Goal: Task Accomplishment & Management: Manage account settings

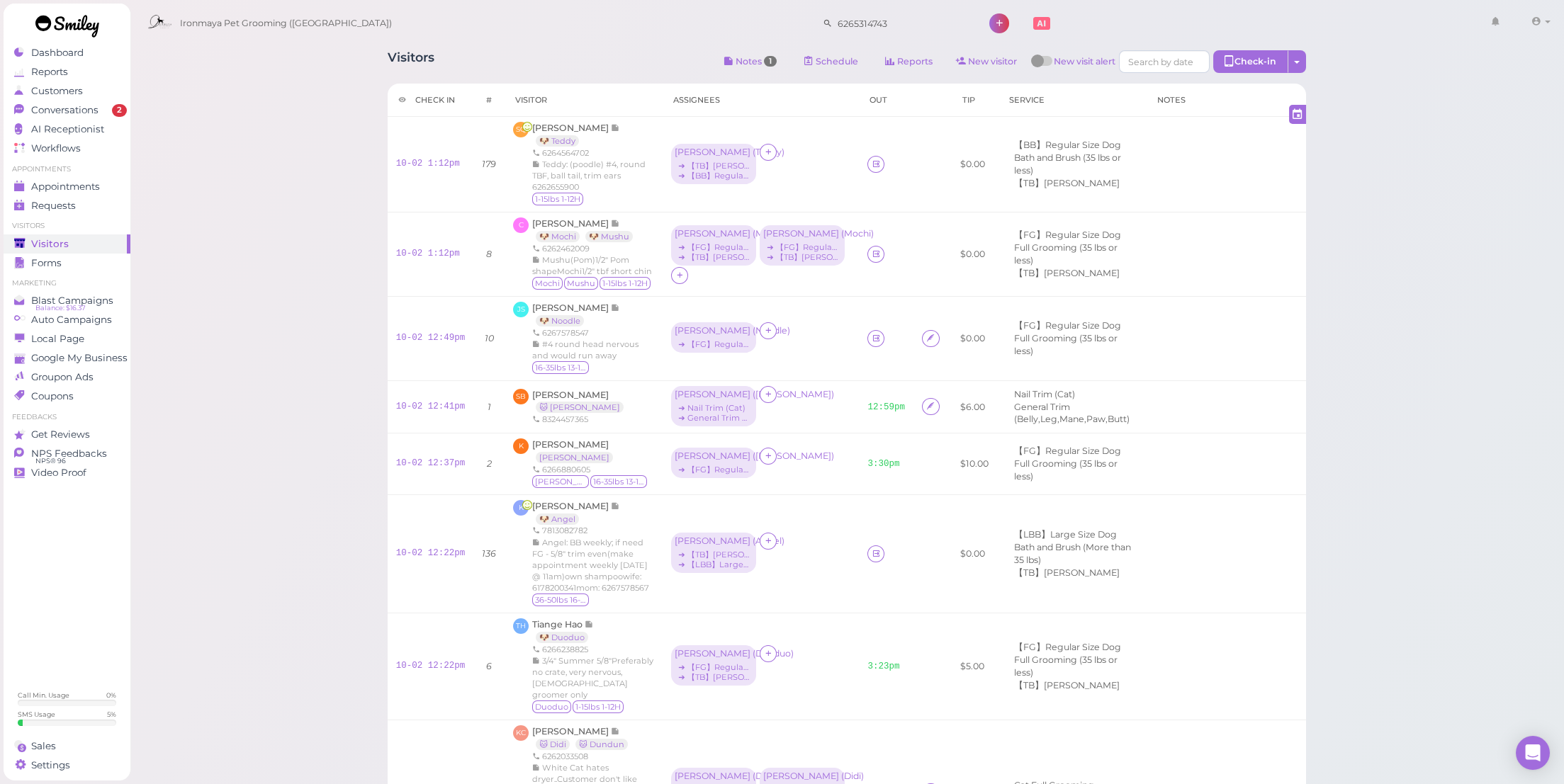
click at [114, 110] on span "2" at bounding box center [119, 110] width 15 height 13
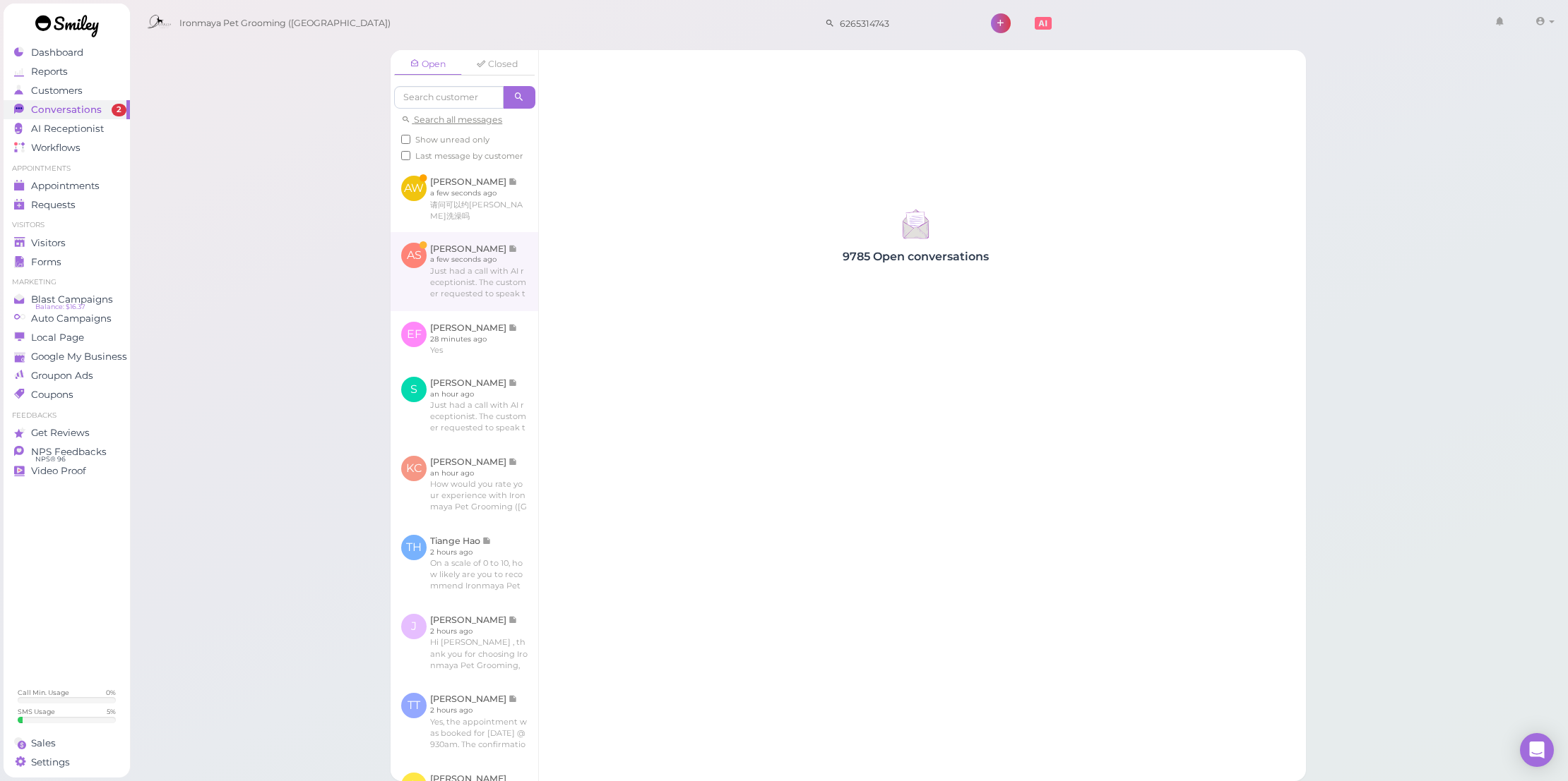
click at [464, 278] on link at bounding box center [465, 271] width 148 height 79
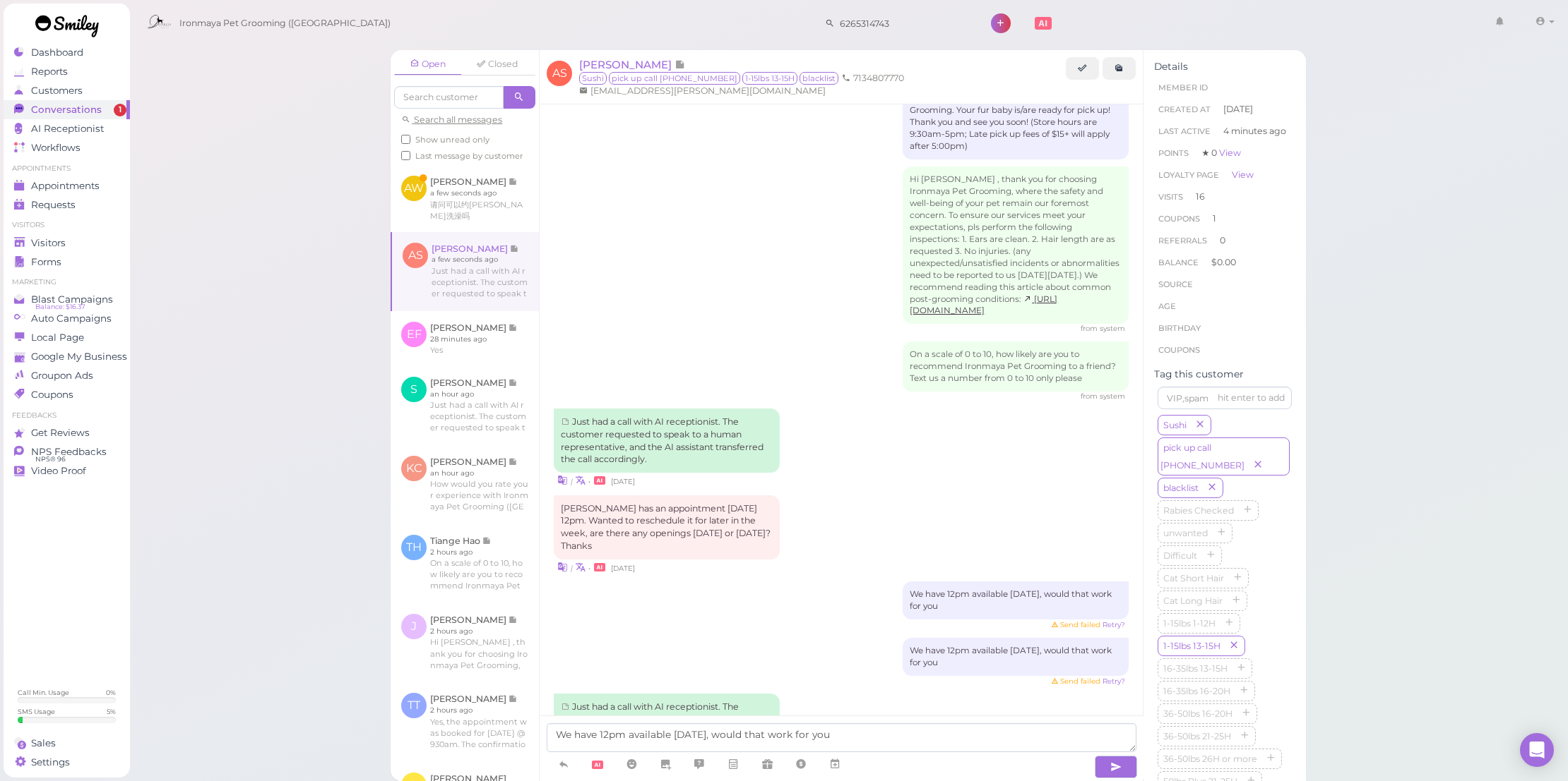
scroll to position [2437, 0]
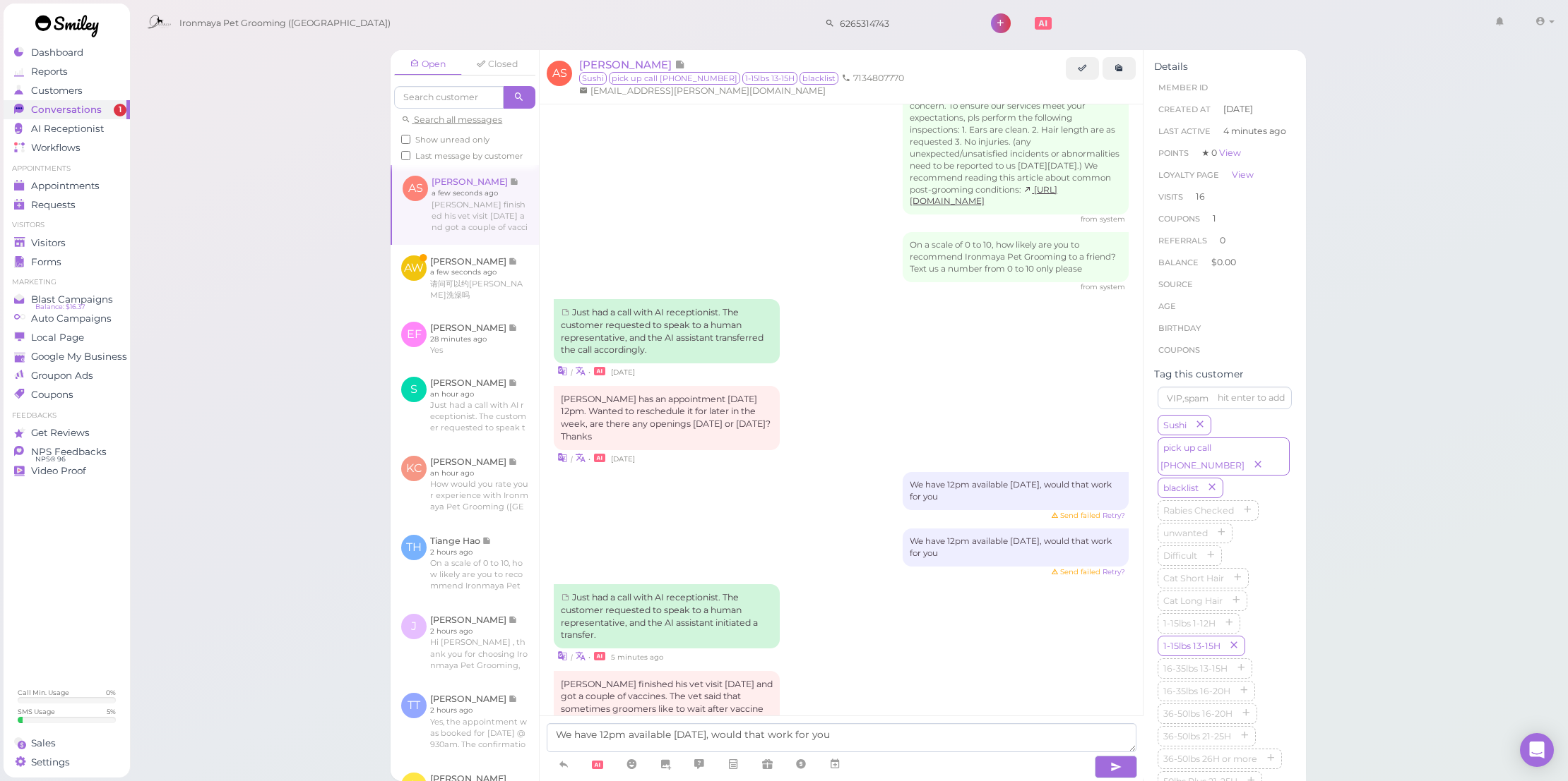
click at [876, 730] on textarea "We have 12pm available [DATE], would that work for you" at bounding box center [841, 738] width 589 height 29
click at [512, 343] on link at bounding box center [465, 338] width 148 height 55
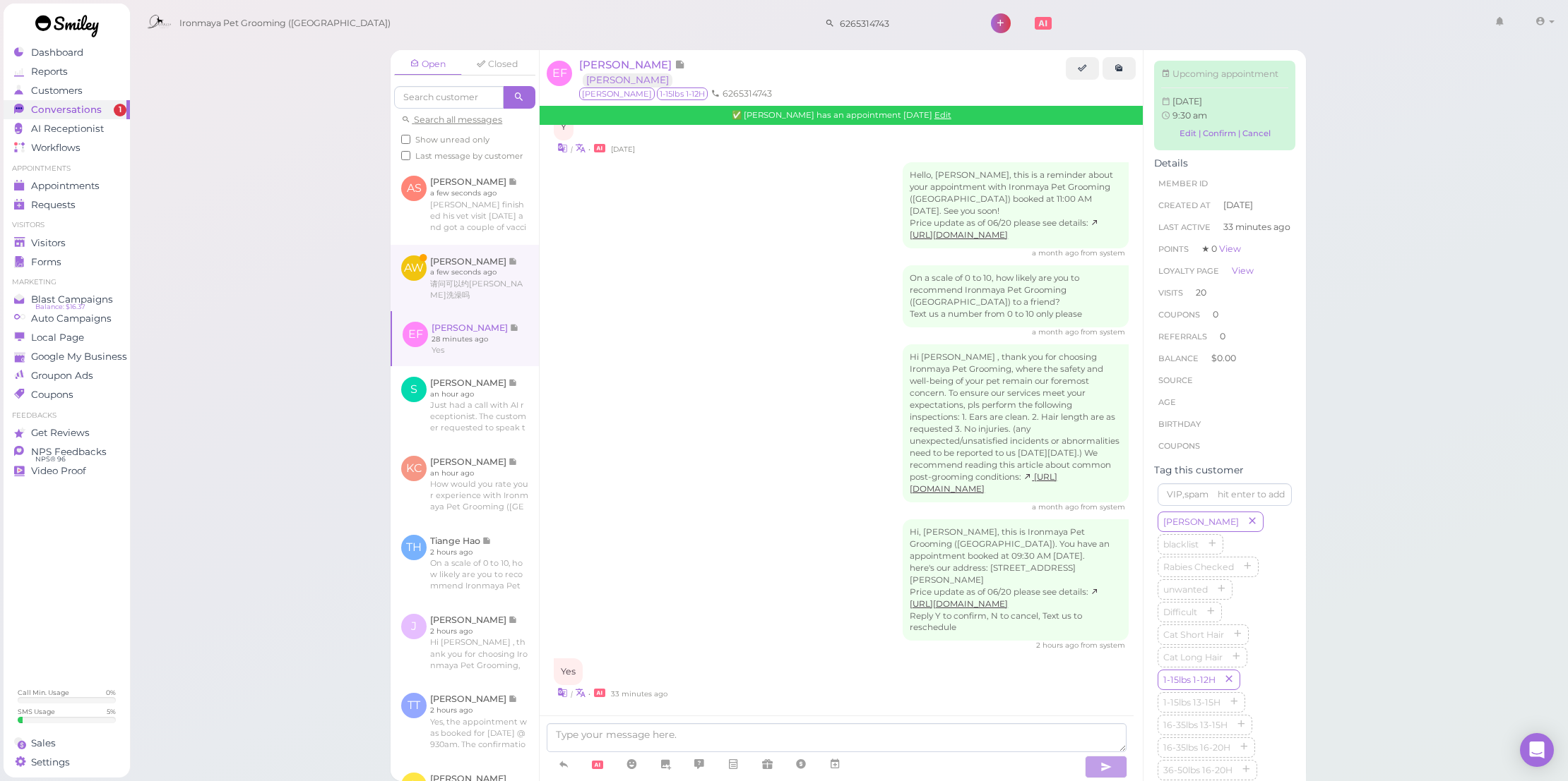
scroll to position [1792, 0]
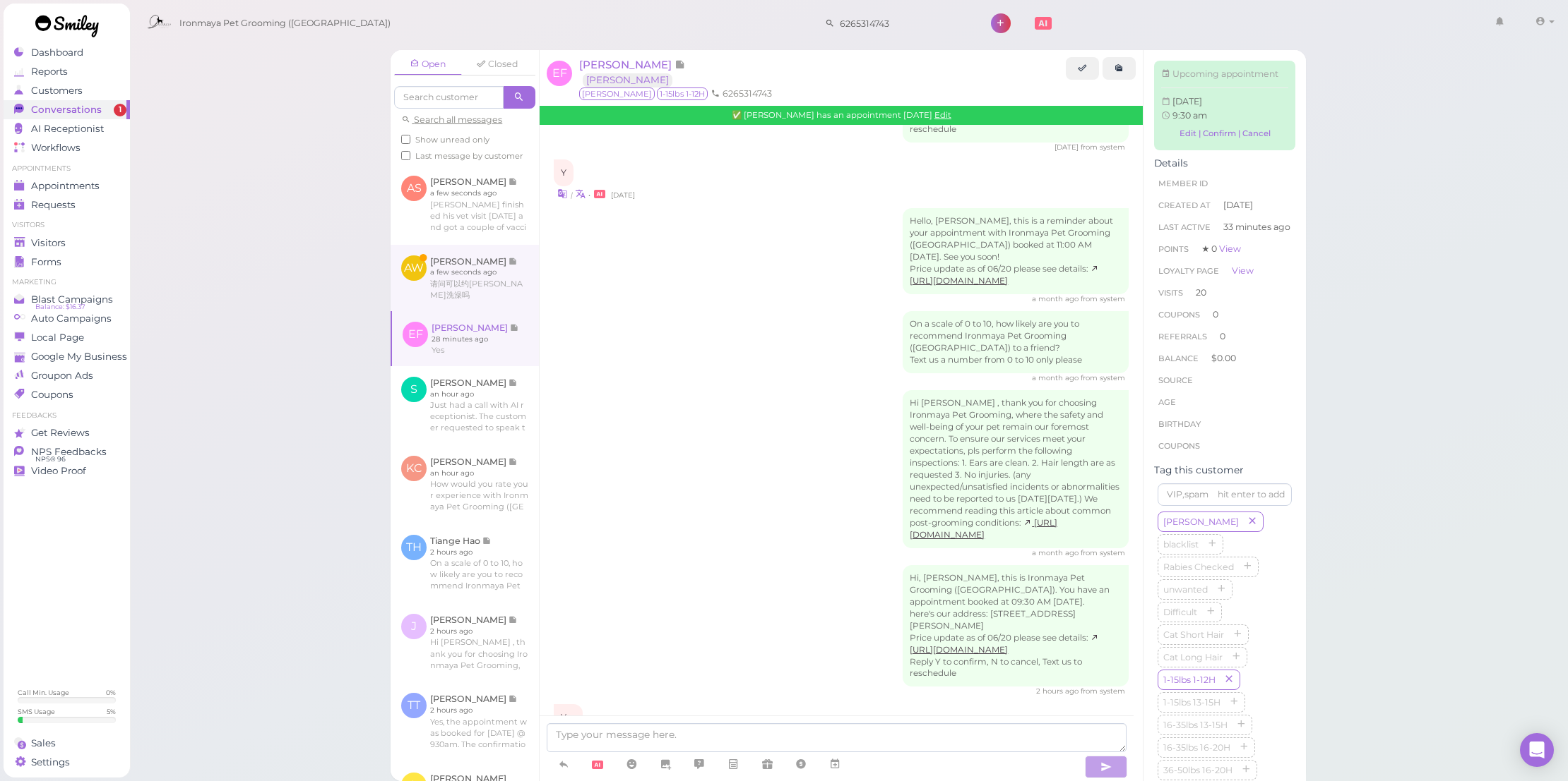
click at [510, 304] on link at bounding box center [465, 278] width 148 height 67
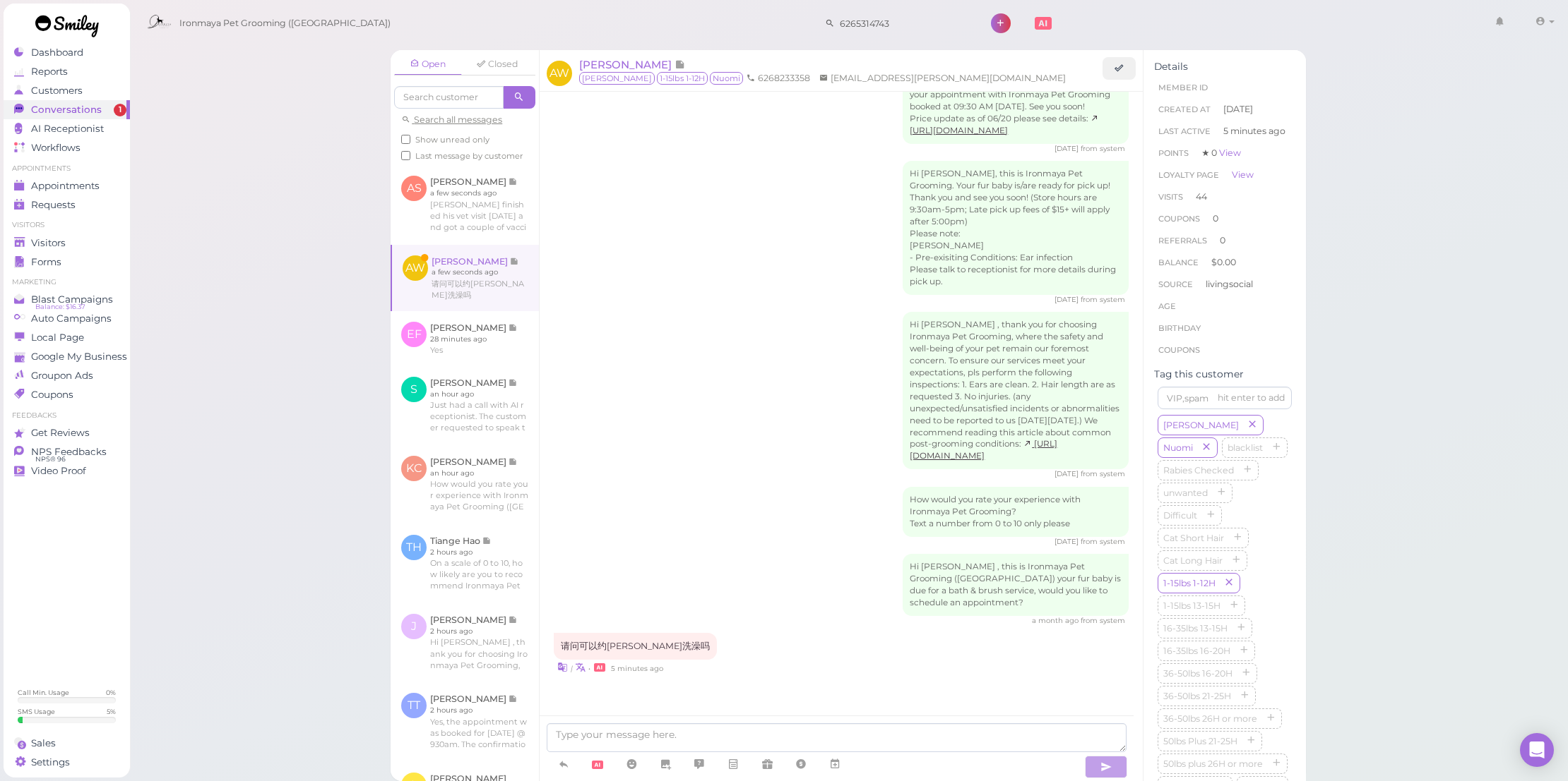
scroll to position [1574, 0]
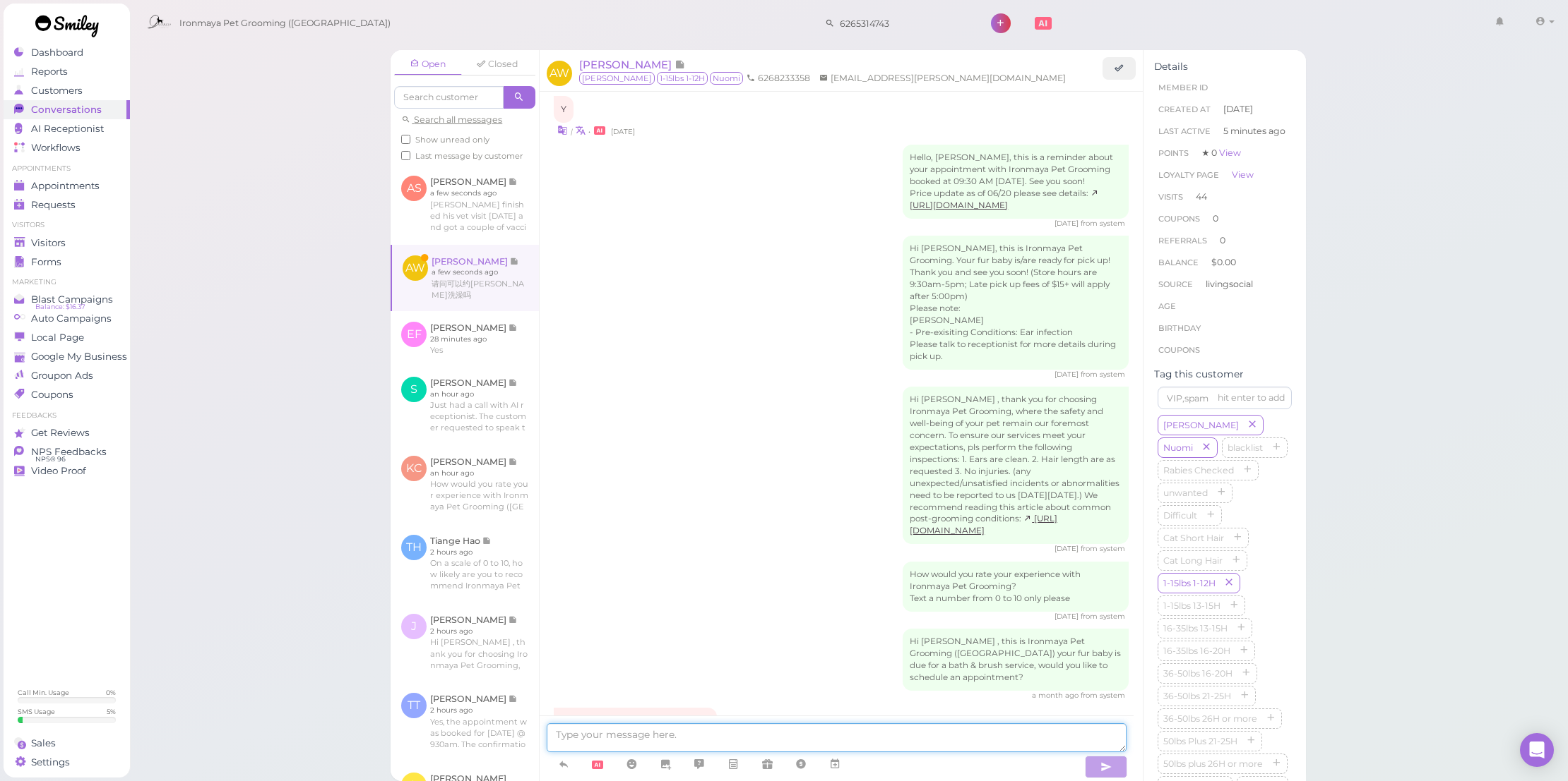
click at [839, 740] on textarea at bounding box center [836, 738] width 580 height 29
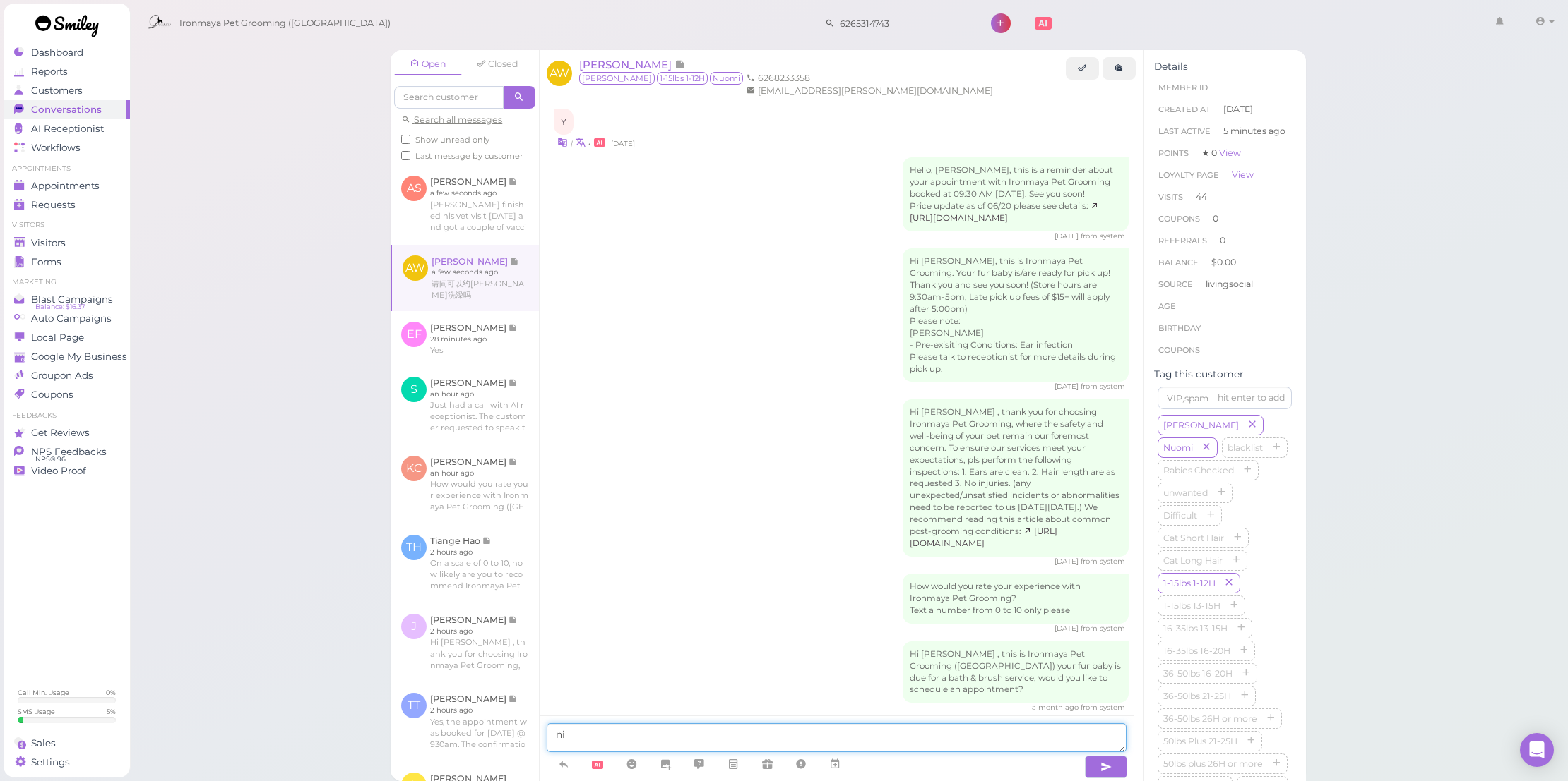
type textarea "n"
click at [857, 774] on div at bounding box center [814, 765] width 535 height 26
click at [839, 757] on icon at bounding box center [835, 764] width 12 height 14
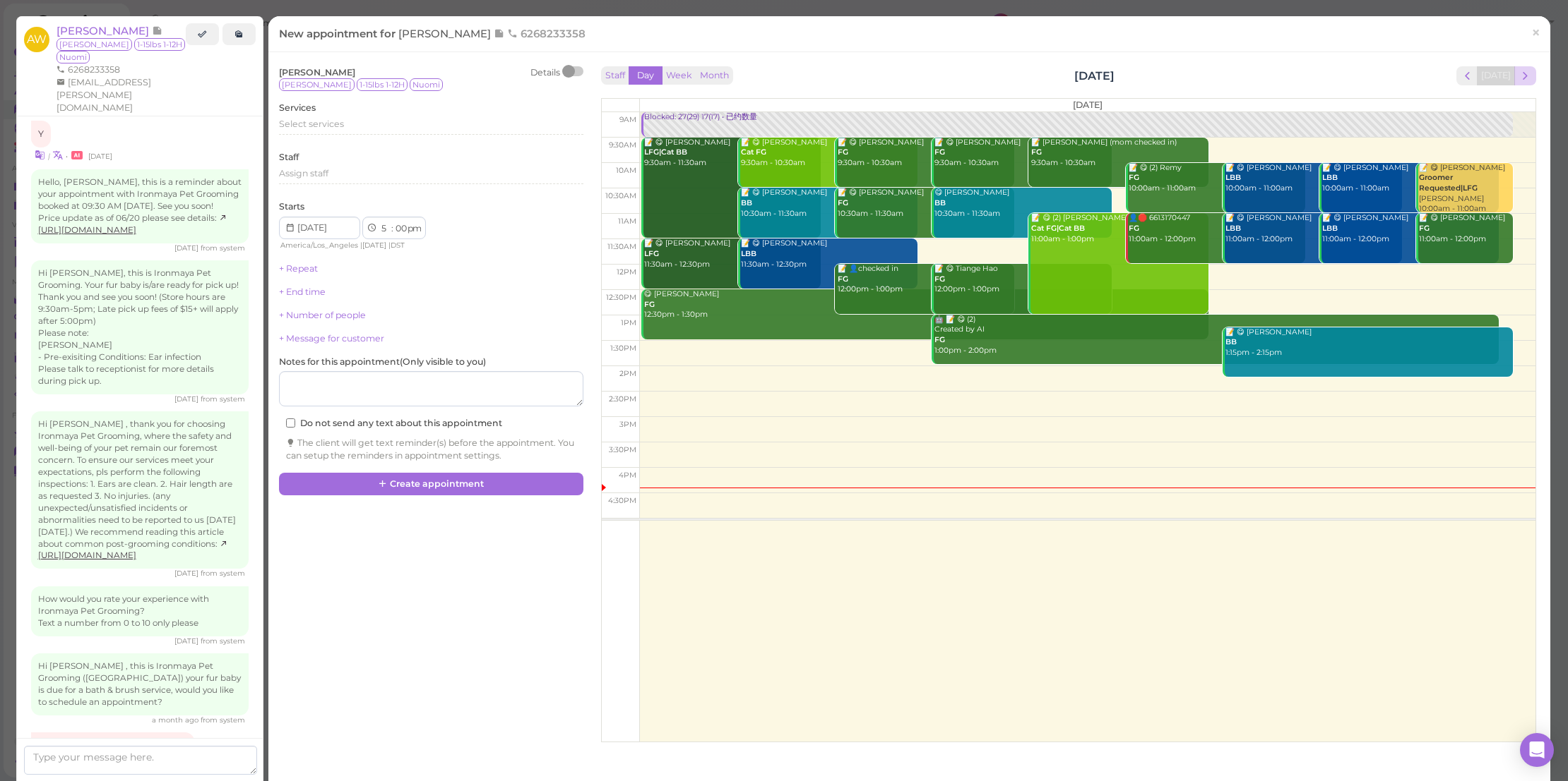
click at [1520, 71] on span "next" at bounding box center [1525, 76] width 14 height 14
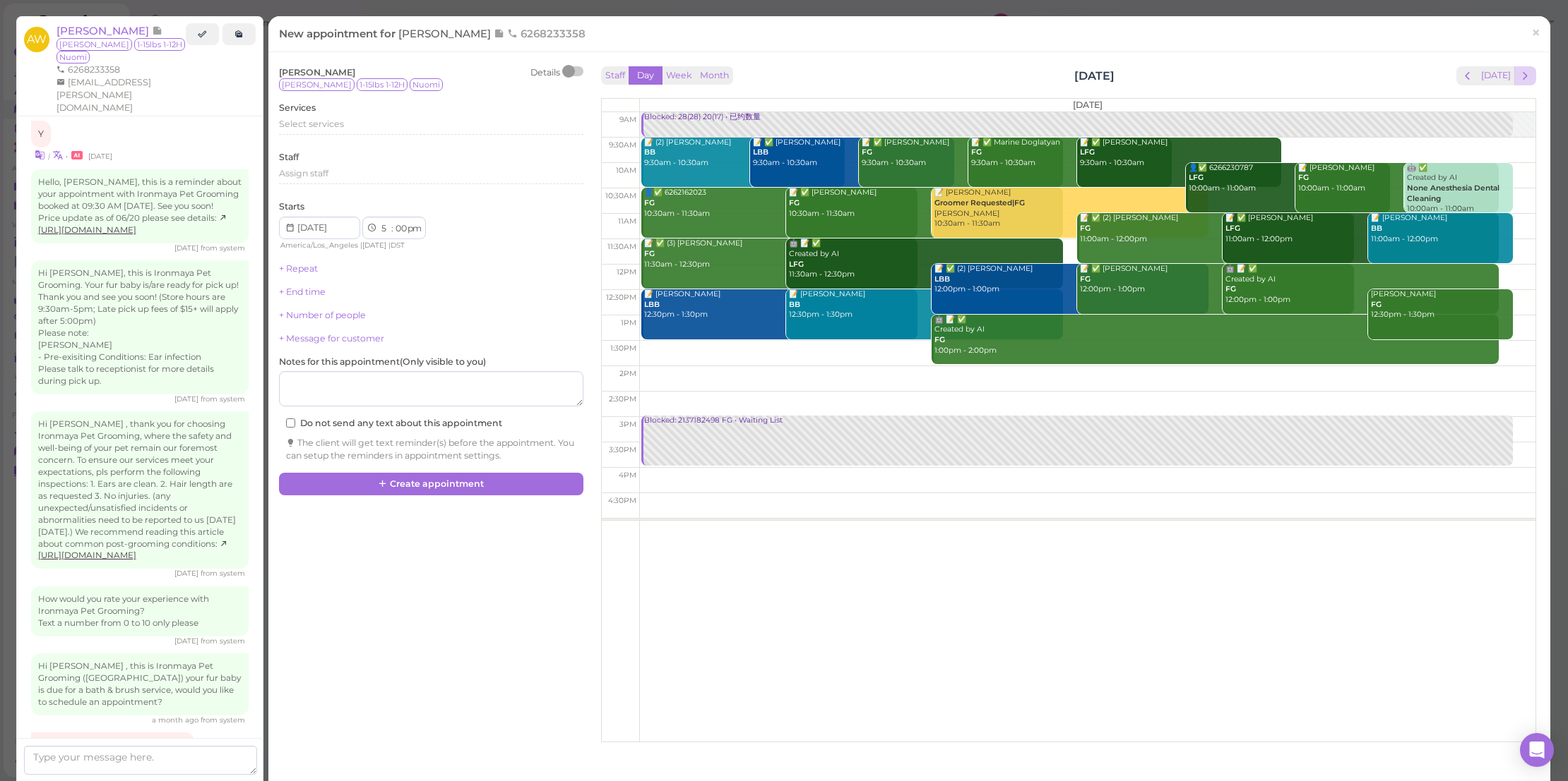
click at [1520, 67] on button "next" at bounding box center [1525, 76] width 22 height 19
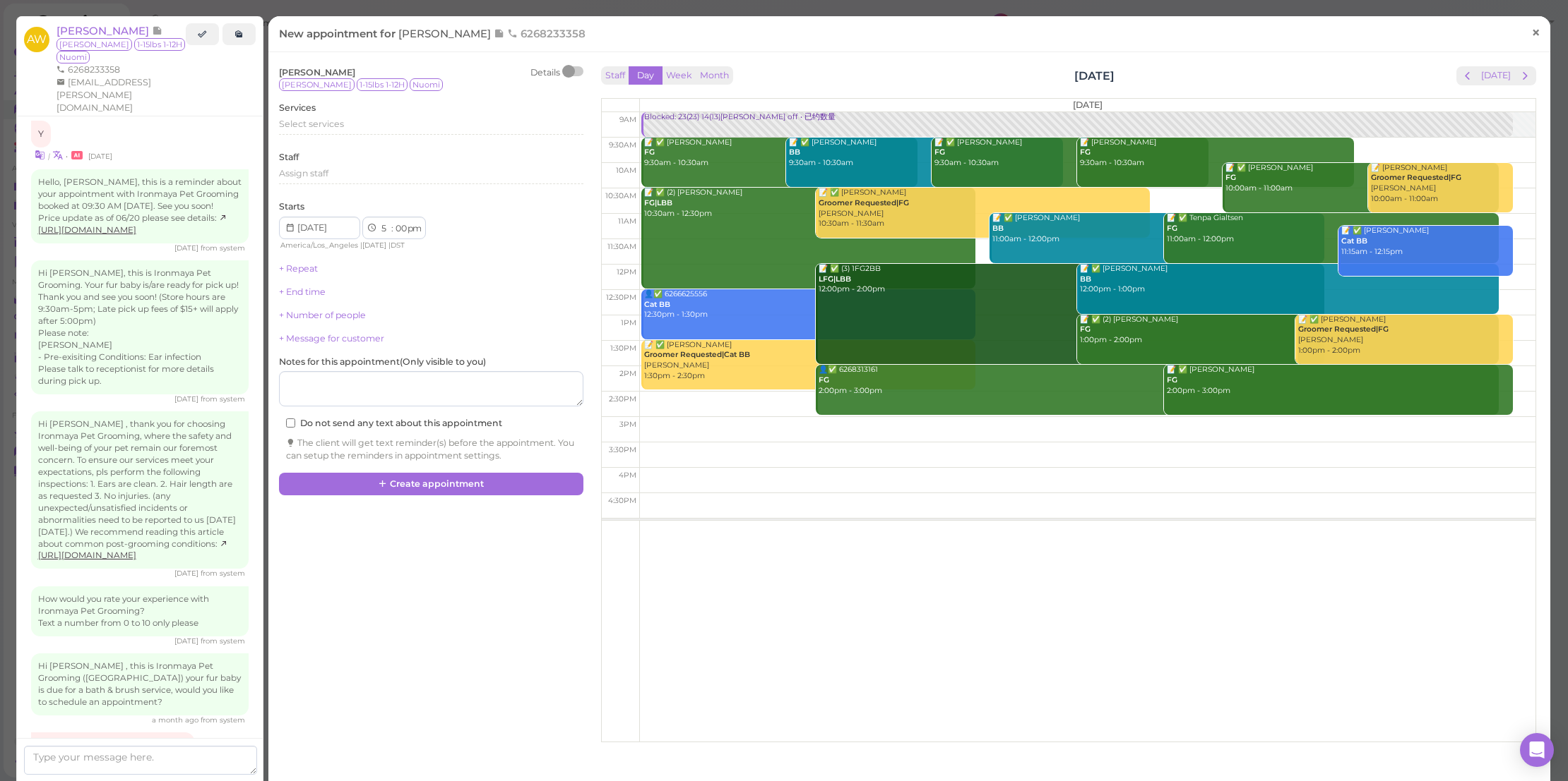
click at [1522, 46] on link "×" at bounding box center [1535, 33] width 26 height 33
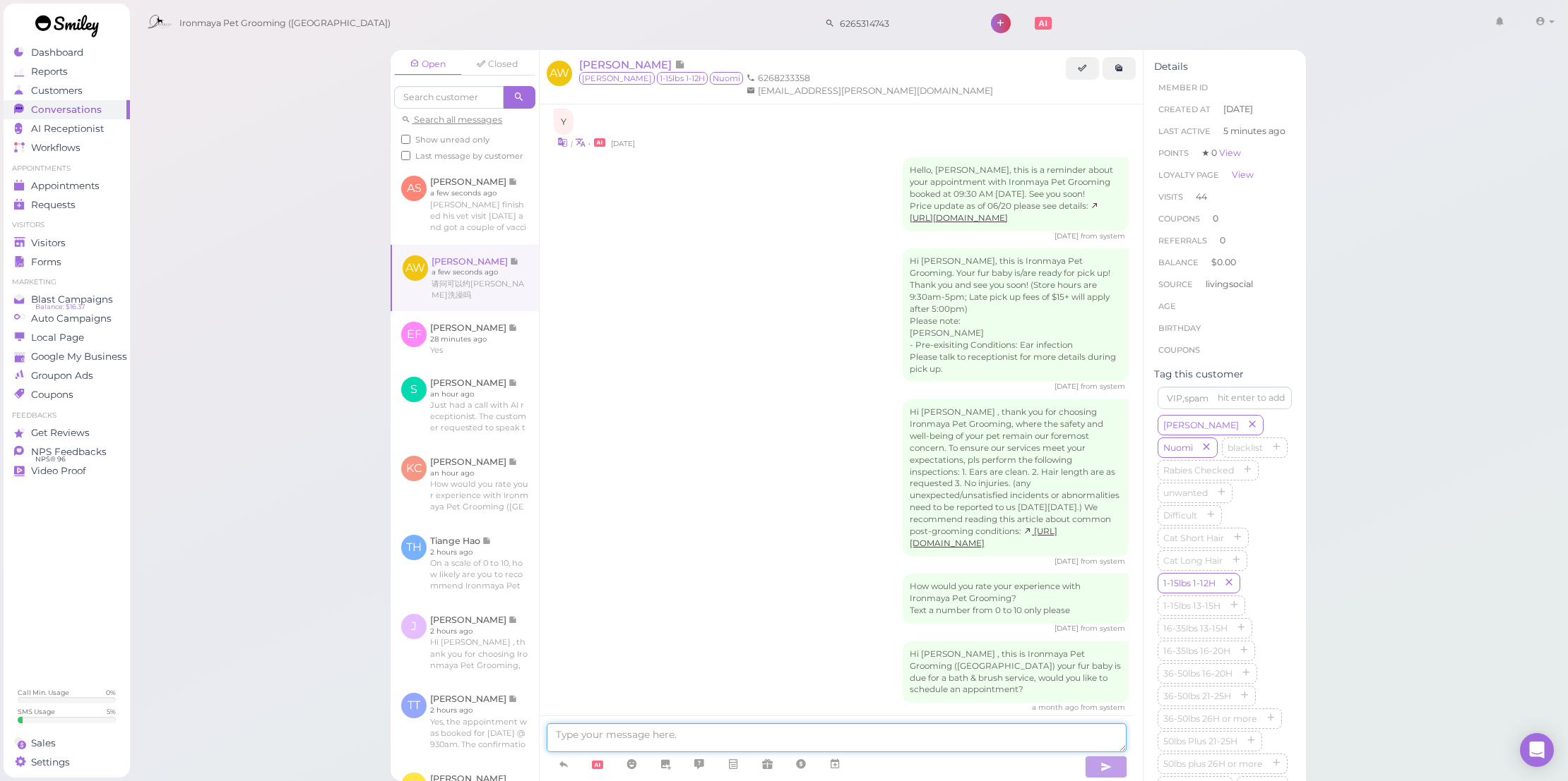
click at [810, 750] on textarea at bounding box center [836, 738] width 580 height 29
type textarea "w"
type textarea "下週一可以嗎"
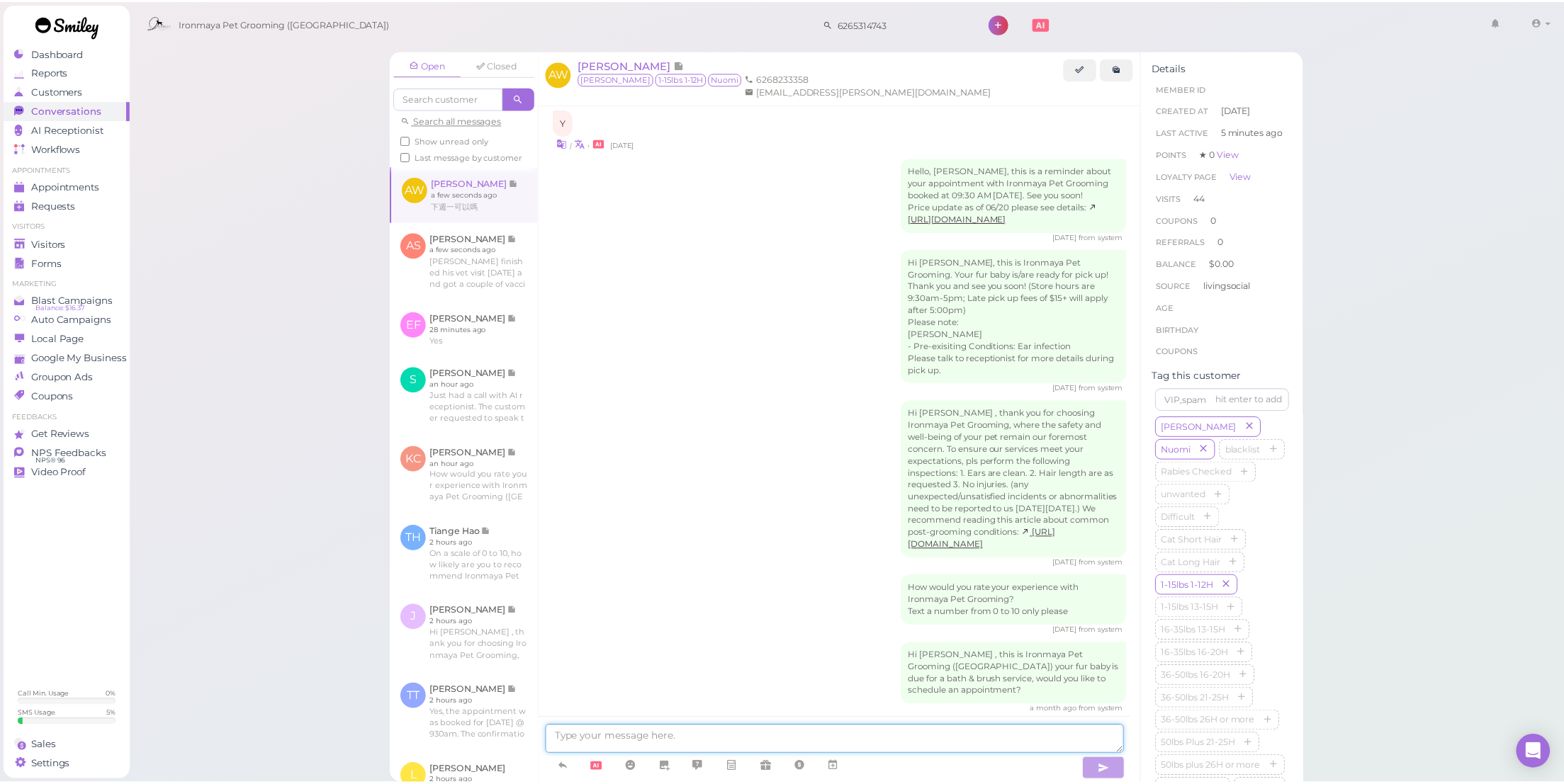
scroll to position [1612, 0]
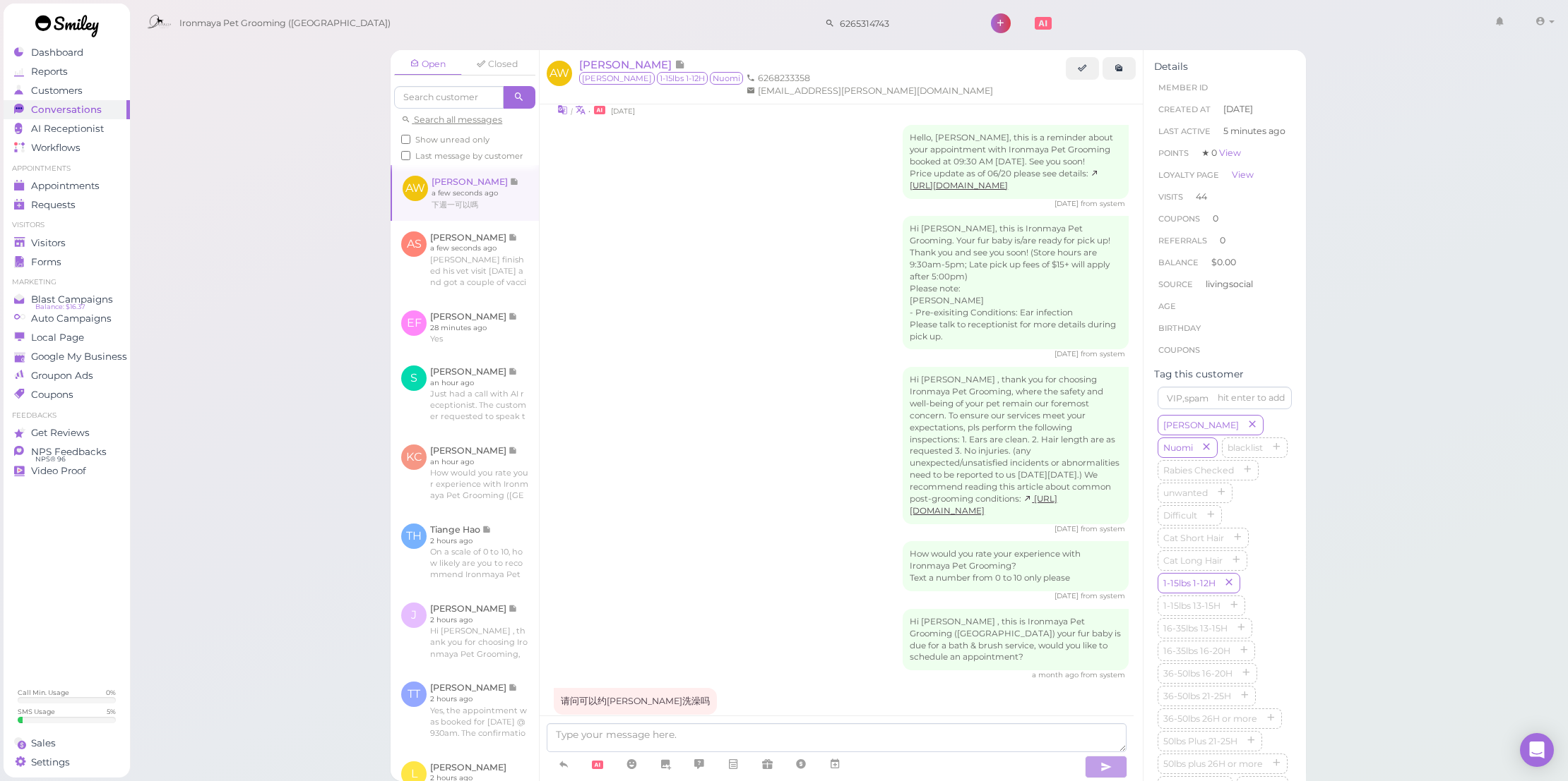
click at [49, 223] on li "Visitors" at bounding box center [67, 226] width 127 height 10
click at [61, 240] on span "Visitors" at bounding box center [48, 243] width 35 height 12
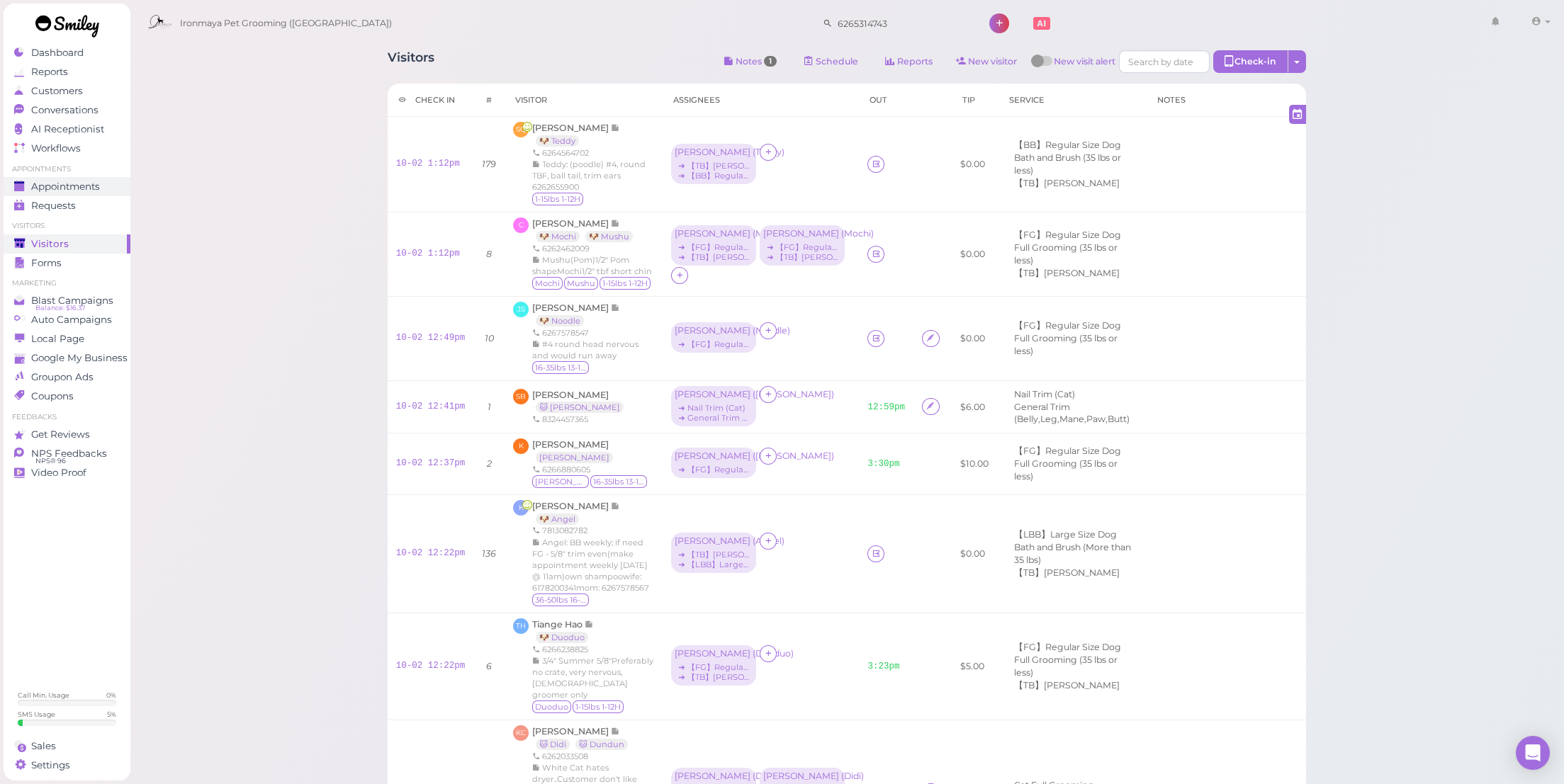
click at [92, 177] on link "Appointments" at bounding box center [67, 187] width 127 height 19
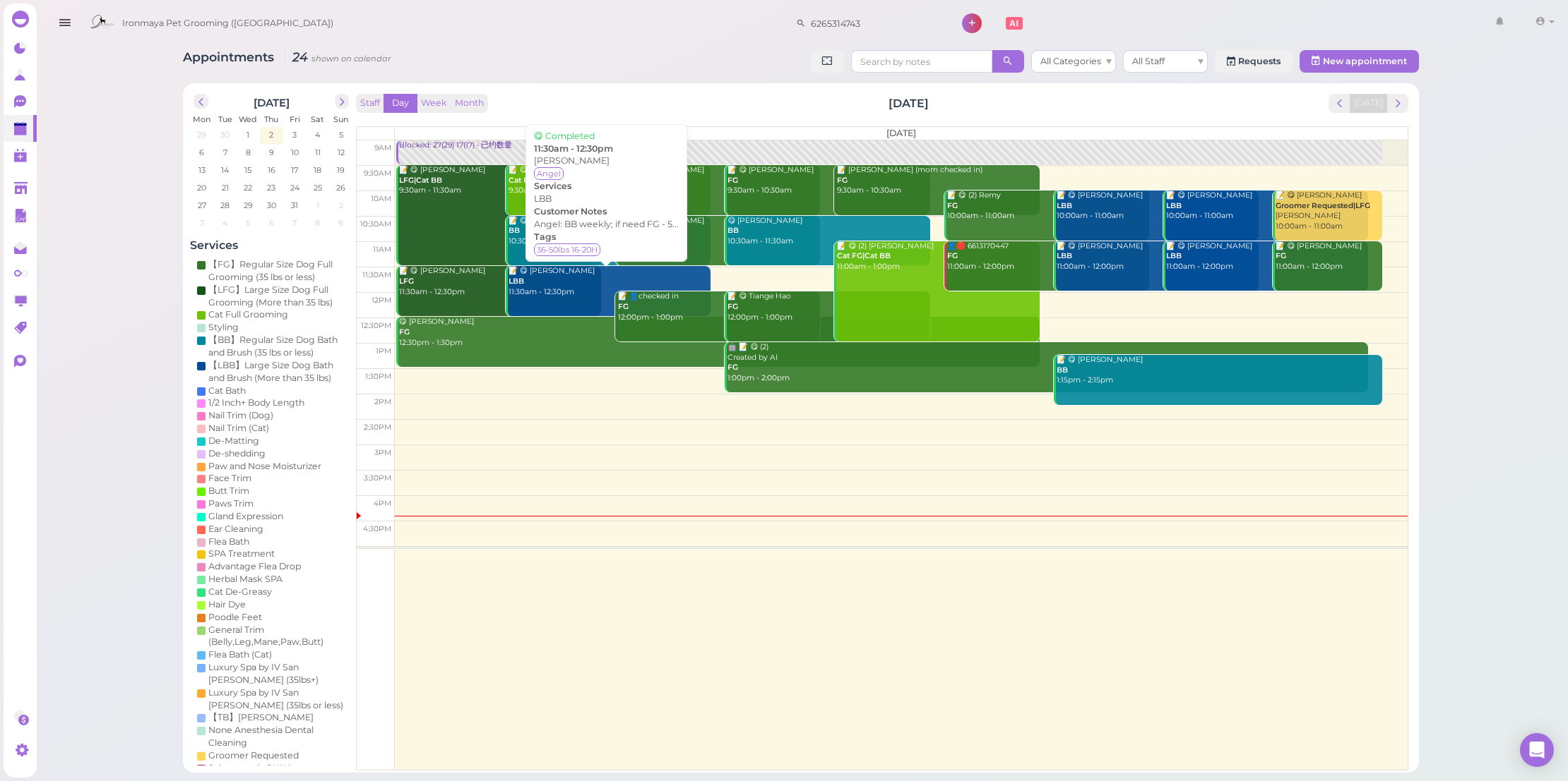
click at [603, 274] on div "📝 😋 [PERSON_NAME] LBB 11:30am - 12:30pm" at bounding box center [609, 281] width 203 height 31
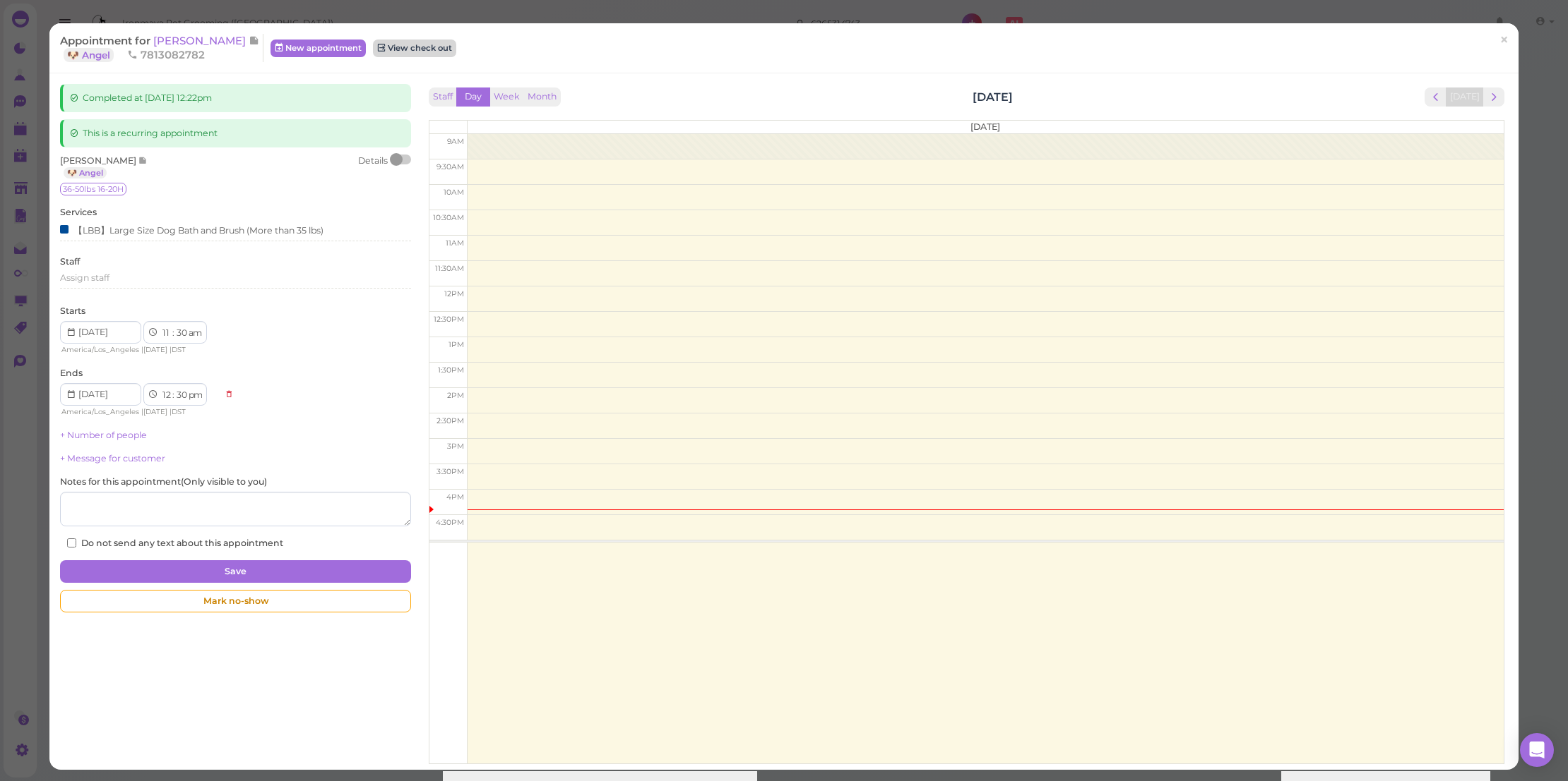
click at [412, 42] on link "View check out" at bounding box center [414, 48] width 83 height 17
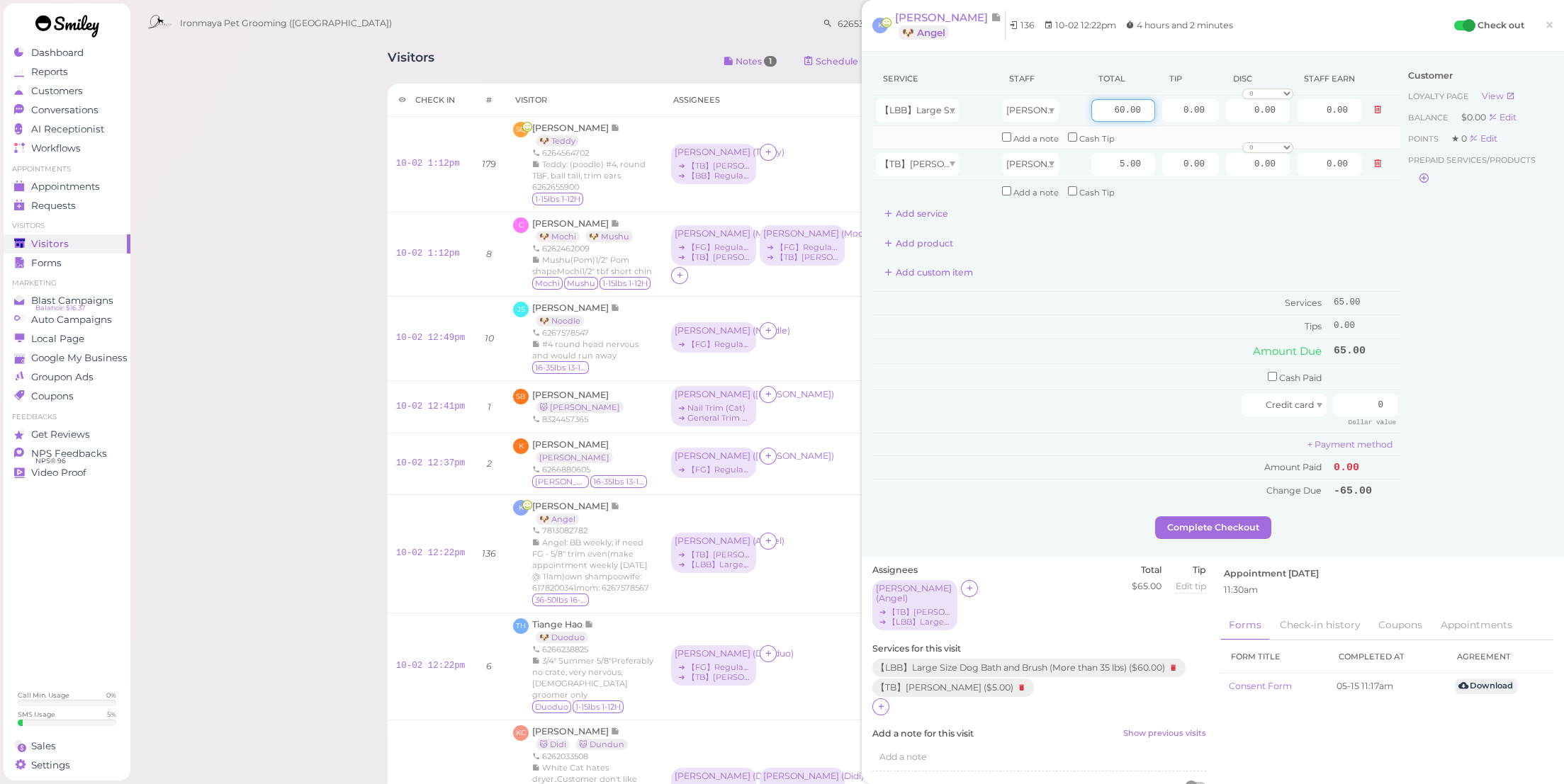
drag, startPoint x: 1097, startPoint y: 103, endPoint x: 1254, endPoint y: 135, distance: 160.2
click at [1254, 135] on tbody "【LBB】Large Size Dog Bath and Brush (More than 35 lbs) [PERSON_NAME] 60.00 0.00 …" at bounding box center [1136, 149] width 529 height 107
type input "65"
click at [1205, 340] on td "Amount Due" at bounding box center [1101, 351] width 458 height 25
click at [1268, 372] on input "checkbox" at bounding box center [1272, 376] width 9 height 9
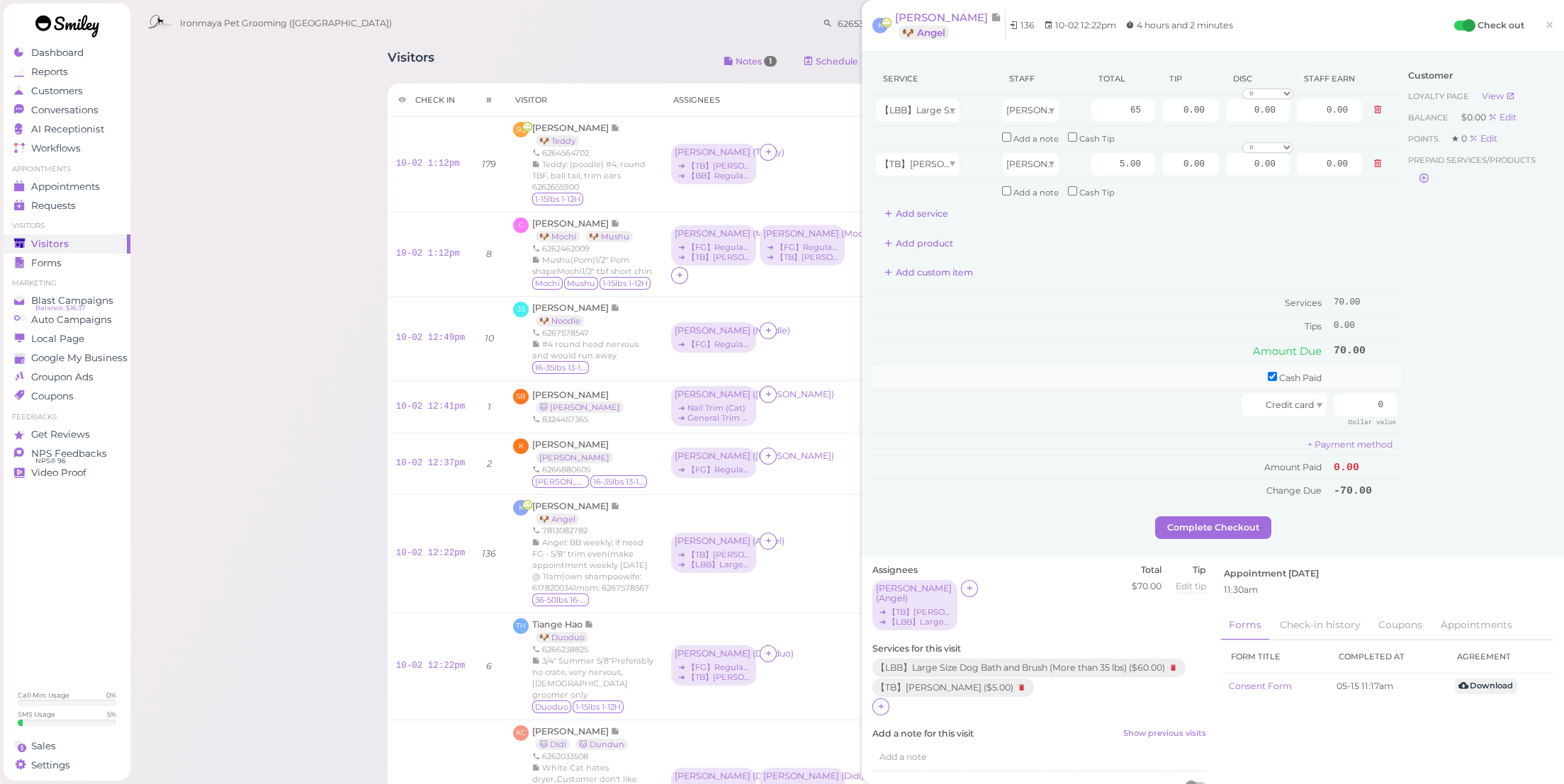
checkbox input "true"
click at [1356, 377] on input "0" at bounding box center [1366, 379] width 64 height 23
click at [1354, 369] on input "0" at bounding box center [1366, 379] width 64 height 23
click at [1427, 383] on div "Customer Loyalty page View Balance $0.00 Edit Points ★ 0 Edit Prepaid services/…" at bounding box center [1478, 291] width 152 height 458
drag, startPoint x: 1337, startPoint y: 365, endPoint x: 1346, endPoint y: 364, distance: 9.1
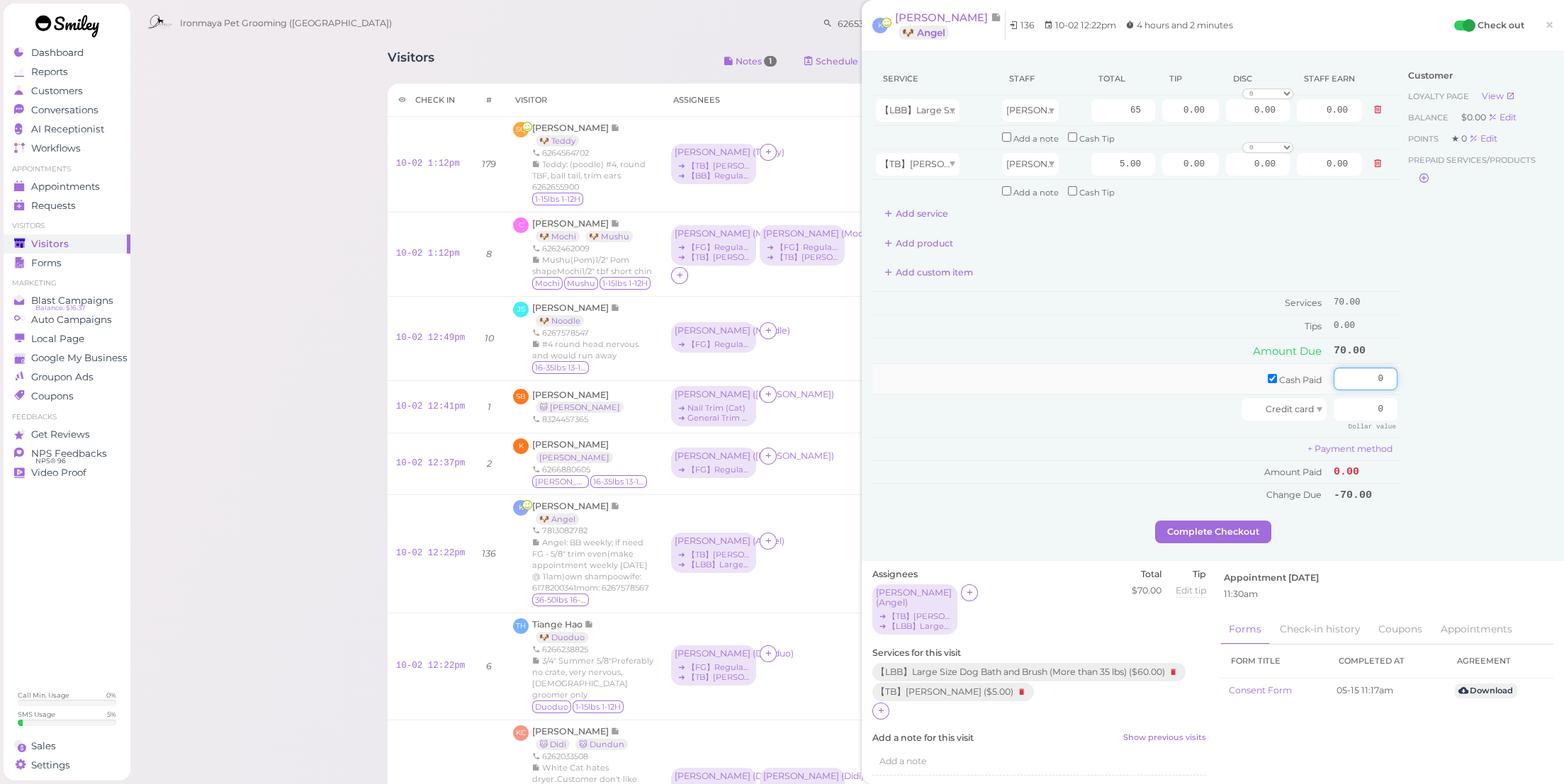
click at [1337, 368] on input "0" at bounding box center [1366, 379] width 64 height 23
type input "70"
click at [1514, 407] on div "Customer Loyalty page View Balance $0.00 Edit Points ★ 0 Edit Prepaid services/…" at bounding box center [1478, 291] width 152 height 458
drag, startPoint x: 1175, startPoint y: 536, endPoint x: 1167, endPoint y: 531, distance: 9.4
click at [1175, 536] on div "Service Staff Total Tip Disc Staff earn 【LBB】Large Size Dog Bath and Brush (Mor…" at bounding box center [1213, 306] width 702 height 510
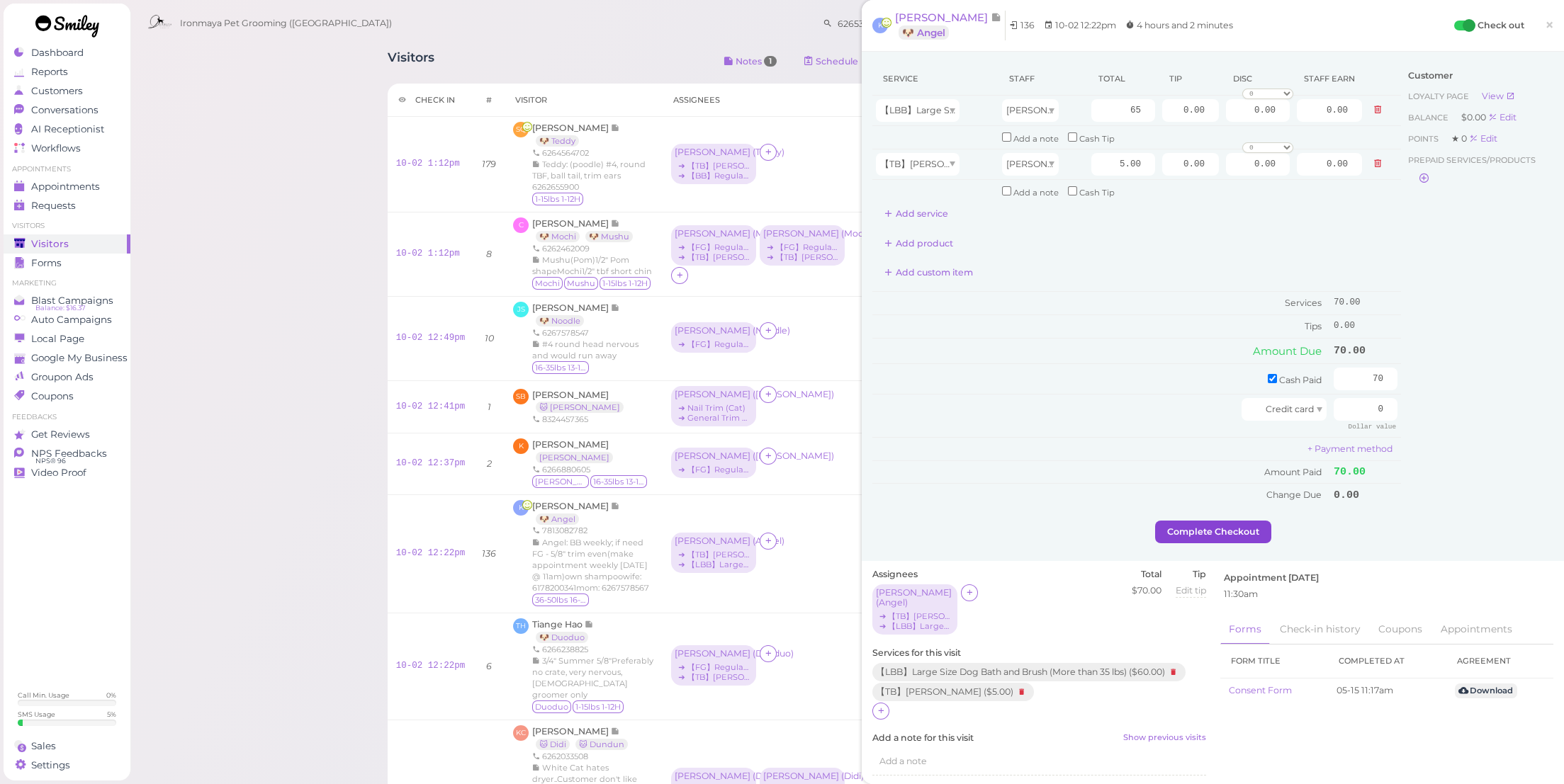
click at [1186, 520] on button "Complete Checkout" at bounding box center [1213, 531] width 116 height 23
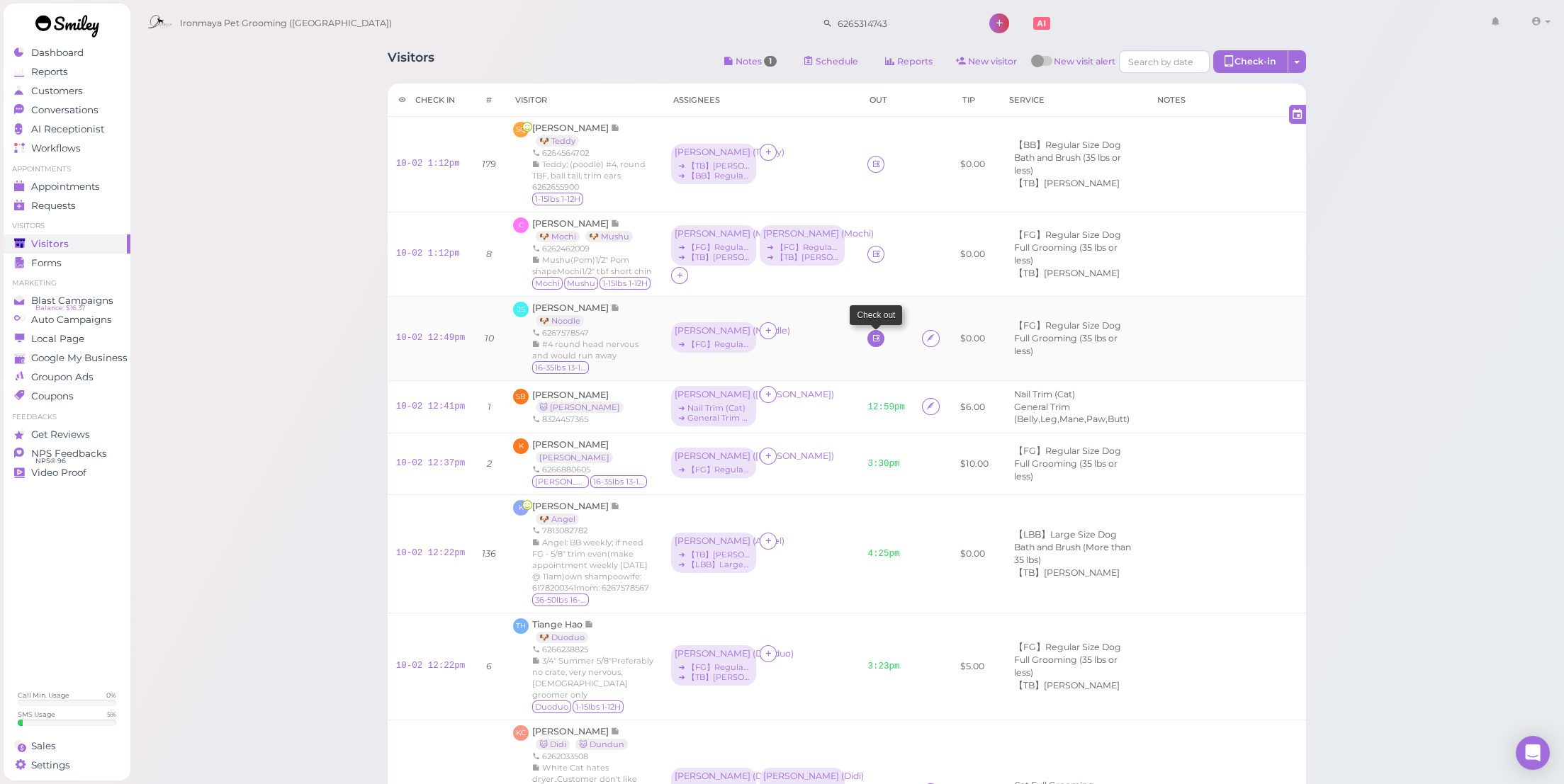
click at [871, 343] on icon at bounding box center [876, 338] width 9 height 11
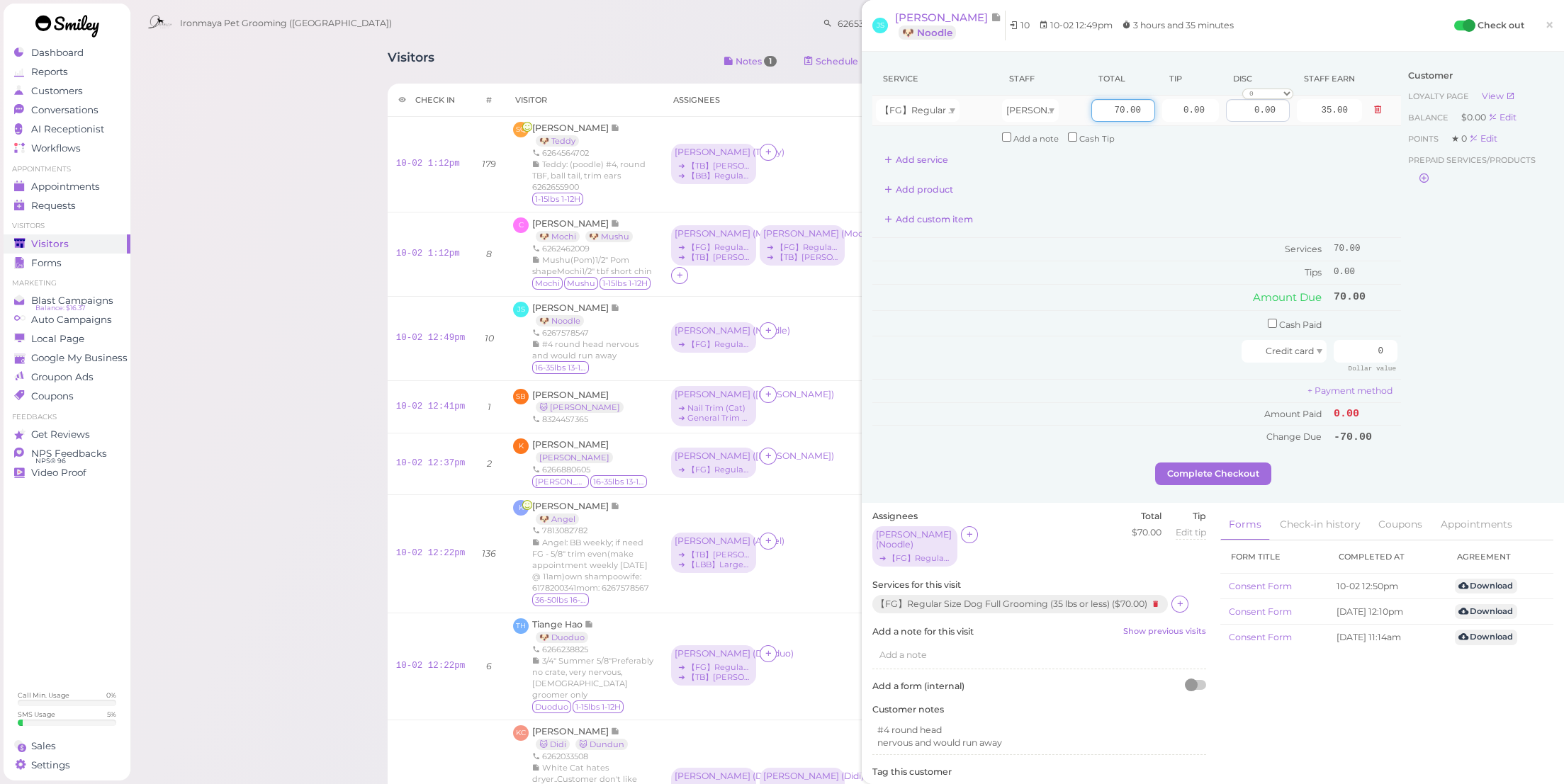
drag, startPoint x: 1096, startPoint y: 102, endPoint x: 1275, endPoint y: 104, distance: 179.0
click at [1275, 104] on input "0.00" at bounding box center [1258, 110] width 64 height 23
type input "8070.00"
type input "4035.00"
drag, startPoint x: 1083, startPoint y: 106, endPoint x: 1167, endPoint y: 117, distance: 84.7
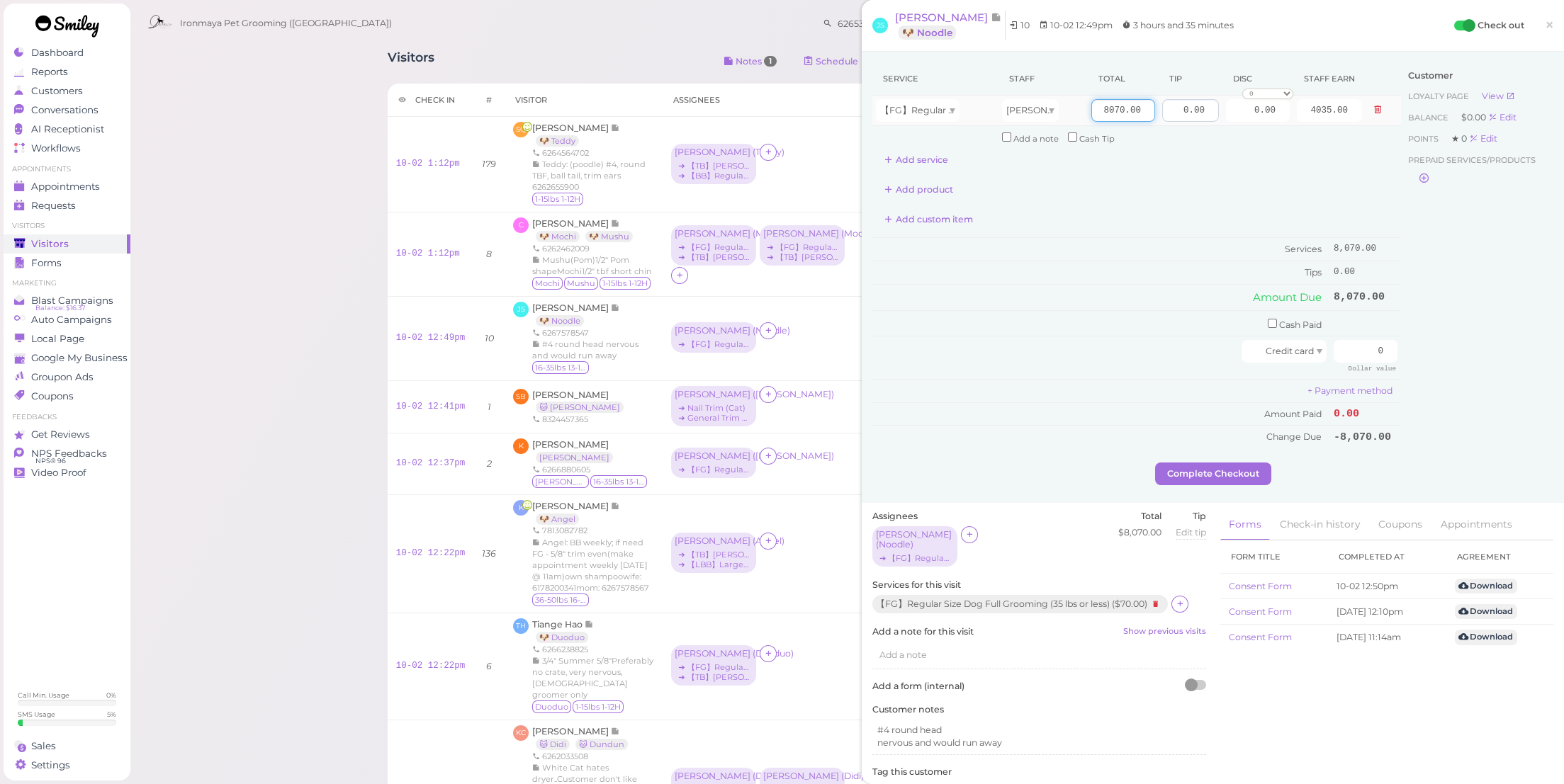
click at [1167, 117] on tr "【FG】Regular Size Dog Full Grooming (35 lbs or less) [PERSON_NAME] 8070.00 0.00 …" at bounding box center [1136, 111] width 529 height 30
type input "80"
type input "40.00"
drag, startPoint x: 1154, startPoint y: 108, endPoint x: 1273, endPoint y: 129, distance: 120.8
click at [1273, 127] on tbody "【FG】Regular Size Dog Full Grooming (35 lbs or less) [PERSON_NAME] 80 0.00 0.00 …" at bounding box center [1136, 122] width 529 height 53
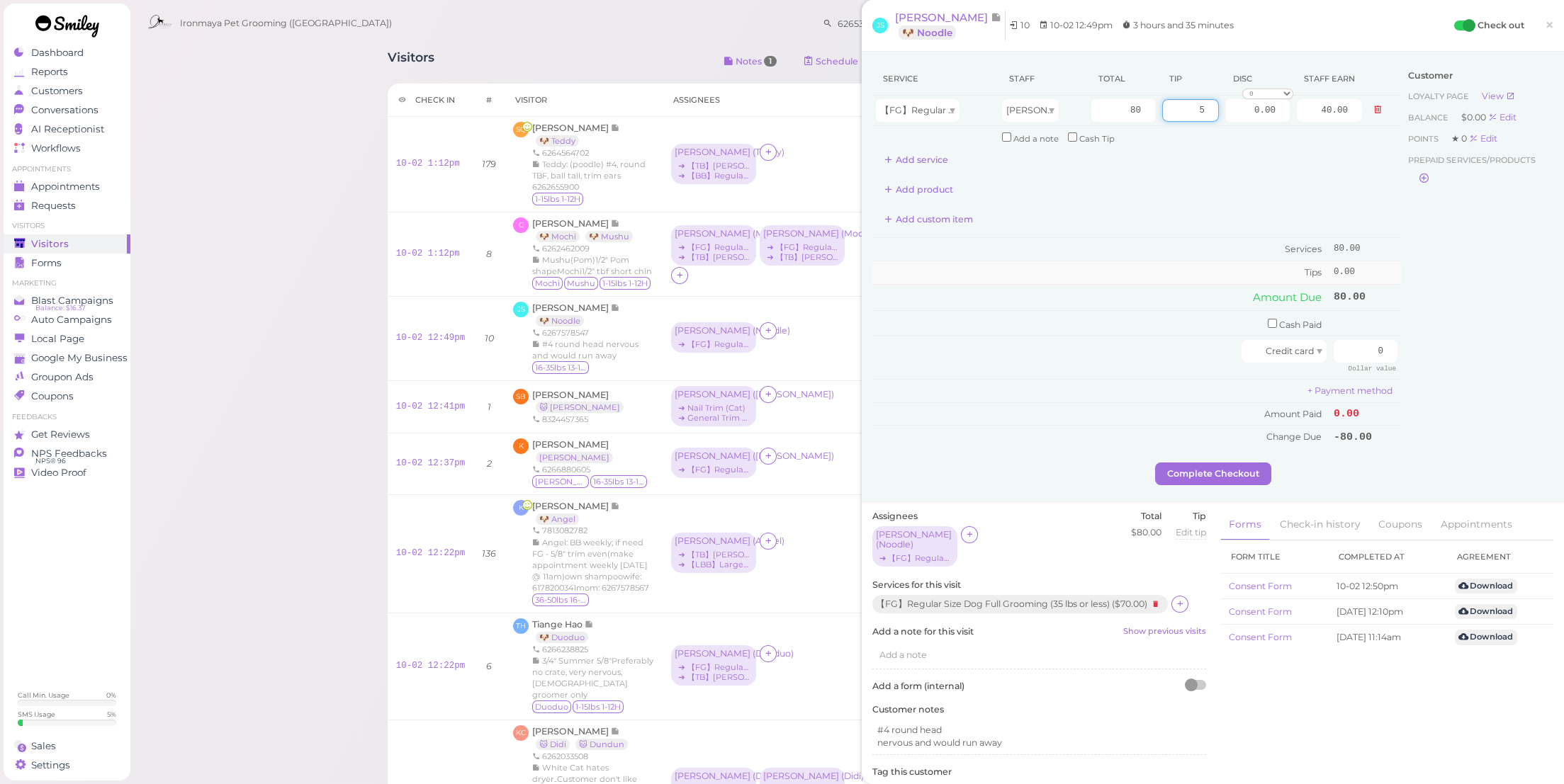
type input "5"
click at [1171, 266] on td "Tips" at bounding box center [1101, 272] width 458 height 23
click at [1266, 319] on td "Cash Paid" at bounding box center [1101, 323] width 458 height 26
click at [1268, 319] on input "checkbox" at bounding box center [1272, 323] width 9 height 9
checkbox input "true"
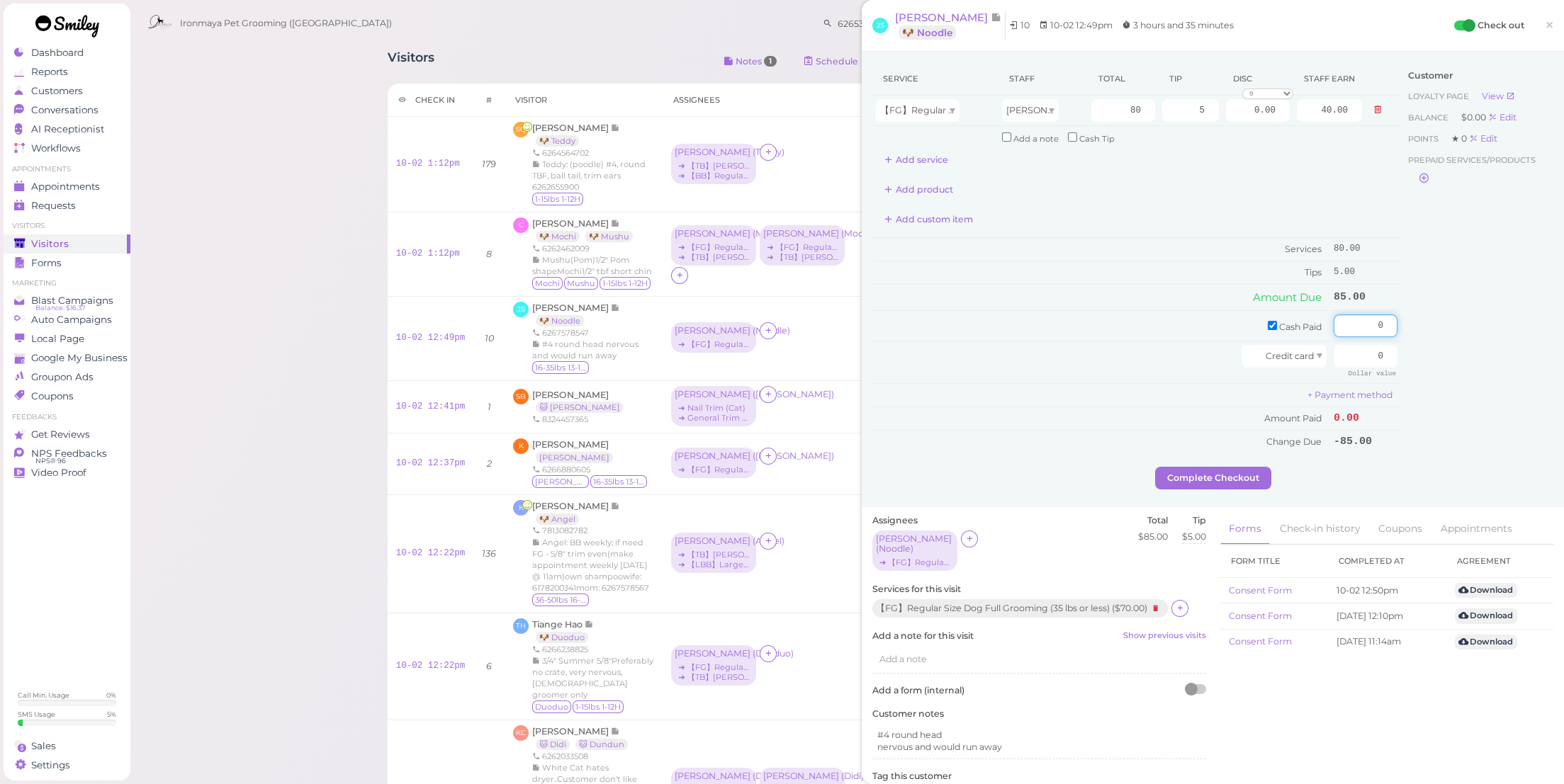
drag, startPoint x: 1348, startPoint y: 322, endPoint x: 1475, endPoint y: 340, distance: 128.3
click at [1475, 340] on div "Service Staff Total Tip Disc Staff earn 【FG】Regular Size Dog Full Grooming (35 …" at bounding box center [1213, 264] width 681 height 404
type input "85"
drag, startPoint x: 1478, startPoint y: 387, endPoint x: 1304, endPoint y: 456, distance: 187.2
click at [1478, 387] on div "Customer Loyalty page View Balance $0.00 Edit Points ★ 0 Edit Prepaid services/…" at bounding box center [1478, 264] width 152 height 404
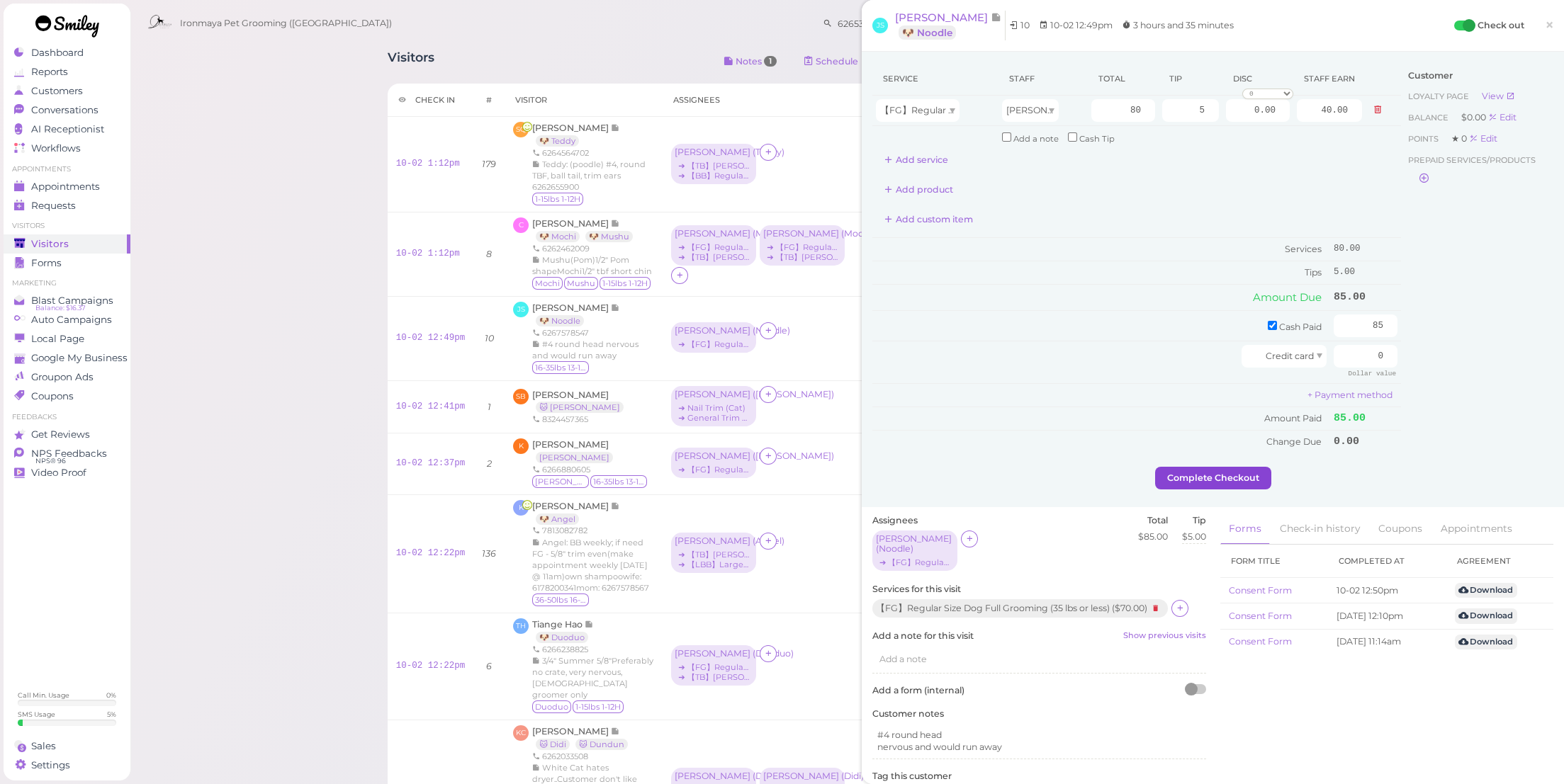
click at [1218, 468] on button "Complete Checkout" at bounding box center [1213, 478] width 116 height 23
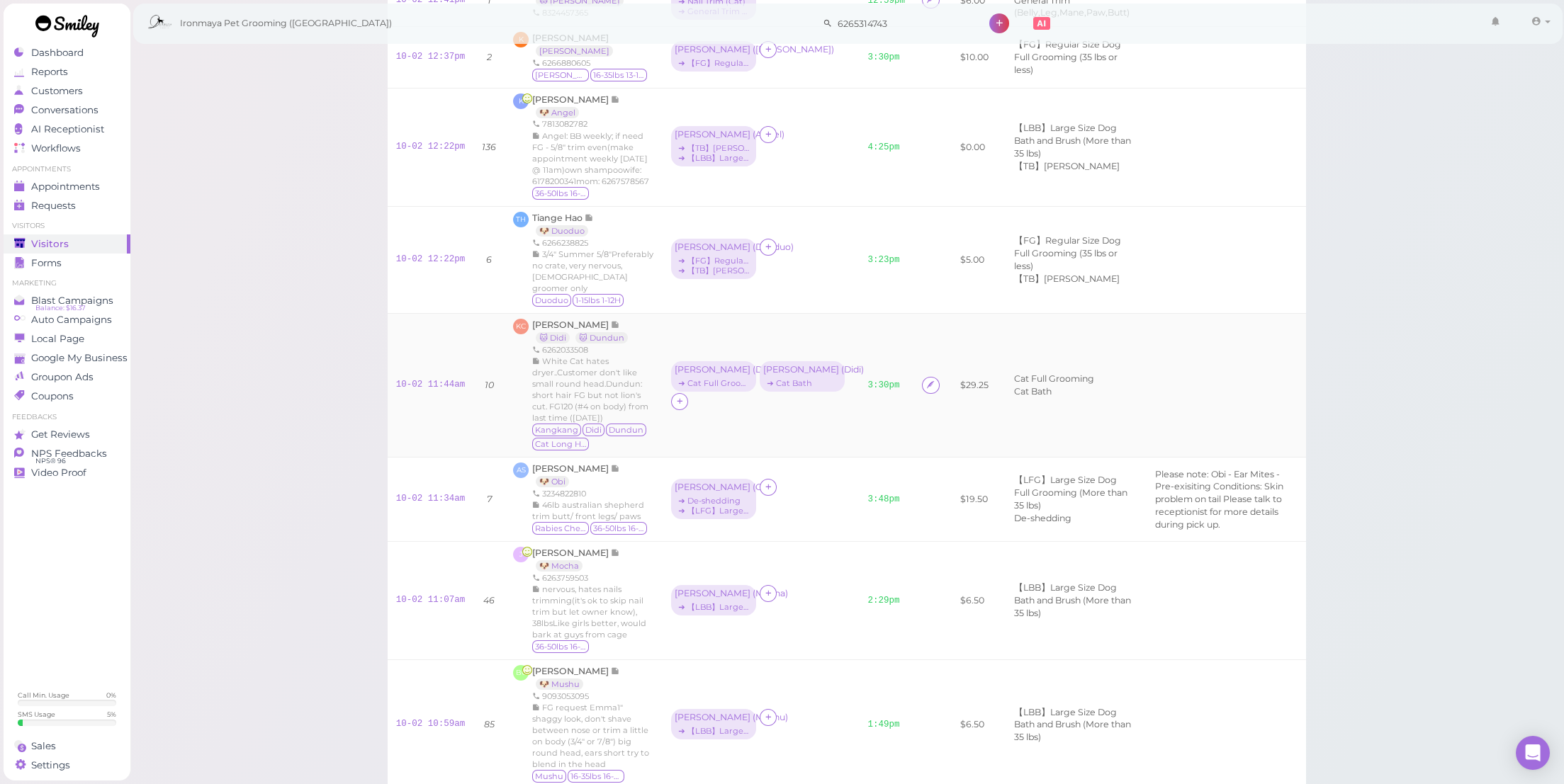
scroll to position [1006, 0]
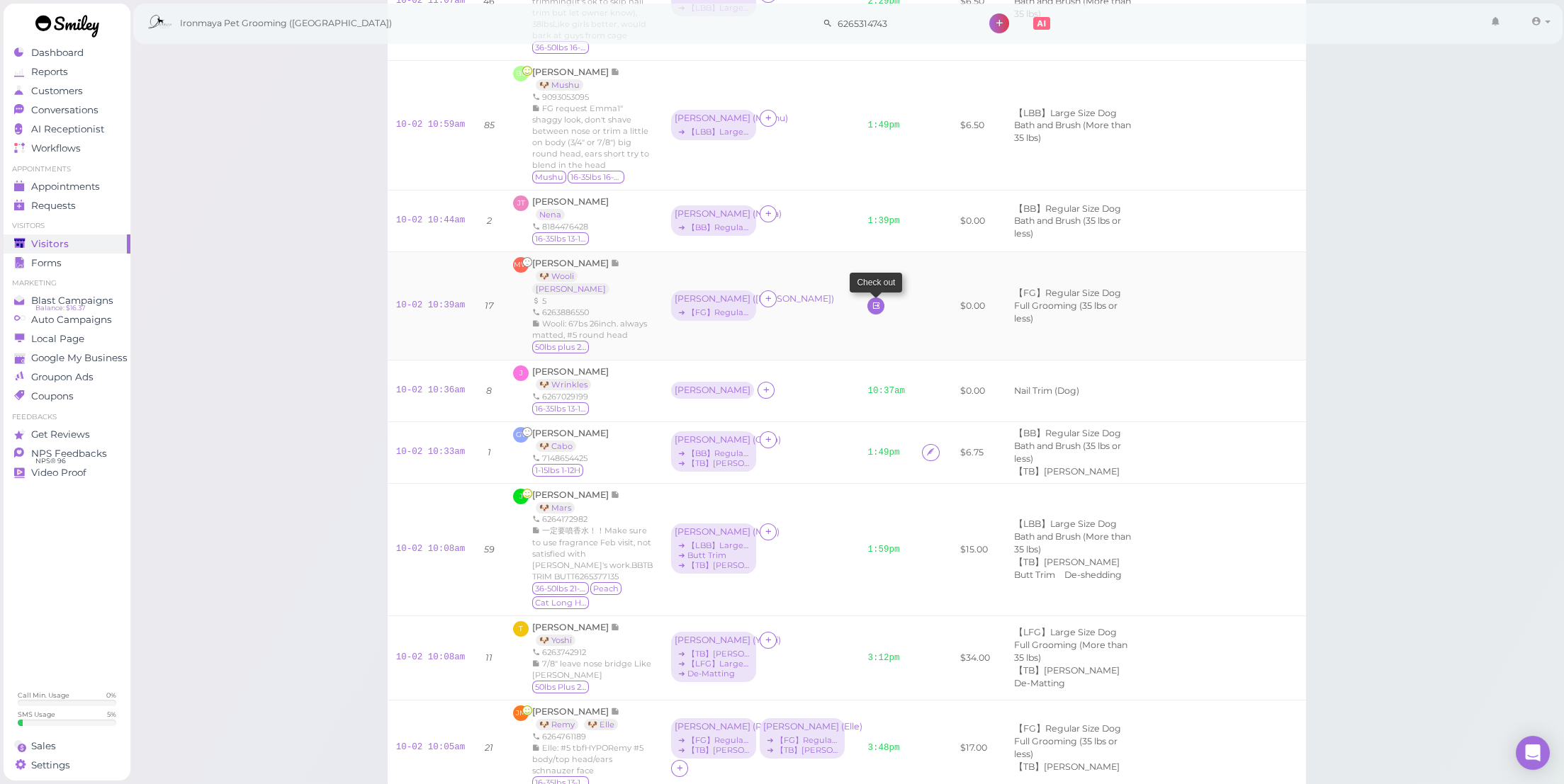
click at [868, 314] on link at bounding box center [876, 306] width 17 height 17
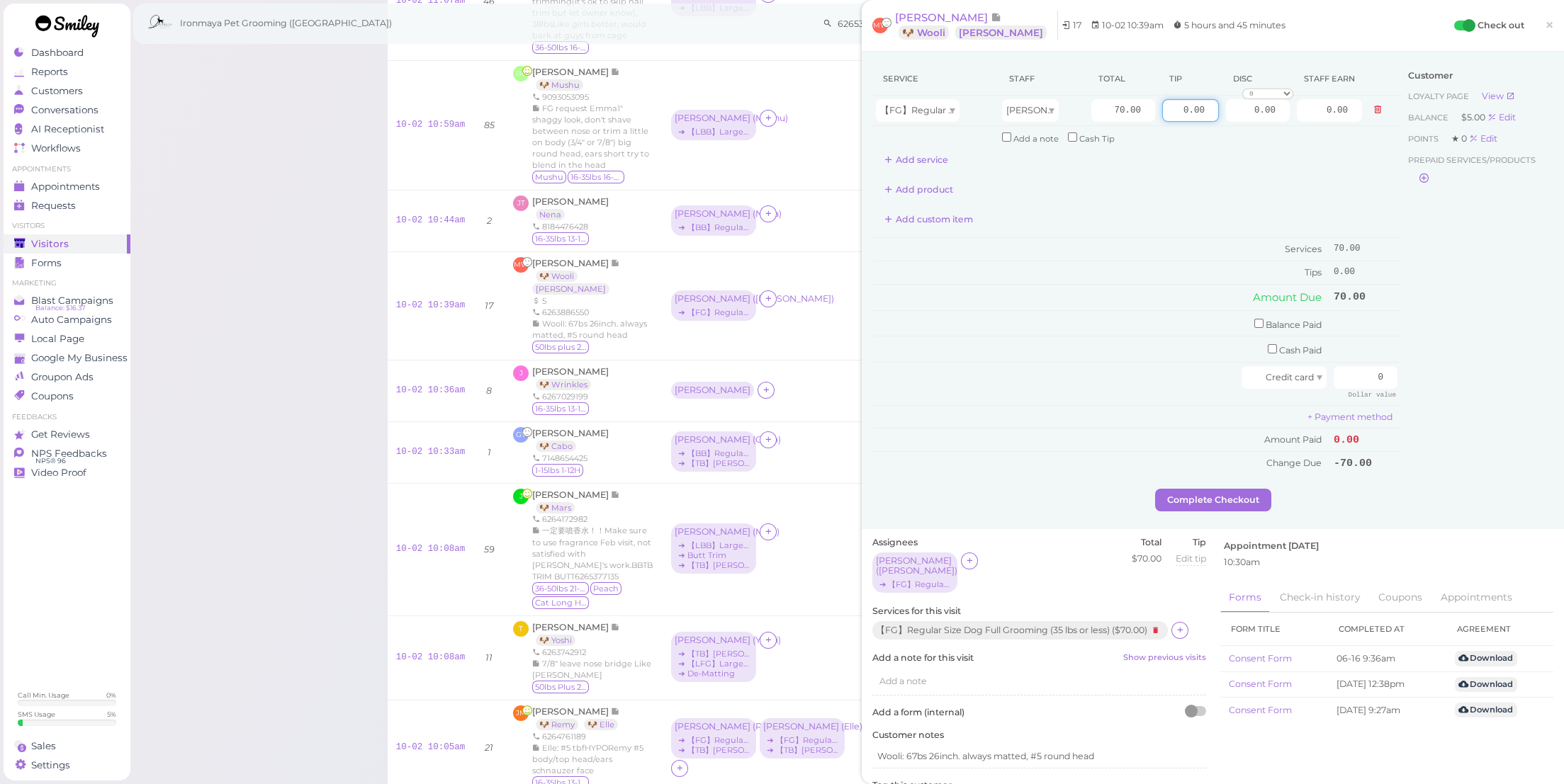
drag, startPoint x: 1160, startPoint y: 107, endPoint x: 1350, endPoint y: 159, distance: 197.0
click at [1361, 146] on div "Service Staff Total Tip Disc Staff earn 【FG】Regular Size Dog Full Grooming (35 …" at bounding box center [1136, 117] width 529 height 109
type input "7"
click at [1133, 324] on td "Balance Paid" at bounding box center [1101, 322] width 458 height 25
drag, startPoint x: 1346, startPoint y: 361, endPoint x: 1430, endPoint y: 377, distance: 85.5
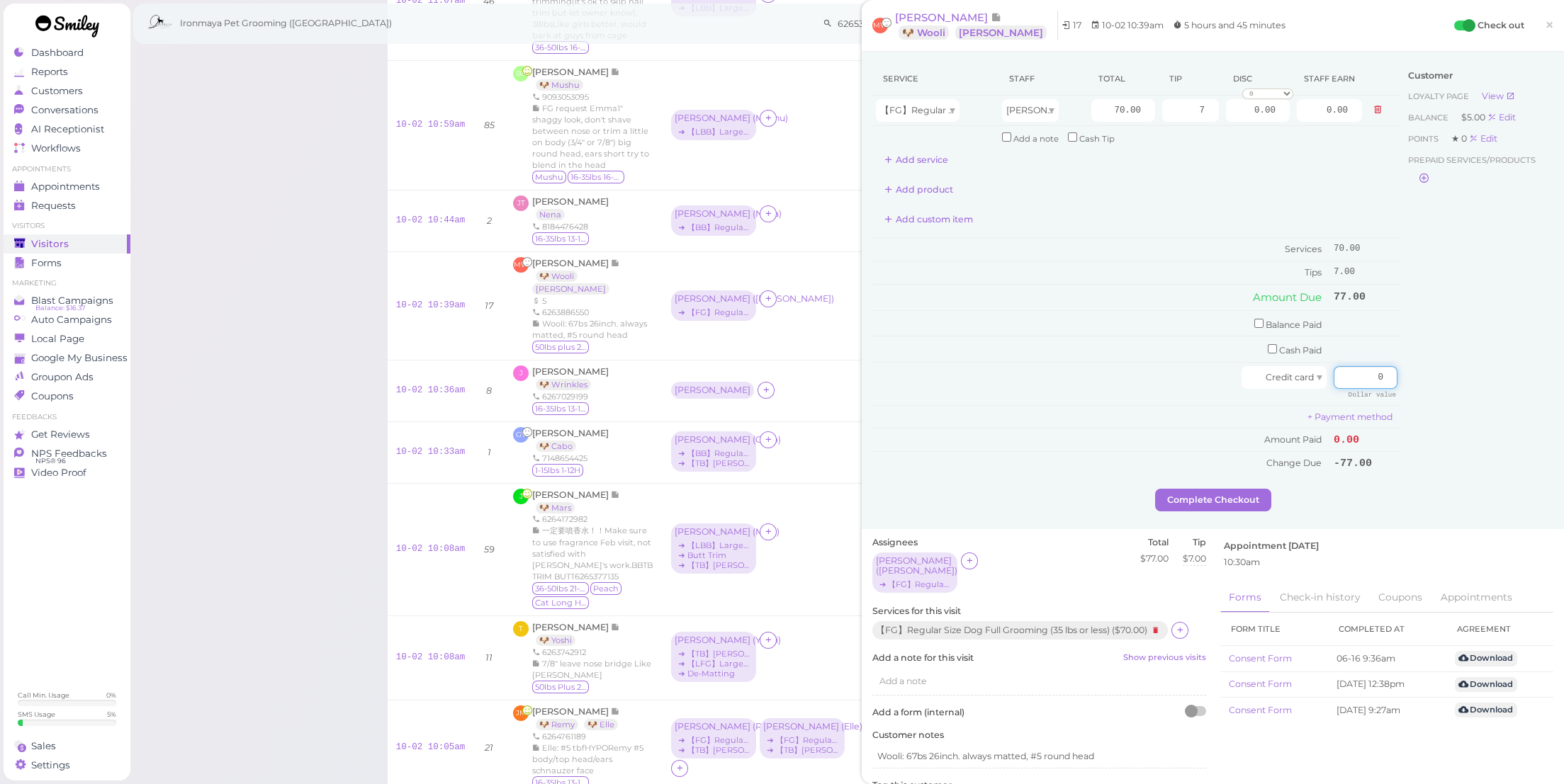
click at [1430, 374] on div "Service Staff Total Tip Disc Staff earn 【FG】Regular Size Dog Full Grooming (35 …" at bounding box center [1213, 276] width 681 height 427
type input "77"
drag, startPoint x: 1432, startPoint y: 382, endPoint x: 1268, endPoint y: 444, distance: 175.3
click at [1432, 382] on div "Customer Loyalty page View Balance $5.00 Edit Points ★ 0 Edit Prepaid services/…" at bounding box center [1478, 276] width 152 height 427
drag, startPoint x: 1233, startPoint y: 481, endPoint x: 1255, endPoint y: 468, distance: 25.6
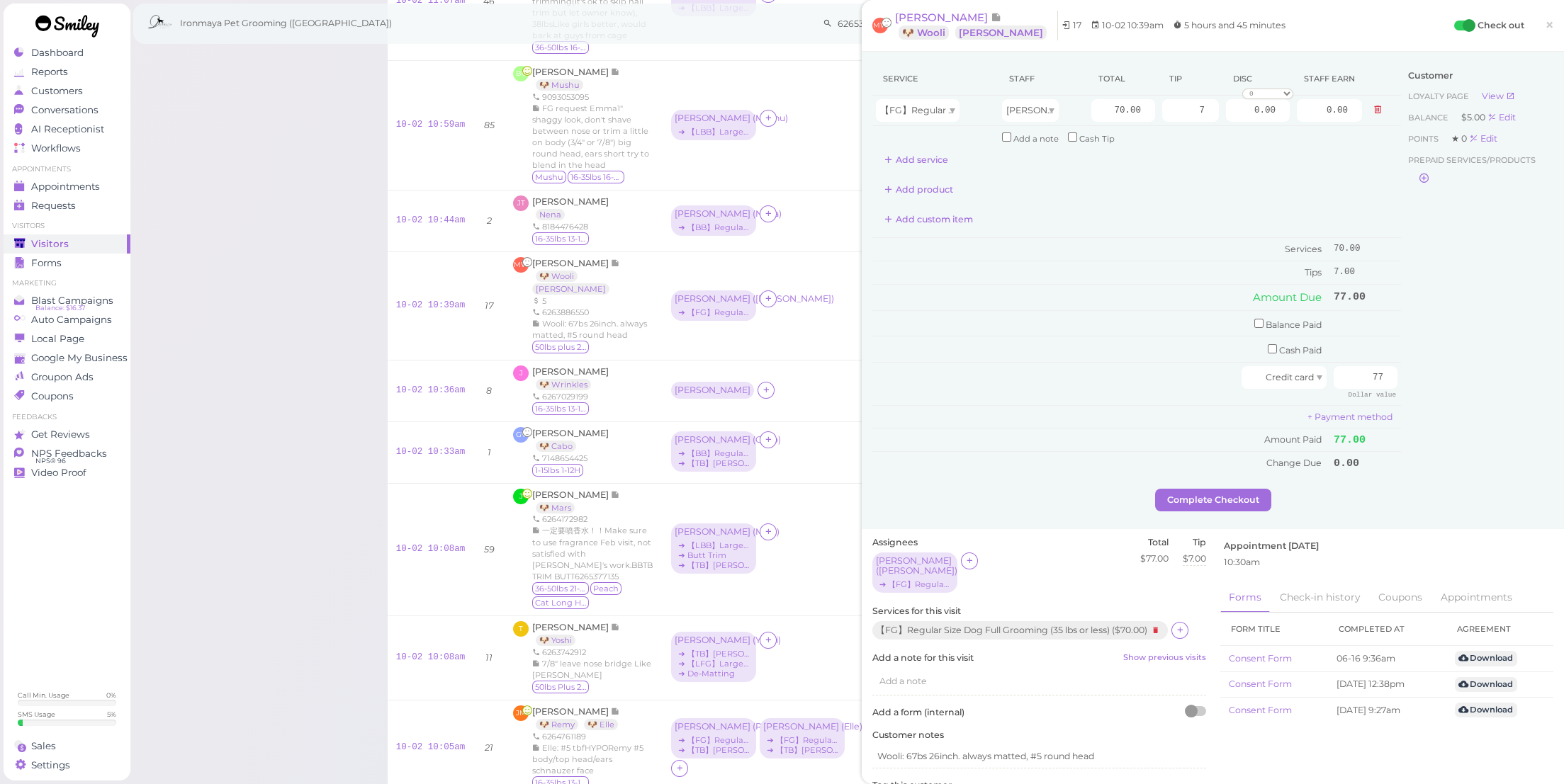
click at [1234, 489] on button "Complete Checkout" at bounding box center [1213, 499] width 116 height 23
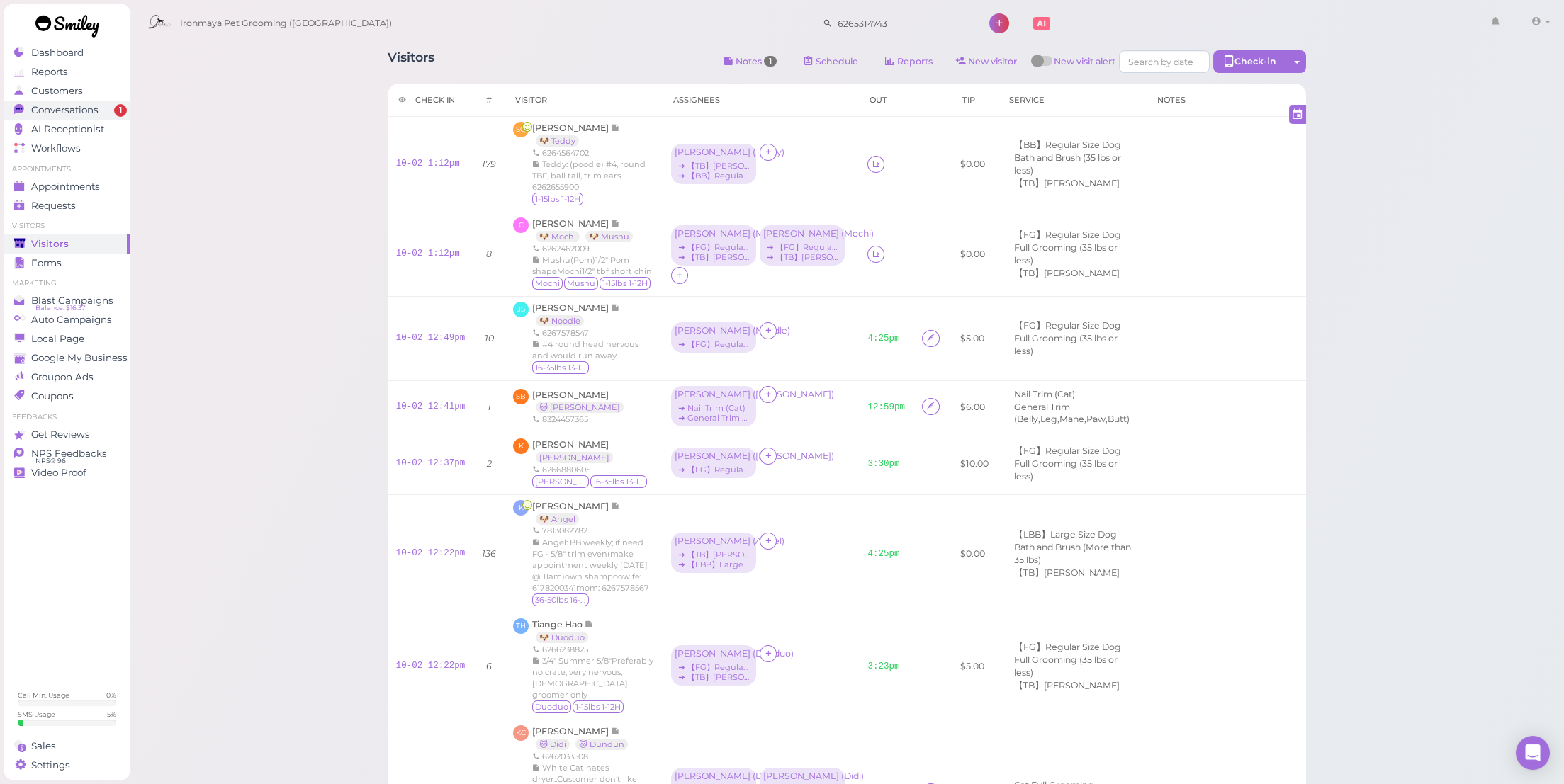
click at [116, 107] on span "1" at bounding box center [121, 110] width 13 height 13
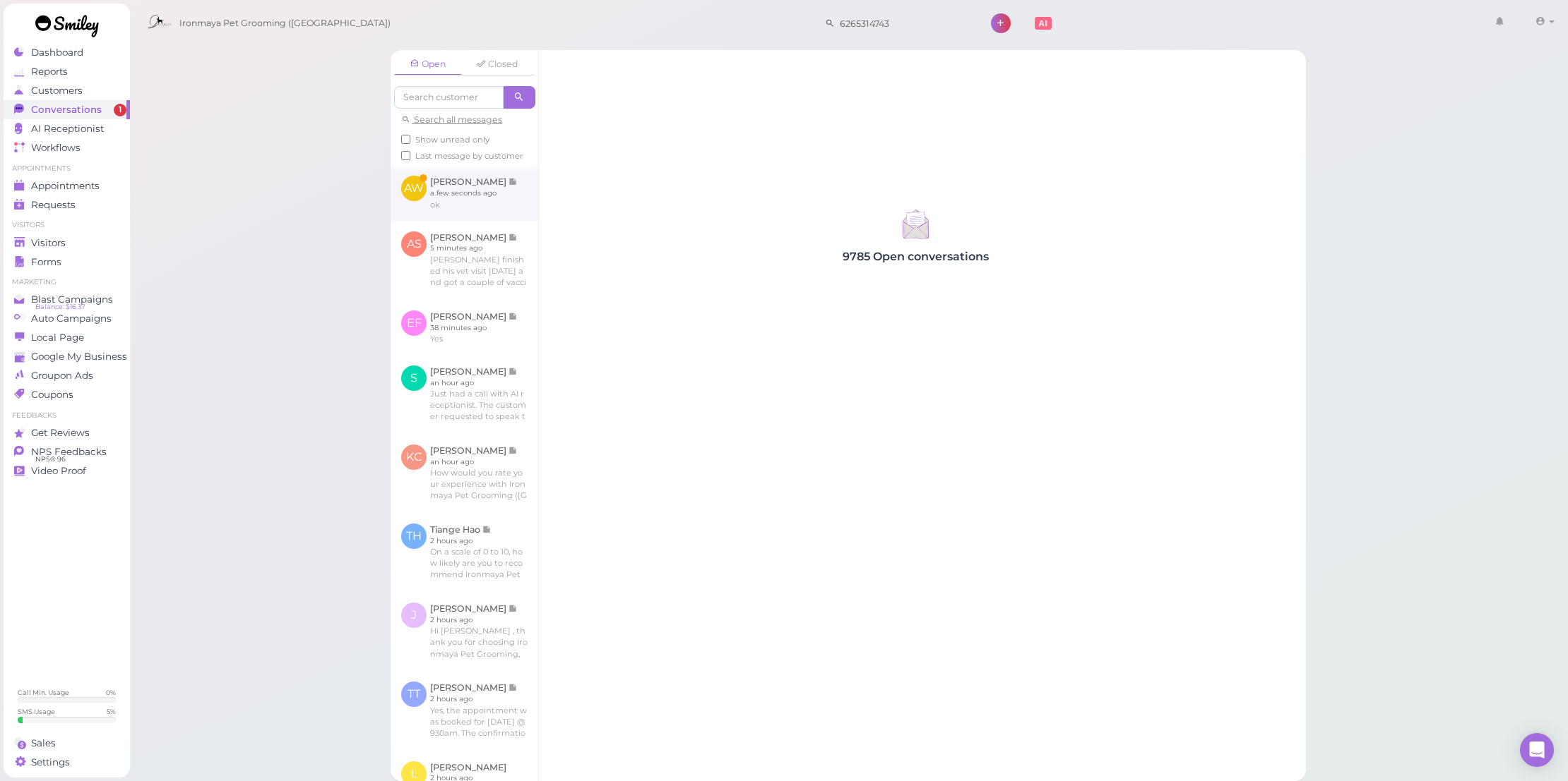
click at [486, 210] on link at bounding box center [465, 192] width 148 height 55
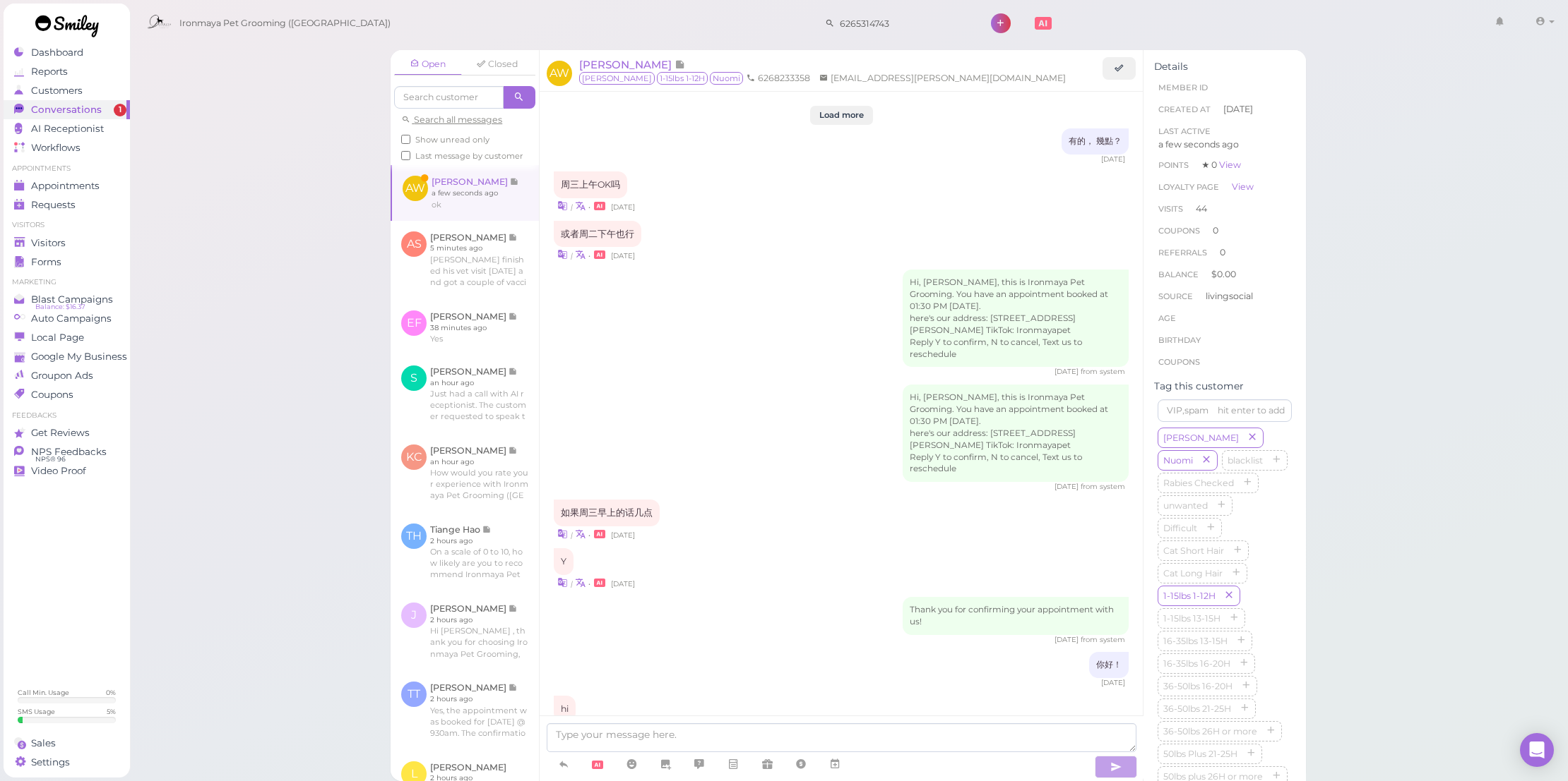
scroll to position [1574, 0]
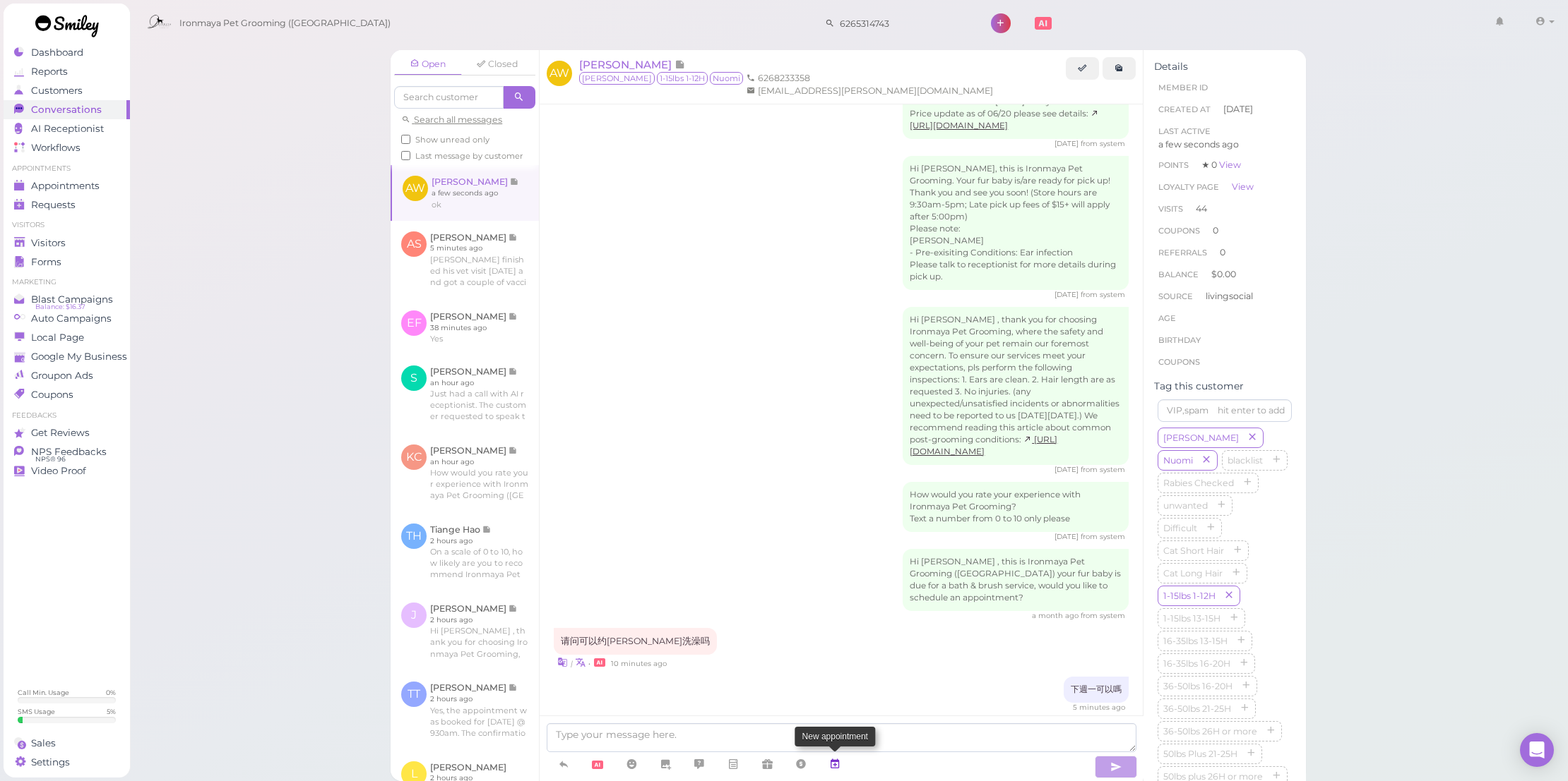
click at [834, 768] on icon at bounding box center [835, 764] width 12 height 14
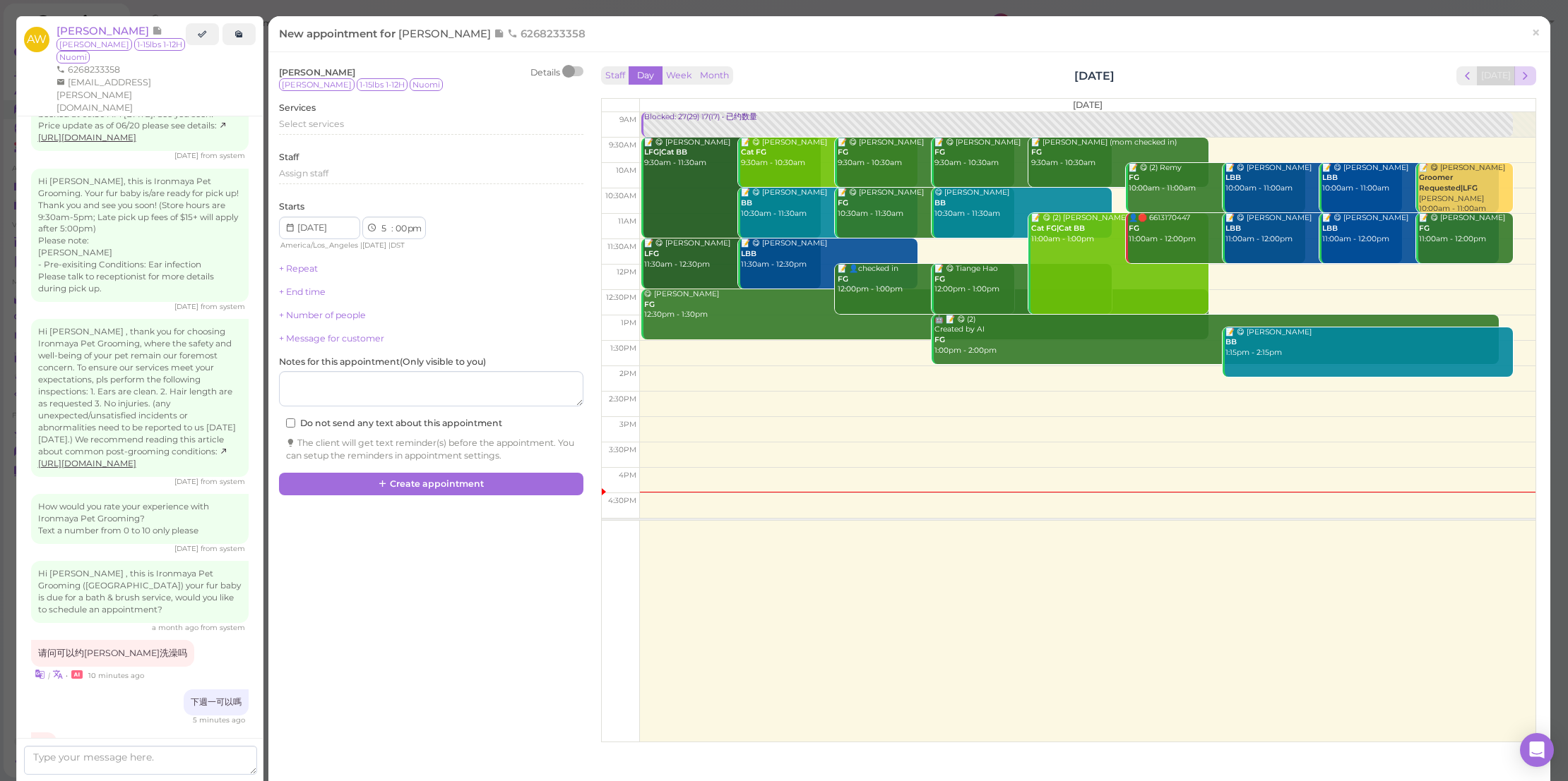
click at [1518, 75] on span "next" at bounding box center [1525, 76] width 14 height 14
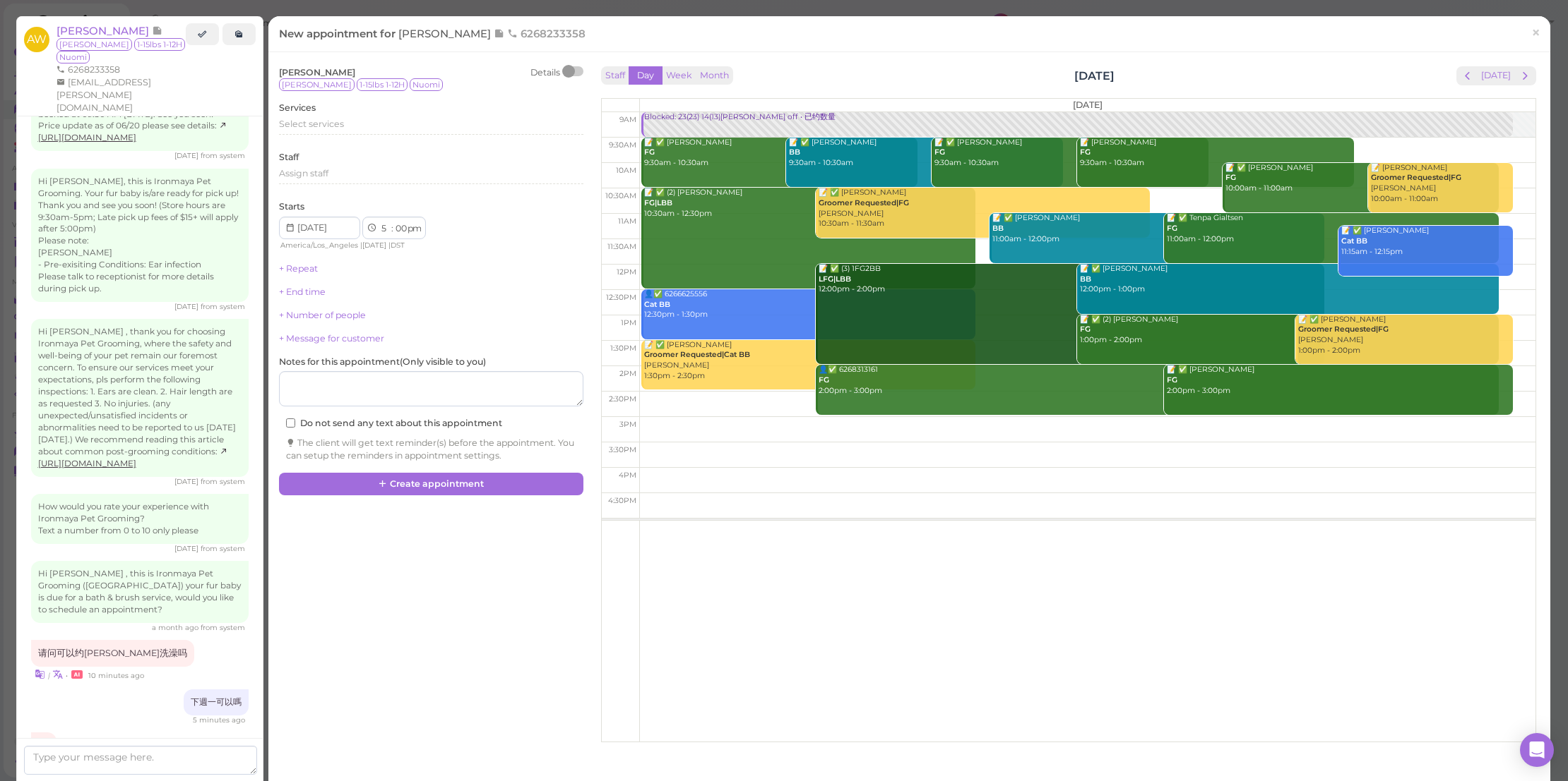
click at [1518, 75] on span "next" at bounding box center [1525, 76] width 14 height 14
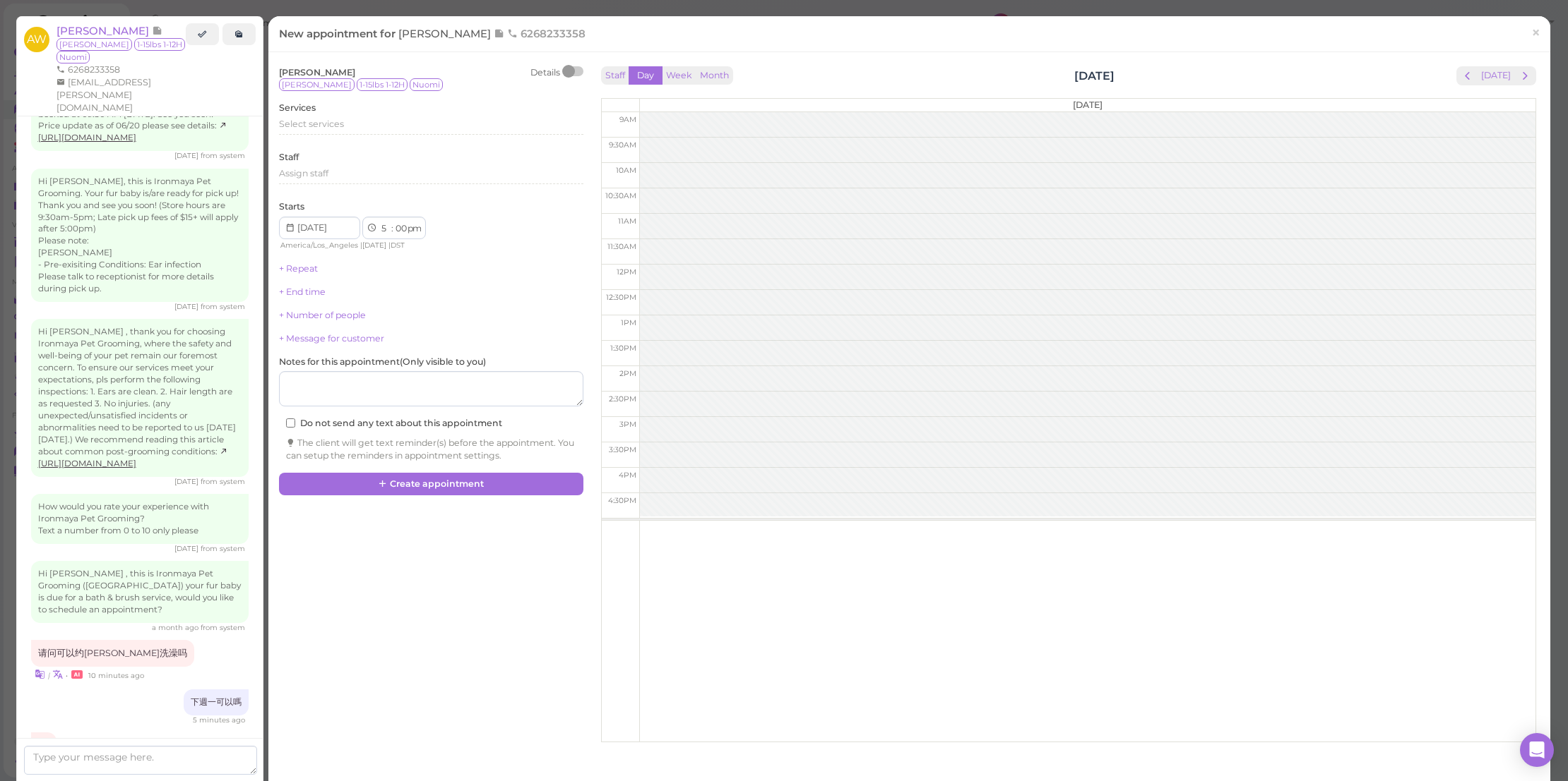
click at [1518, 75] on span "next" at bounding box center [1525, 76] width 14 height 14
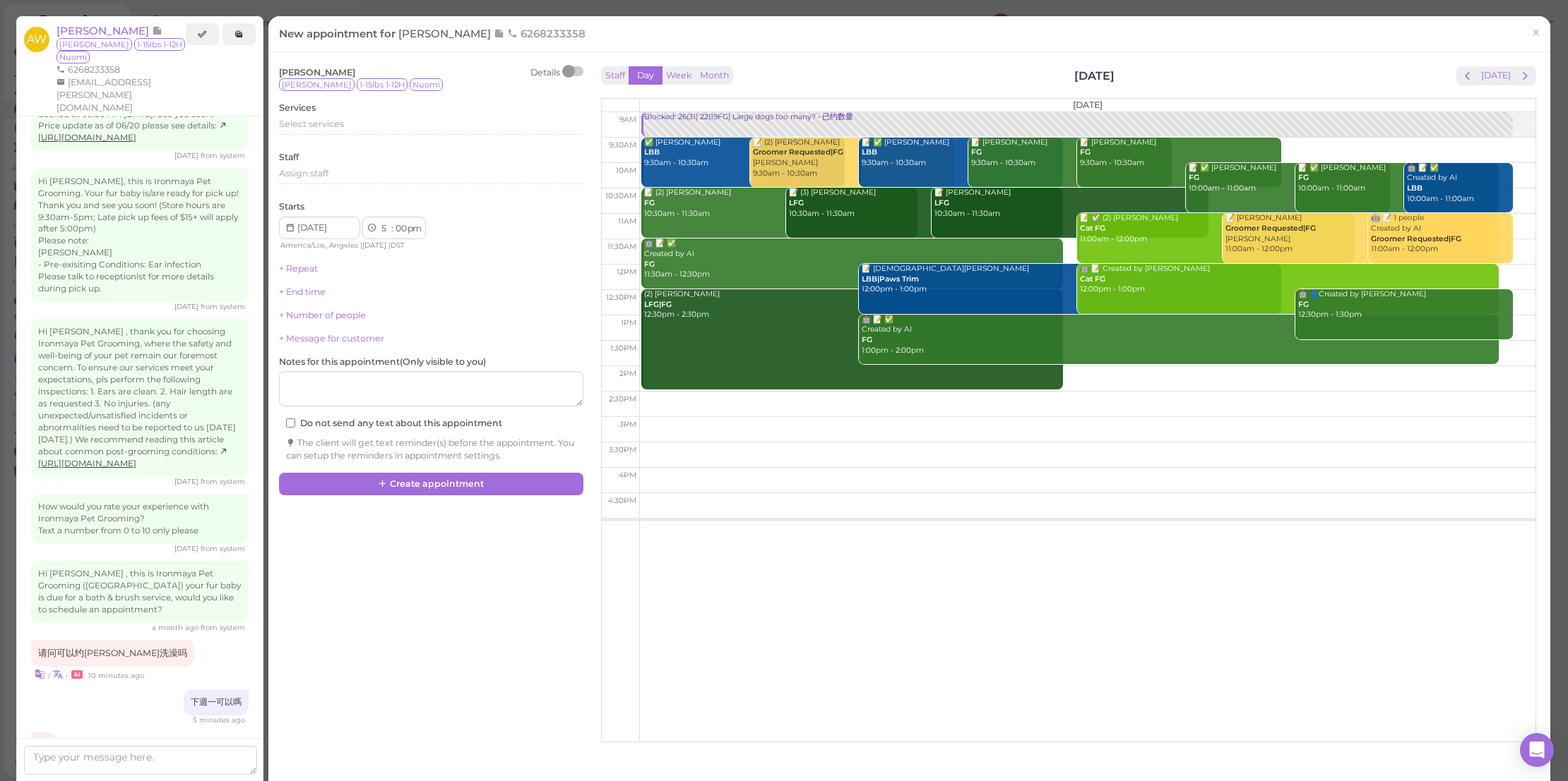
click at [1113, 371] on td at bounding box center [1087, 379] width 897 height 25
type input "[DATE]"
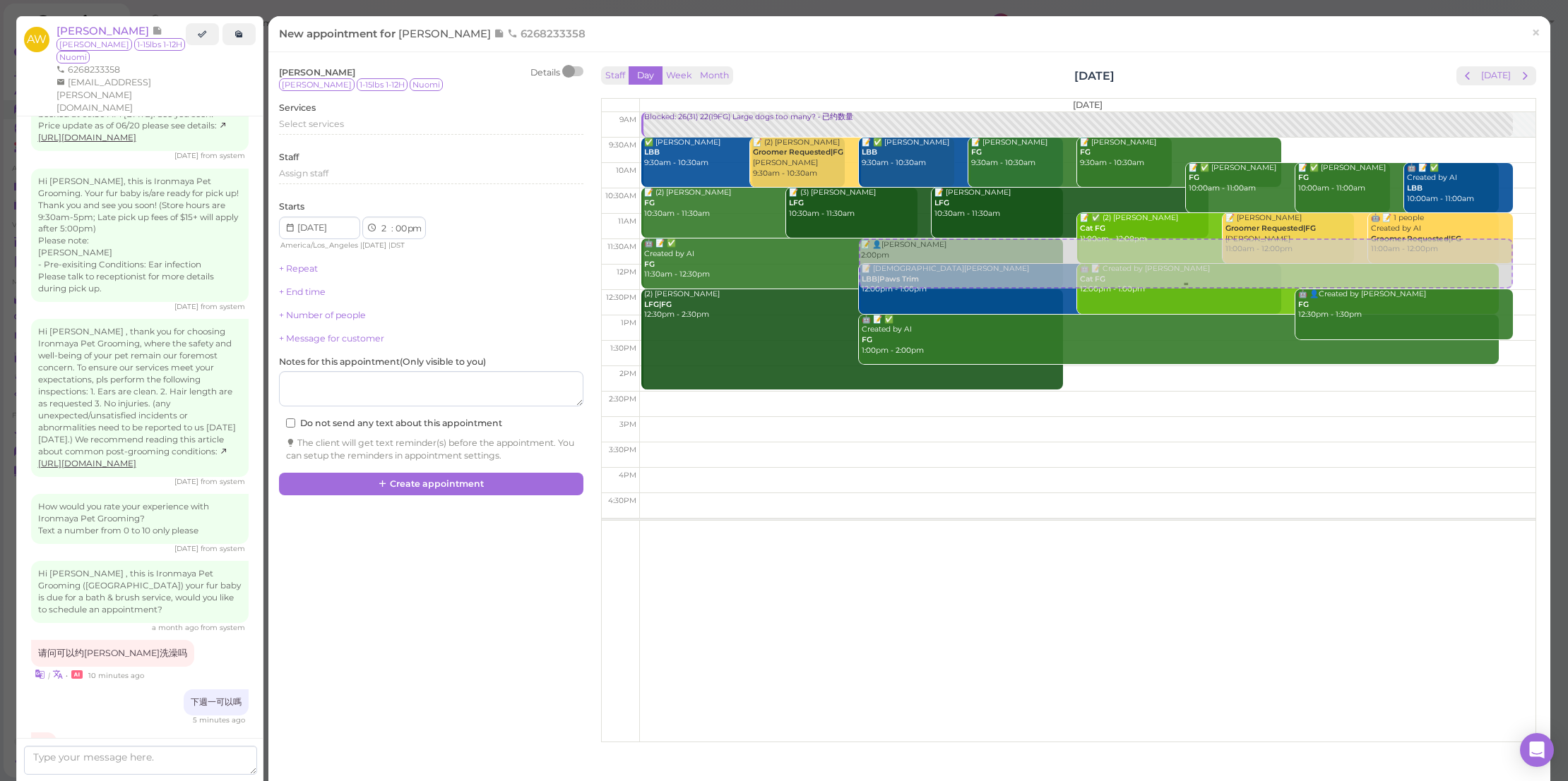
drag, startPoint x: 975, startPoint y: 396, endPoint x: 1005, endPoint y: 265, distance: 134.4
click at [1009, 112] on div "📝 👤[PERSON_NAME] 2:00pm Blocked: 26(31) 22(19FG) Large dogs too many? • 已约数量 ✅ …" at bounding box center [1088, 112] width 896 height 0
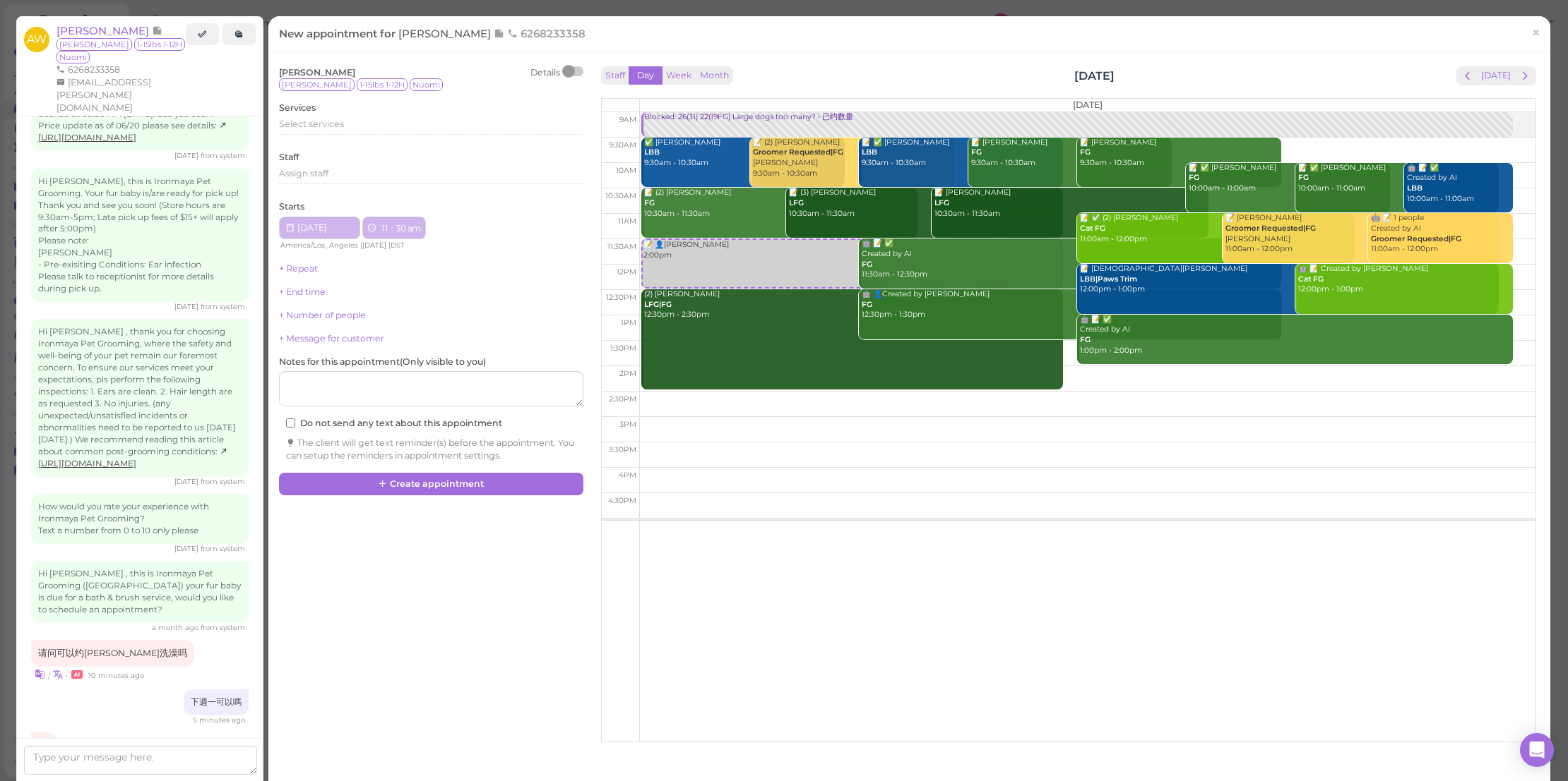
select select "11"
select select "30"
select select "am"
click at [406, 132] on div "Select services" at bounding box center [431, 126] width 305 height 17
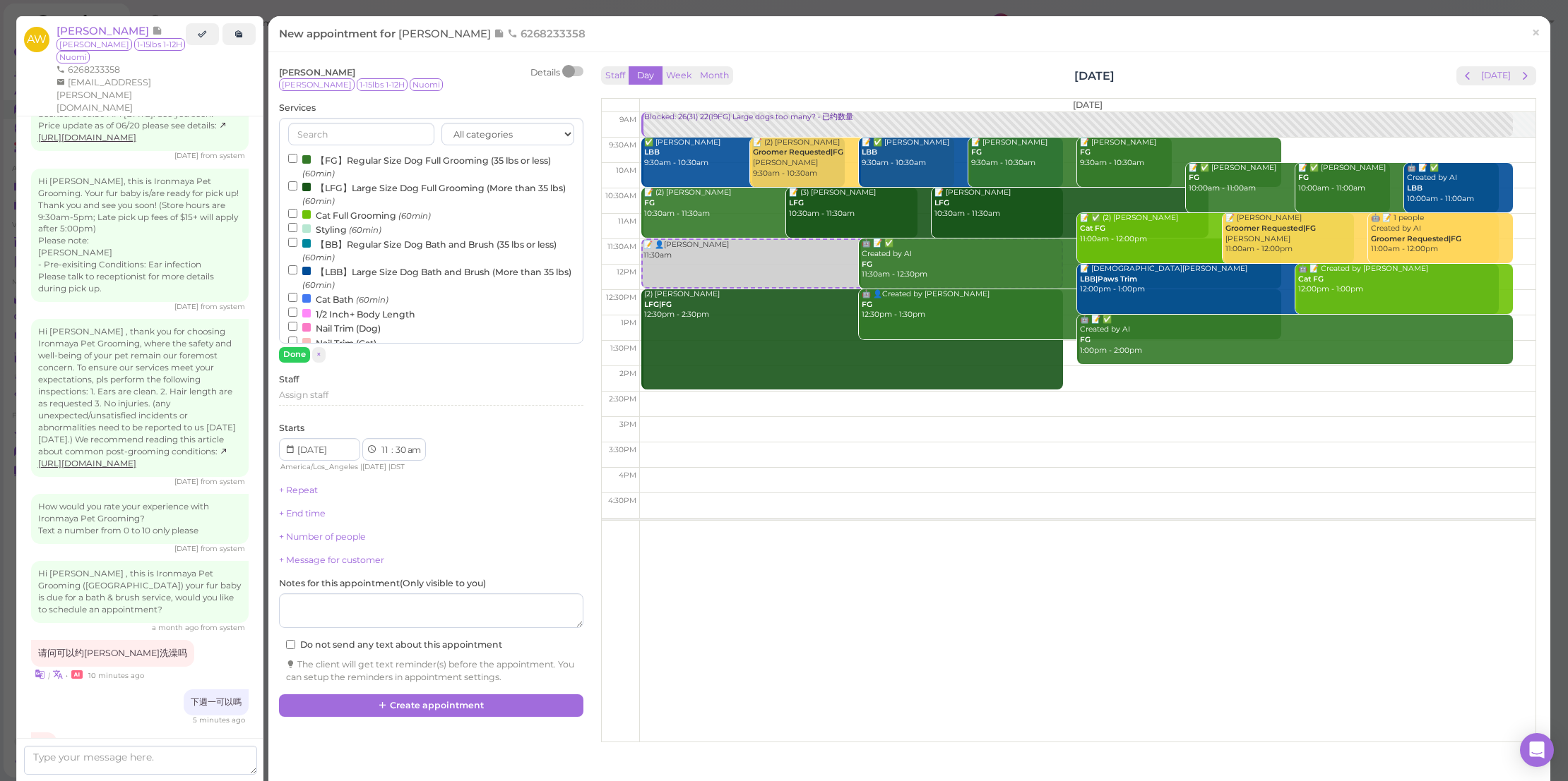
click at [383, 265] on label "【LBB】Large Size Dog Bath and Brush (More than 35 lbs) (60min)" at bounding box center [431, 278] width 286 height 27
click at [297, 265] on input "【LBB】Large Size Dog Bath and Brush (More than 35 lbs) (60min)" at bounding box center [292, 270] width 9 height 9
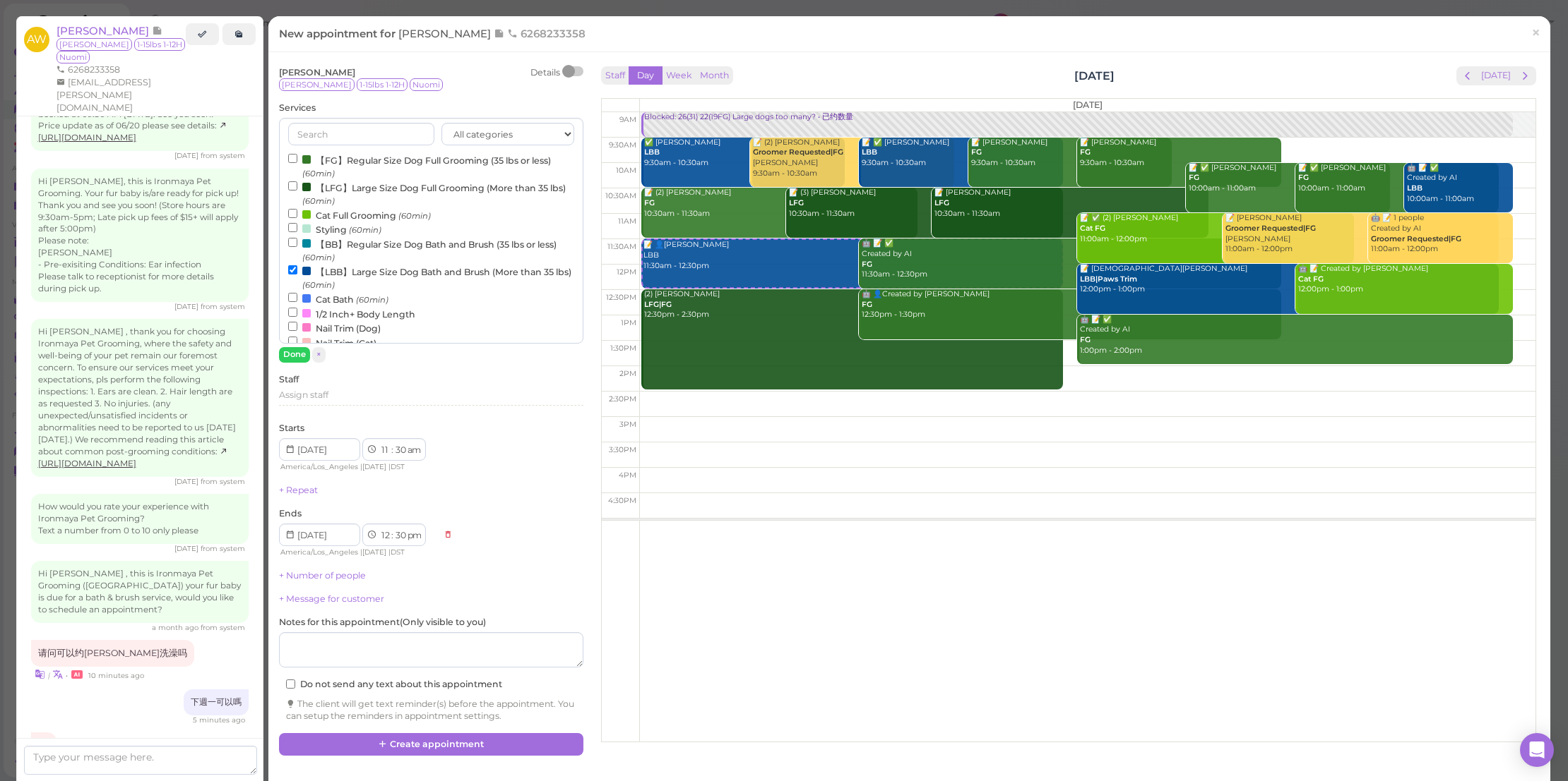
click at [386, 264] on label "【LBB】Large Size Dog Bath and Brush (More than 35 lbs) (60min)" at bounding box center [431, 278] width 286 height 27
click at [297, 265] on input "【LBB】Large Size Dog Bath and Brush (More than 35 lbs) (60min)" at bounding box center [292, 270] width 9 height 9
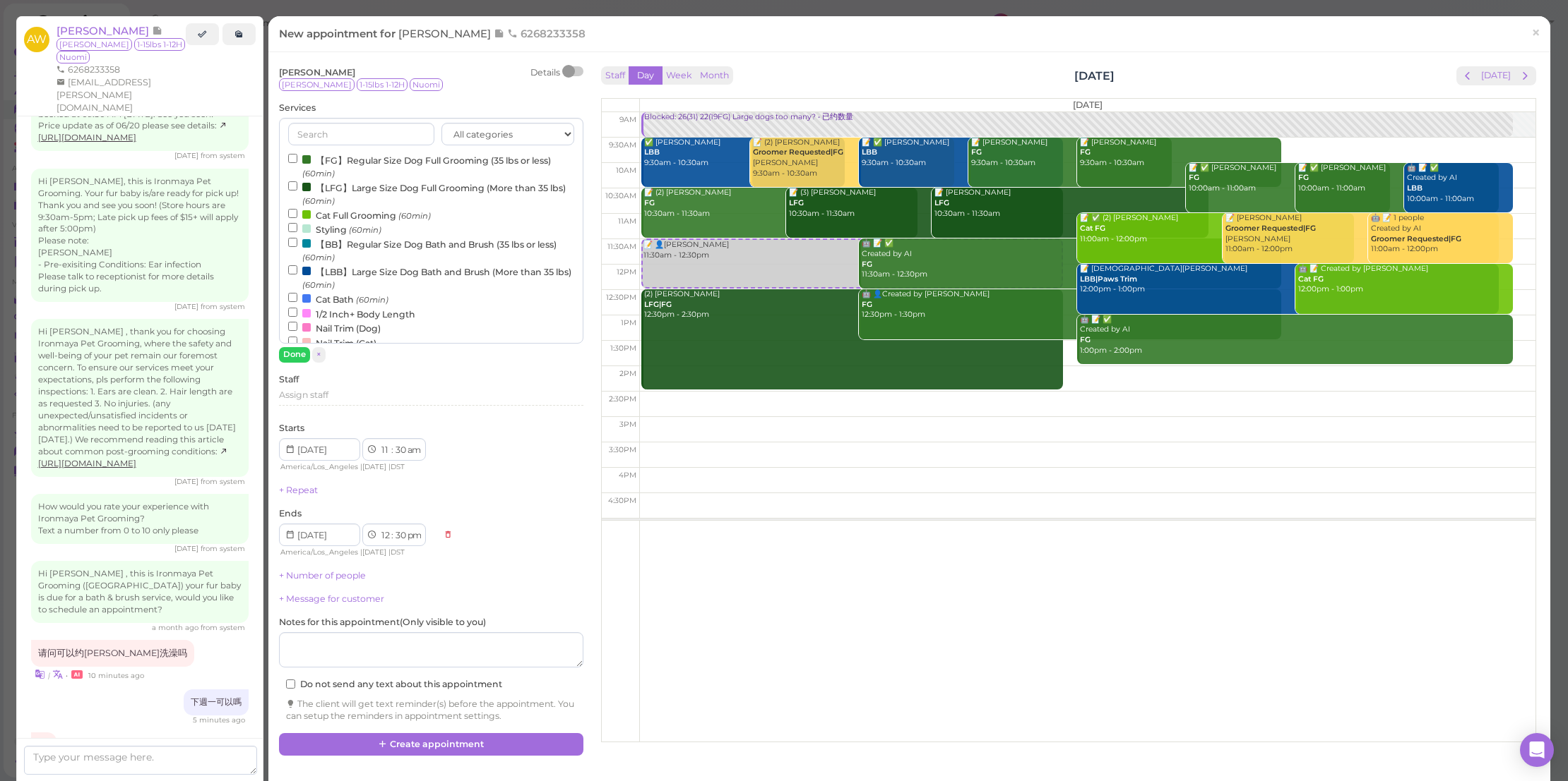
click at [414, 236] on label "【BB】Regular Size Dog Bath and Brush (35 lbs or less) (60min)" at bounding box center [431, 250] width 286 height 27
click at [297, 238] on input "【BB】Regular Size Dog Bath and Brush (35 lbs or less) (60min)" at bounding box center [292, 242] width 9 height 9
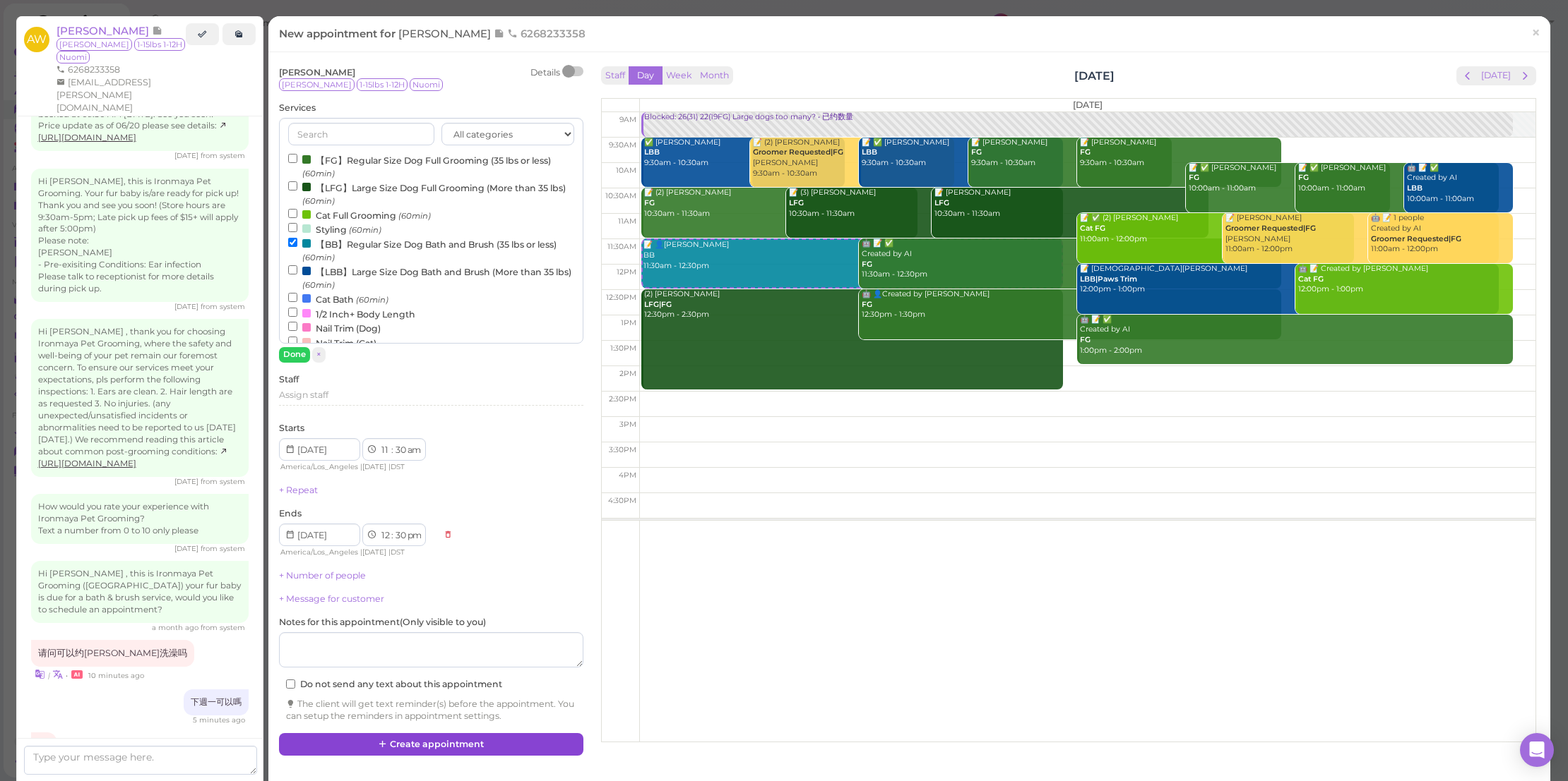
click at [537, 742] on button "Create appointment" at bounding box center [431, 744] width 305 height 22
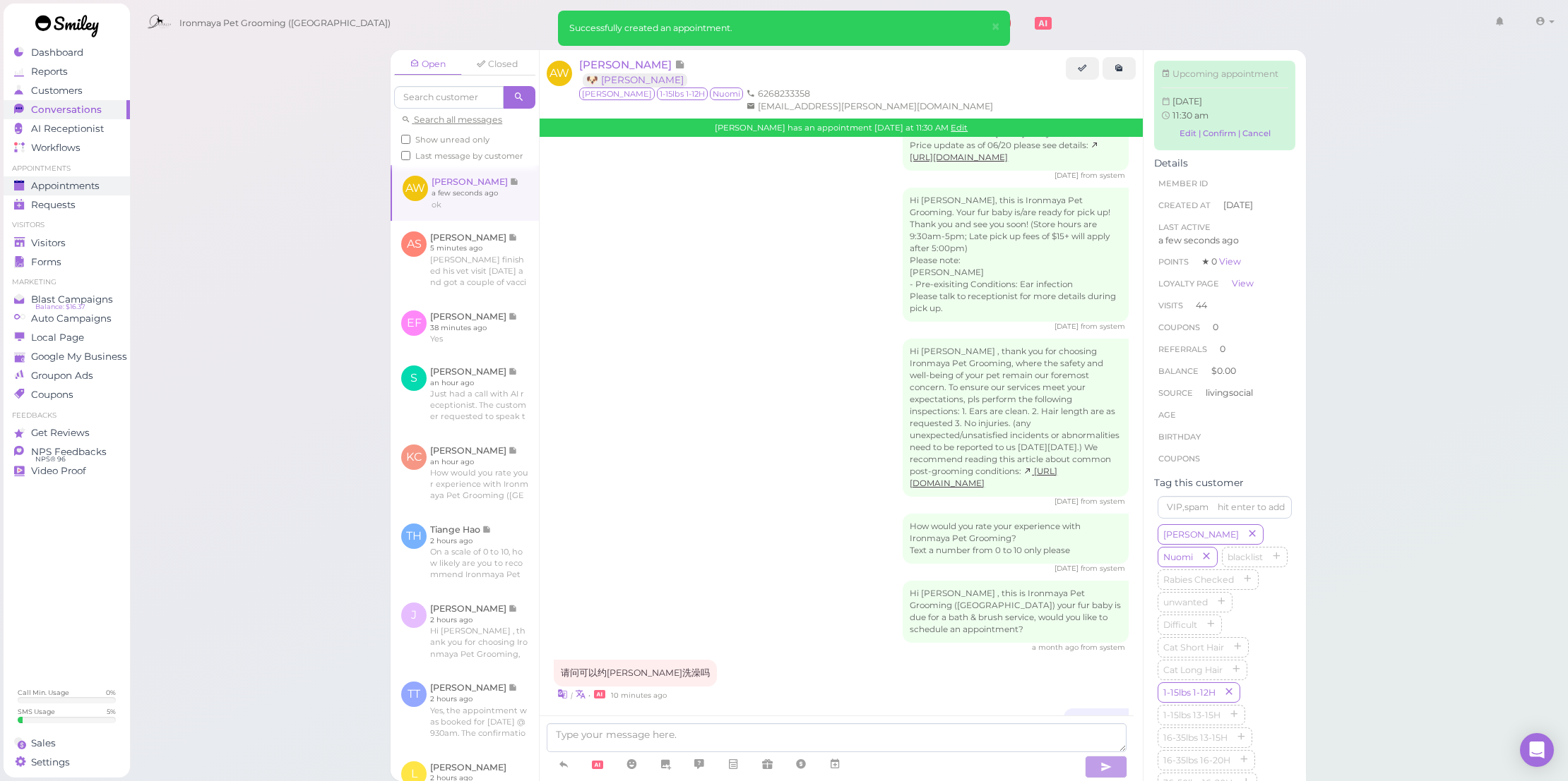
click at [59, 184] on span "Appointments" at bounding box center [65, 186] width 69 height 12
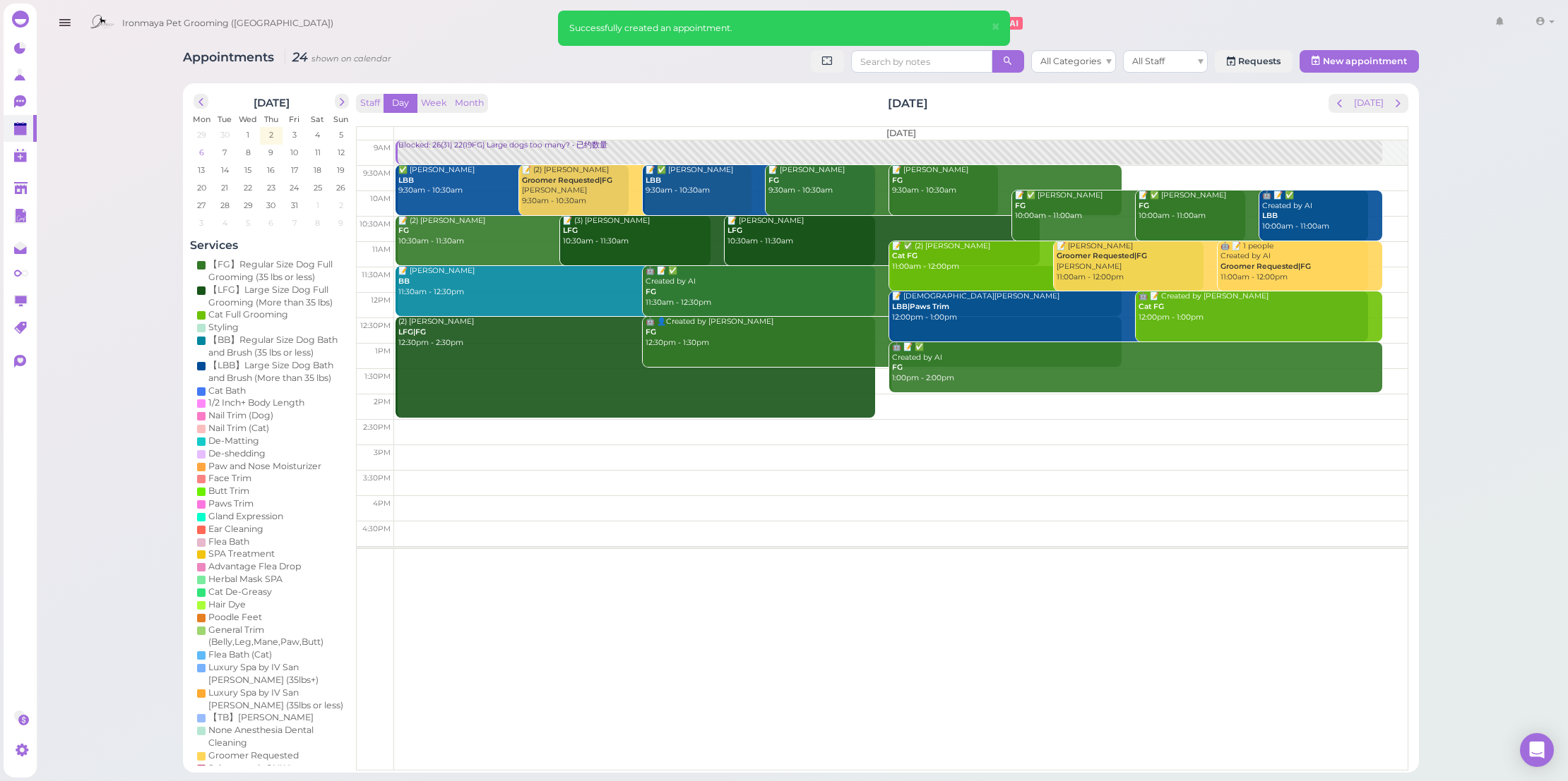
click at [200, 155] on span "6" at bounding box center [201, 153] width 8 height 13
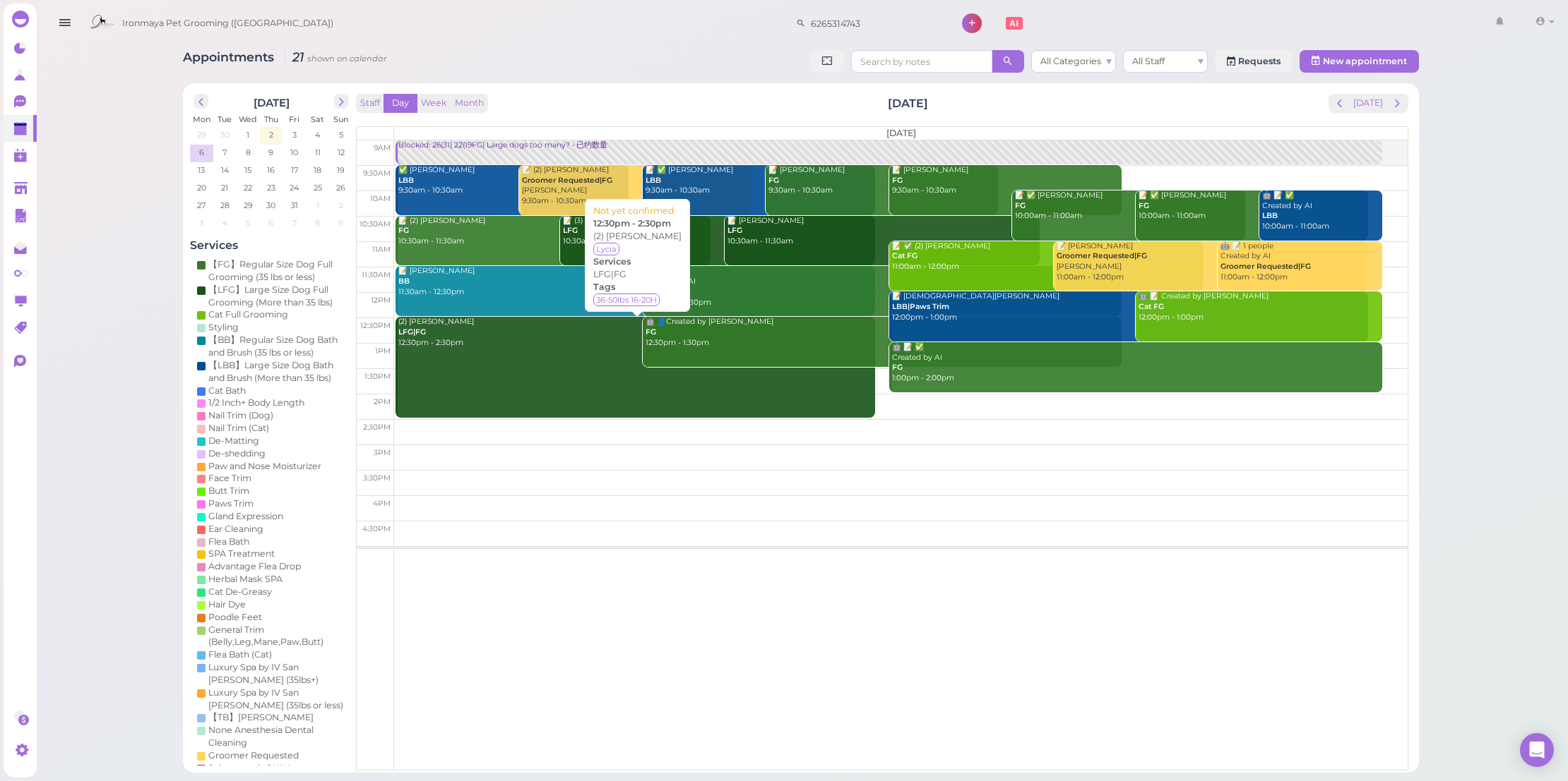
click at [545, 330] on div "(2) [PERSON_NAME] LFG|FG 12:30pm - 2:30pm" at bounding box center [635, 332] width 477 height 31
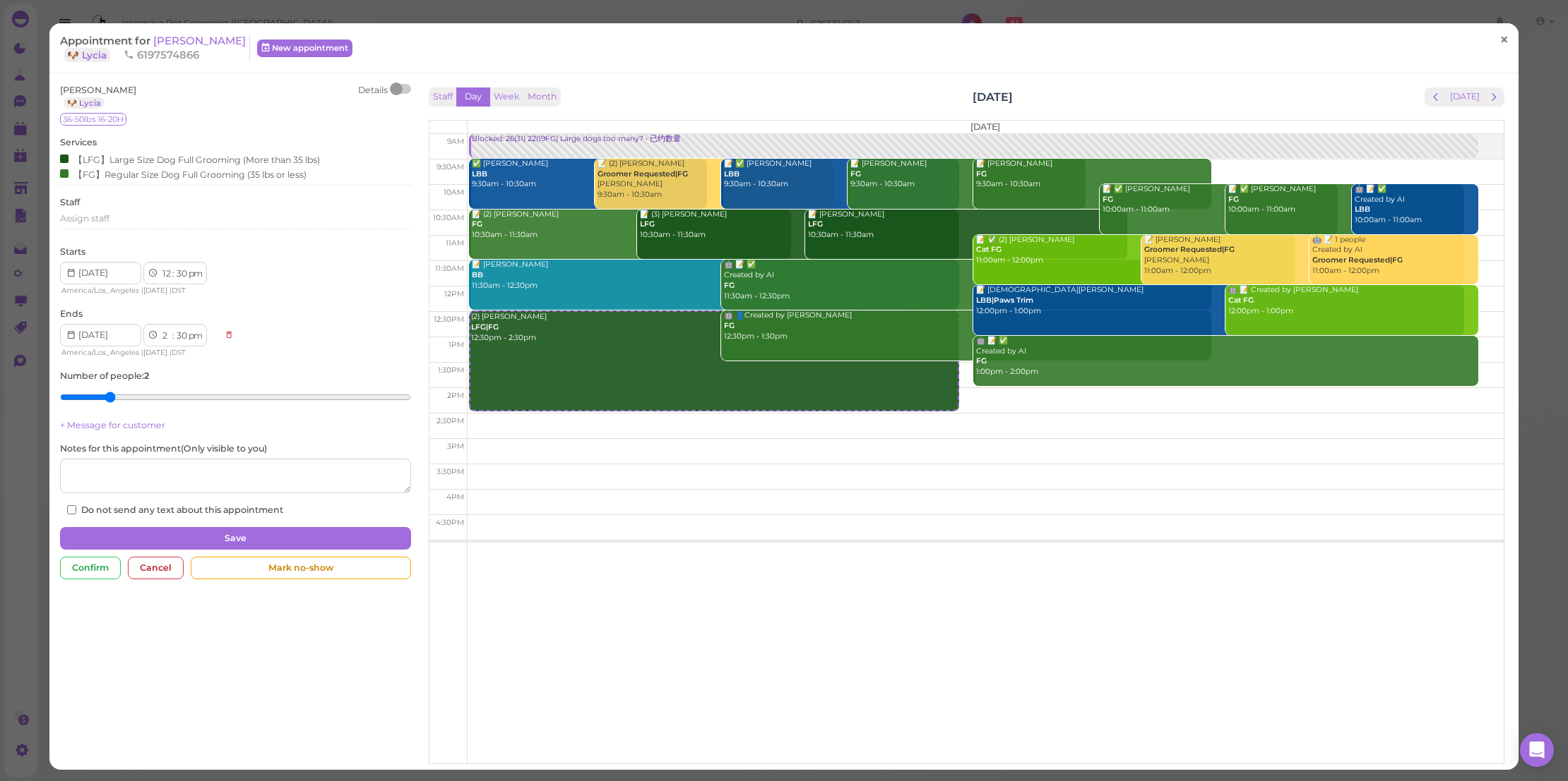
click at [1499, 43] on span "×" at bounding box center [1504, 39] width 9 height 20
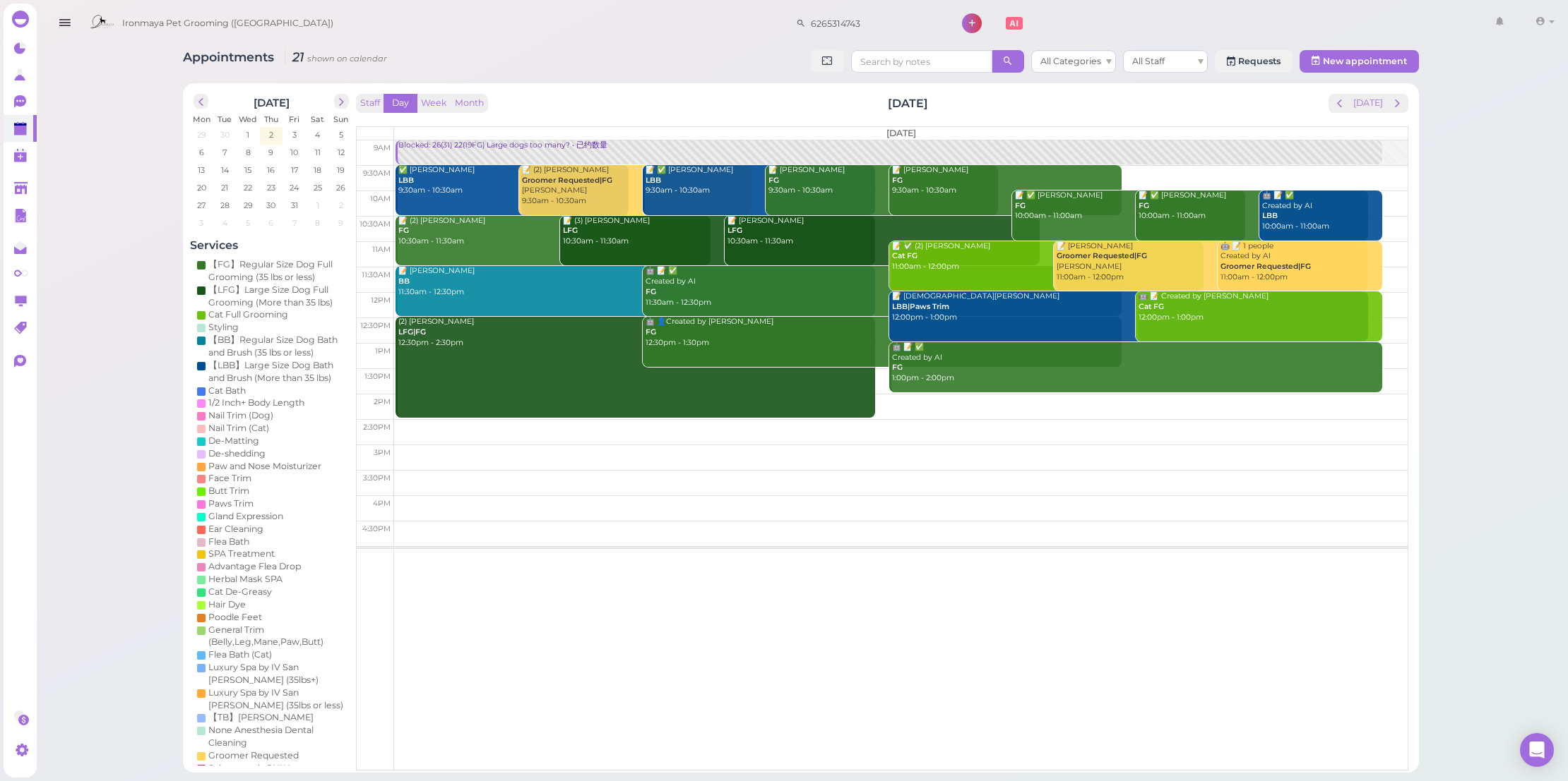
click at [1448, 312] on div "Appointments 21 shown on calendar All Categories All Staff Requests New appoint…" at bounding box center [801, 386] width 1534 height 773
click at [1337, 231] on link "🤖 📝 ✅ Created by AI LBB 10:00am - 11:00am" at bounding box center [1321, 215] width 124 height 50
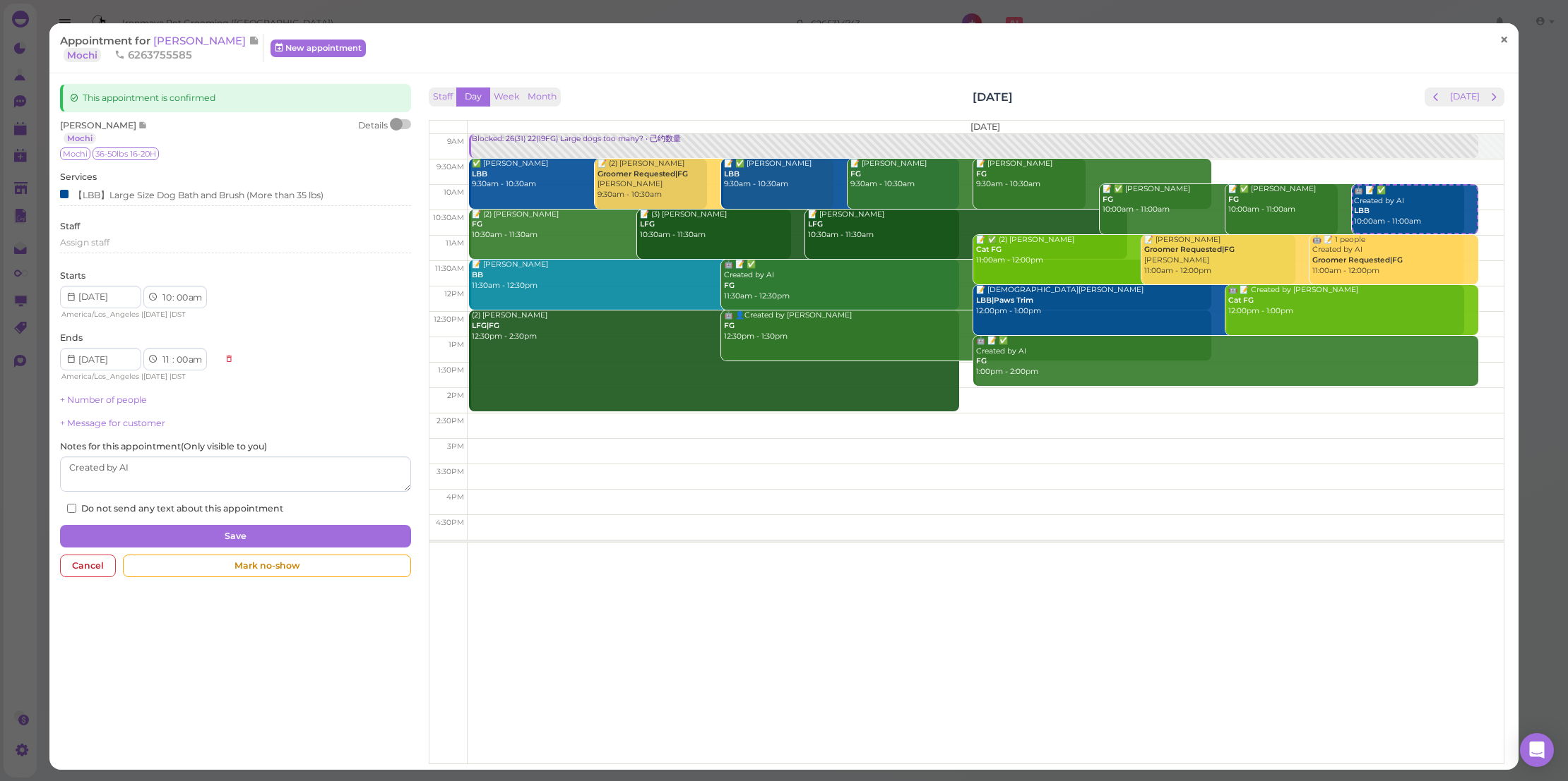
click at [1499, 44] on span "×" at bounding box center [1504, 39] width 9 height 20
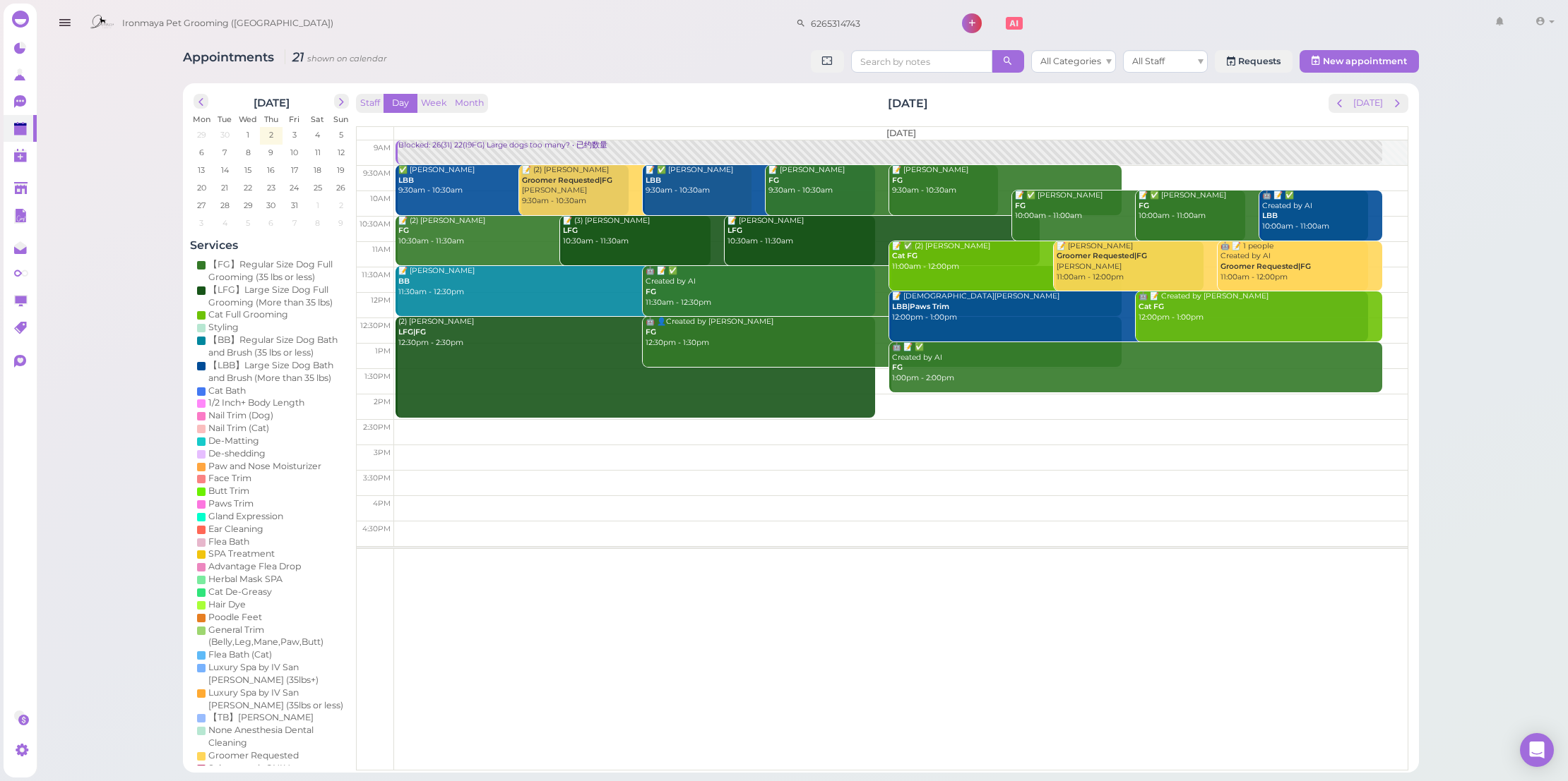
click at [1484, 442] on div "Appointments 21 shown on calendar All Categories All Staff Requests New appoint…" at bounding box center [801, 386] width 1534 height 773
click at [245, 130] on span "1" at bounding box center [248, 135] width 6 height 13
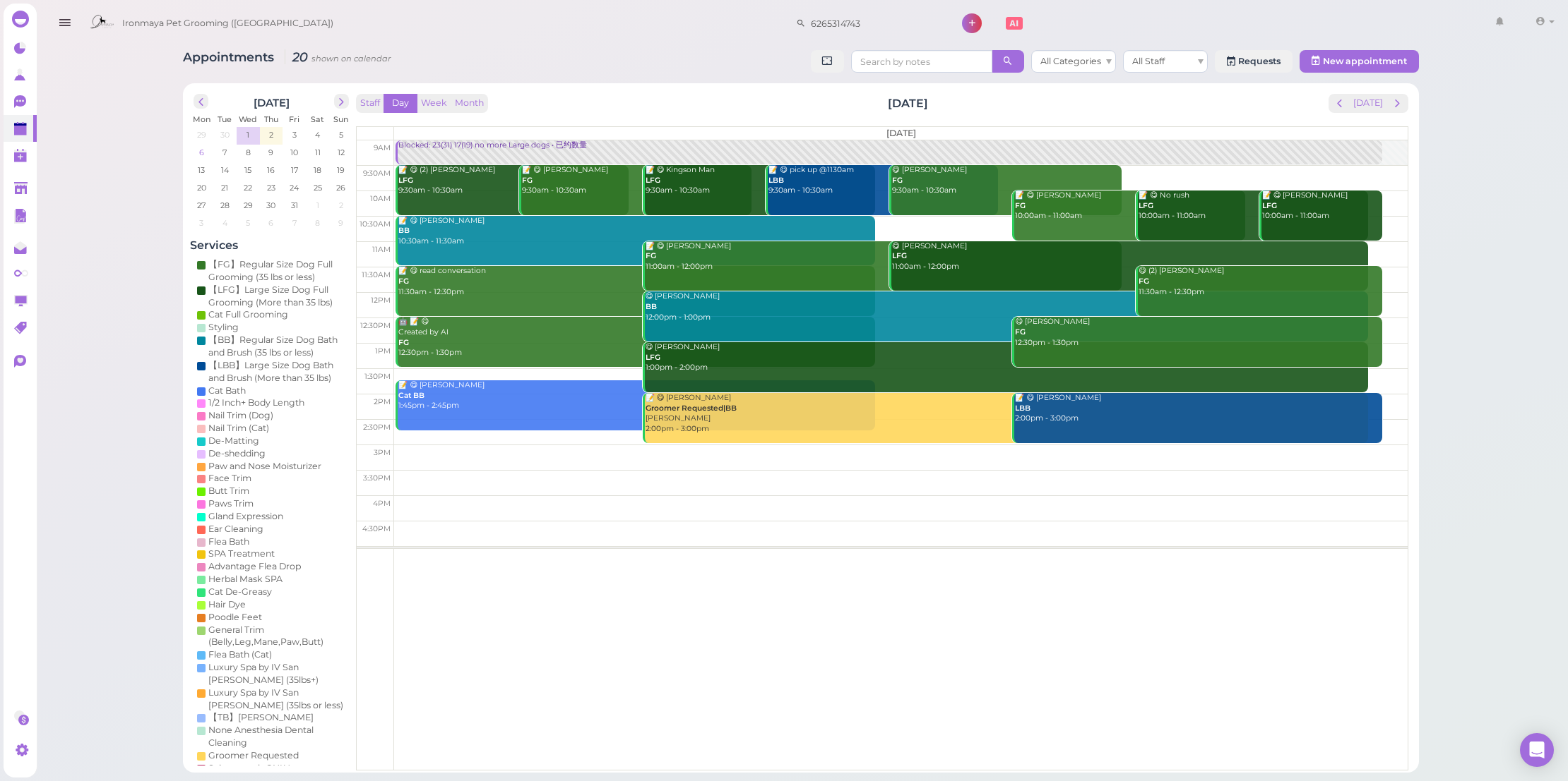
click at [203, 150] on span "6" at bounding box center [201, 153] width 8 height 13
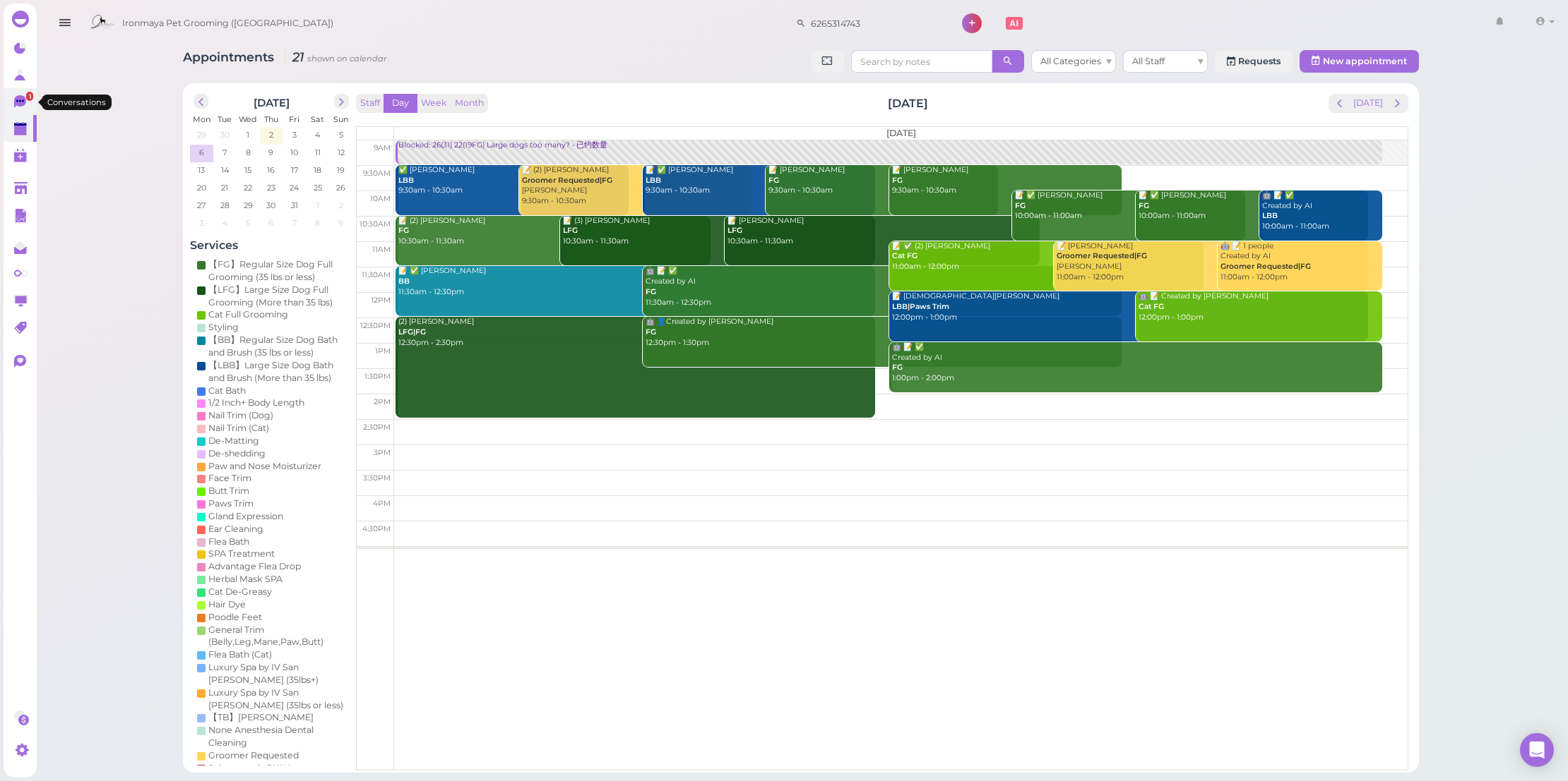
click at [13, 101] on link "1" at bounding box center [20, 101] width 33 height 27
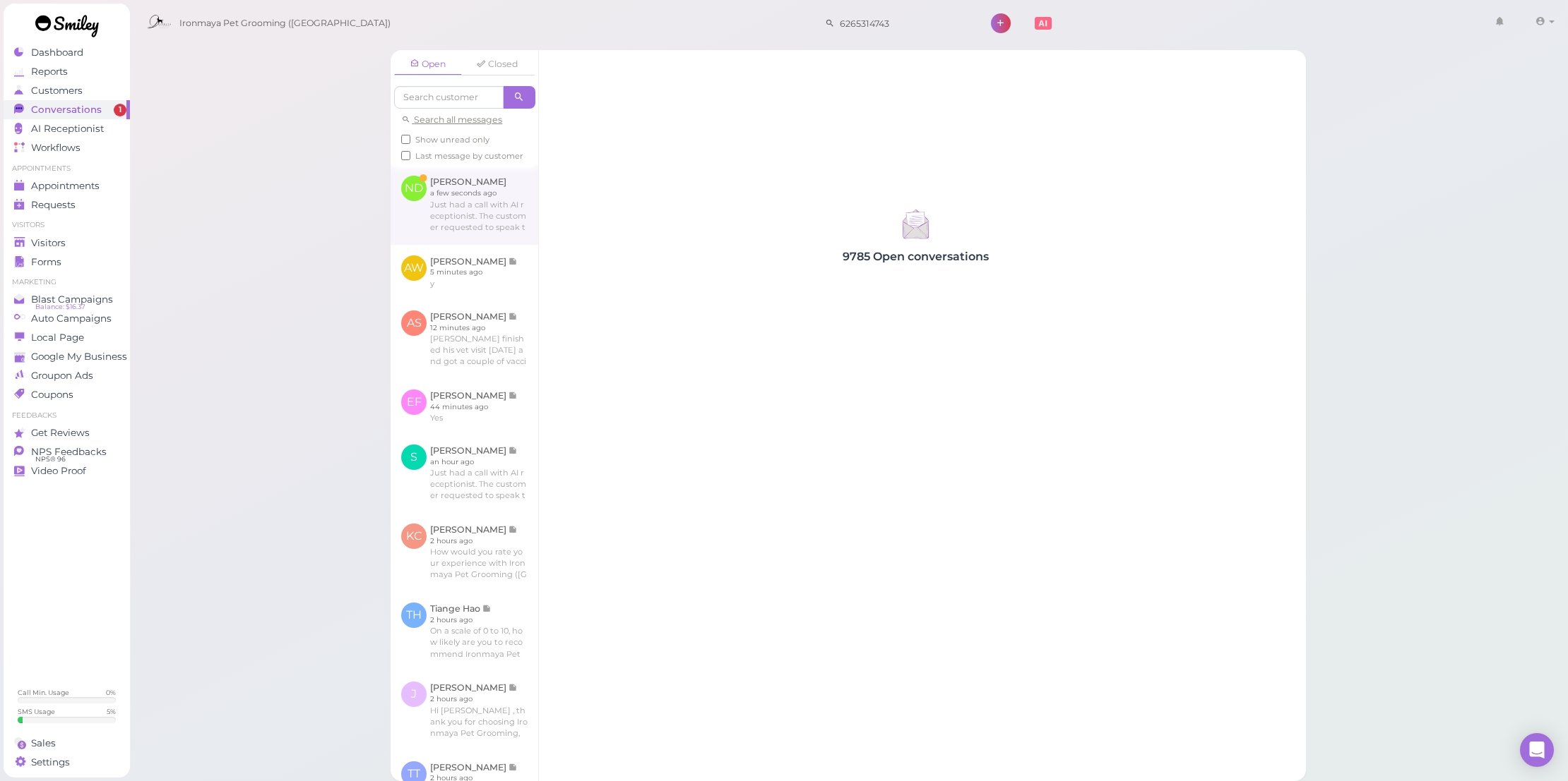
click at [492, 244] on link at bounding box center [465, 204] width 148 height 79
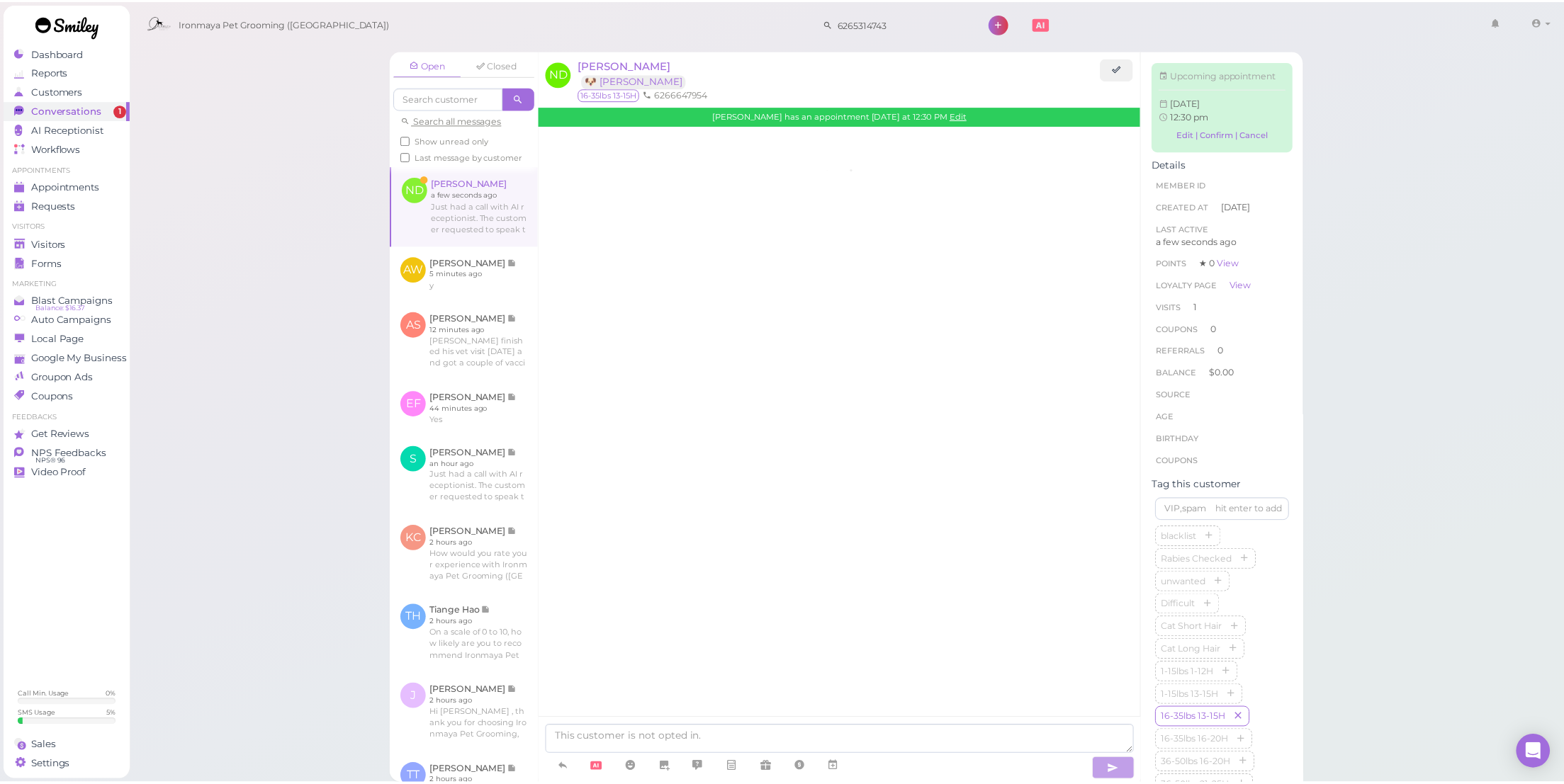
scroll to position [1572, 0]
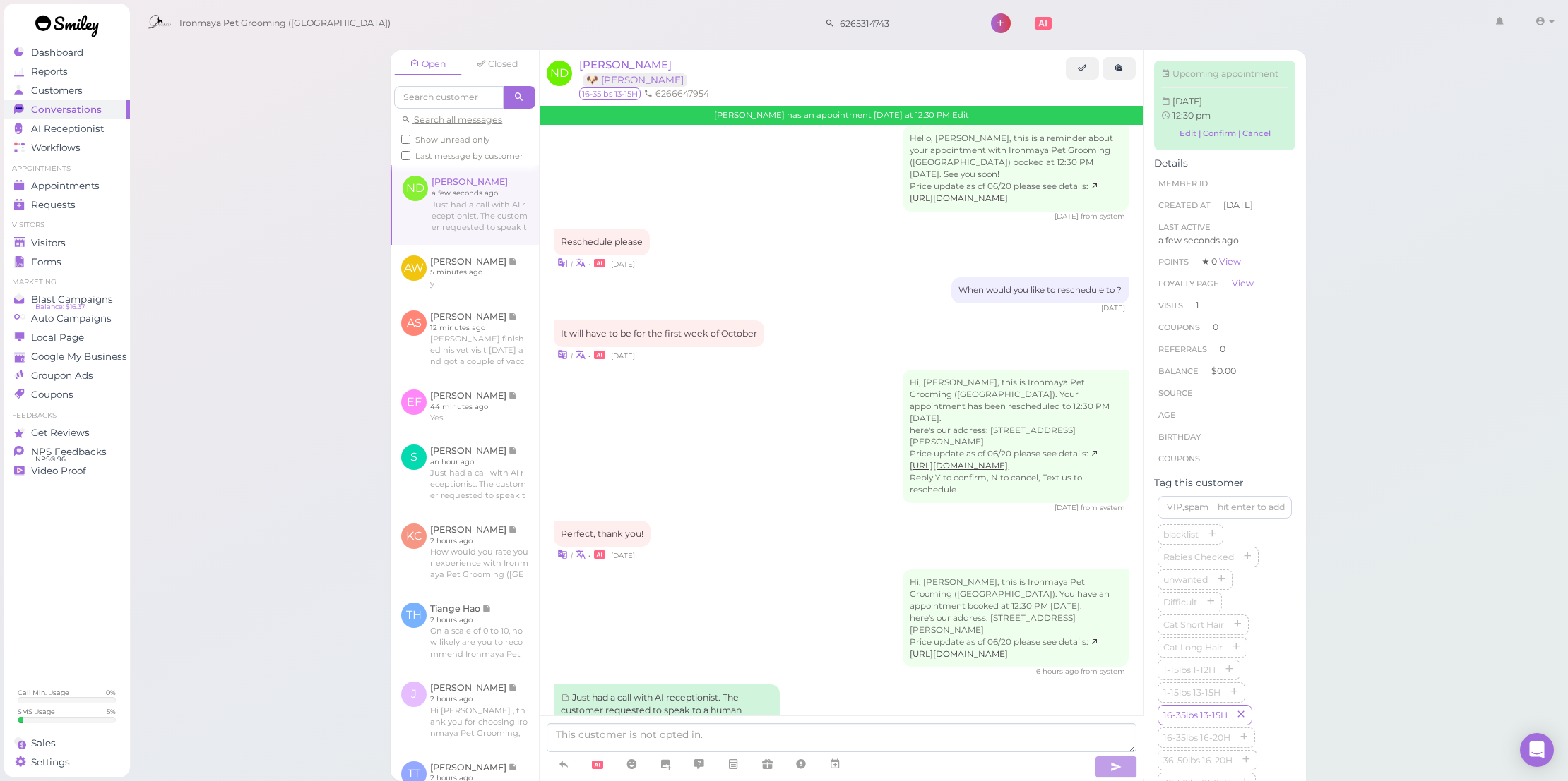
drag, startPoint x: 62, startPoint y: 233, endPoint x: 195, endPoint y: 254, distance: 134.6
click at [62, 234] on link "Visitors" at bounding box center [67, 243] width 127 height 19
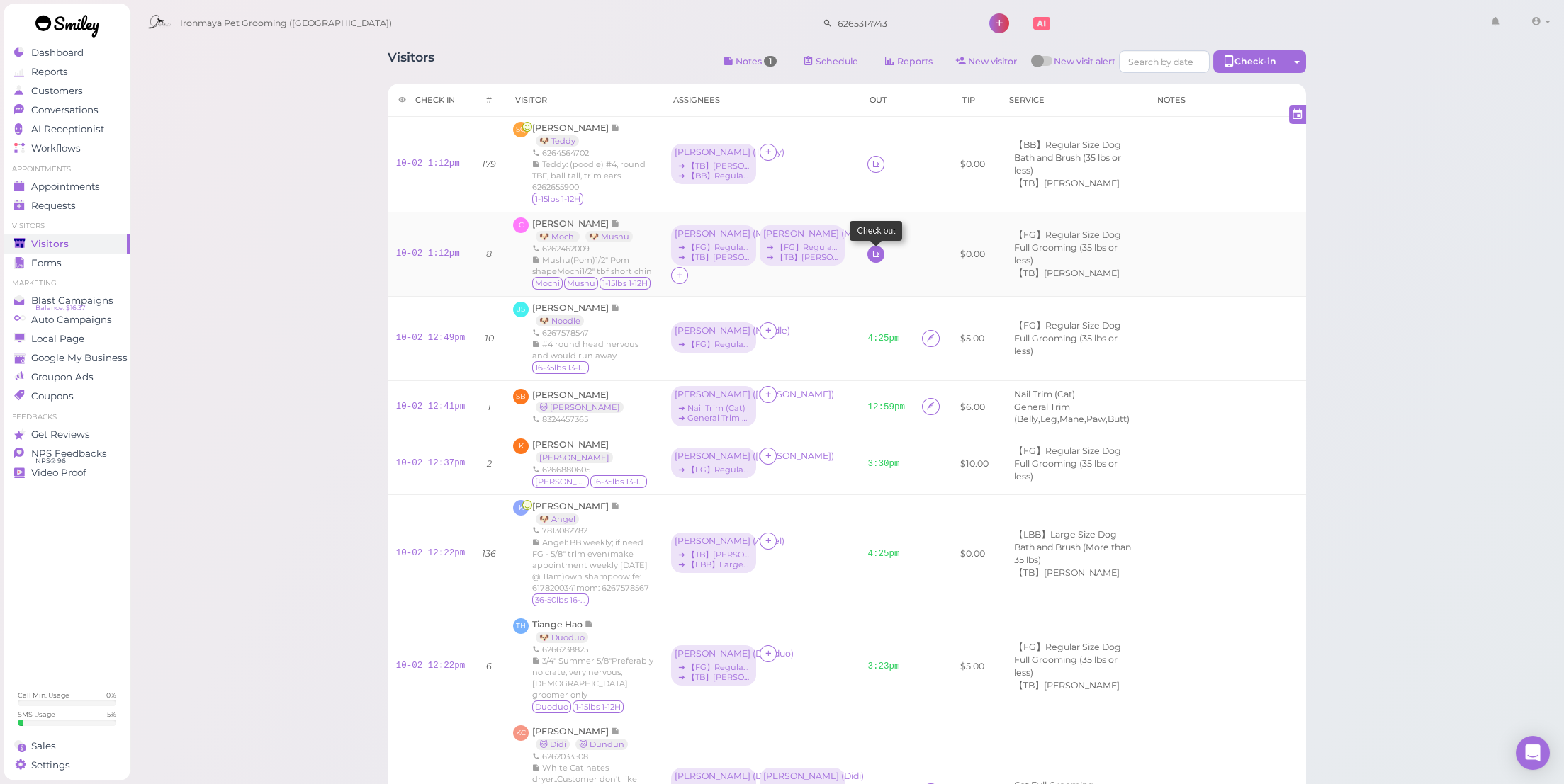
click at [871, 259] on icon at bounding box center [876, 254] width 9 height 11
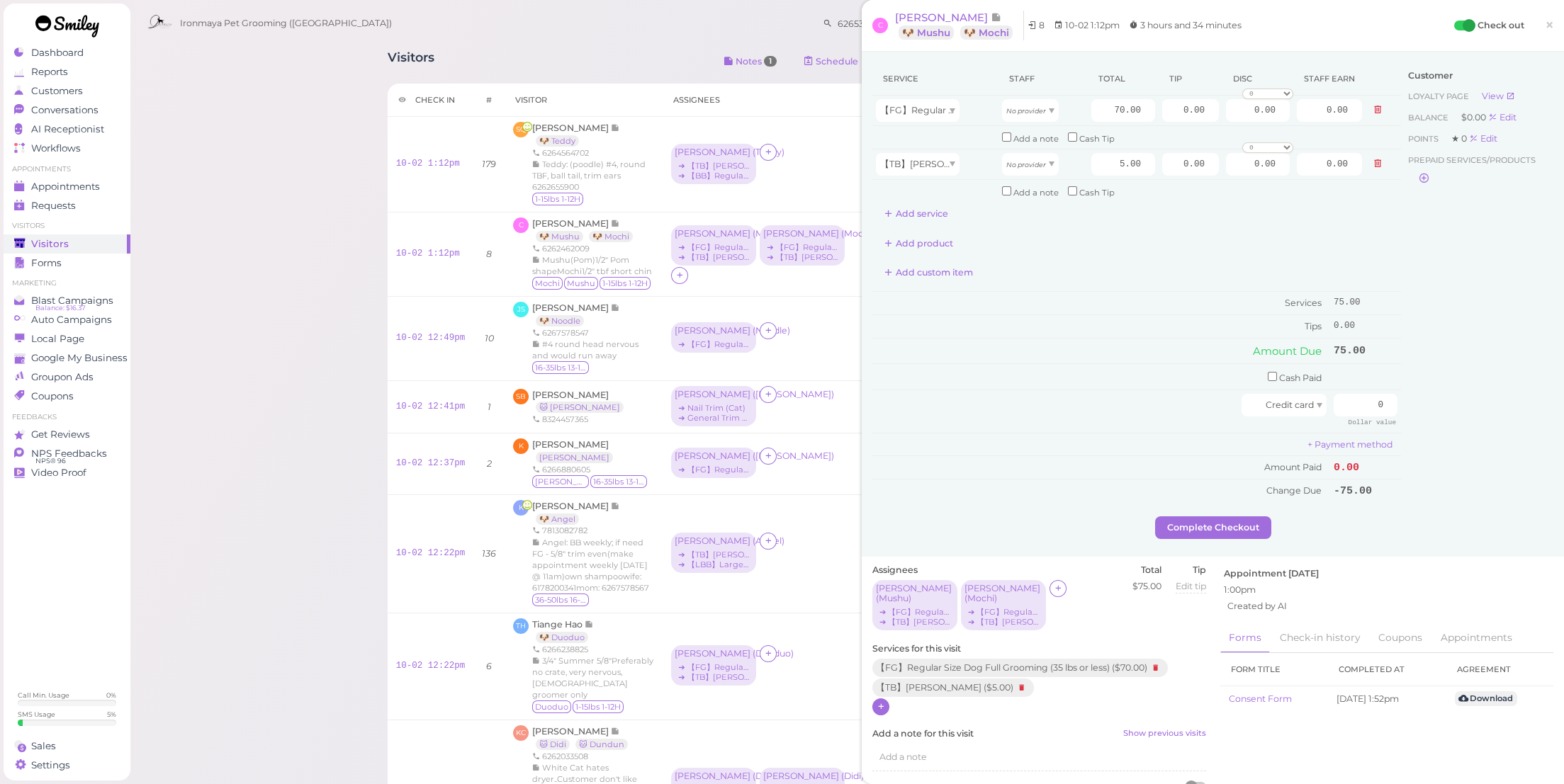
click at [879, 698] on div at bounding box center [880, 706] width 17 height 17
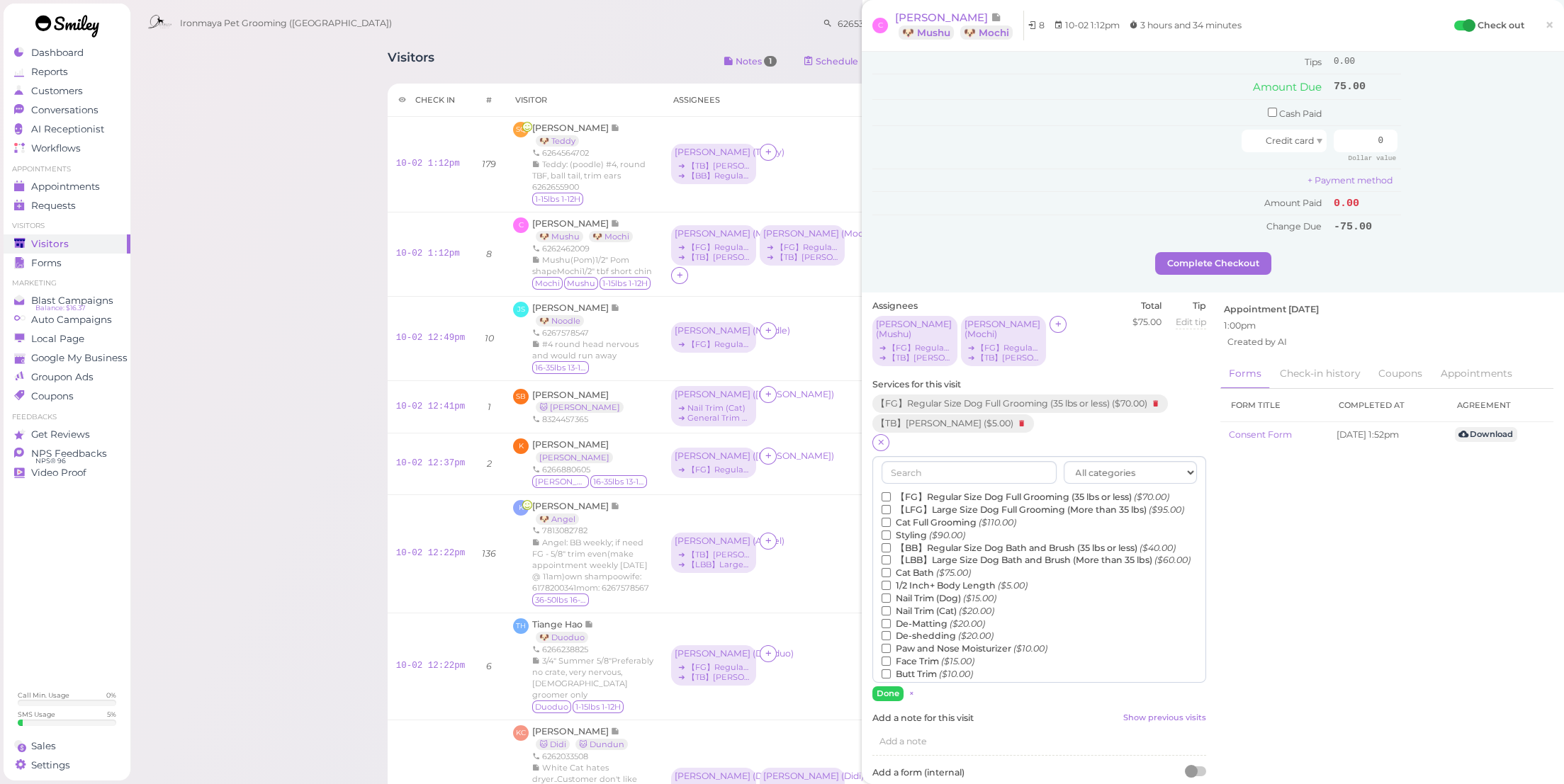
click at [959, 618] on icon "($20.00)" at bounding box center [967, 624] width 36 height 11
click at [891, 619] on input "De-Matting ($20.00)" at bounding box center [886, 624] width 9 height 9
click at [895, 687] on button "Done" at bounding box center [887, 694] width 31 height 15
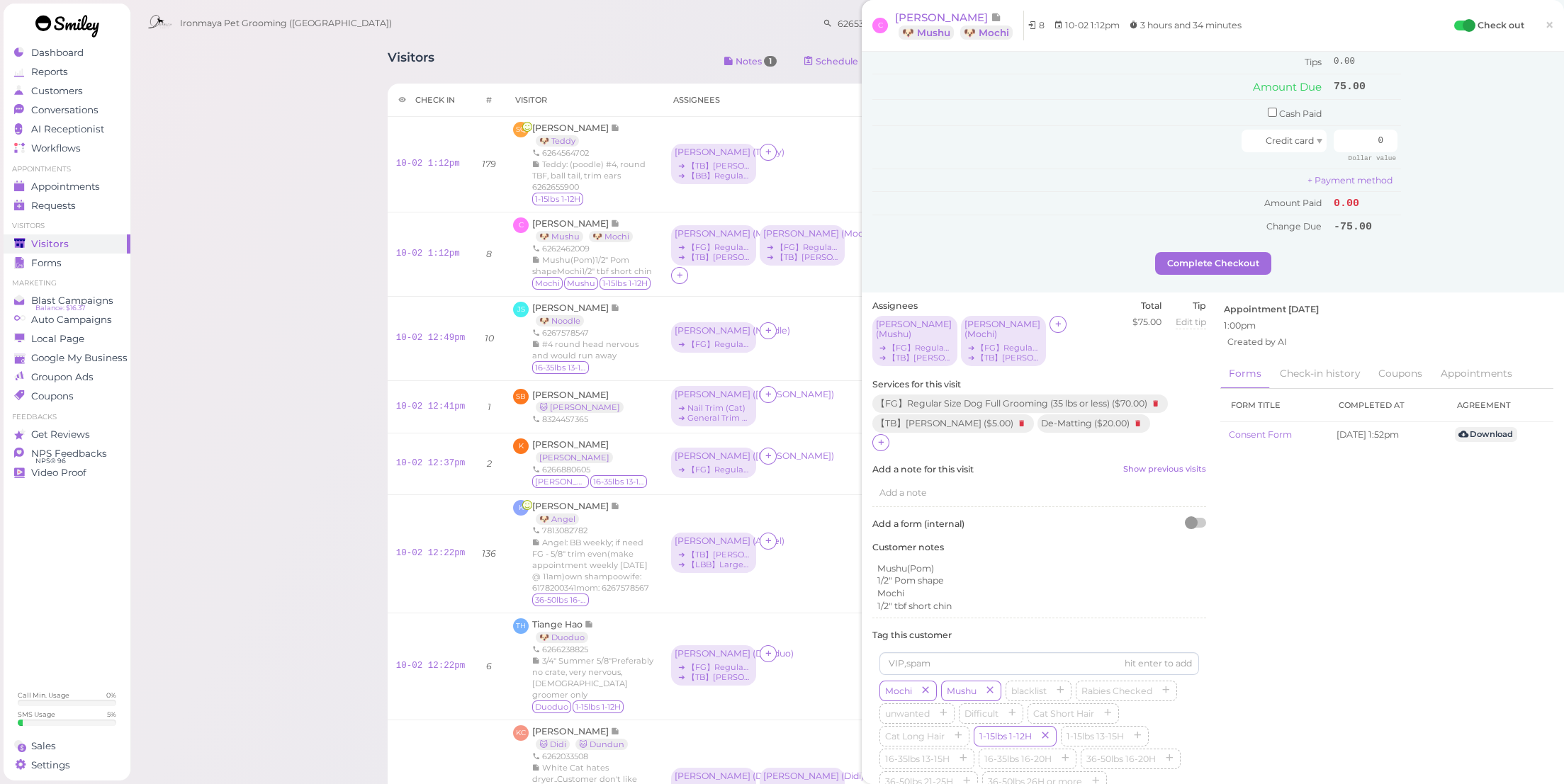
scroll to position [7, 0]
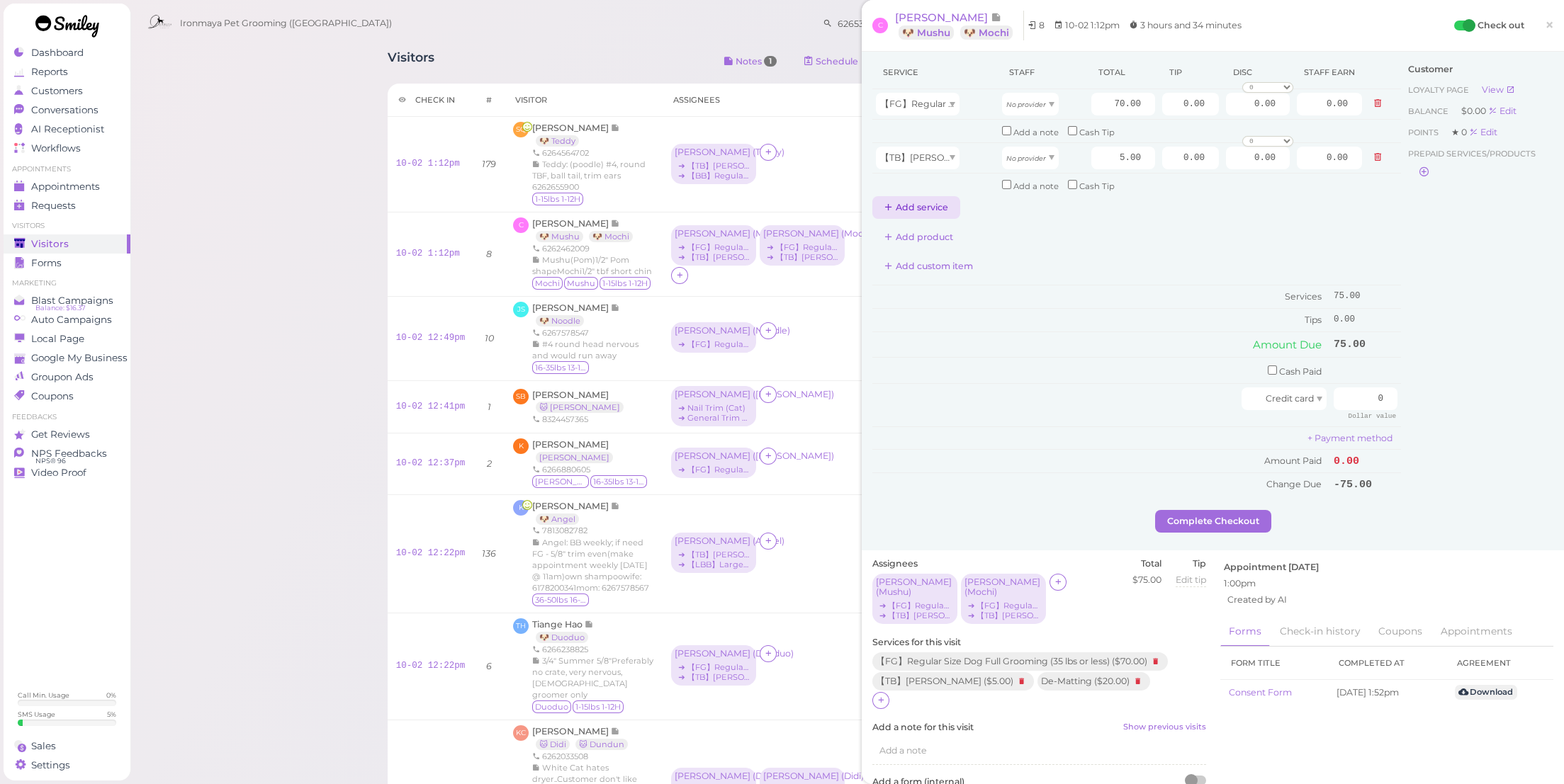
click at [918, 196] on button "Add service" at bounding box center [916, 207] width 88 height 23
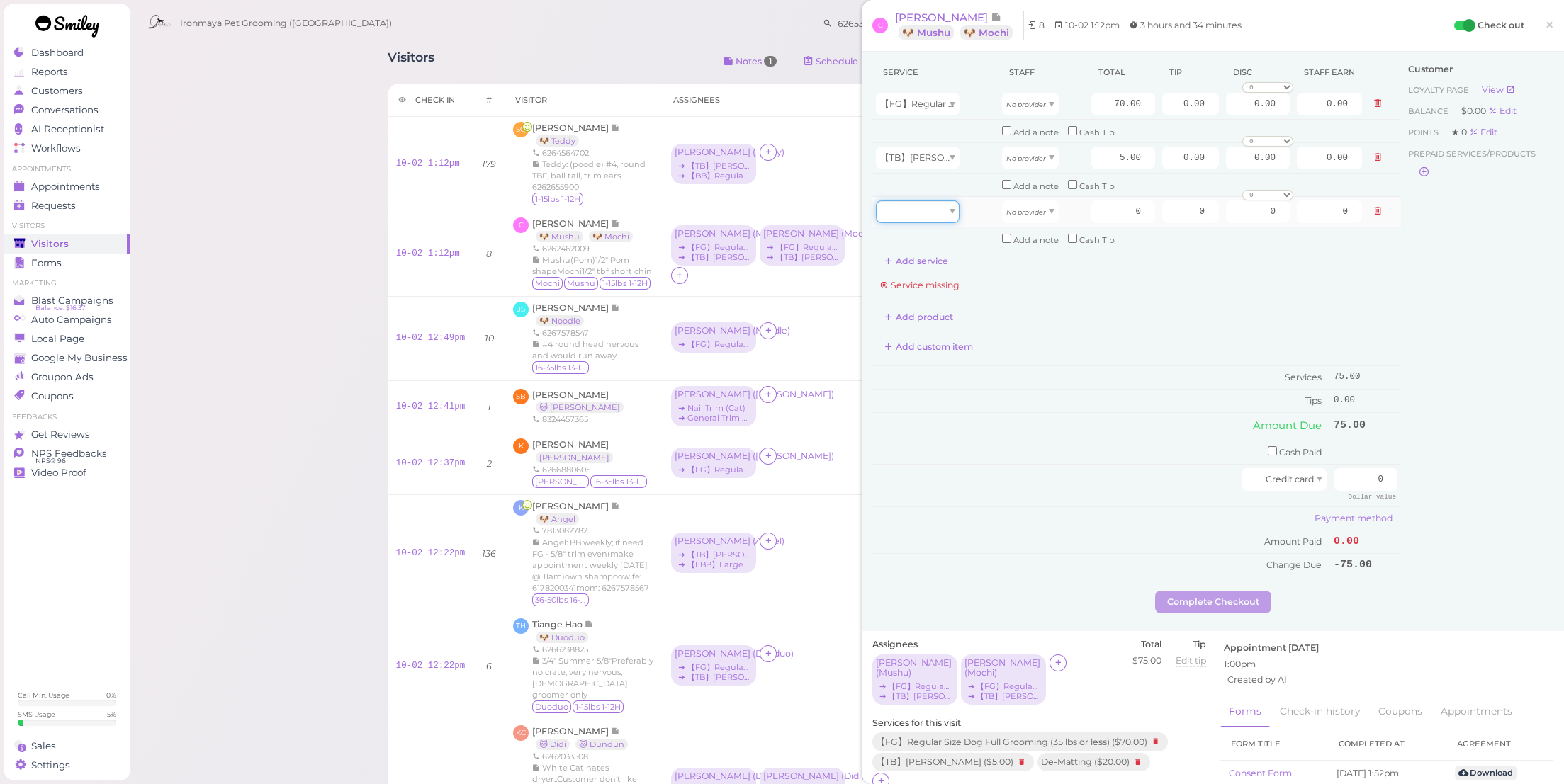
click at [916, 209] on div at bounding box center [917, 211] width 84 height 23
type input "20.00"
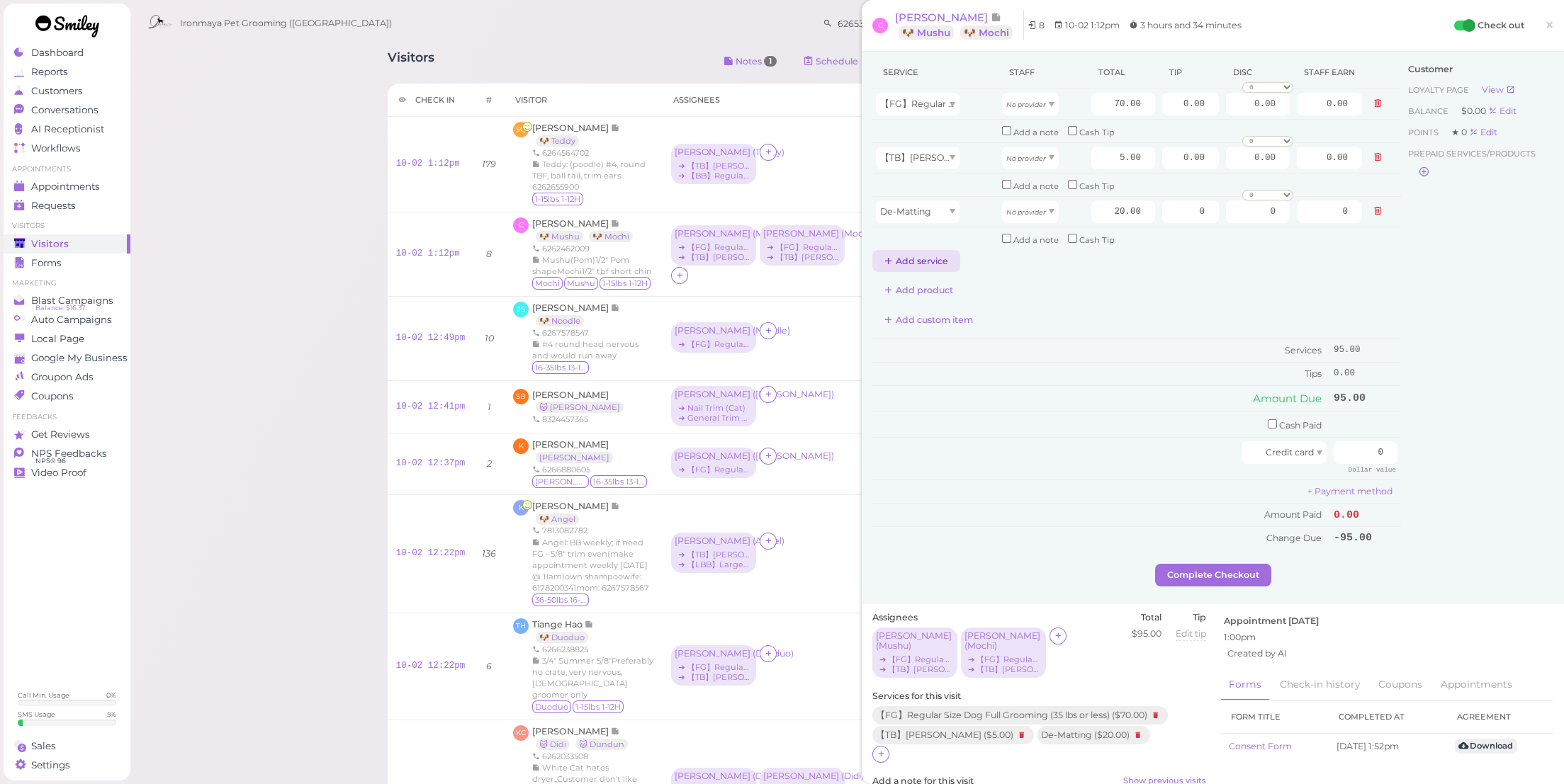
click at [937, 259] on button "Add service" at bounding box center [916, 261] width 88 height 23
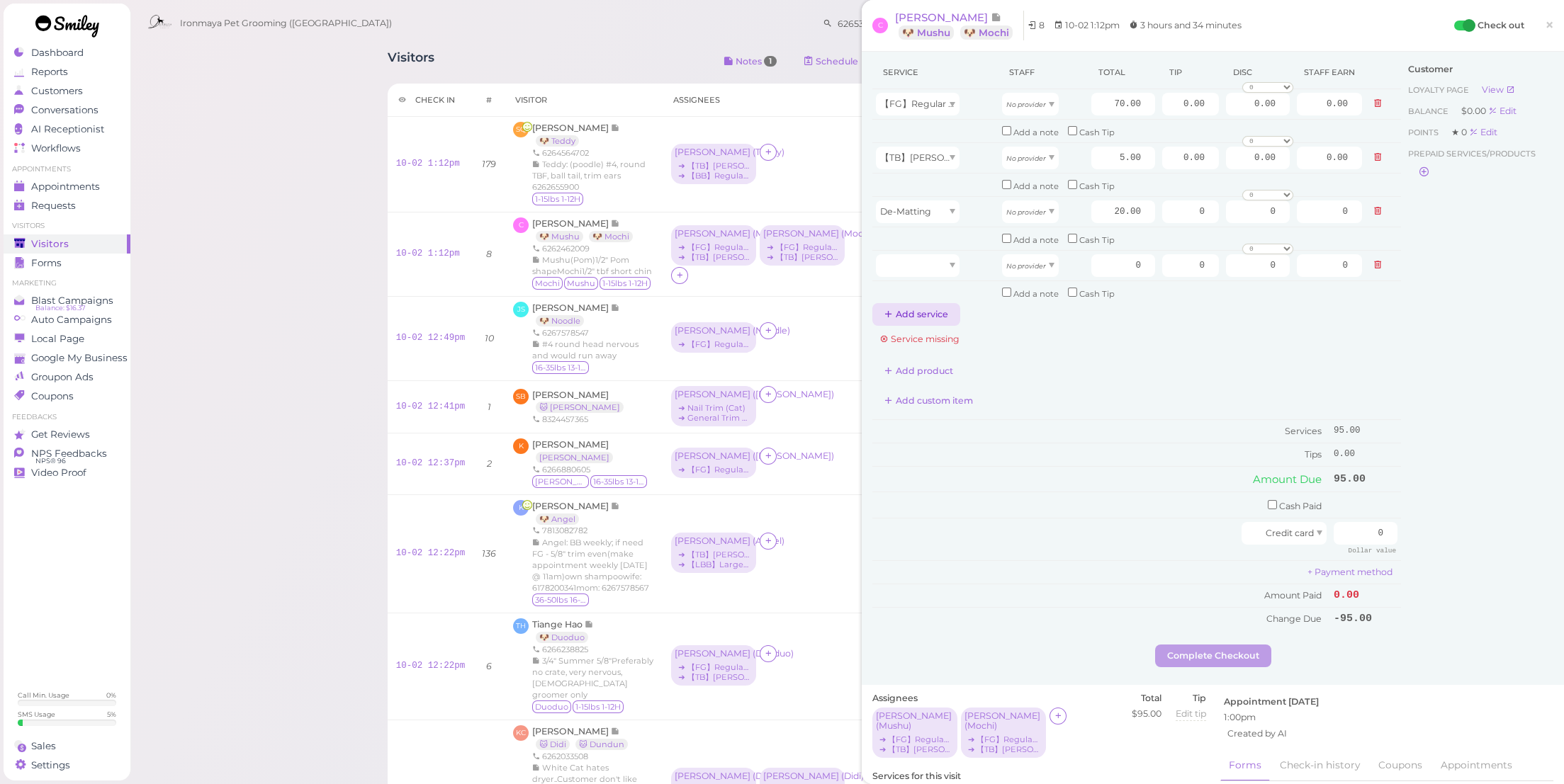
click at [939, 303] on button "Add service" at bounding box center [916, 314] width 88 height 23
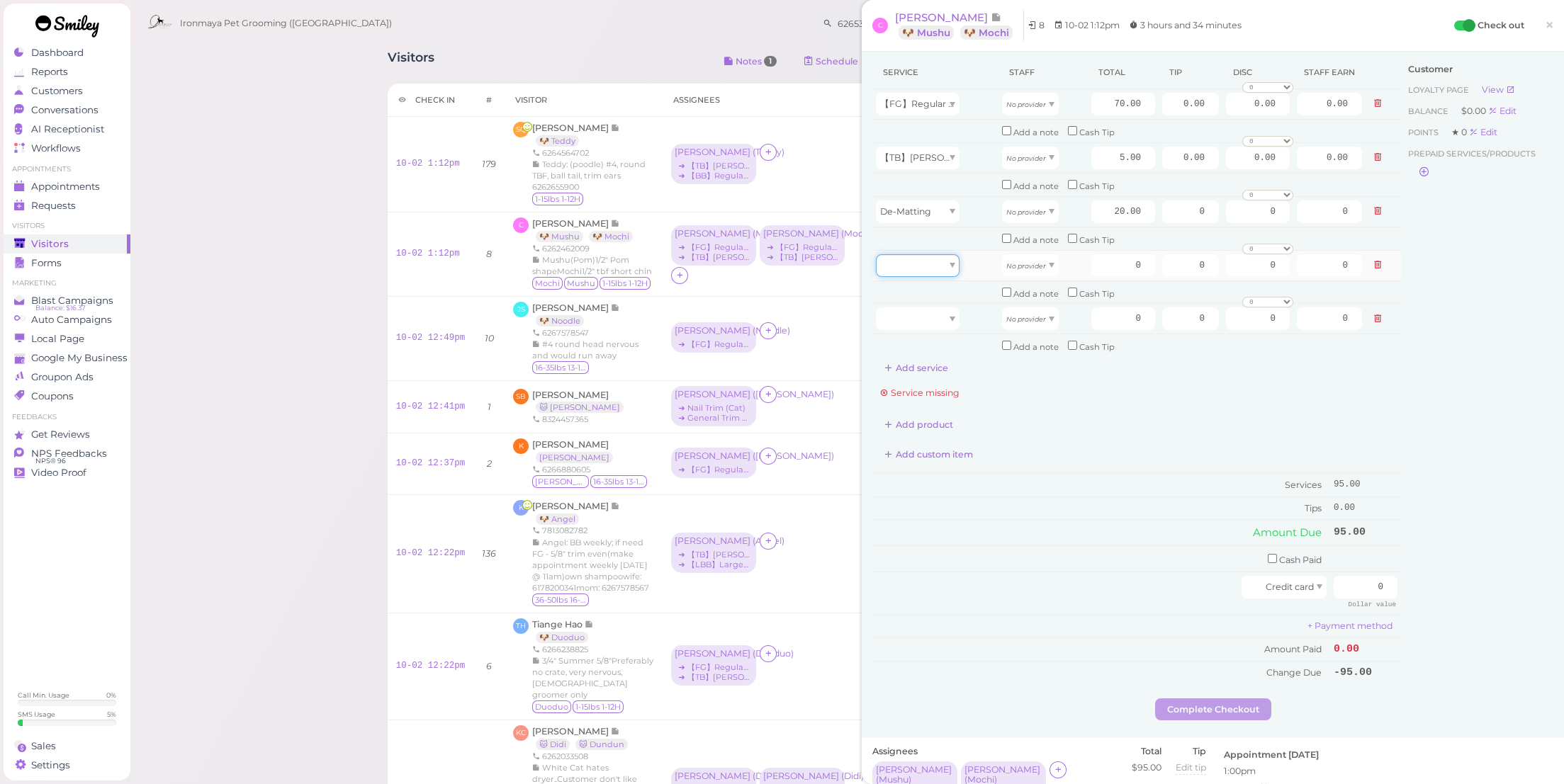
click at [941, 254] on div at bounding box center [917, 265] width 84 height 23
drag, startPoint x: 940, startPoint y: 283, endPoint x: 950, endPoint y: 299, distance: 18.9
type input "70.00"
click at [945, 313] on div at bounding box center [917, 319] width 84 height 23
type input "5.00"
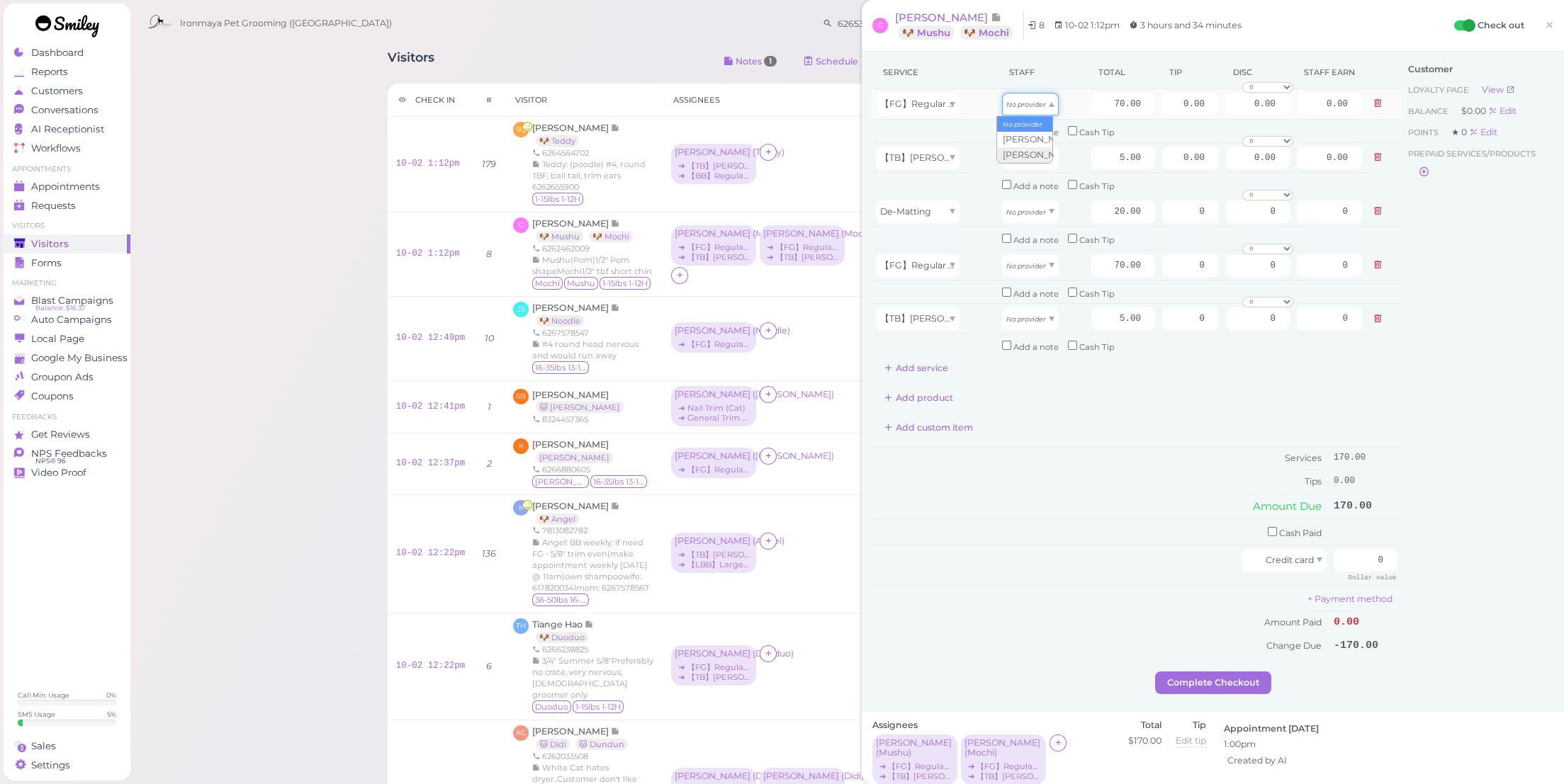
click at [1027, 107] on icon "No provider" at bounding box center [1026, 105] width 40 height 8
type input "35.00"
click at [1030, 155] on icon "No provider" at bounding box center [1026, 158] width 40 height 8
type input "2.50"
click at [1033, 208] on icon "No provider" at bounding box center [1026, 212] width 40 height 8
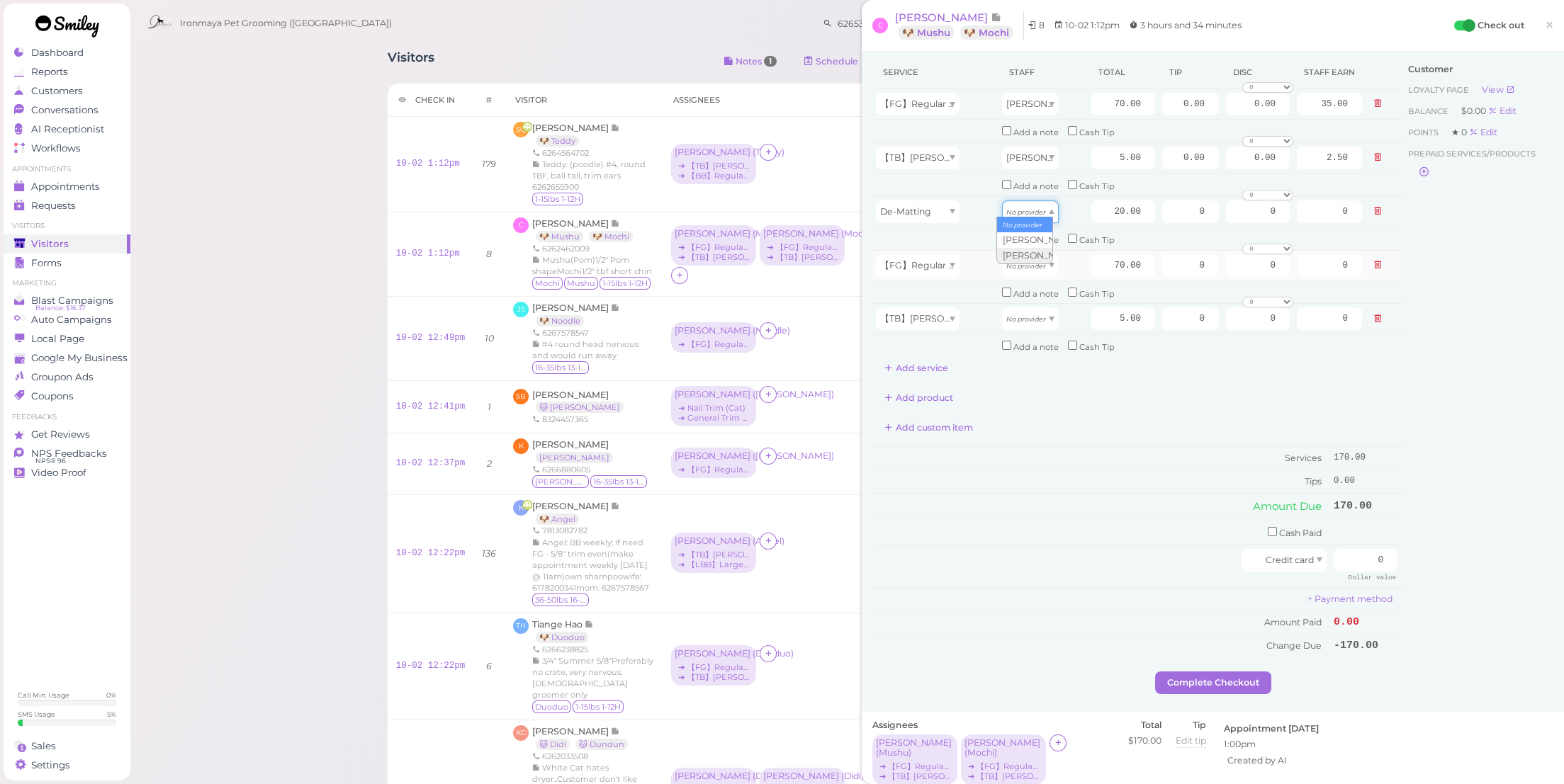
type input "10.00"
drag, startPoint x: 1035, startPoint y: 250, endPoint x: 1026, endPoint y: 273, distance: 24.7
click at [1035, 260] on span "No provider" at bounding box center [1026, 265] width 40 height 11
type input "35.00"
click at [1027, 316] on div "No provider" at bounding box center [1030, 319] width 57 height 23
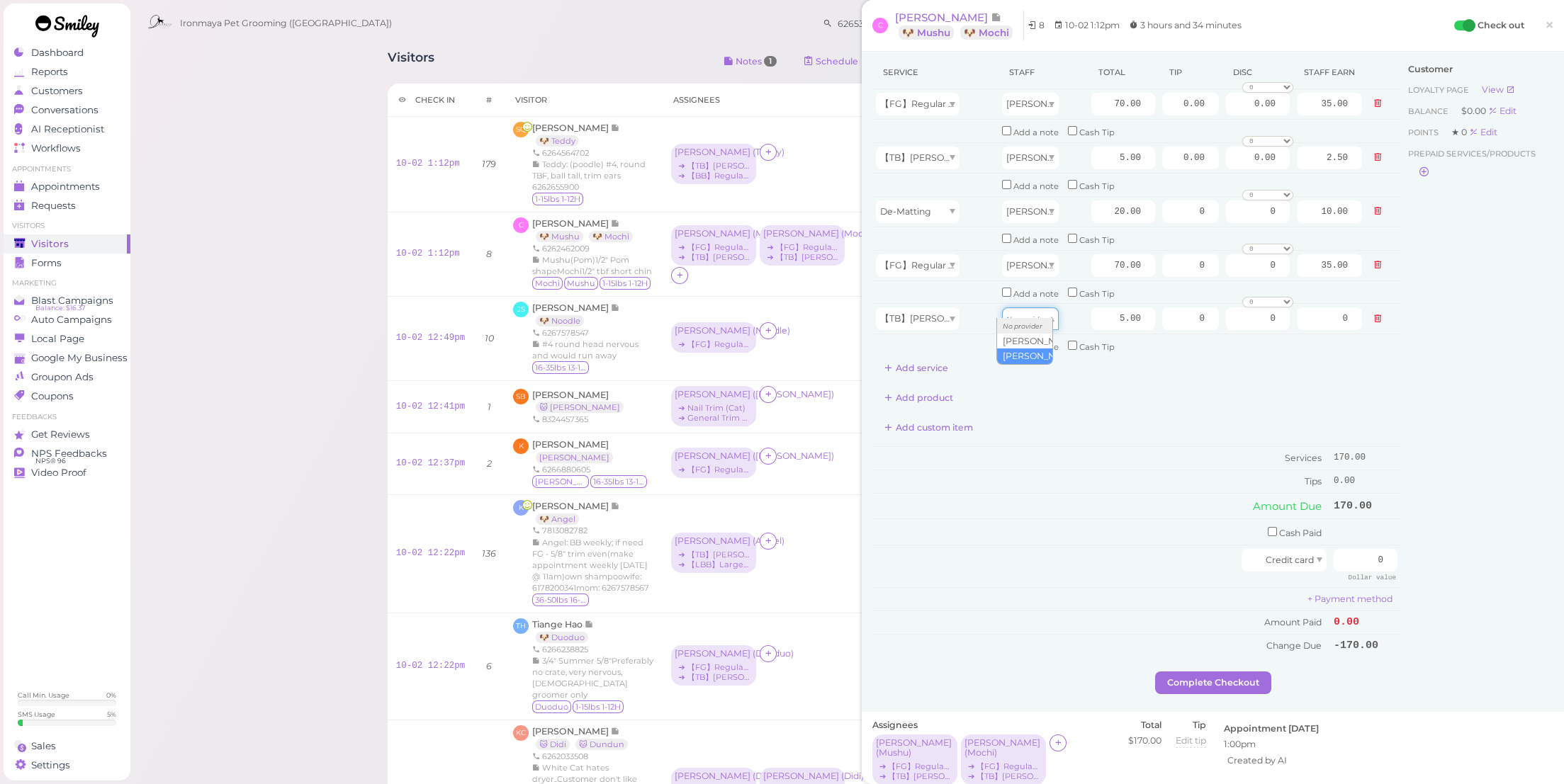
type input "2.50"
drag, startPoint x: 1096, startPoint y: 98, endPoint x: 1268, endPoint y: 118, distance: 173.2
click at [1268, 118] on tr "【FG】Regular Size Dog Full Grooming (35 lbs or less) [PERSON_NAME] 70.00 0.00 0.…" at bounding box center [1136, 105] width 529 height 30
type input "75"
type input "37.50"
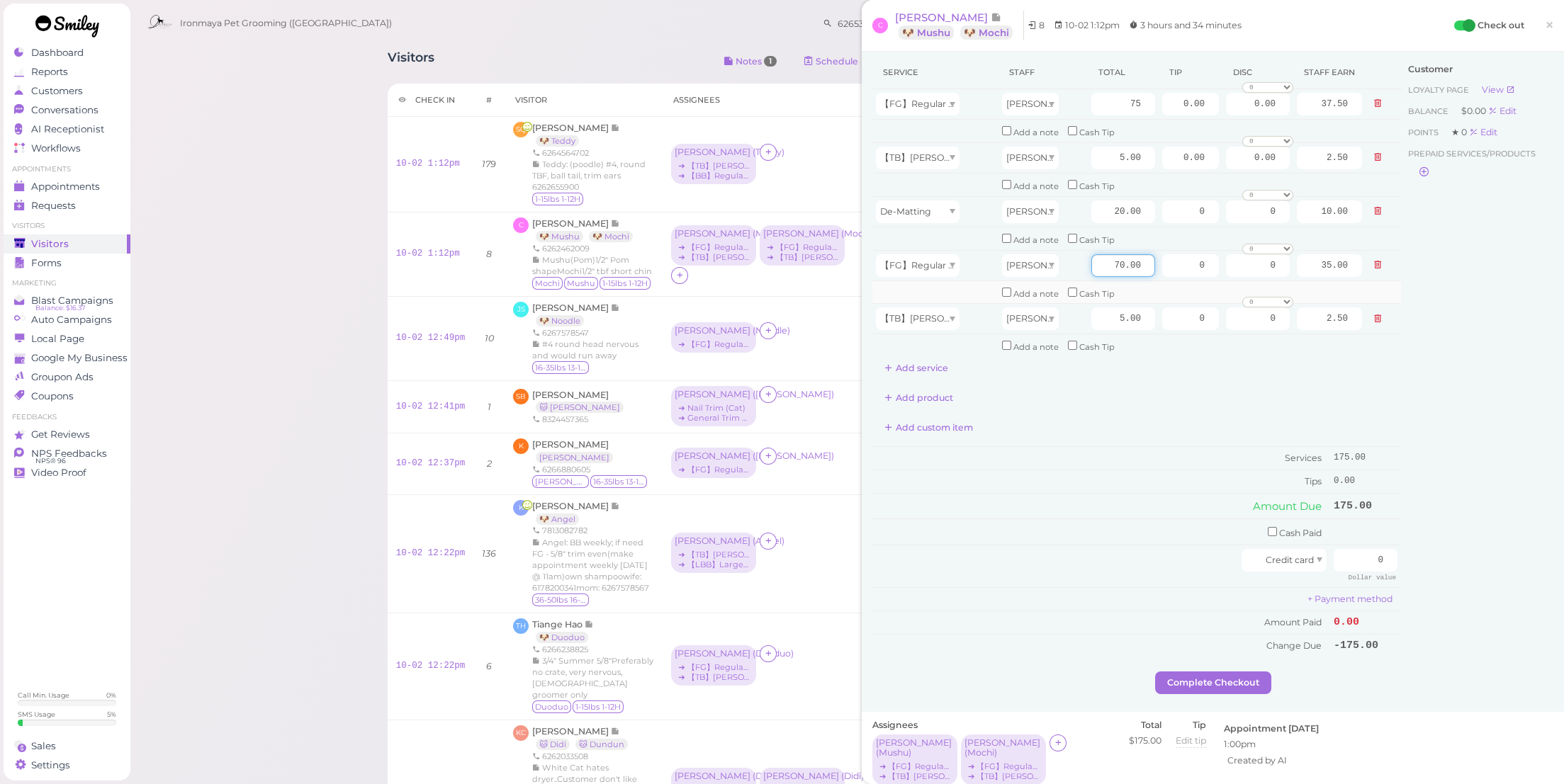
drag, startPoint x: 1096, startPoint y: 251, endPoint x: 1229, endPoint y: 279, distance: 135.9
click at [1229, 279] on tbody "【FG】Regular Size Dog Full Grooming (35 lbs or less) [PERSON_NAME] 75 0.00 0.00 …" at bounding box center [1136, 224] width 529 height 269
type input "75"
type input "37.50"
drag, startPoint x: 1151, startPoint y: 412, endPoint x: 1167, endPoint y: 292, distance: 121.1
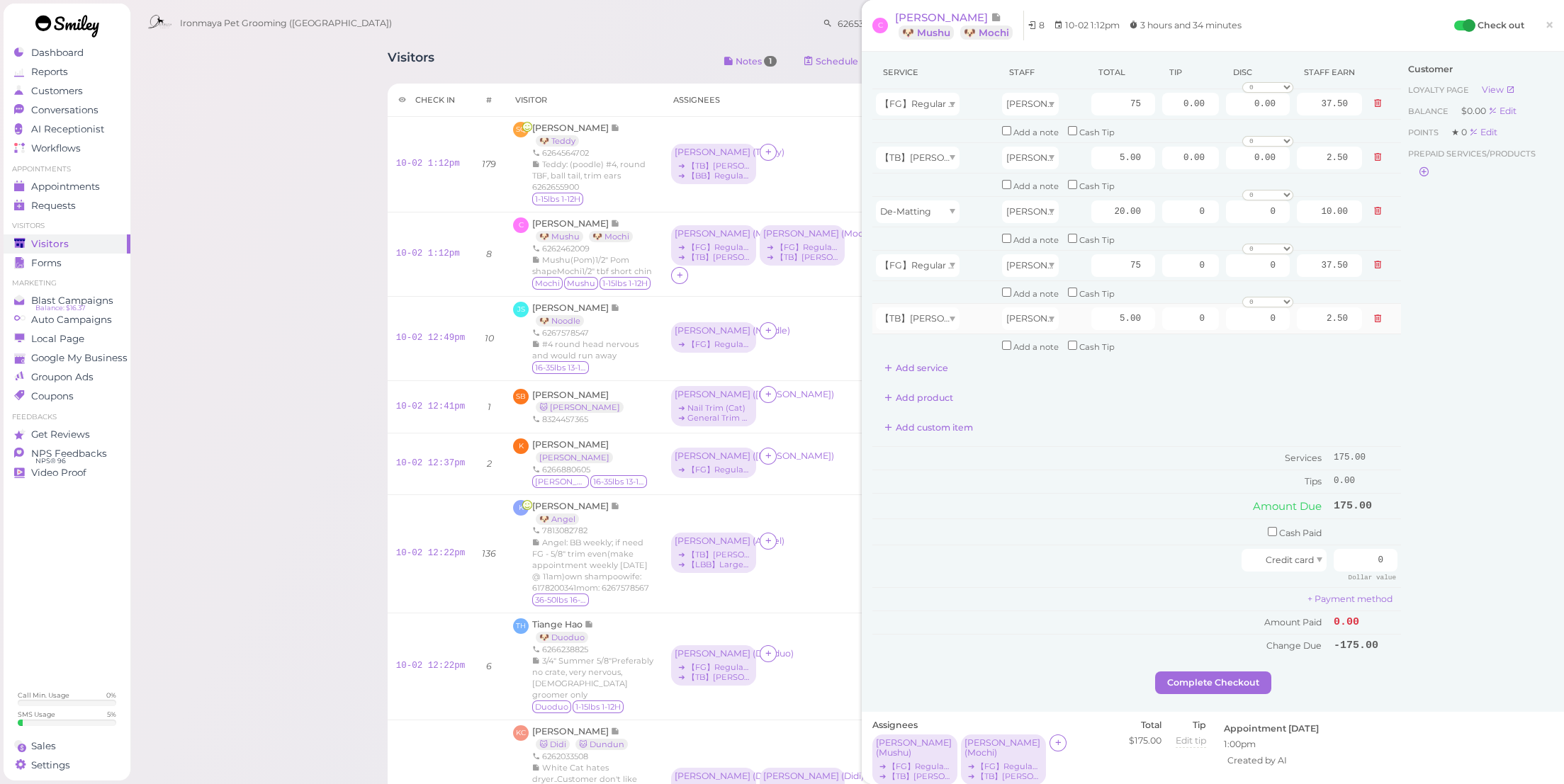
click at [1151, 417] on div "Add custom item" at bounding box center [1136, 428] width 529 height 23
drag, startPoint x: 1183, startPoint y: 248, endPoint x: 1250, endPoint y: 258, distance: 67.7
click at [1250, 258] on tr "【FG】Regular Size Dog Full Grooming (35 lbs or less) [PERSON_NAME] 75 0 0 0 10% …" at bounding box center [1136, 266] width 529 height 30
type input "16"
drag, startPoint x: 1166, startPoint y: 97, endPoint x: 1311, endPoint y: 124, distance: 147.5
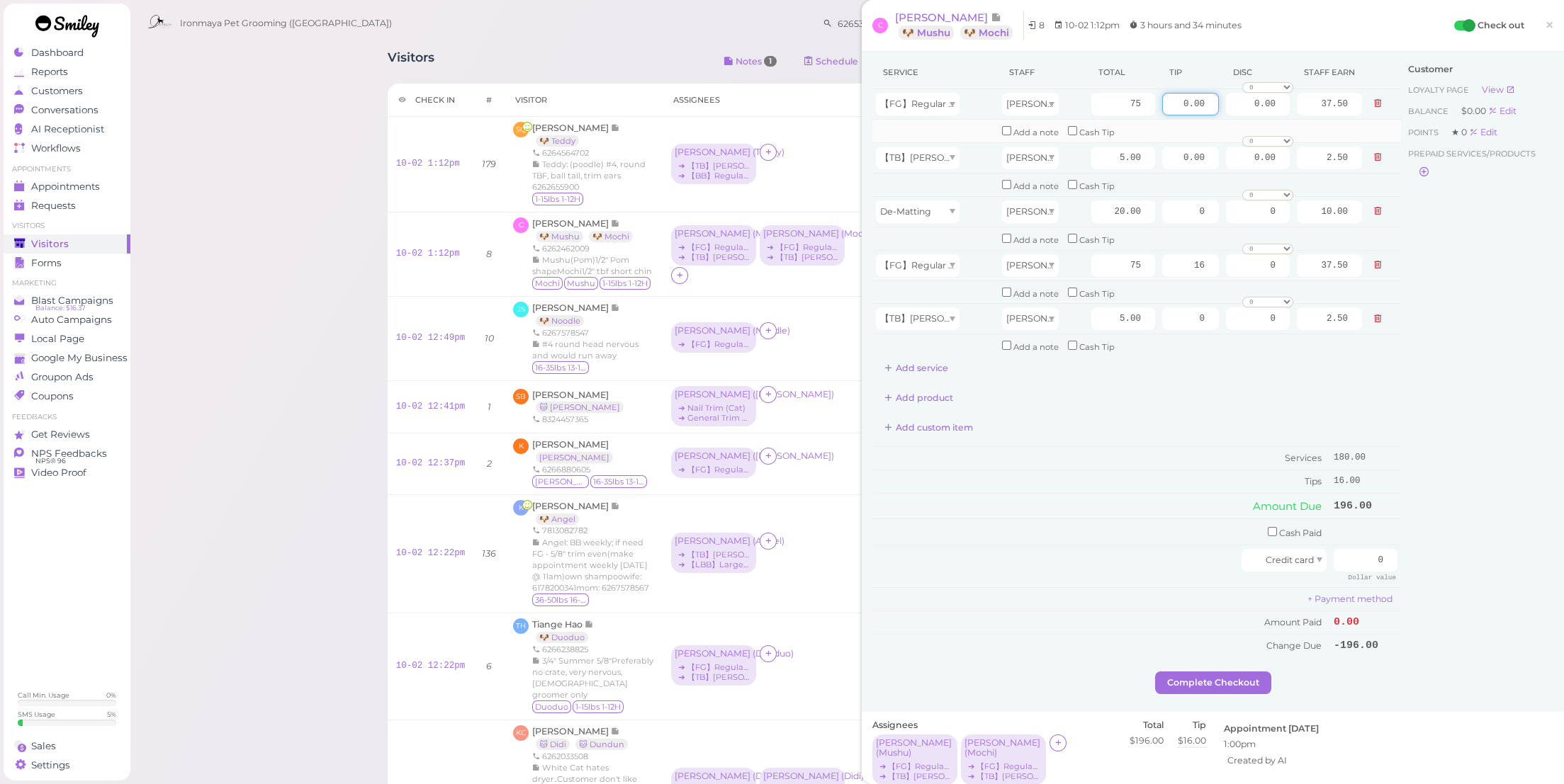
click at [1311, 124] on tbody "【FG】Regular Size Dog Full Grooming (35 lbs or less) [PERSON_NAME] 75 0.00 0.00 …" at bounding box center [1136, 224] width 529 height 269
type input "17"
click at [1181, 362] on div "Service Staff Total Tip Disc Staff earn 【FG】Regular Size Dog Full Grooming (35 …" at bounding box center [1136, 218] width 529 height 324
drag, startPoint x: 1092, startPoint y: 201, endPoint x: 1247, endPoint y: 229, distance: 157.5
click at [1247, 229] on tbody "【FG】Regular Size Dog Full Grooming (35 lbs or less) [PERSON_NAME] 75 17 0.00 0 …" at bounding box center [1136, 224] width 529 height 269
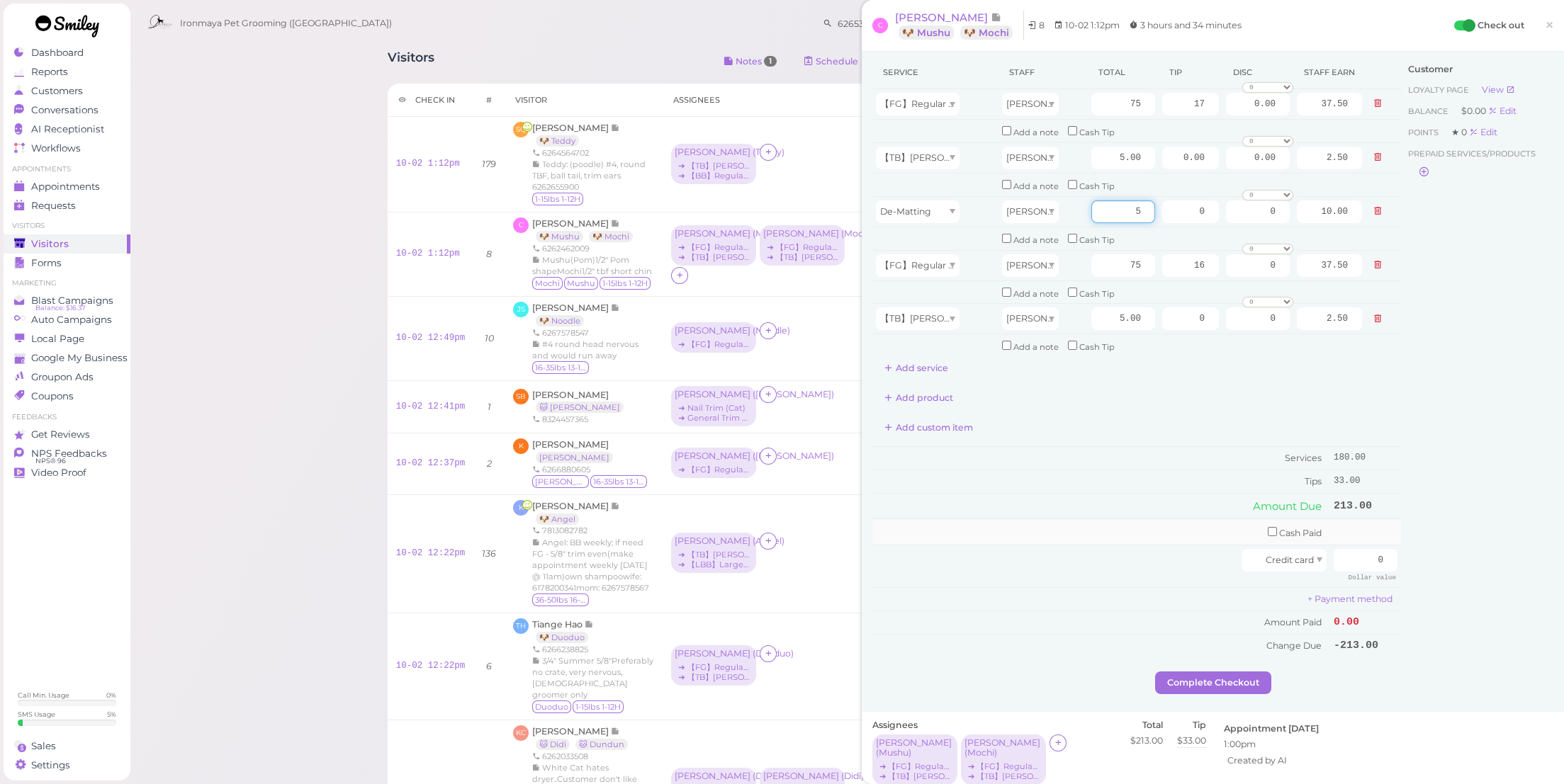
type input "5"
type input "2.50"
click at [1175, 518] on td "Cash Paid" at bounding box center [1101, 531] width 458 height 26
drag, startPoint x: 1427, startPoint y: 545, endPoint x: 1467, endPoint y: 552, distance: 40.6
click at [1467, 552] on div "Service Staff Total Tip Disc Staff earn 【FG】Regular Size Dog Full Grooming (35 …" at bounding box center [1213, 364] width 681 height 616
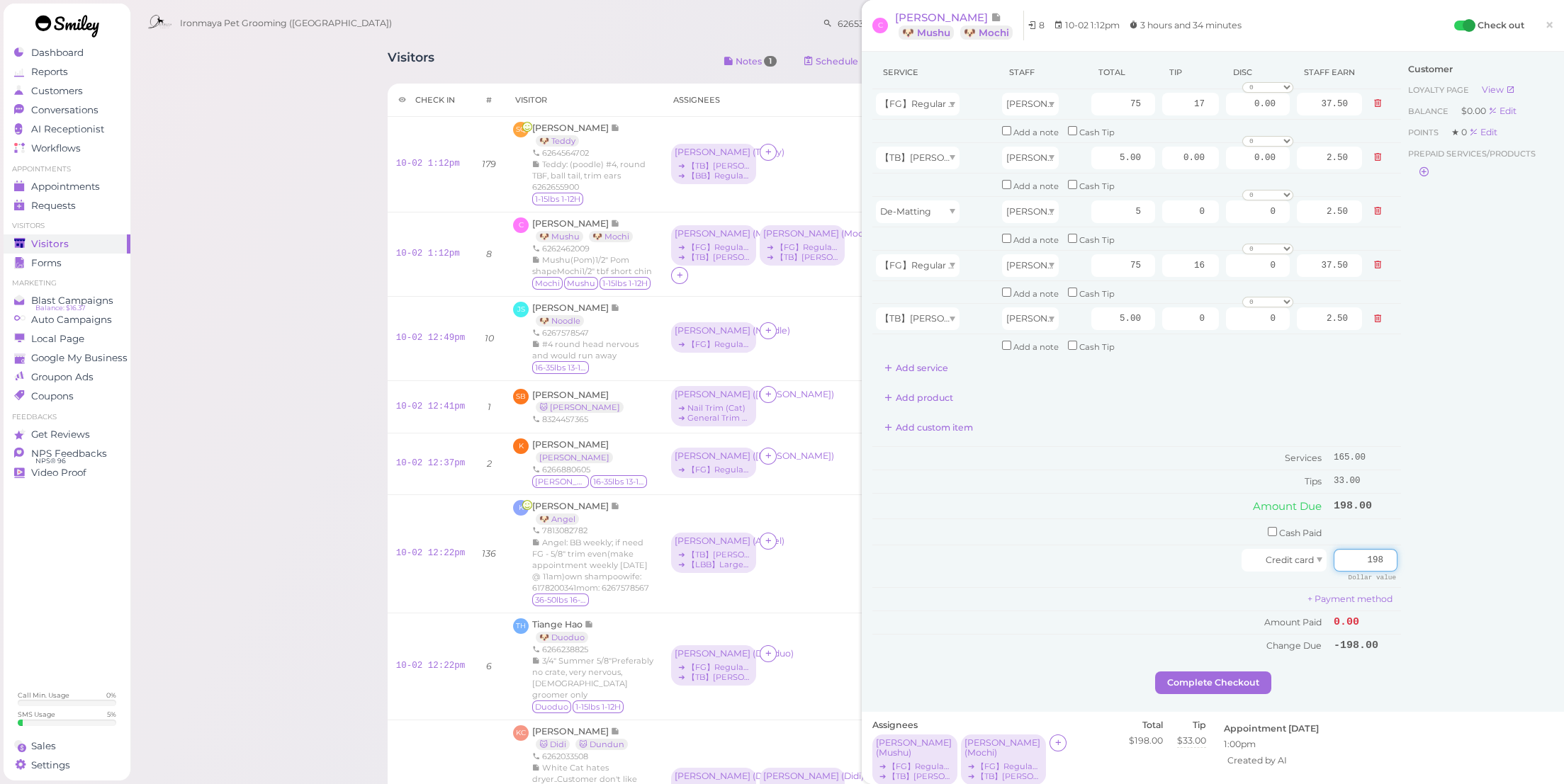
type input "198"
click at [1445, 591] on div "Customer Loyalty page View Balance $0.00 Edit Points ★ 0 Edit Prepaid services/…" at bounding box center [1478, 364] width 152 height 616
drag, startPoint x: 1188, startPoint y: 662, endPoint x: 1260, endPoint y: 664, distance: 72.0
click at [1188, 671] on button "Complete Checkout" at bounding box center [1213, 682] width 116 height 23
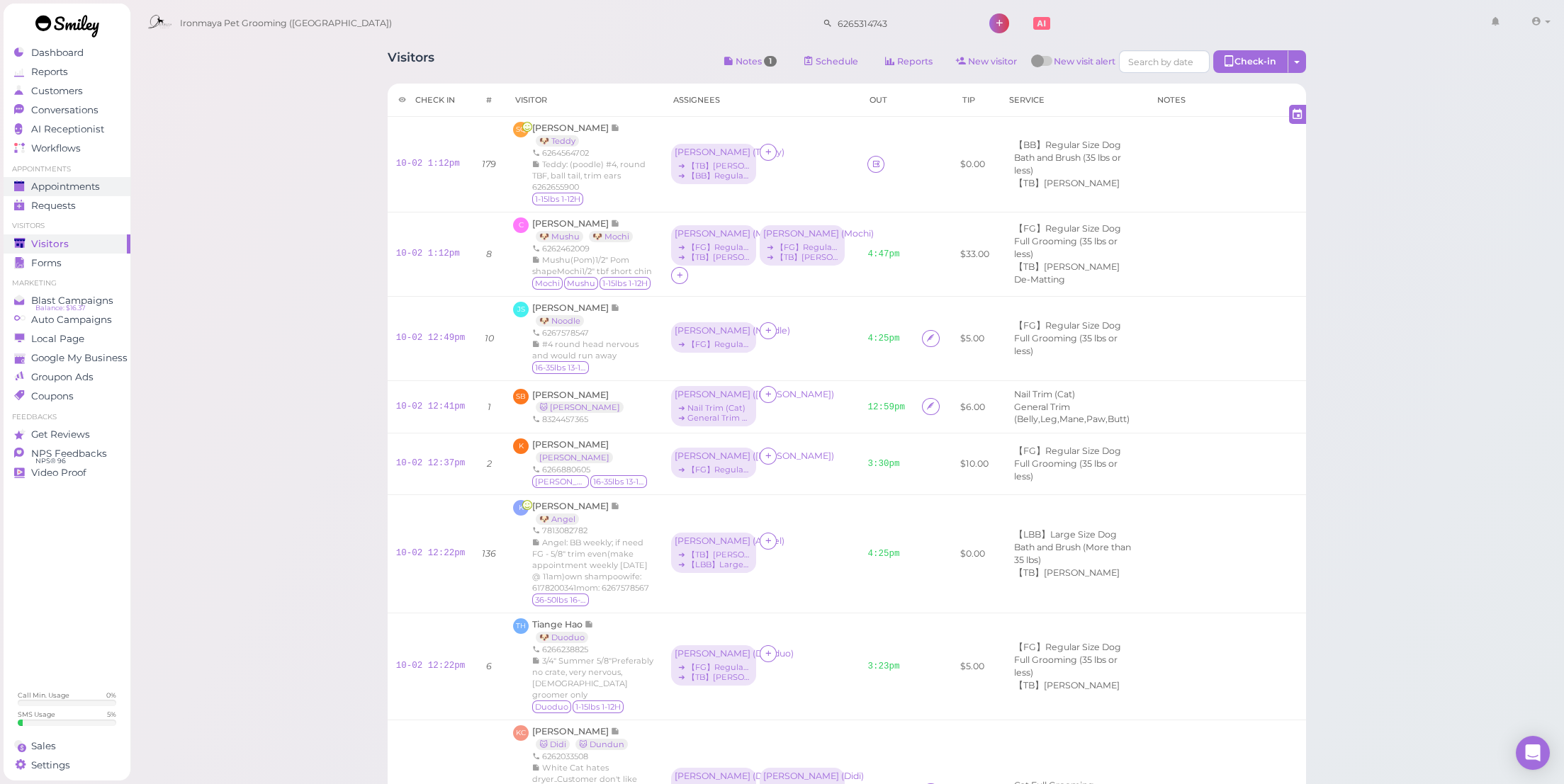
click at [66, 178] on link "Appointments" at bounding box center [67, 187] width 127 height 19
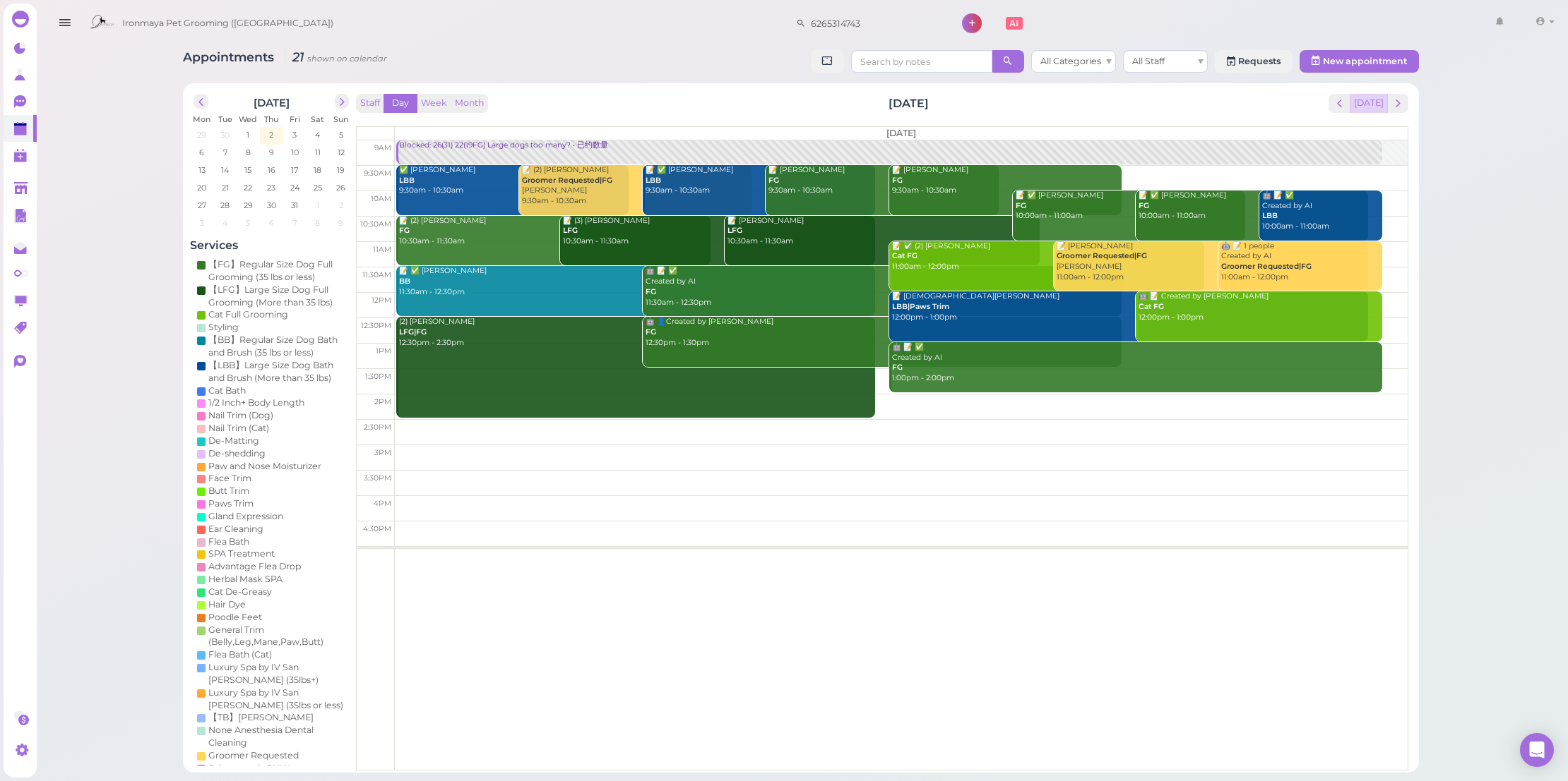
click at [1365, 96] on button "[DATE]" at bounding box center [1368, 103] width 38 height 19
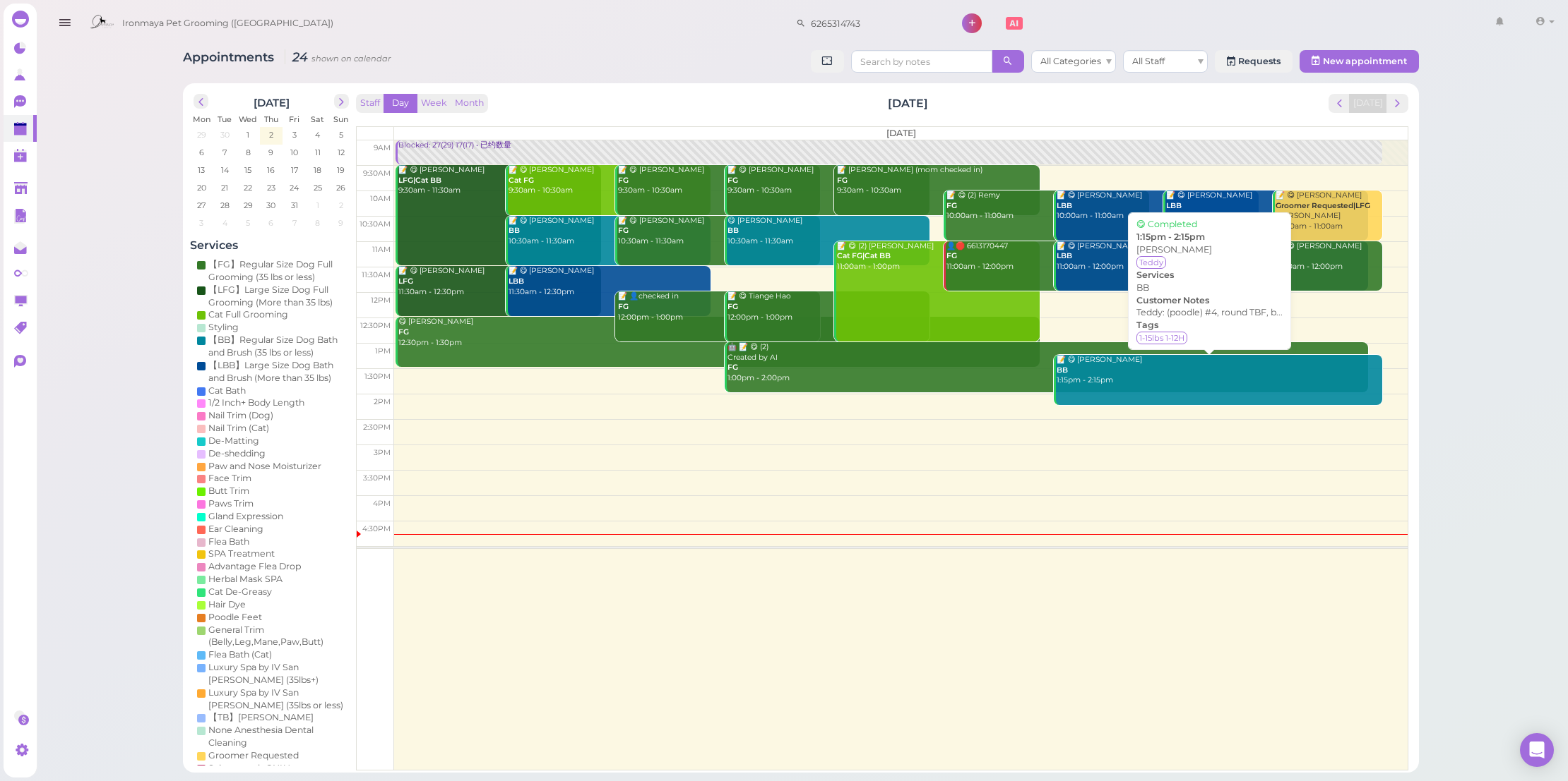
click at [1106, 379] on div "📝 😋 [PERSON_NAME] BB 1:15pm - 2:15pm" at bounding box center [1219, 370] width 327 height 31
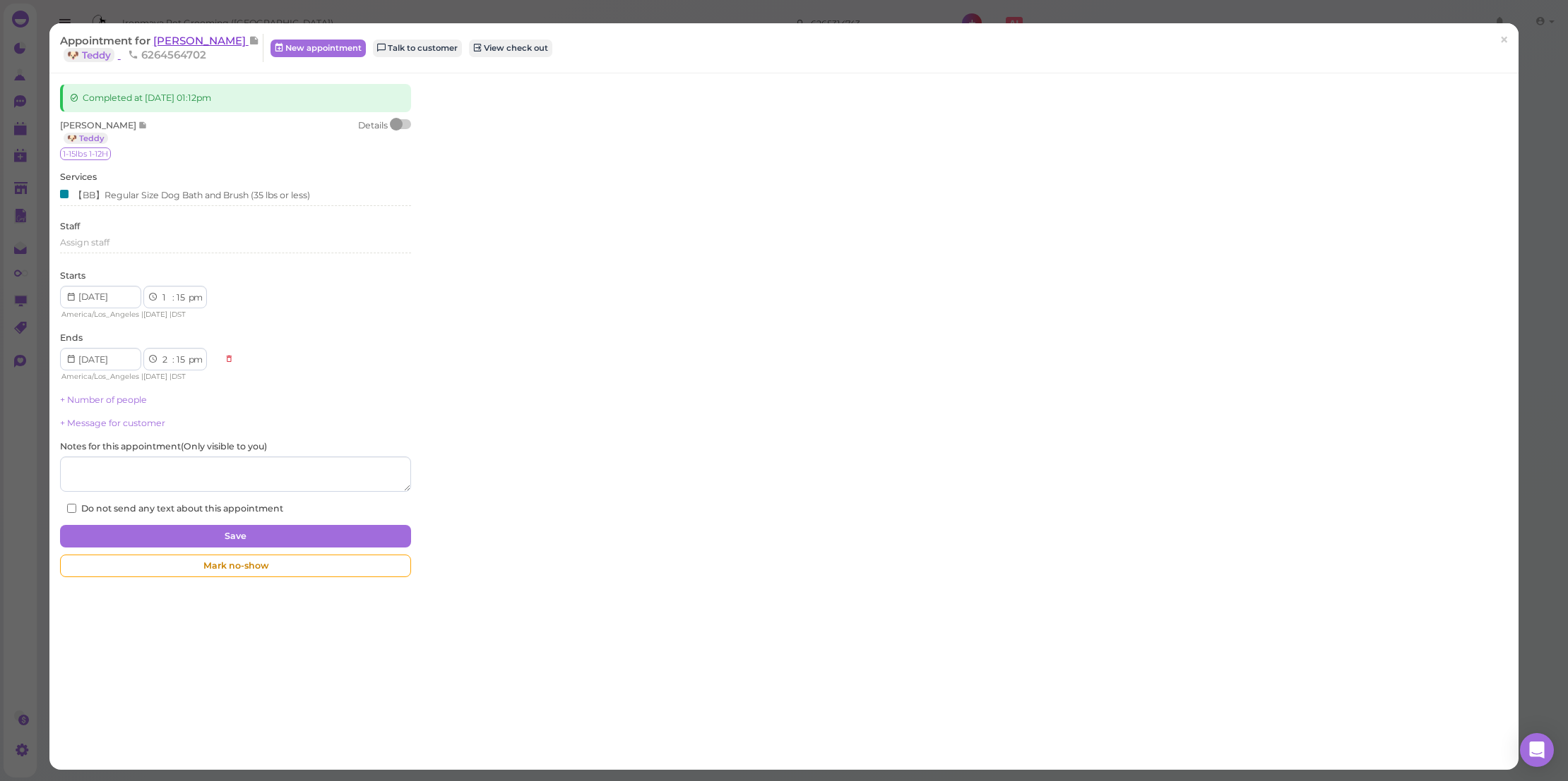
click at [191, 42] on span "[PERSON_NAME]" at bounding box center [201, 40] width 96 height 14
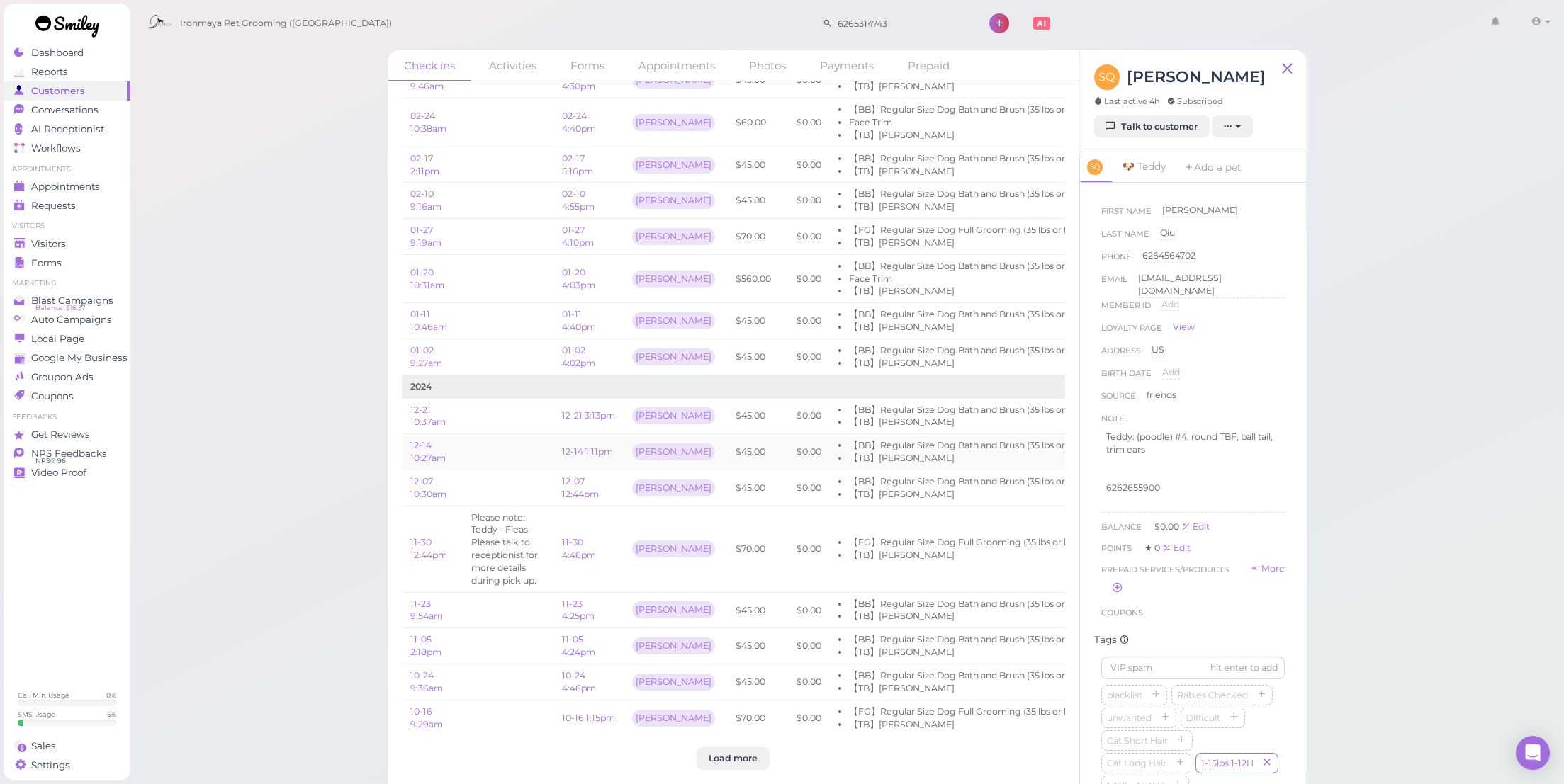
scroll to position [9, 0]
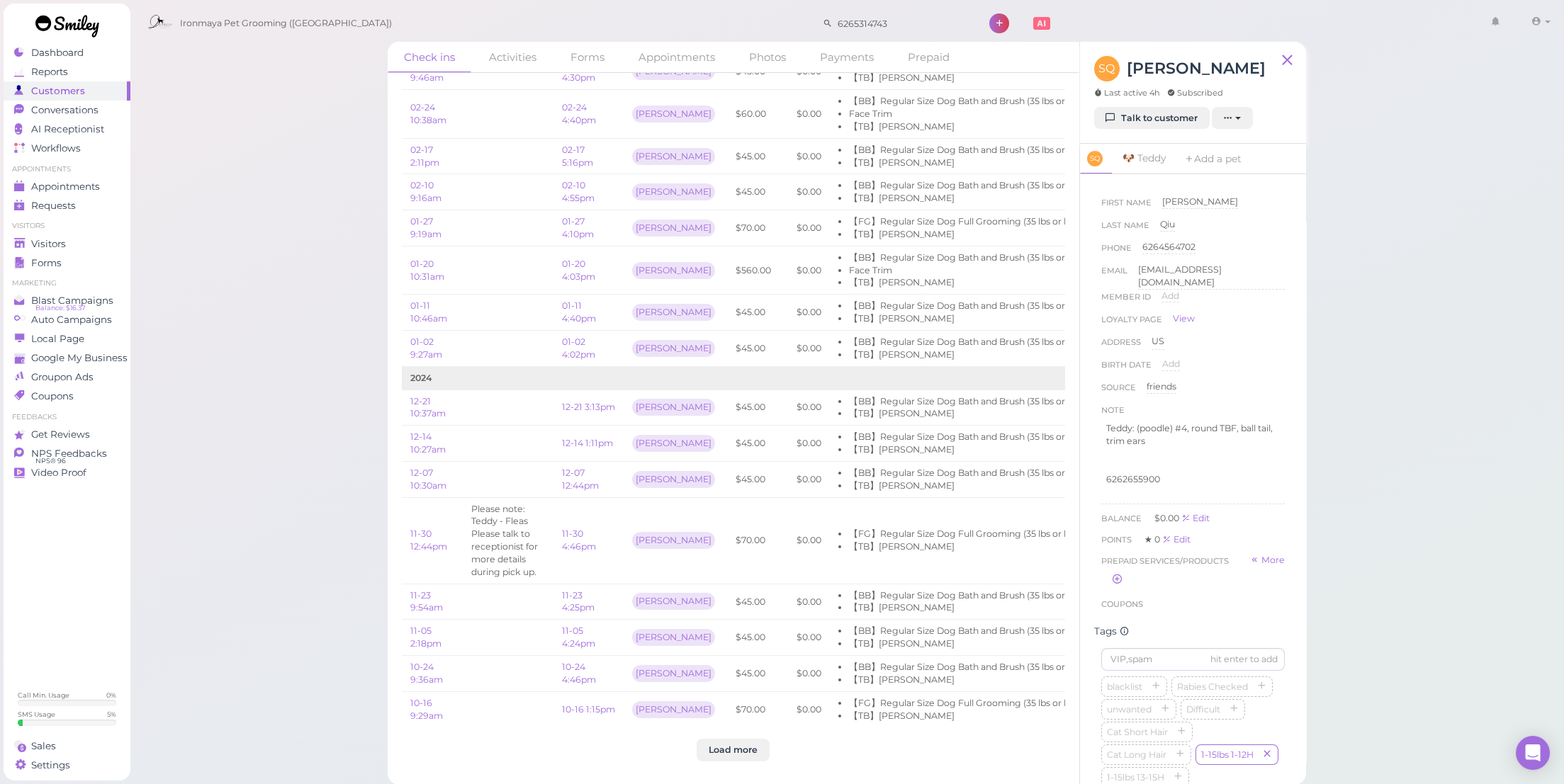
click at [746, 746] on btn "Load more" at bounding box center [733, 750] width 73 height 23
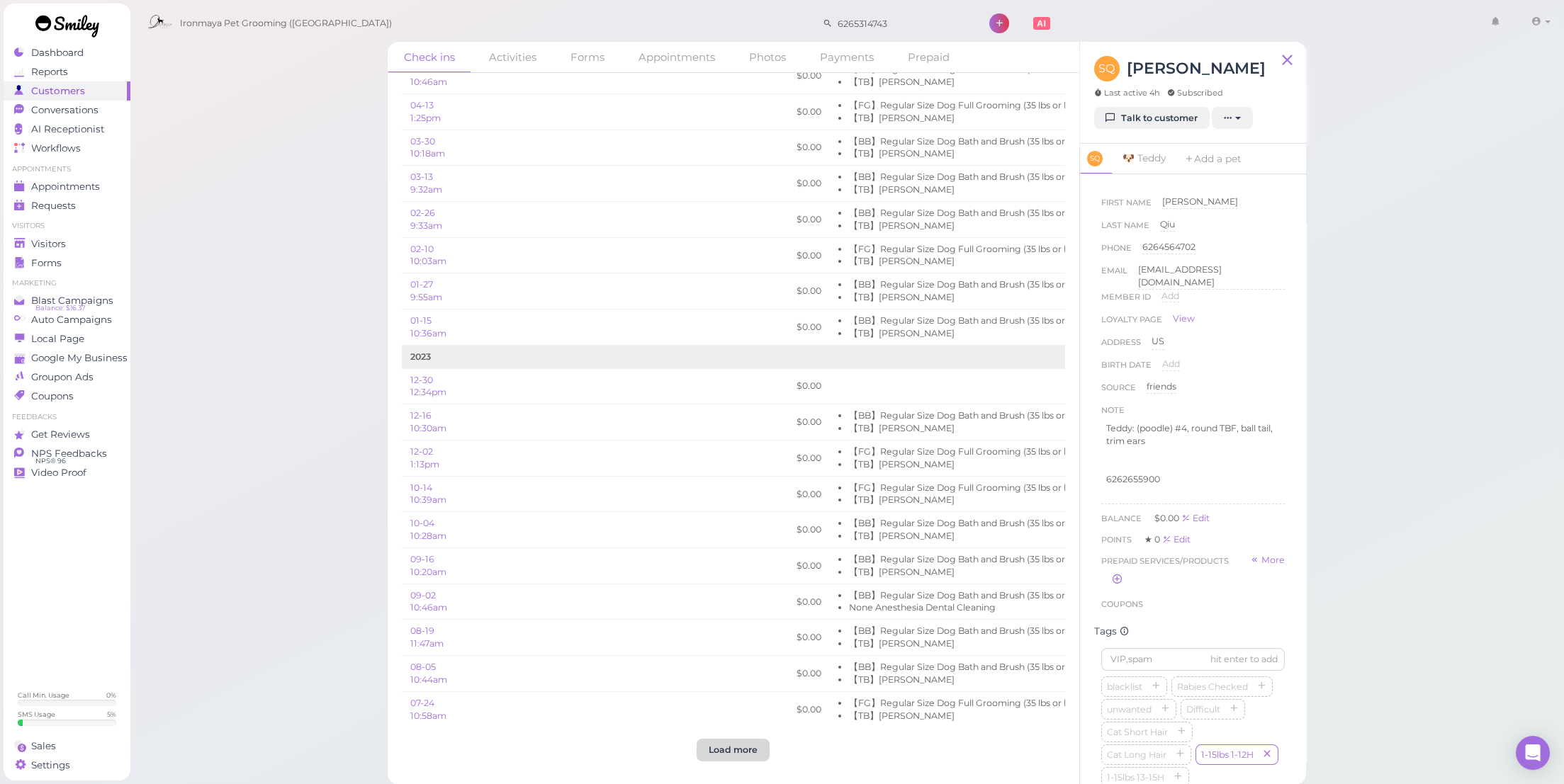
click at [724, 756] on btn "Load more" at bounding box center [733, 750] width 73 height 23
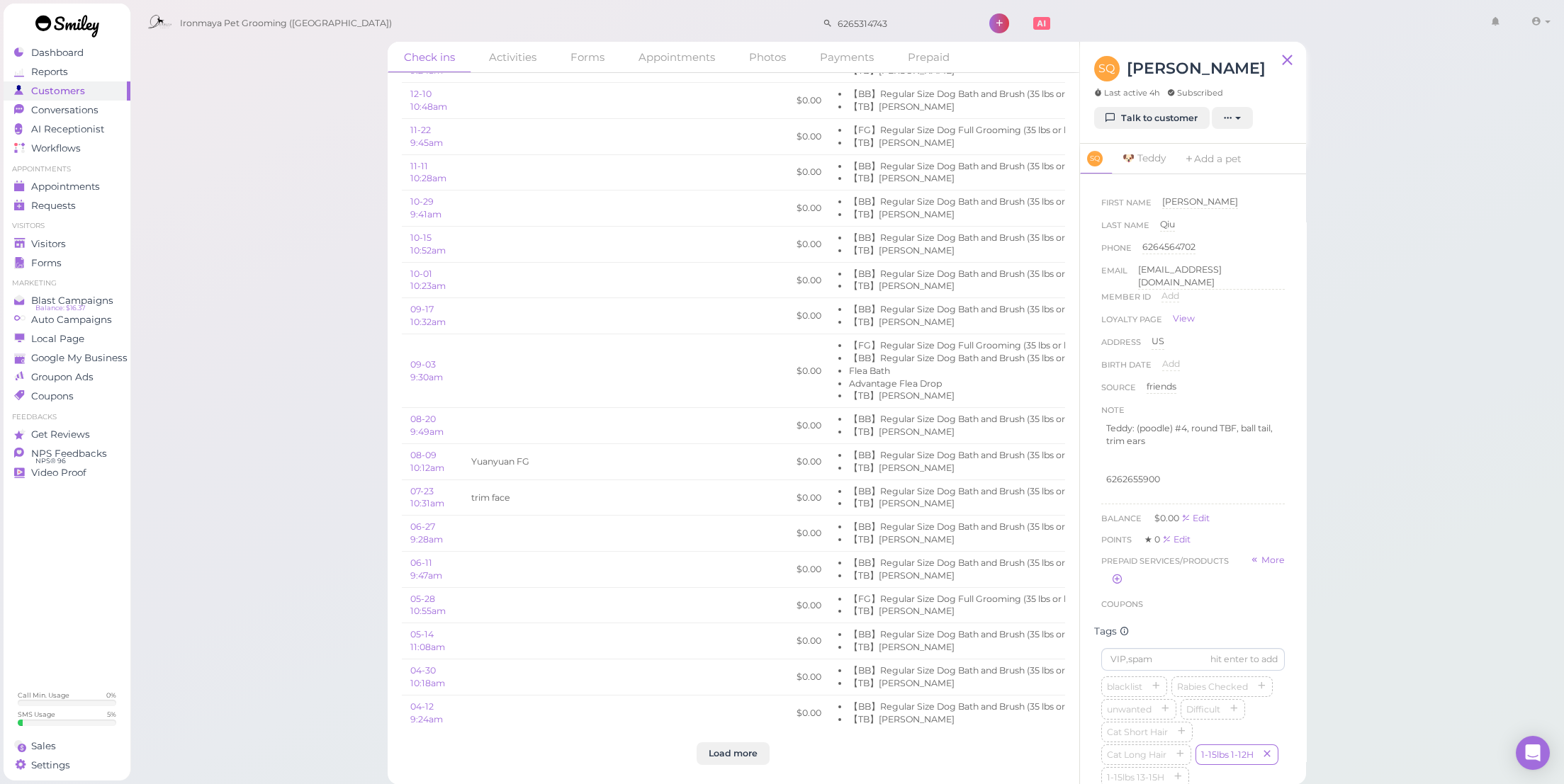
click at [746, 748] on btn "Load more" at bounding box center [733, 754] width 73 height 23
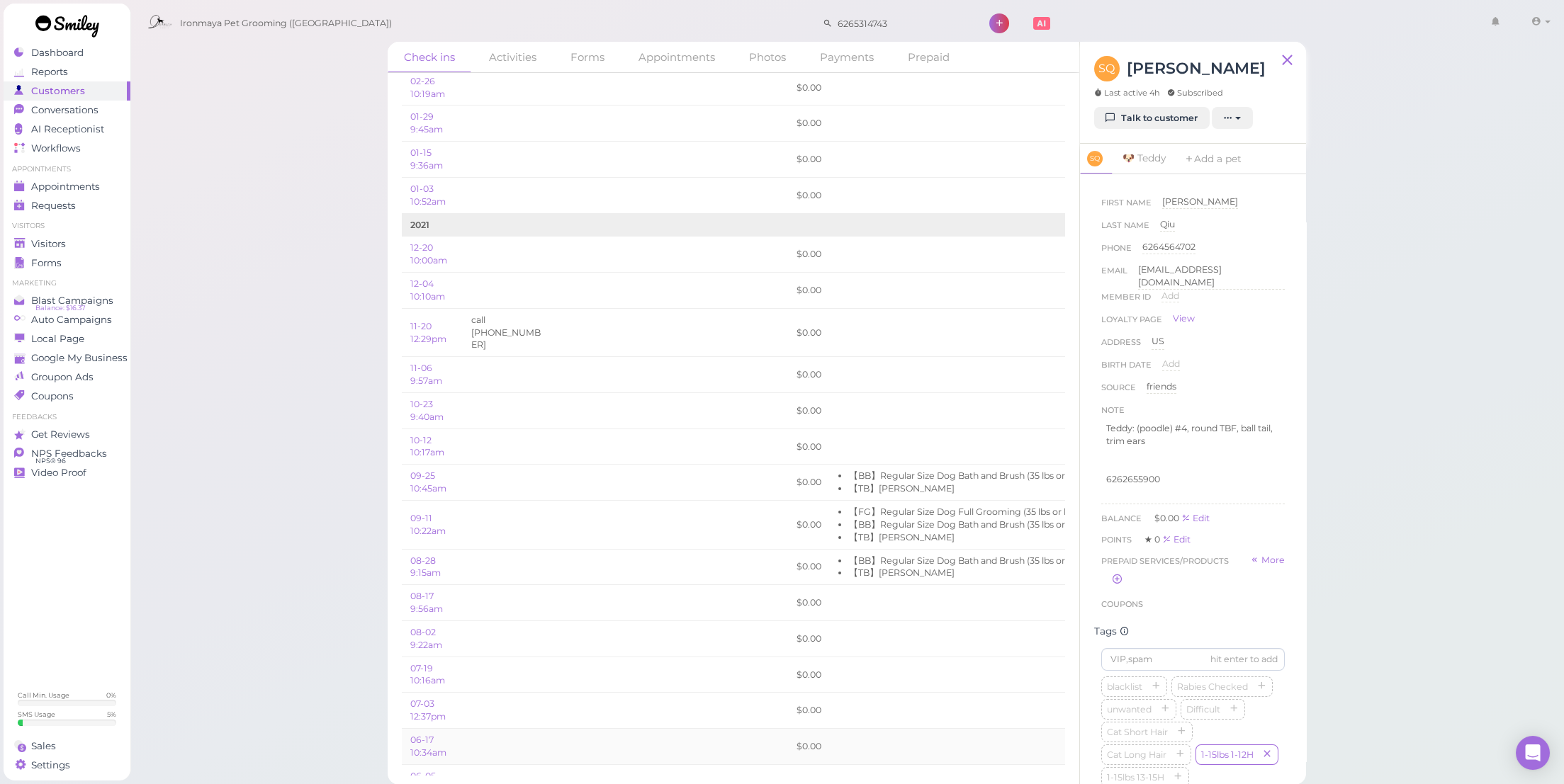
scroll to position [3984, 0]
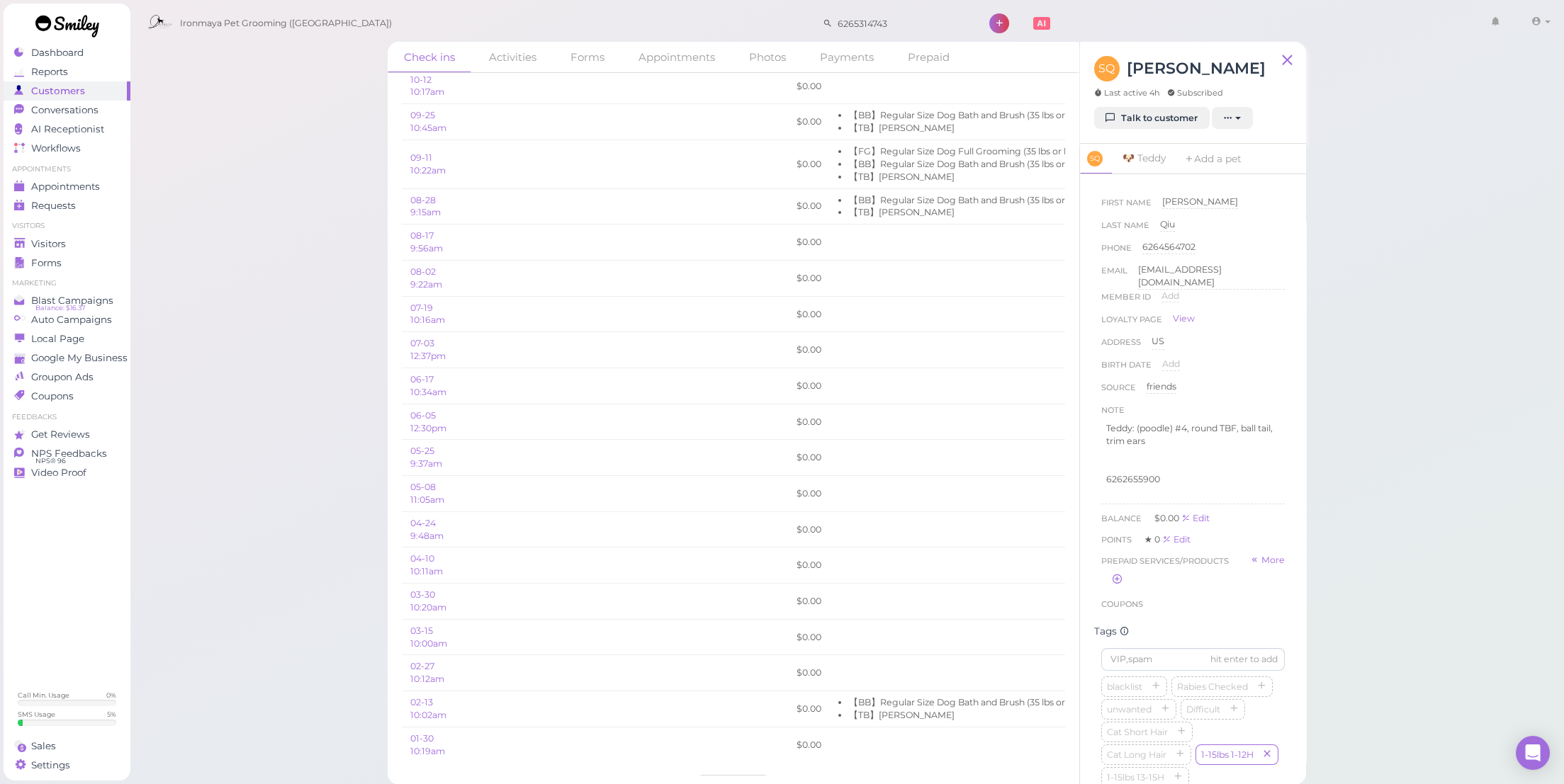
click at [737, 775] on btn "Load more" at bounding box center [733, 786] width 73 height 23
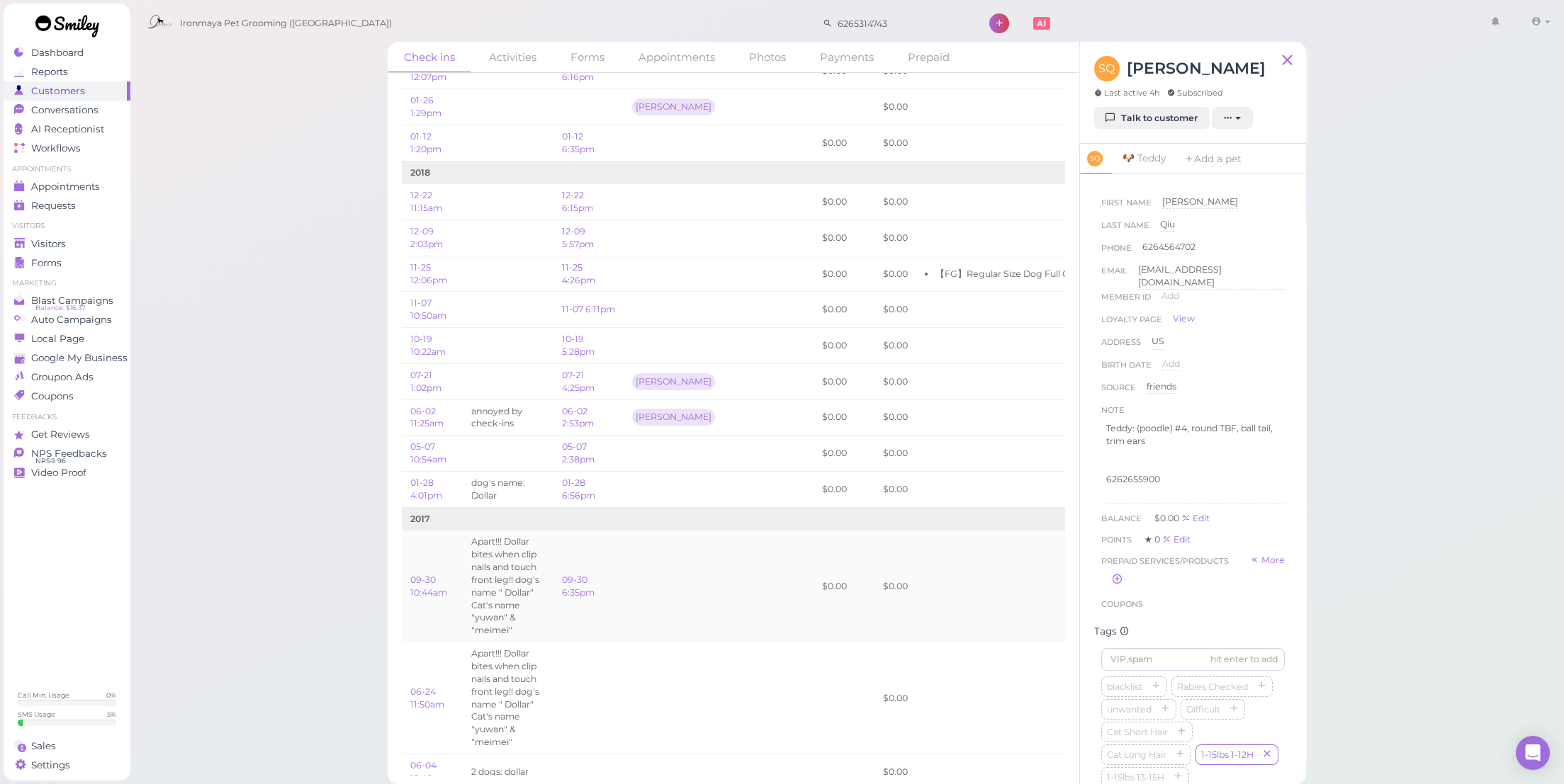
scroll to position [6210, 0]
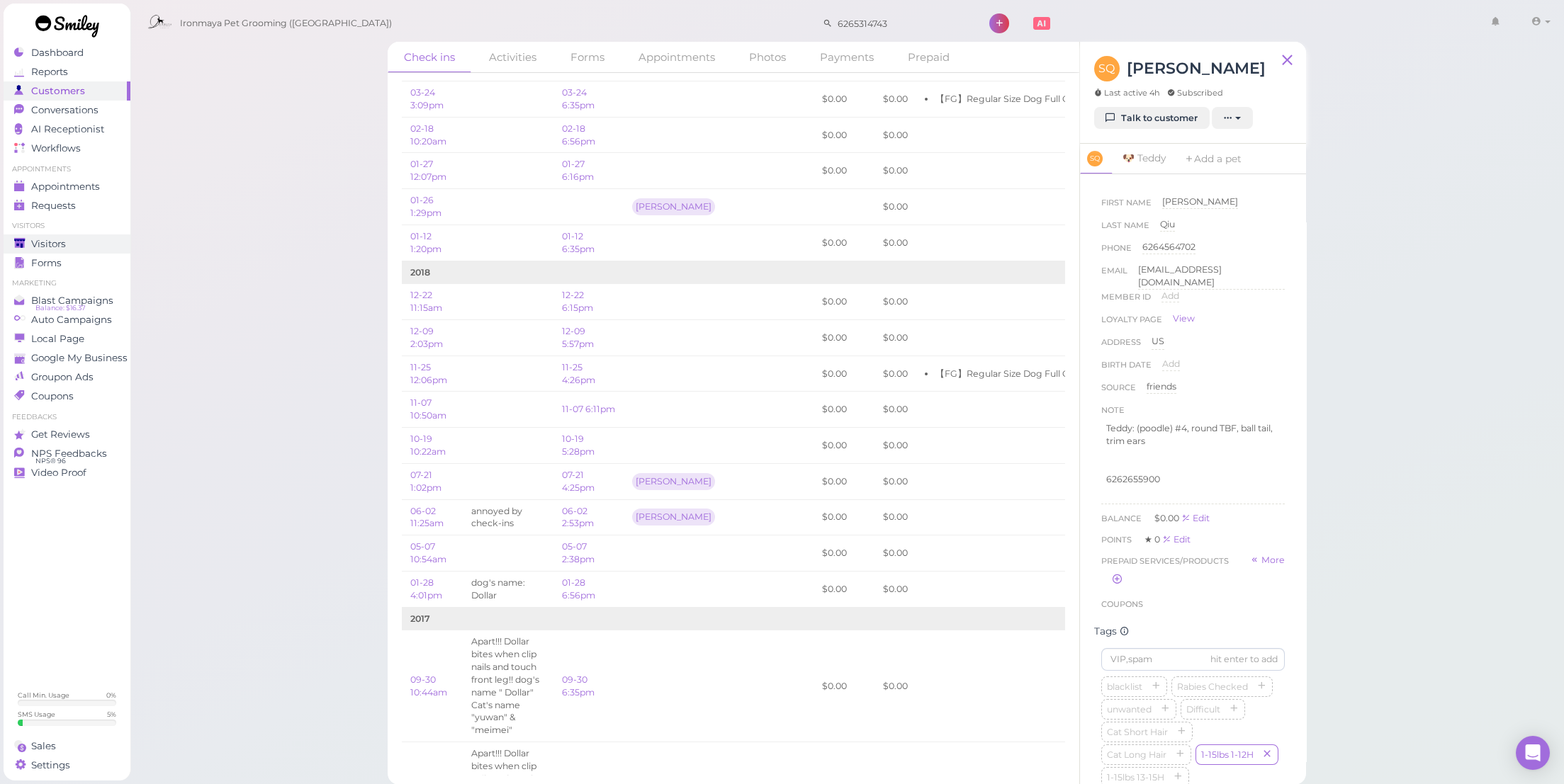
click at [74, 248] on div "Visitors" at bounding box center [65, 244] width 102 height 12
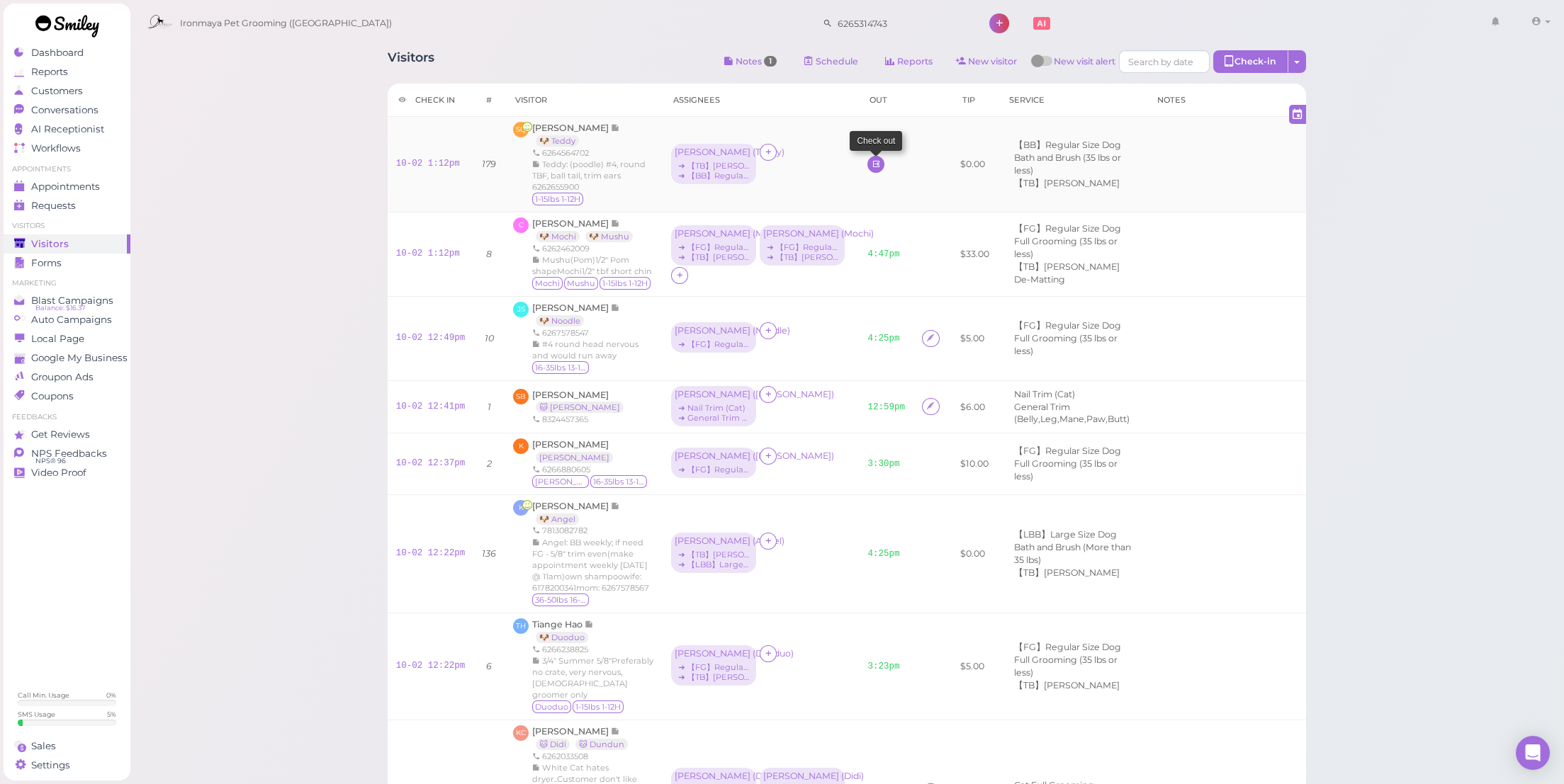
click at [868, 164] on link at bounding box center [876, 164] width 17 height 17
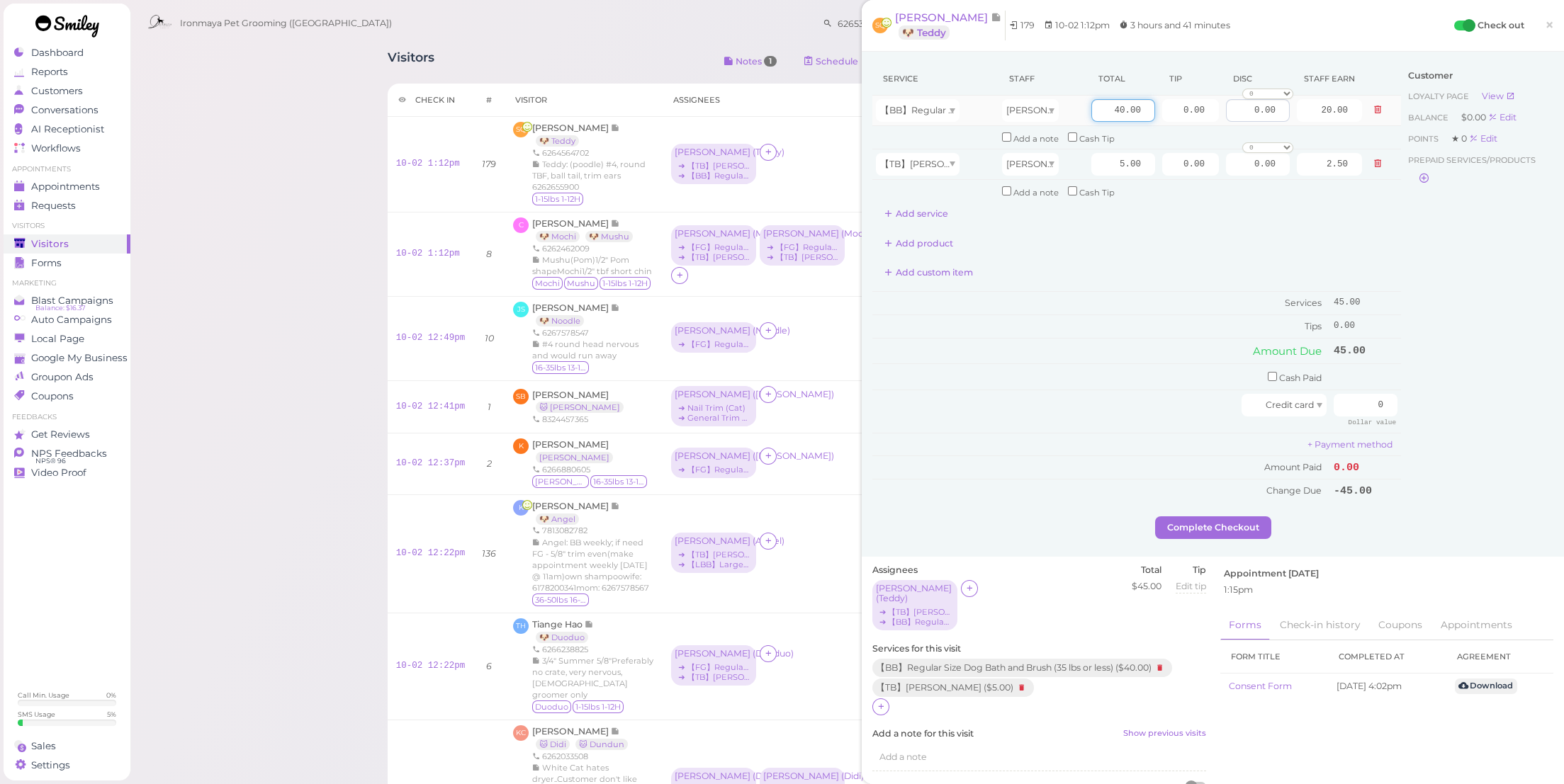
drag, startPoint x: 1097, startPoint y: 110, endPoint x: 1215, endPoint y: 113, distance: 118.0
click at [1215, 113] on tr "【BB】Regular Size Dog Bath and Brush (35 lbs or less) [PERSON_NAME] 40.00 0.00 0…" at bounding box center [1136, 111] width 529 height 30
type input "45"
type input "22.50"
drag, startPoint x: 1157, startPoint y: 106, endPoint x: 1314, endPoint y: 136, distance: 159.8
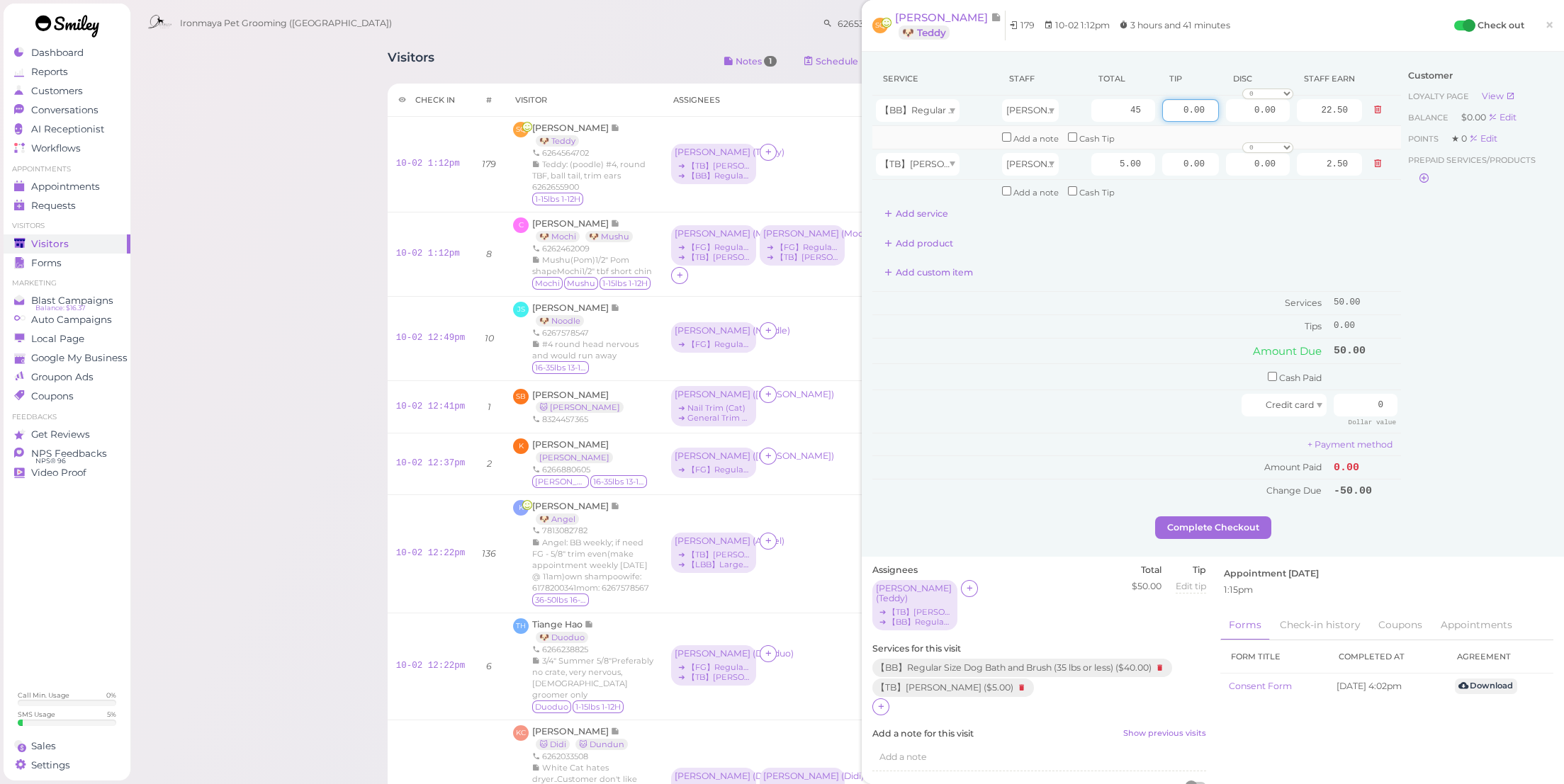
click at [1313, 136] on tbody "【BB】Regular Size Dog Bath and Brush (35 lbs or less) [PERSON_NAME] 45 0.00 0.00…" at bounding box center [1136, 149] width 529 height 107
type input "7.5"
click at [1180, 364] on td "Cash Paid" at bounding box center [1101, 377] width 458 height 26
drag, startPoint x: 1344, startPoint y: 387, endPoint x: 1457, endPoint y: 387, distance: 113.0
click at [1457, 387] on div "Service Staff Total Tip Disc Staff earn 【BB】Regular Size Dog Bath and Brush (35…" at bounding box center [1213, 290] width 681 height 454
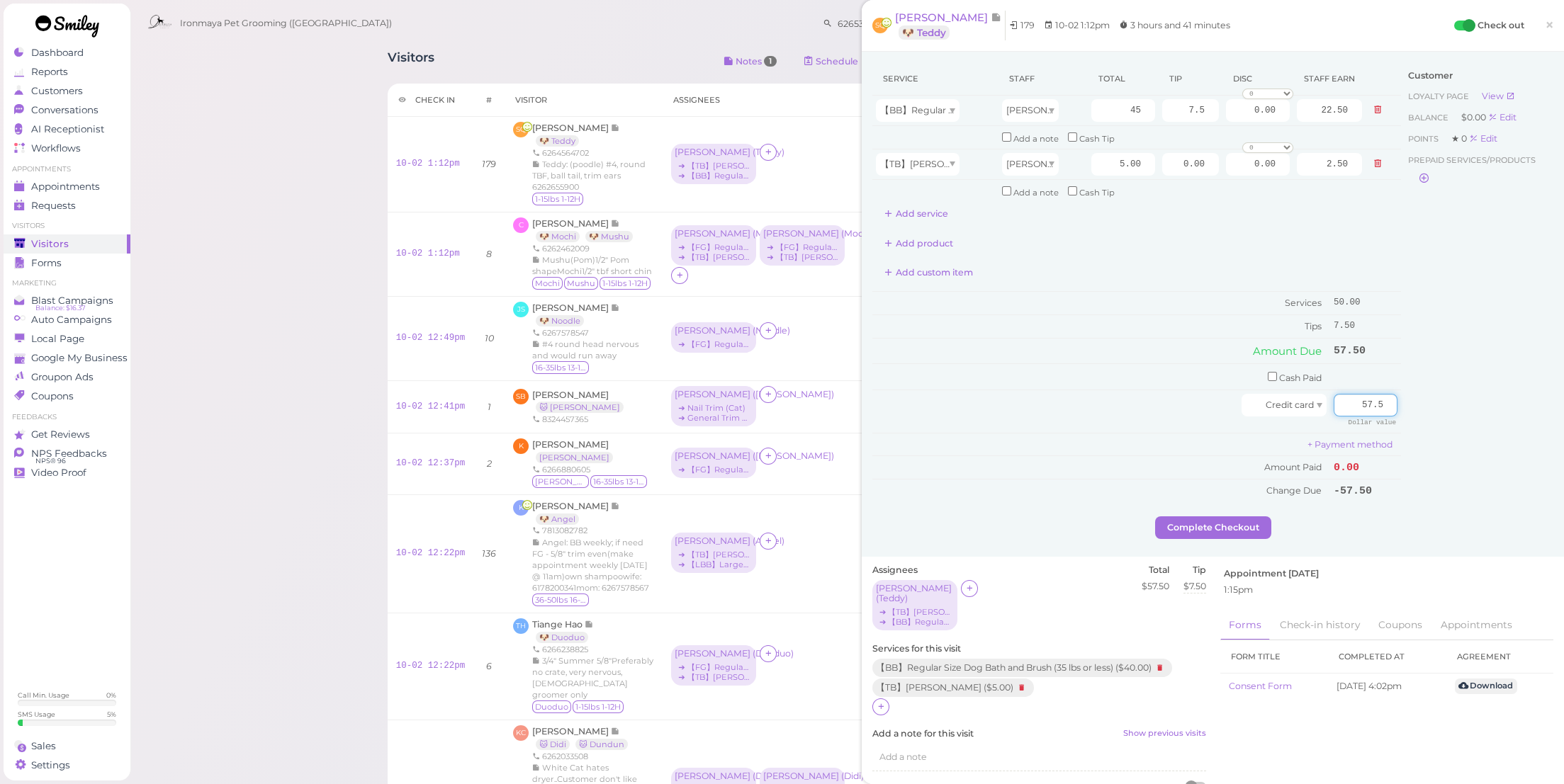
type input "57.5"
drag, startPoint x: 1474, startPoint y: 449, endPoint x: 1229, endPoint y: 514, distance: 253.5
click at [1473, 449] on div "Customer Loyalty page View Balance $0.00 Edit Points ★ 0 Edit Prepaid services/…" at bounding box center [1478, 290] width 152 height 454
click at [1208, 517] on button "Complete Checkout" at bounding box center [1213, 528] width 116 height 23
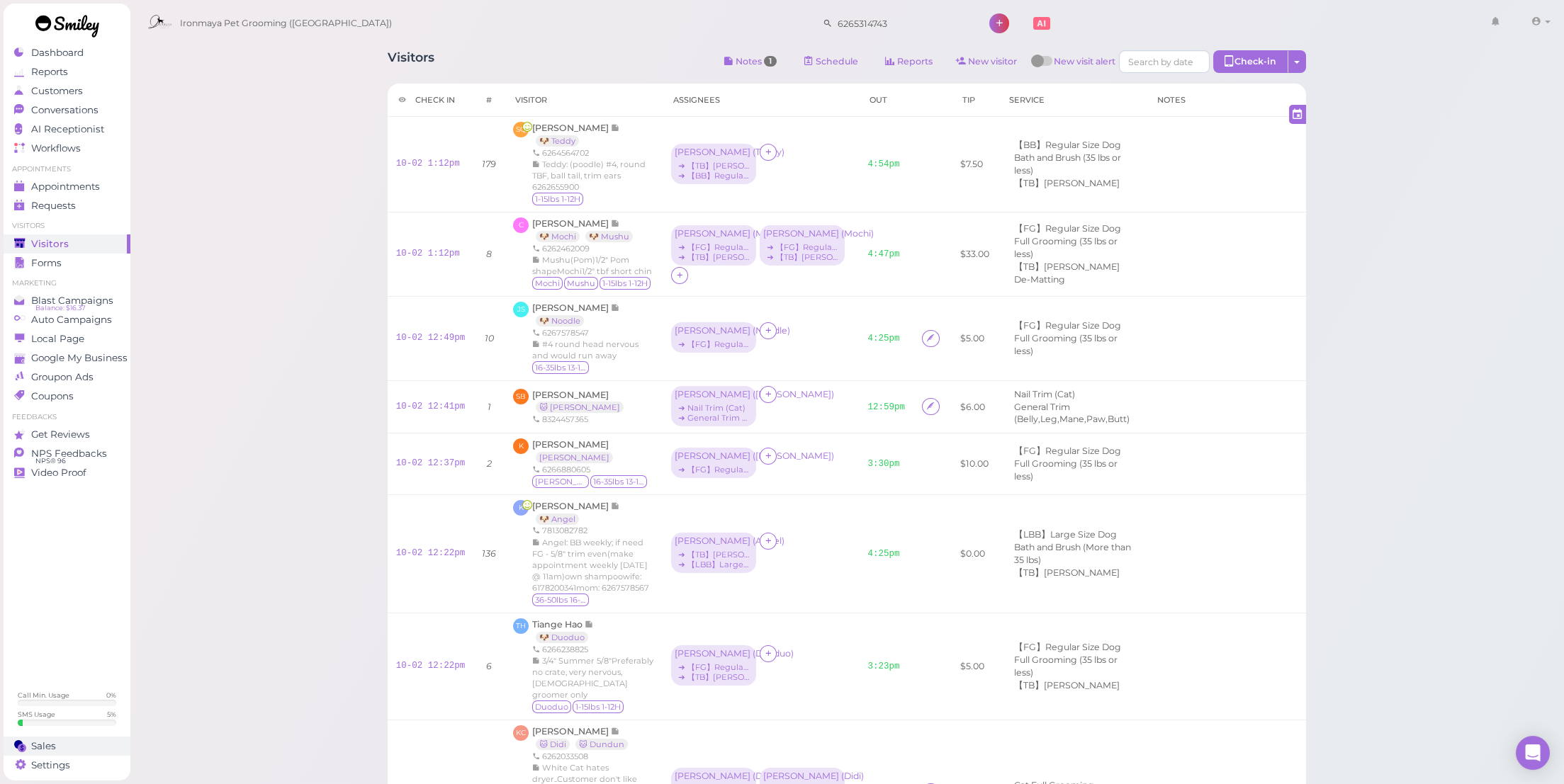
click at [43, 738] on link "Sales" at bounding box center [67, 746] width 127 height 19
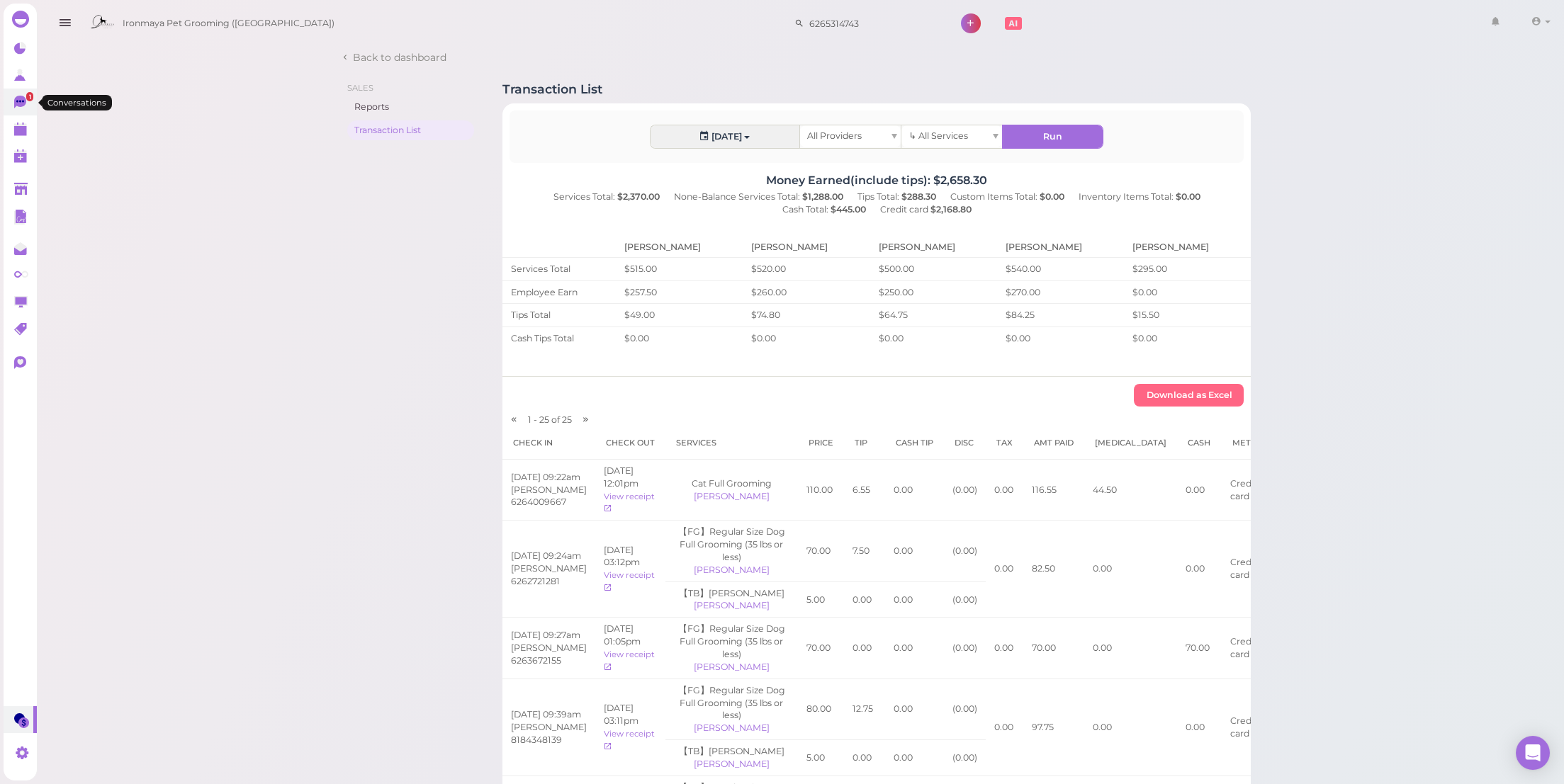
click at [10, 105] on link "1" at bounding box center [20, 102] width 33 height 27
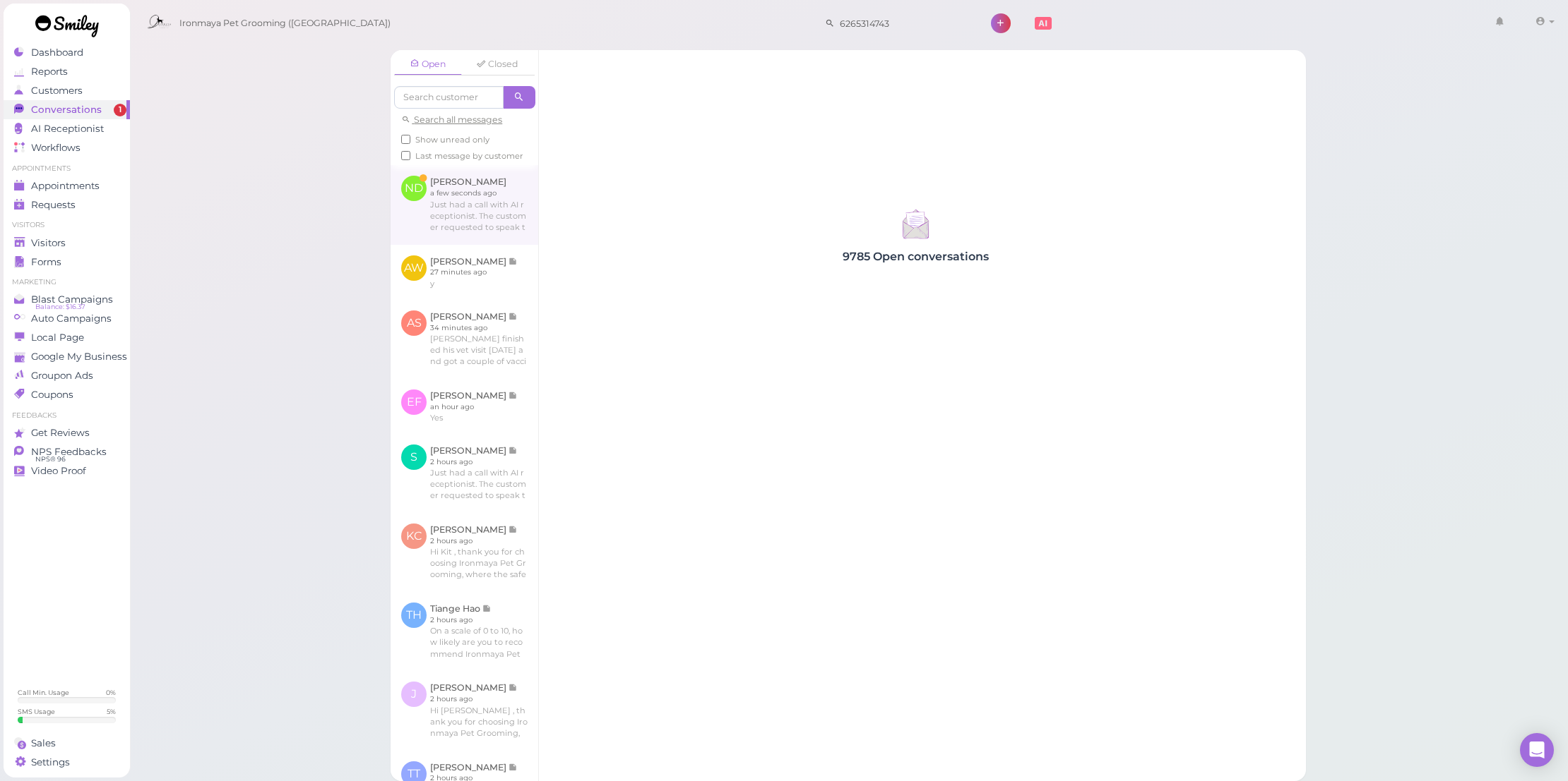
click at [470, 241] on link at bounding box center [465, 204] width 148 height 79
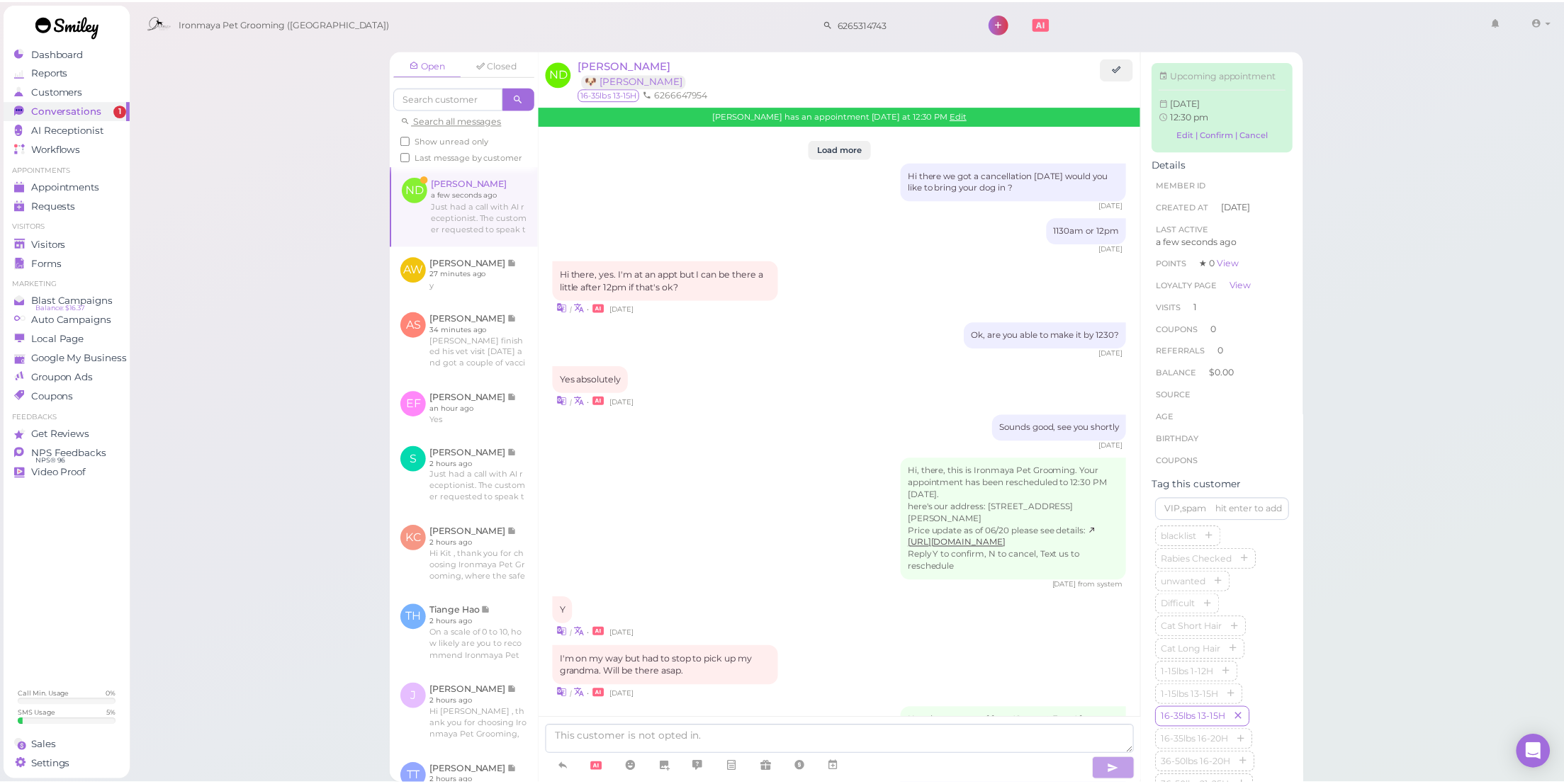
scroll to position [1609, 0]
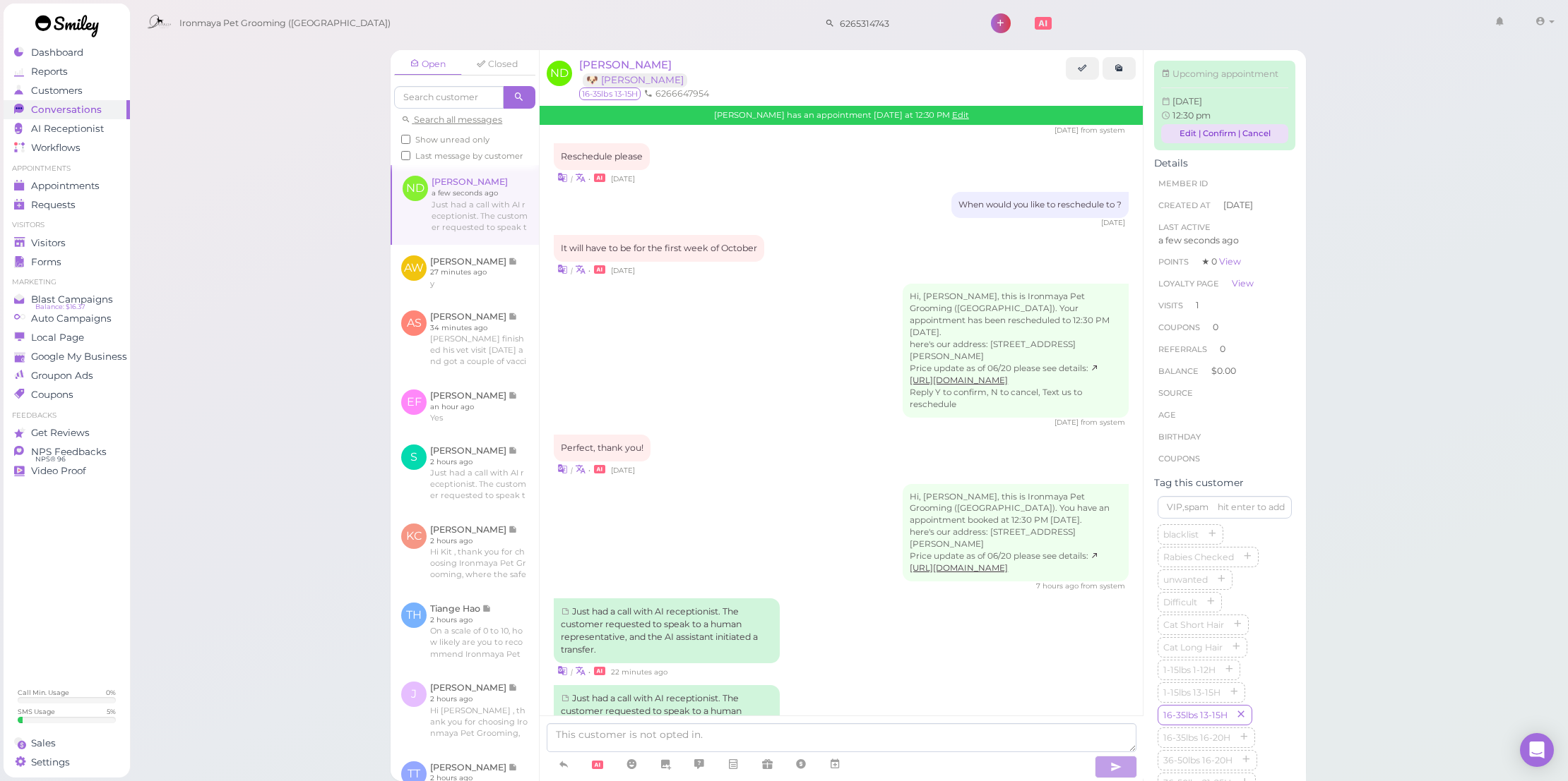
click at [1174, 143] on link "Edit | Confirm | Cancel" at bounding box center [1225, 134] width 127 height 19
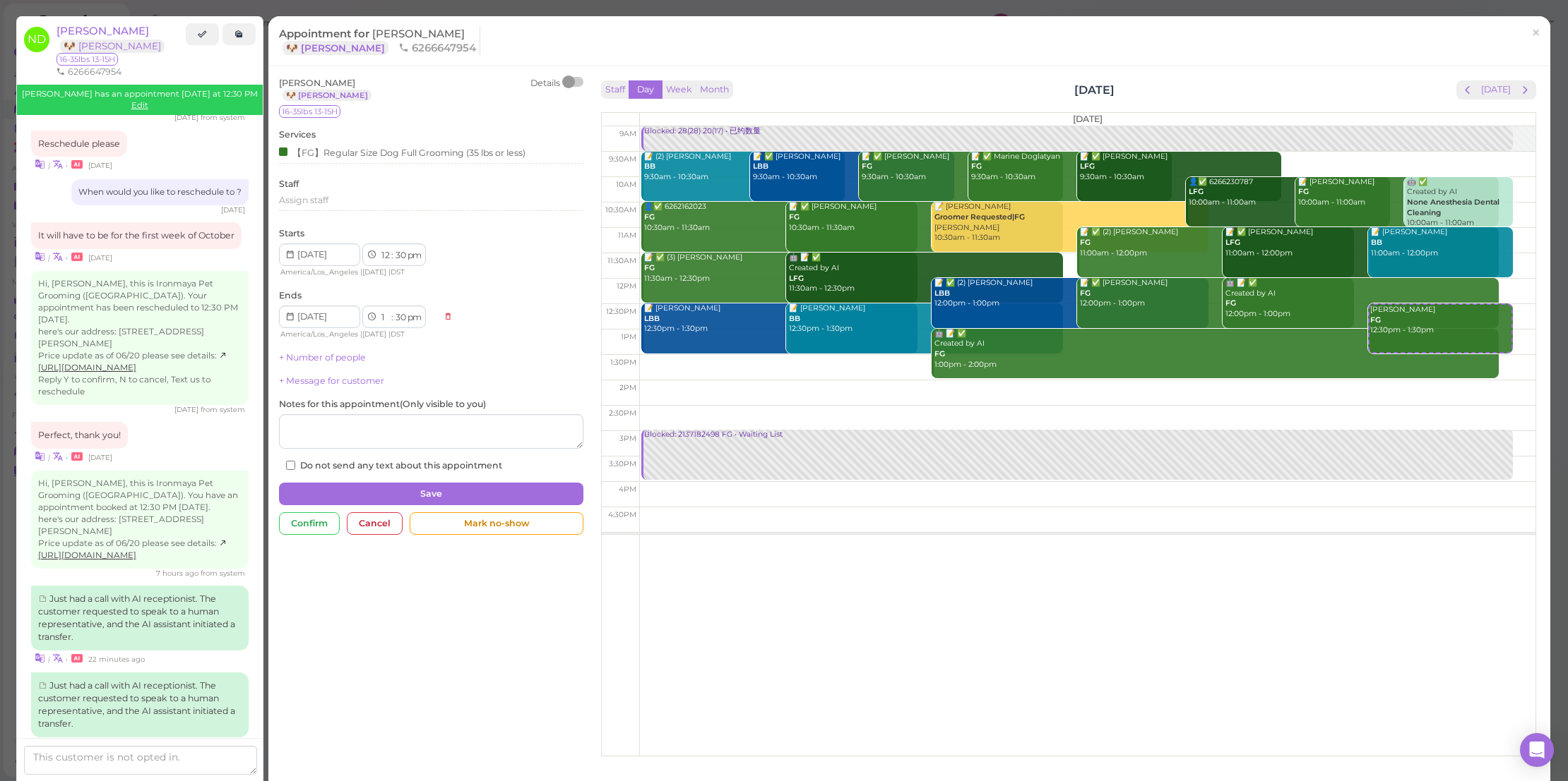
click at [530, 331] on div "1 2 3 4 5 6 7 8 9 10 11 12 : 00 05 10 15 20 25 30 35 40 45 50 55 am pm America/…" at bounding box center [431, 323] width 305 height 35
click at [1531, 30] on span "×" at bounding box center [1535, 32] width 9 height 20
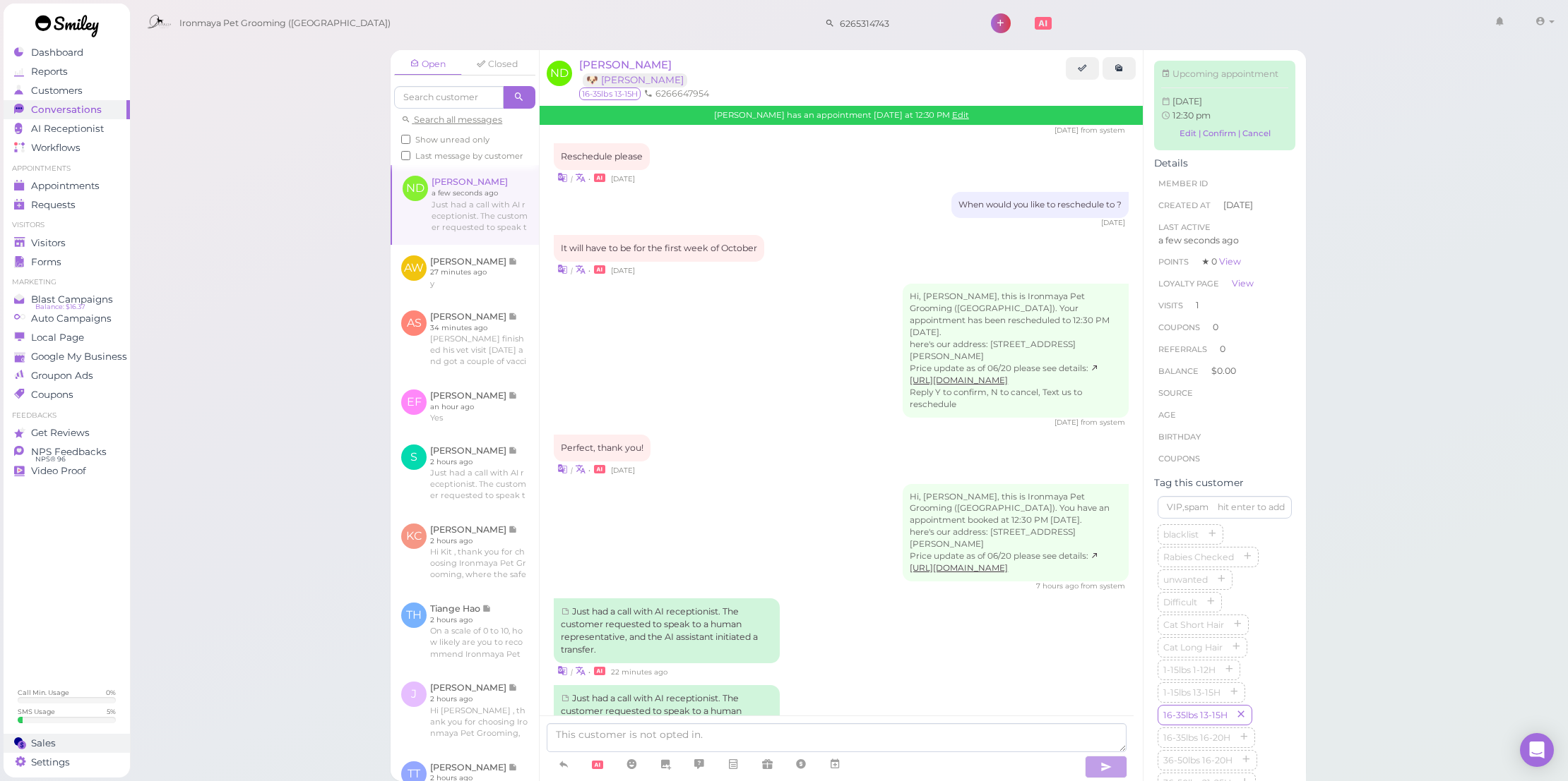
click at [80, 746] on div "Sales" at bounding box center [65, 743] width 102 height 12
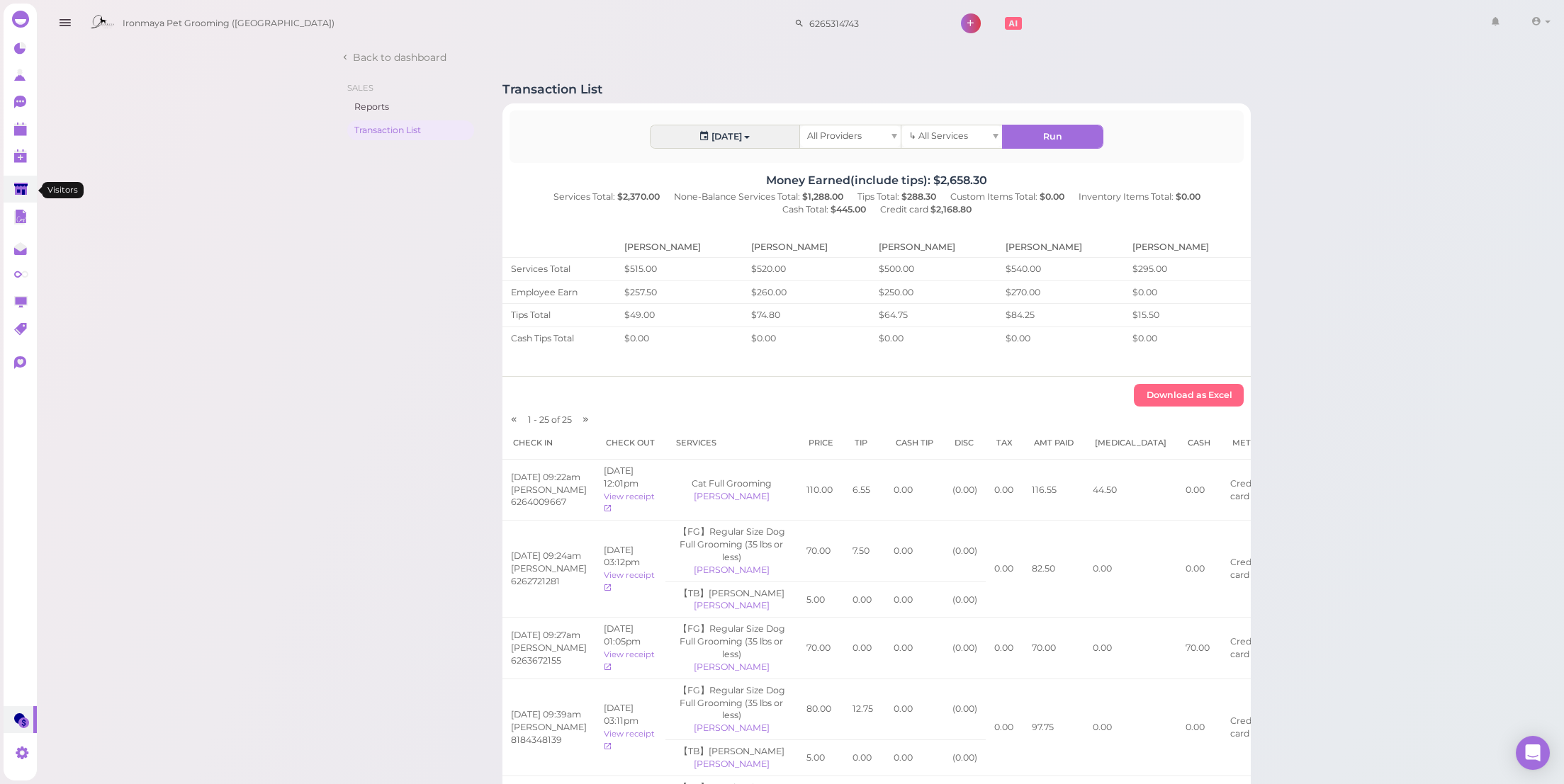
click at [21, 183] on link at bounding box center [20, 189] width 33 height 27
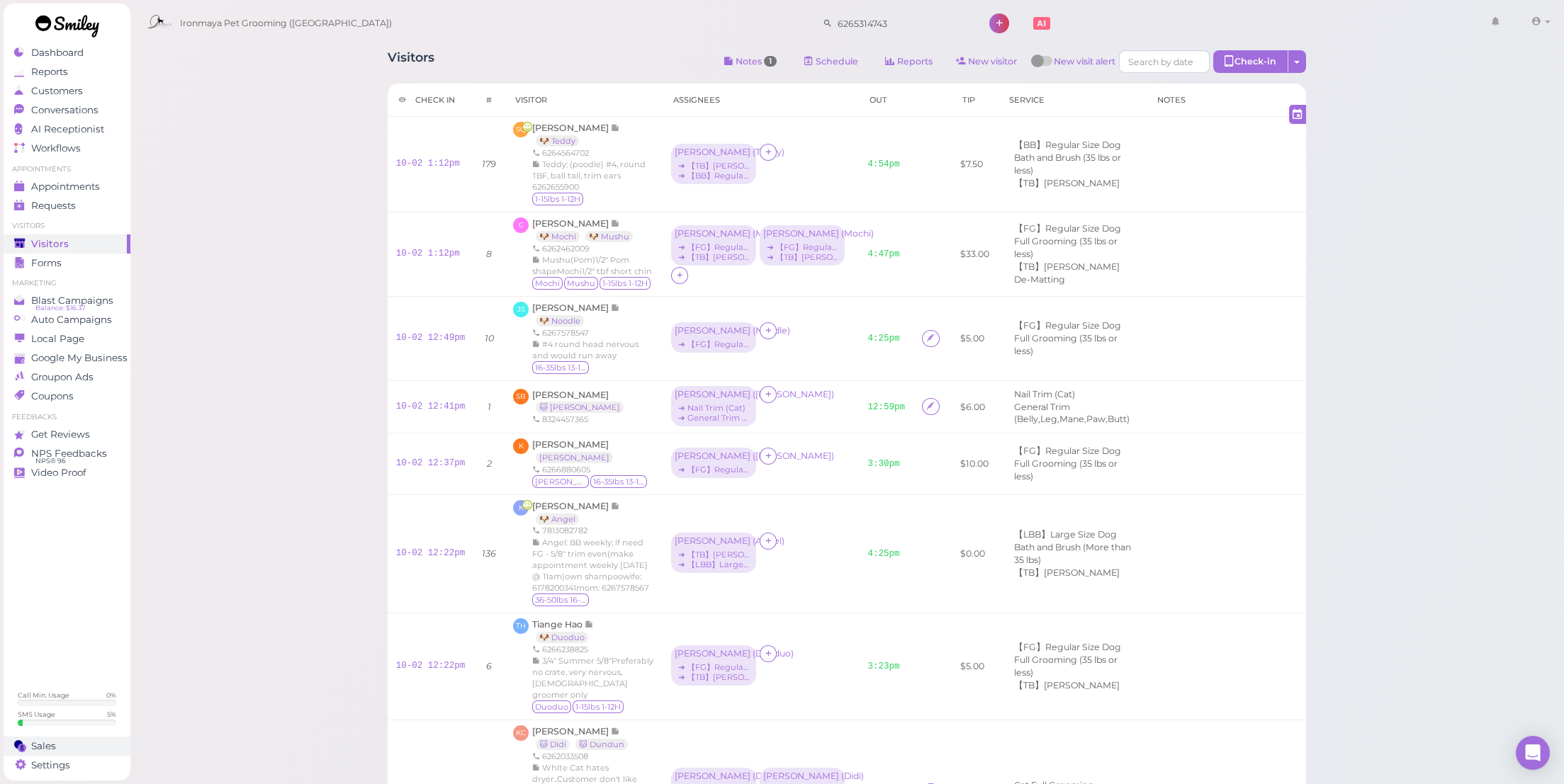
click at [59, 740] on div "Sales" at bounding box center [65, 746] width 102 height 12
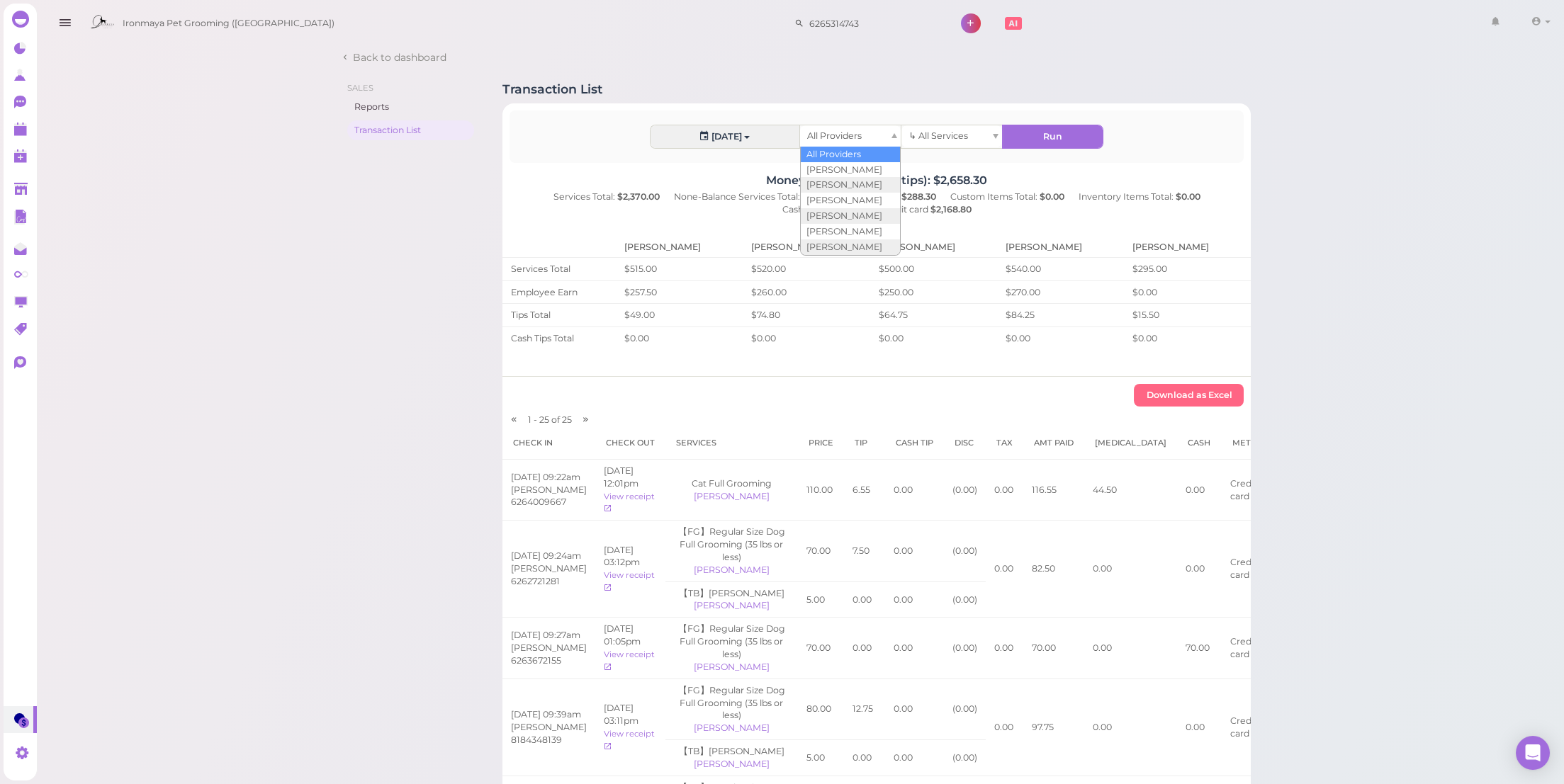
click at [846, 132] on span "All Providers" at bounding box center [834, 136] width 54 height 11
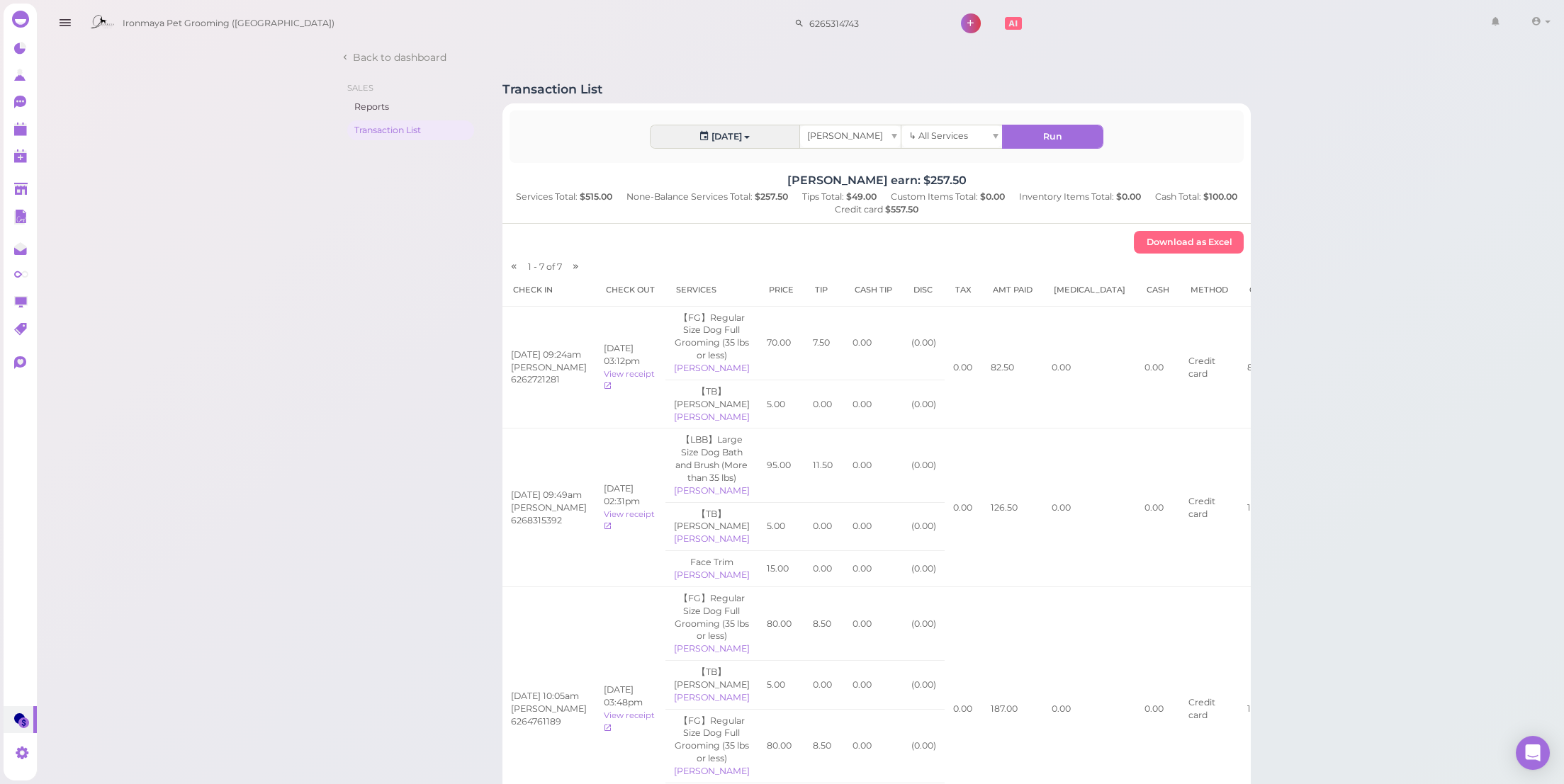
click at [826, 138] on span "[PERSON_NAME]" at bounding box center [845, 136] width 76 height 11
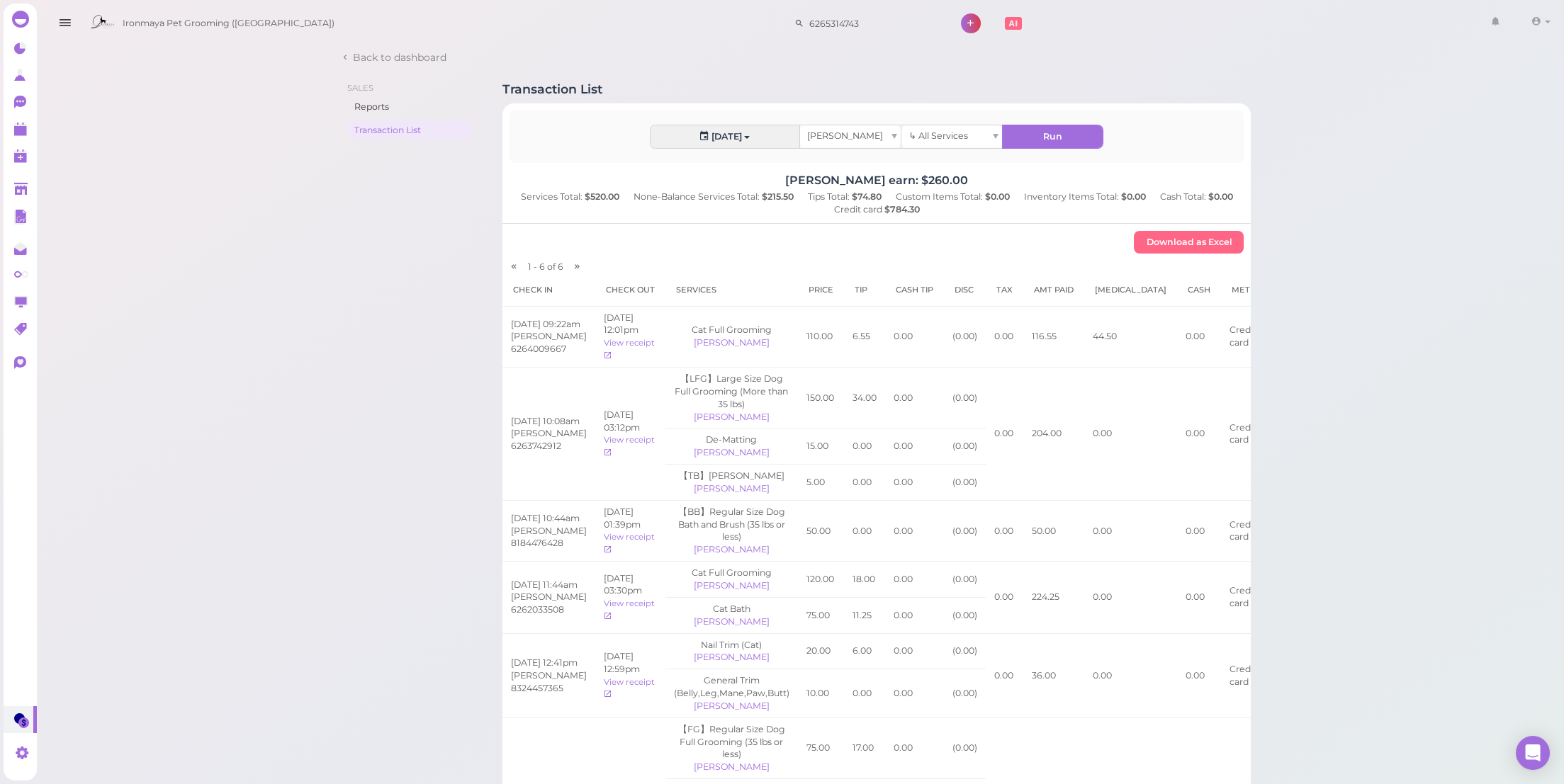
click at [869, 131] on div "[PERSON_NAME]" at bounding box center [850, 136] width 101 height 22
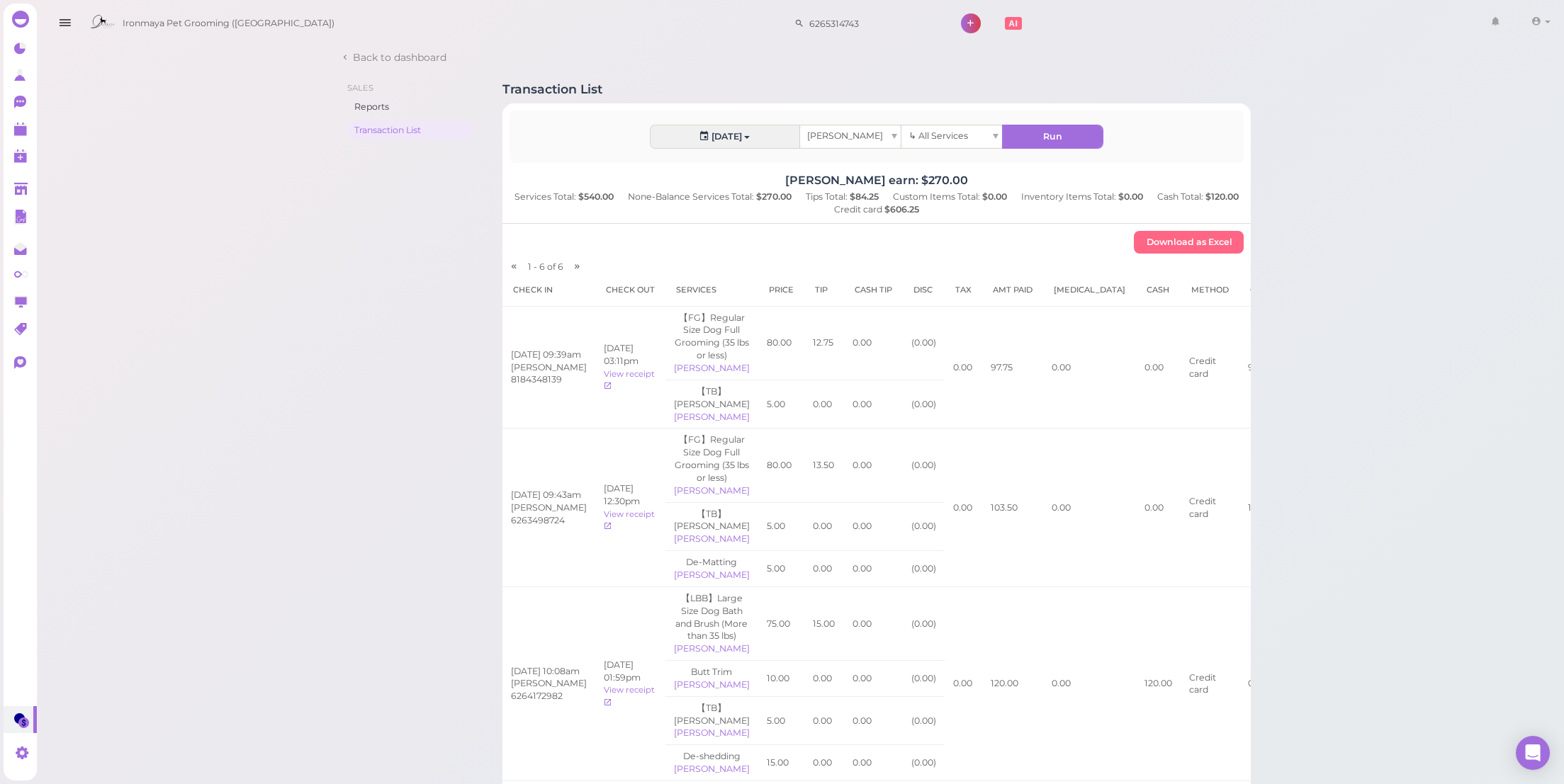
click at [869, 136] on div "[PERSON_NAME]" at bounding box center [850, 136] width 101 height 22
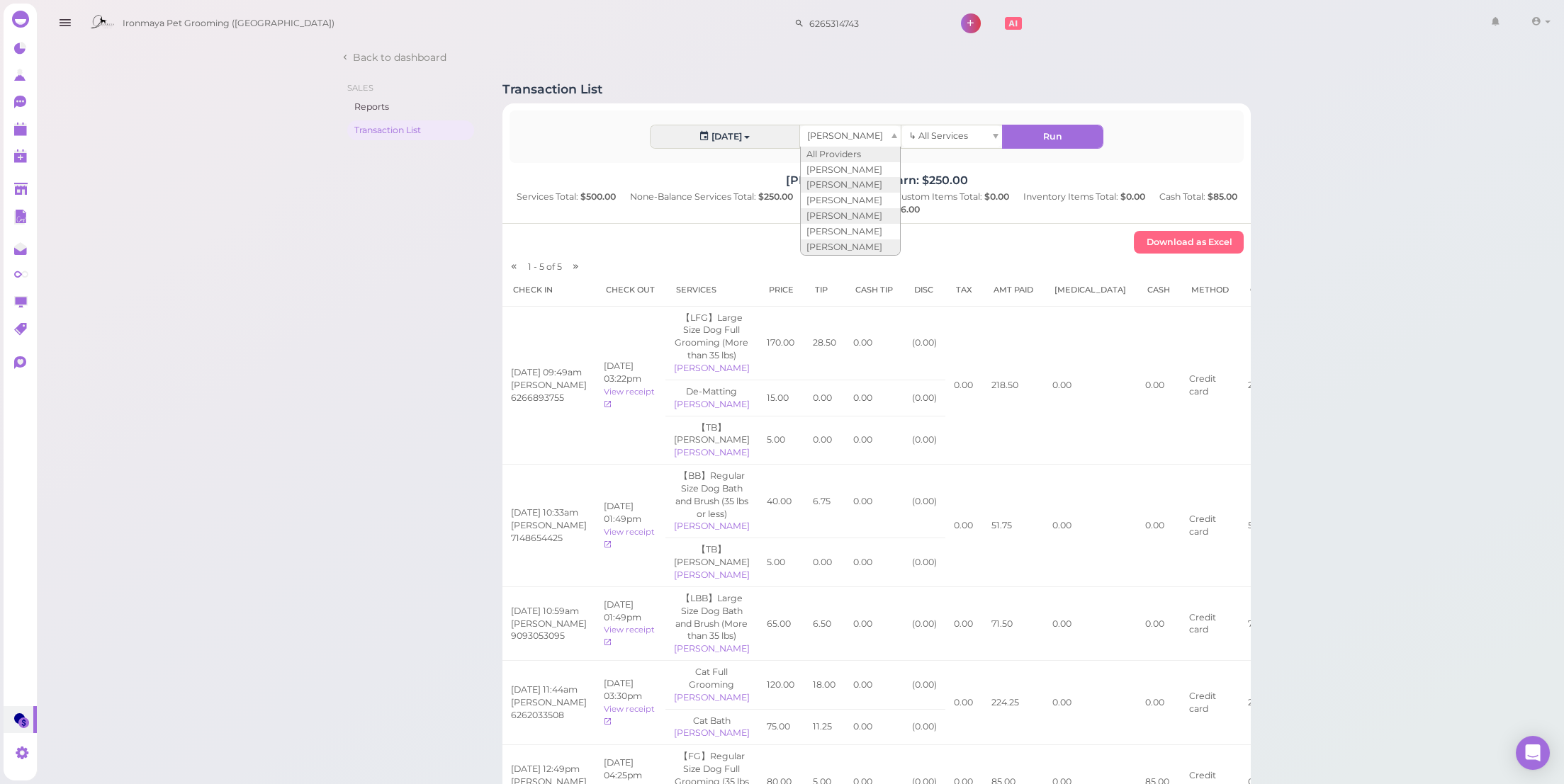
click at [849, 128] on div "[PERSON_NAME]" at bounding box center [850, 136] width 101 height 22
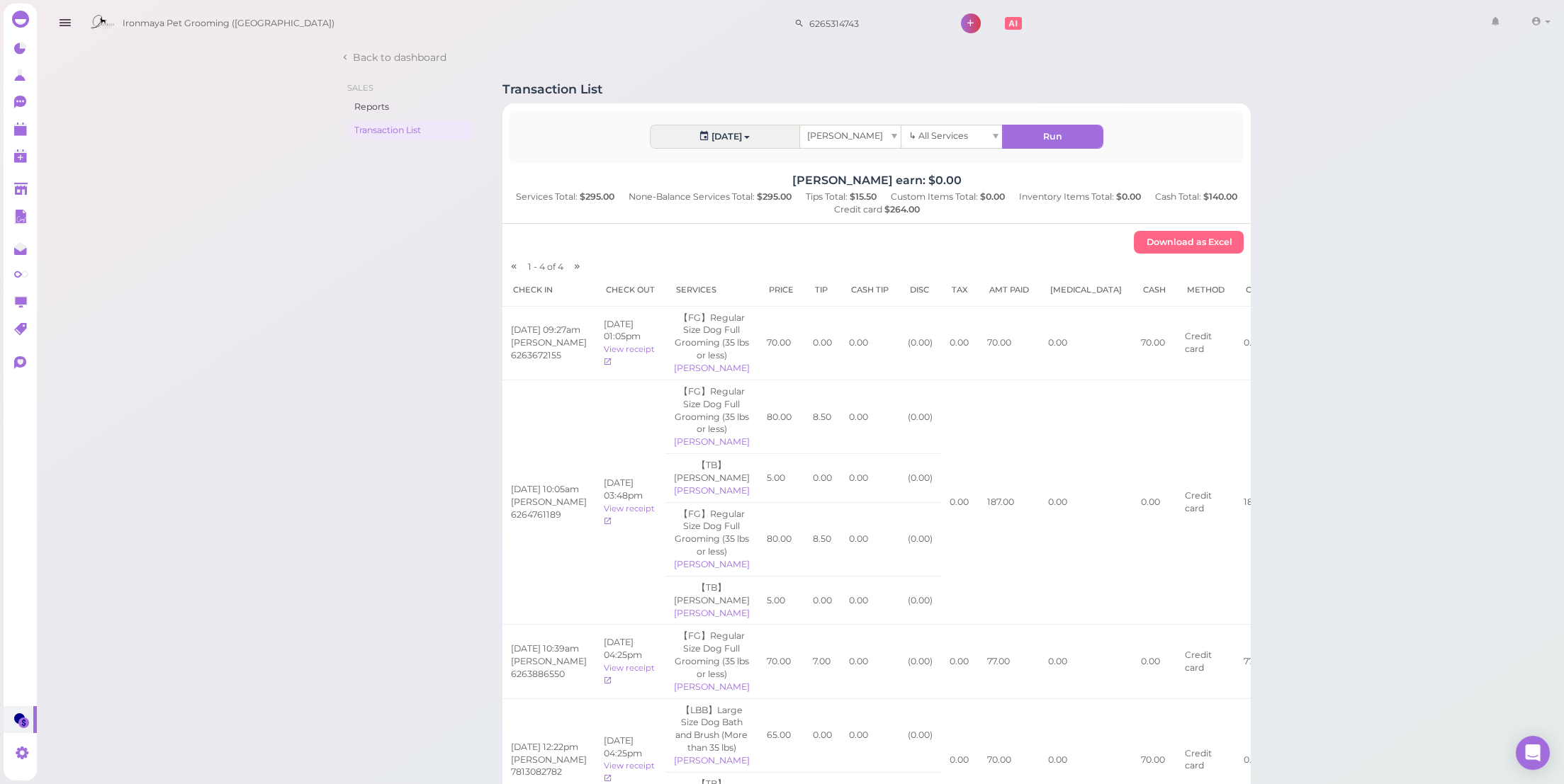
click at [868, 135] on div "[PERSON_NAME]" at bounding box center [850, 136] width 101 height 22
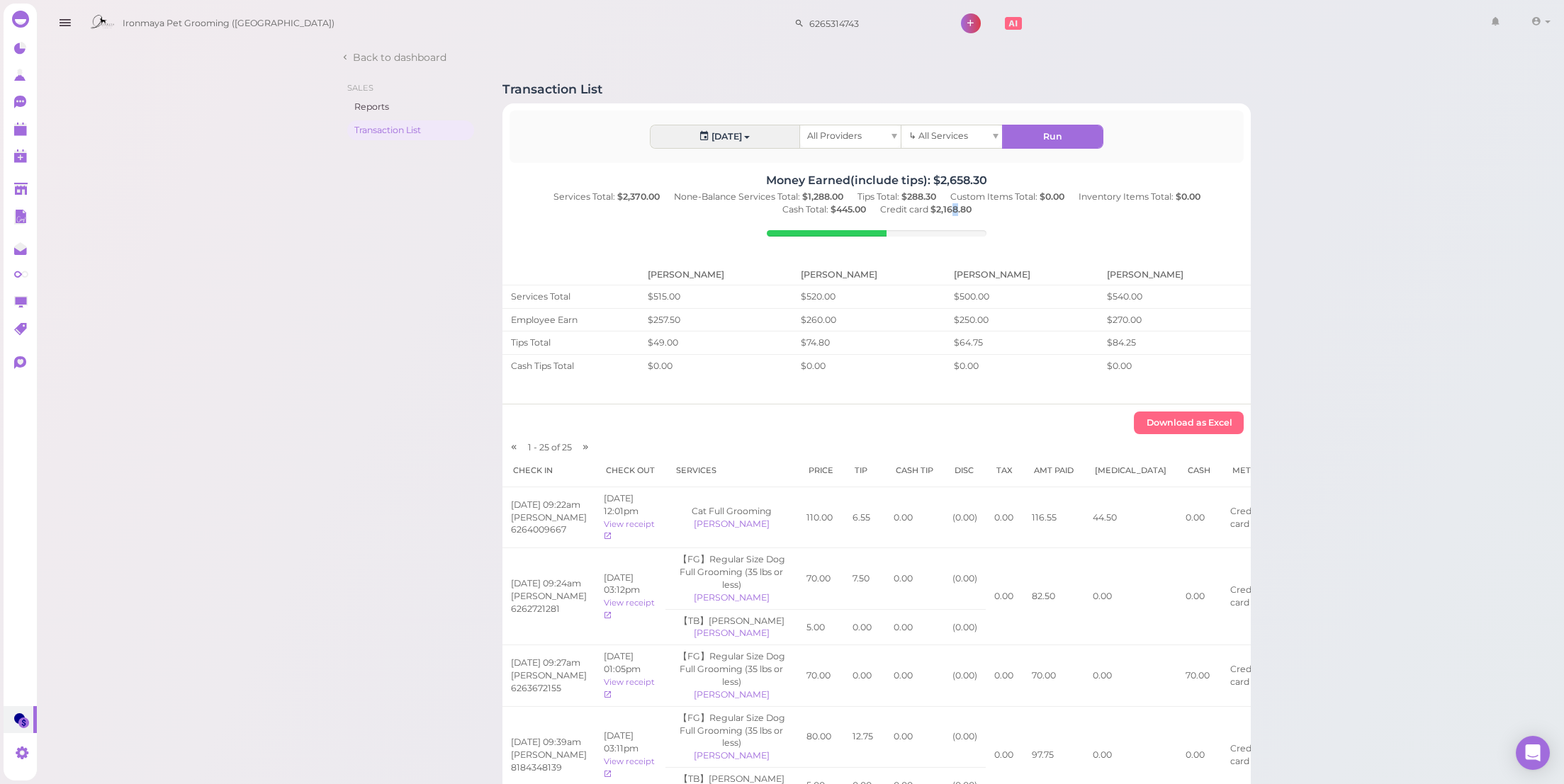
click at [959, 210] on b "$2,168.80" at bounding box center [951, 209] width 41 height 11
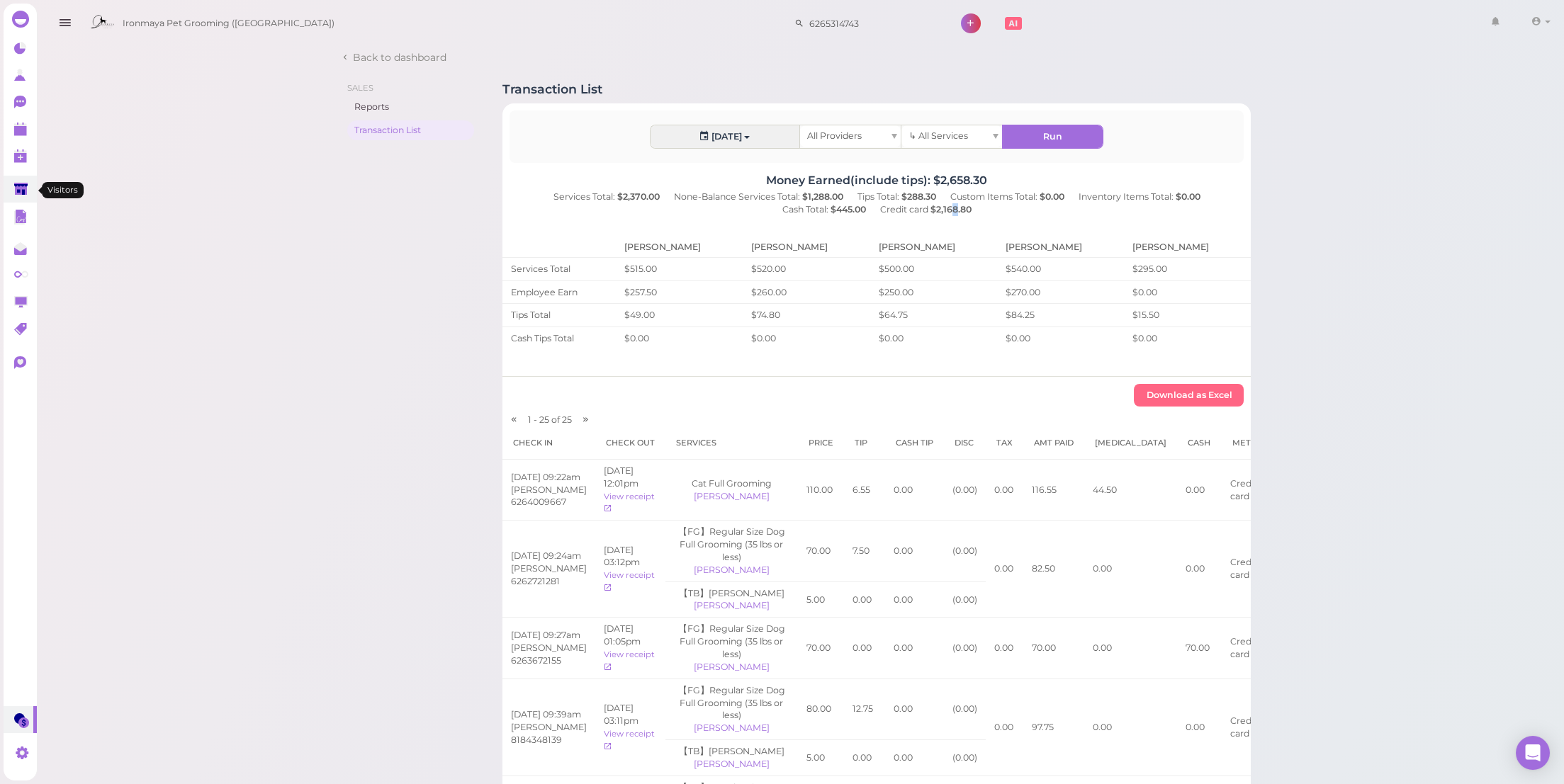
click at [17, 182] on link at bounding box center [20, 189] width 33 height 27
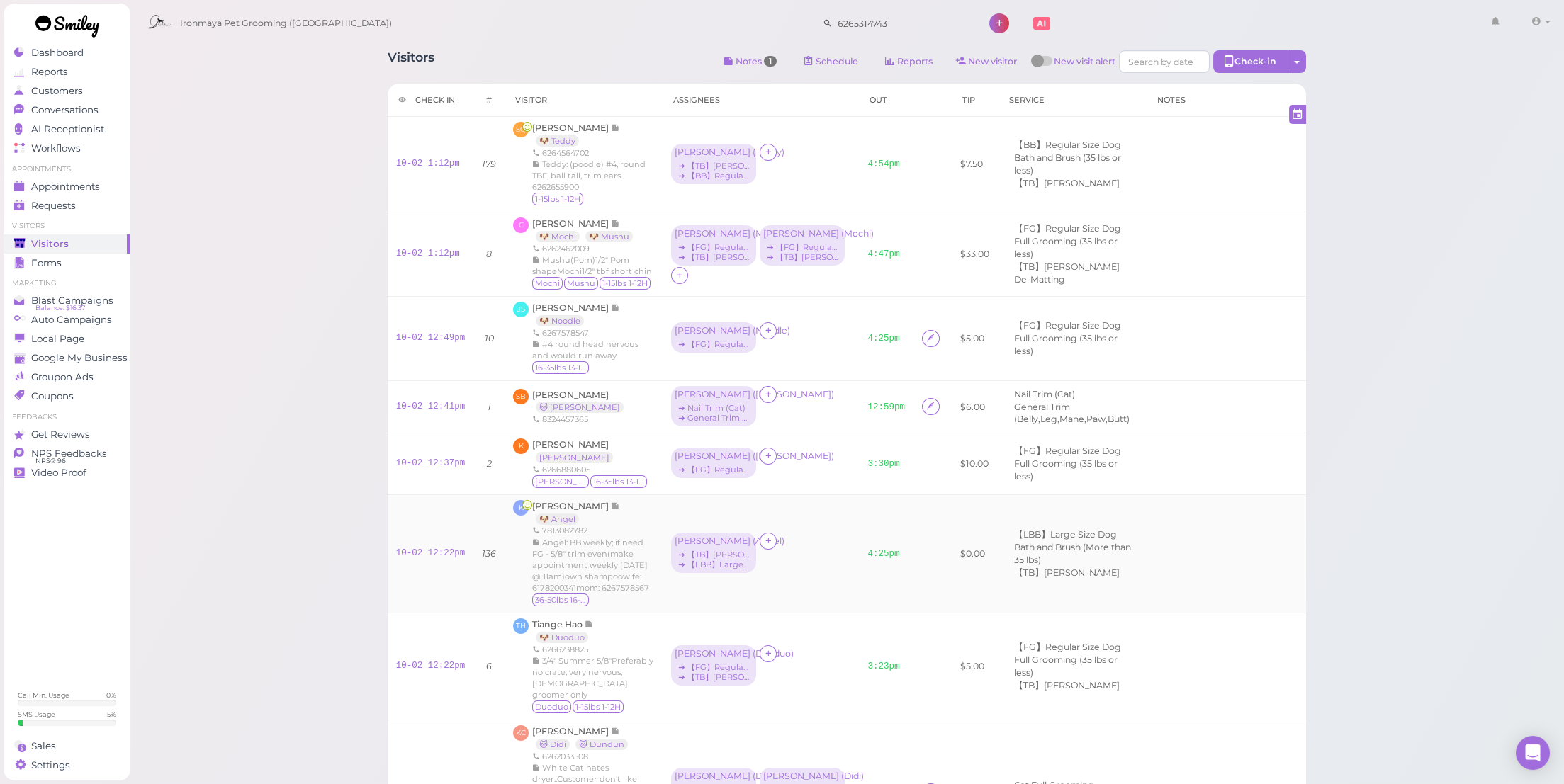
scroll to position [415, 0]
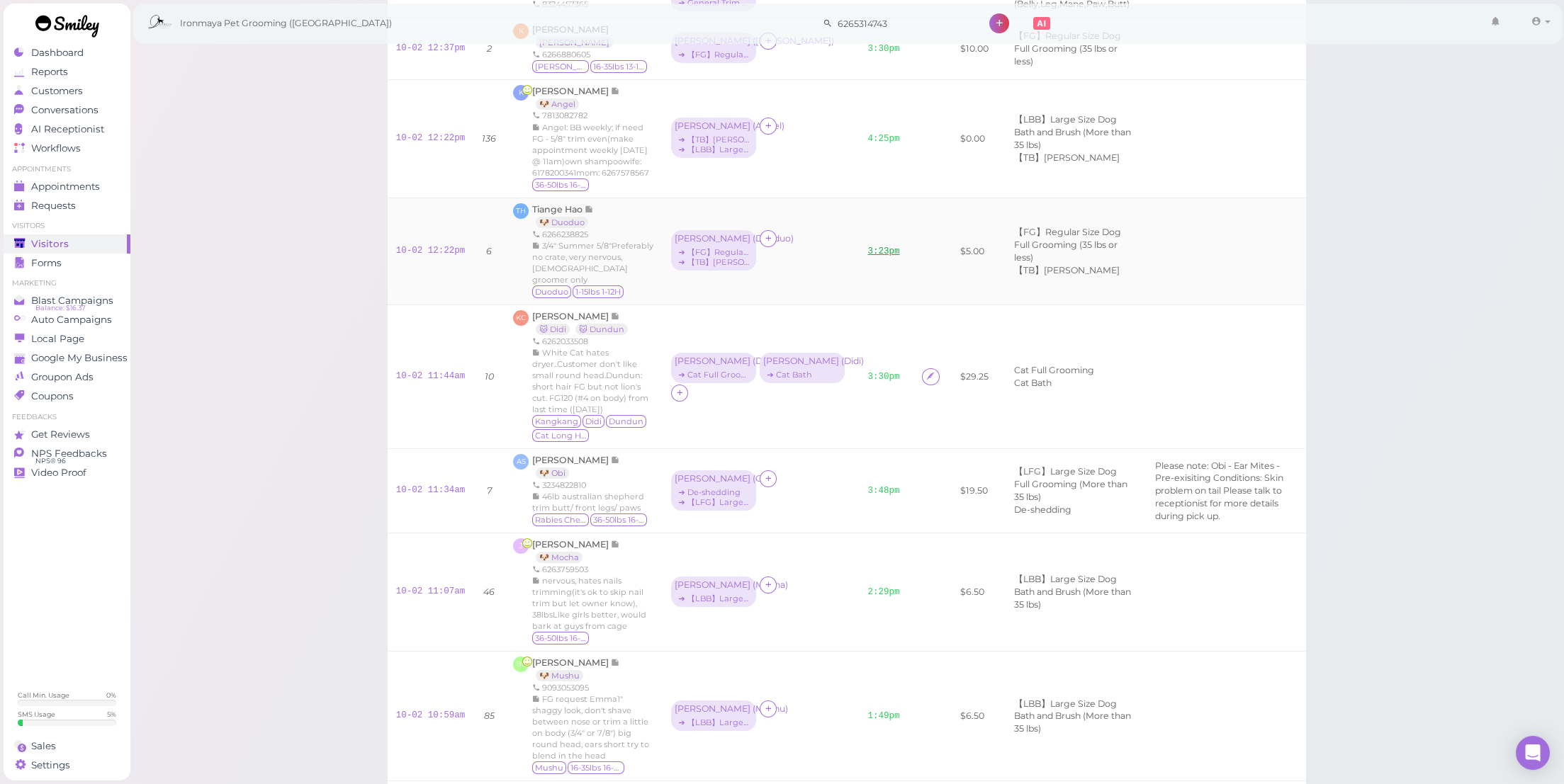
click at [868, 256] on link "3:23pm" at bounding box center [884, 252] width 32 height 10
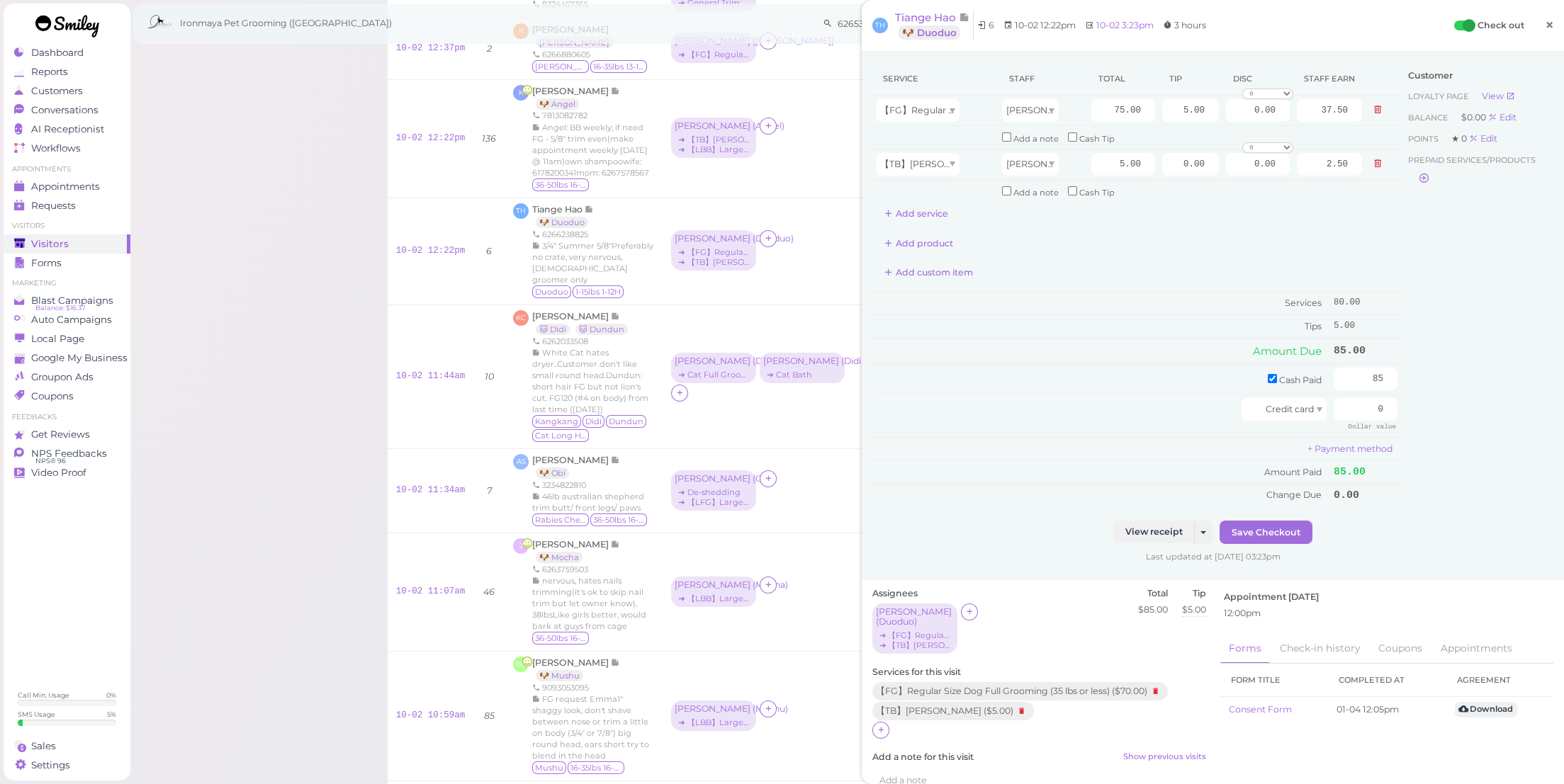
click at [1545, 23] on span "×" at bounding box center [1549, 24] width 9 height 20
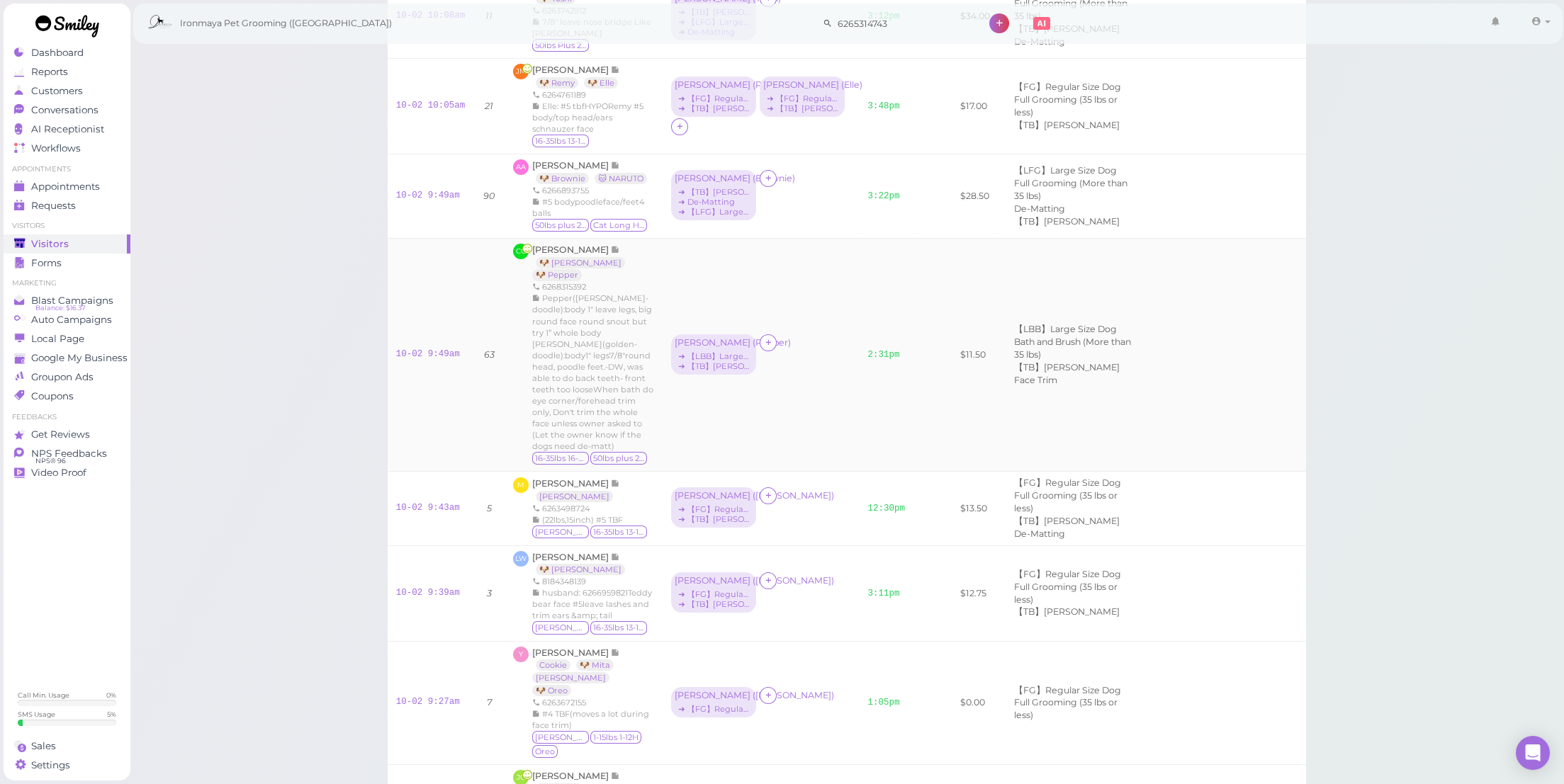
scroll to position [1913, 0]
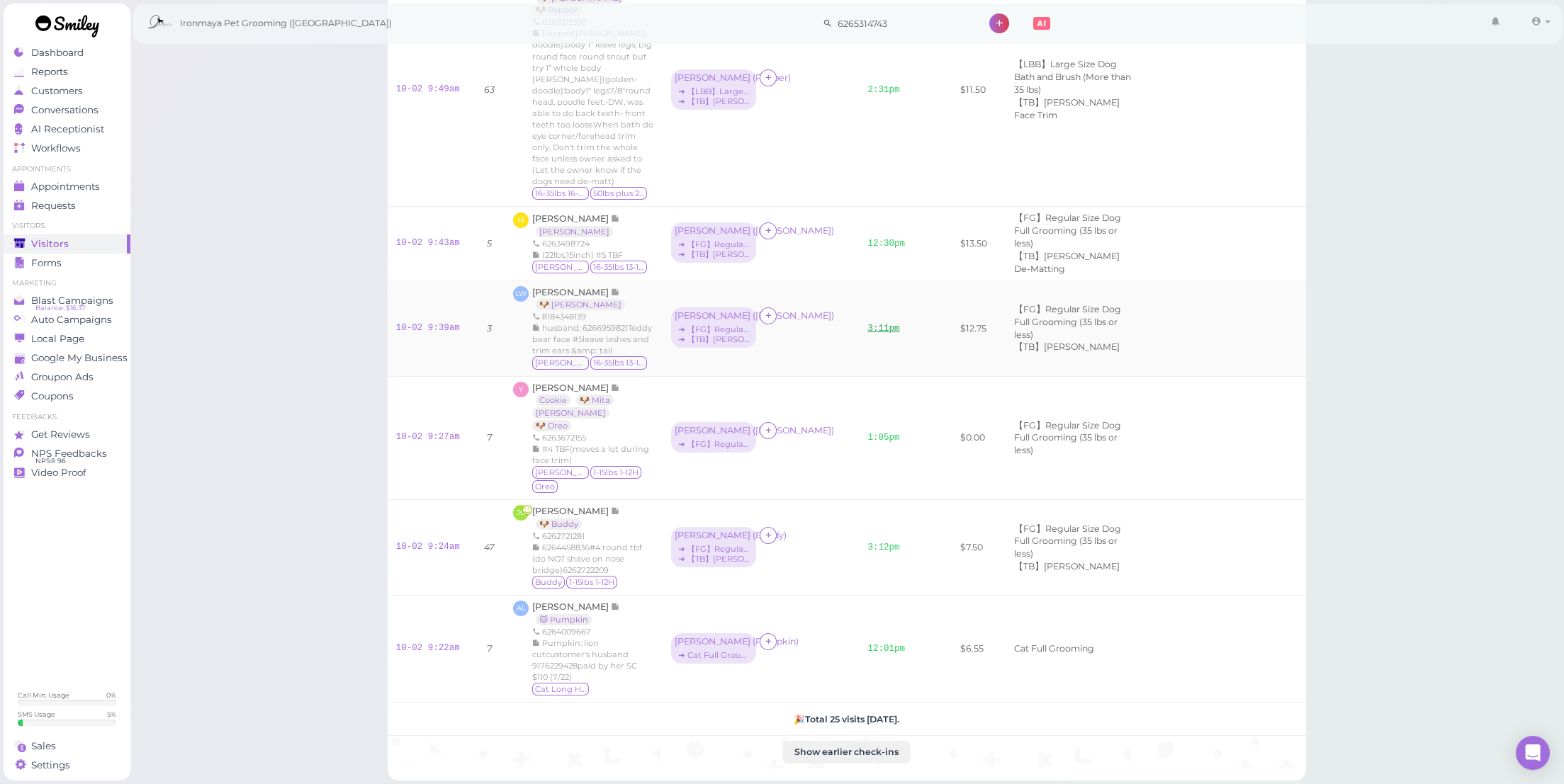
click at [868, 334] on link "3:11pm" at bounding box center [884, 329] width 32 height 10
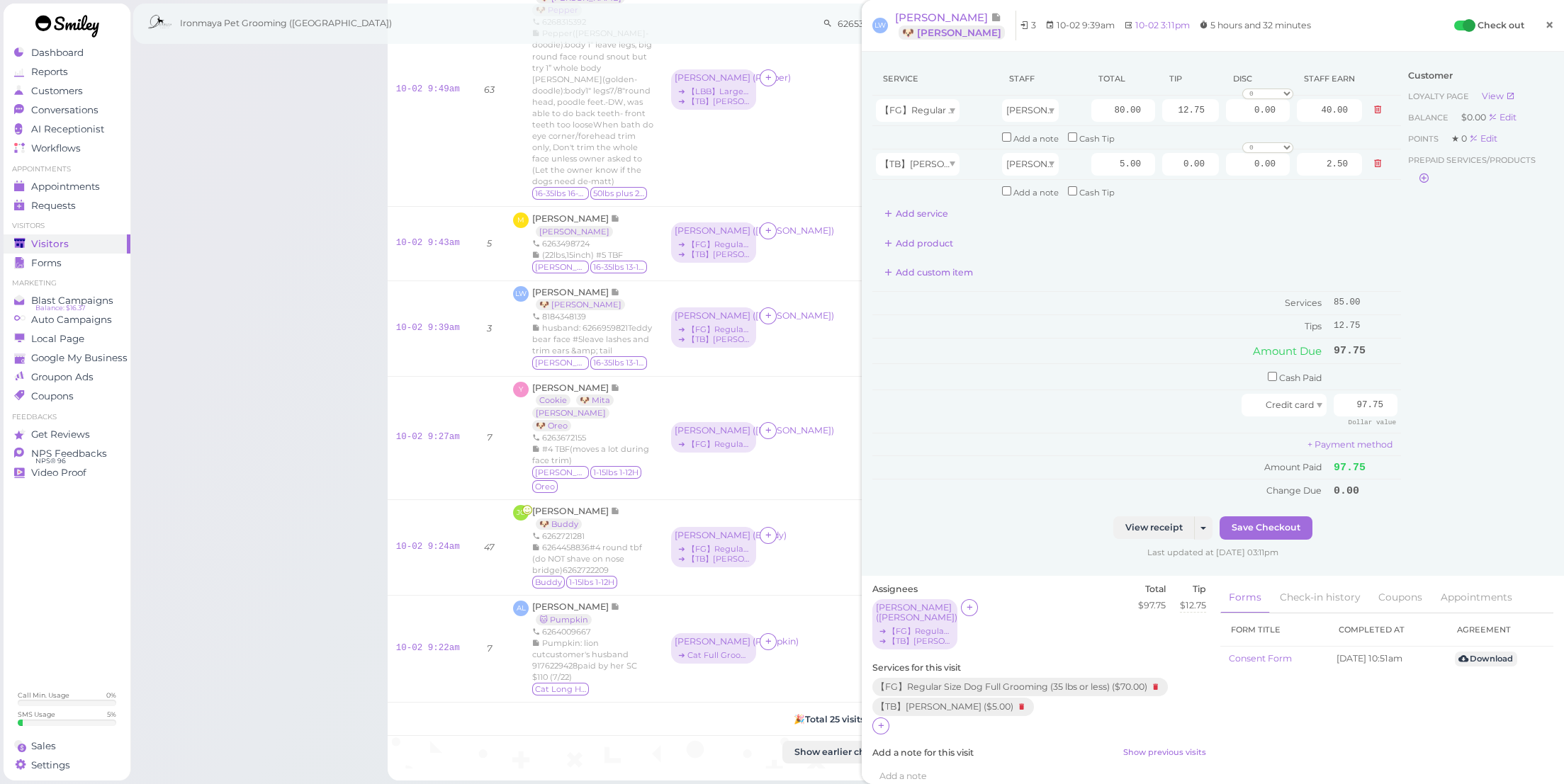
click at [1545, 28] on span "×" at bounding box center [1549, 24] width 9 height 20
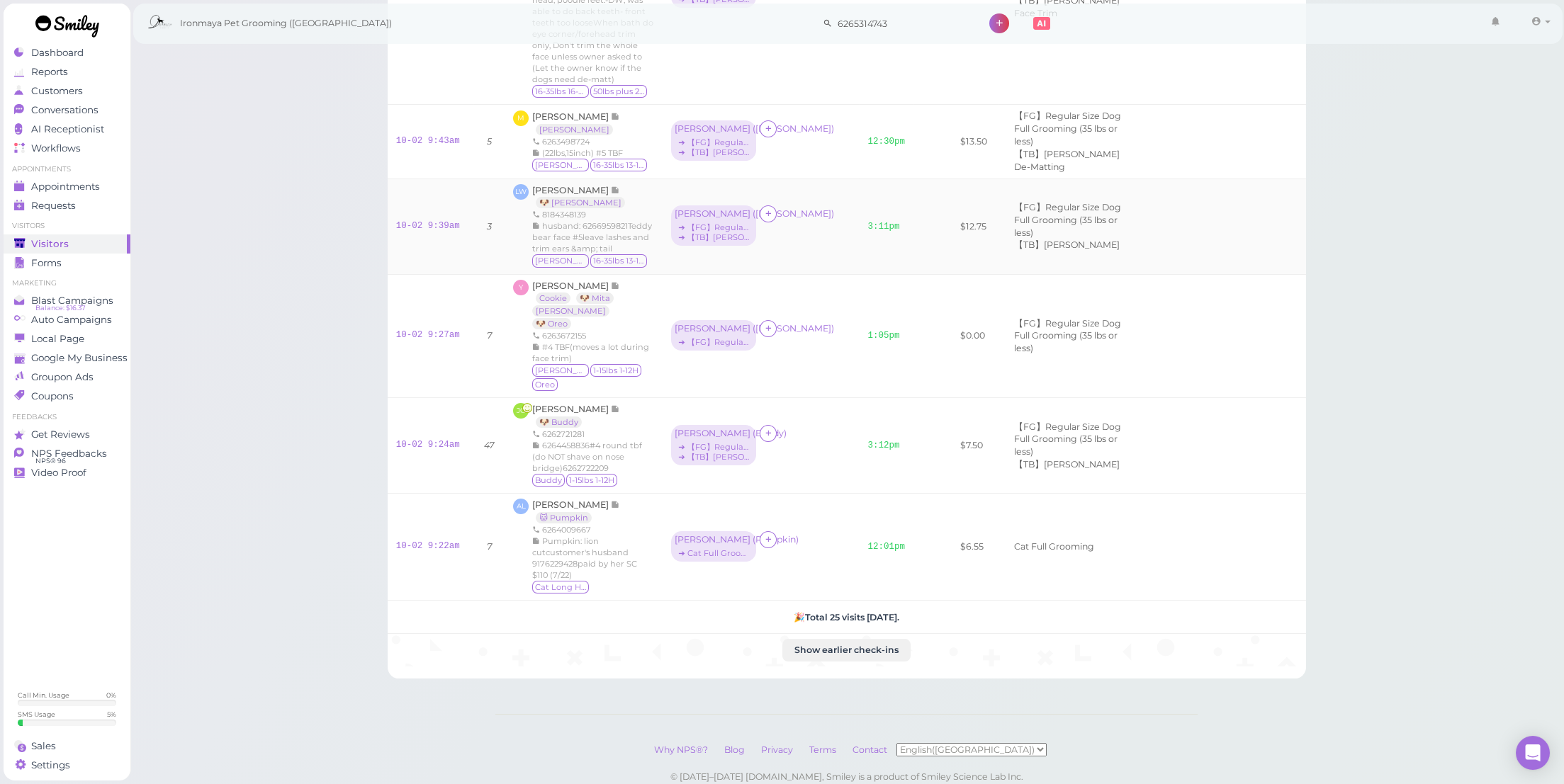
scroll to position [2123, 0]
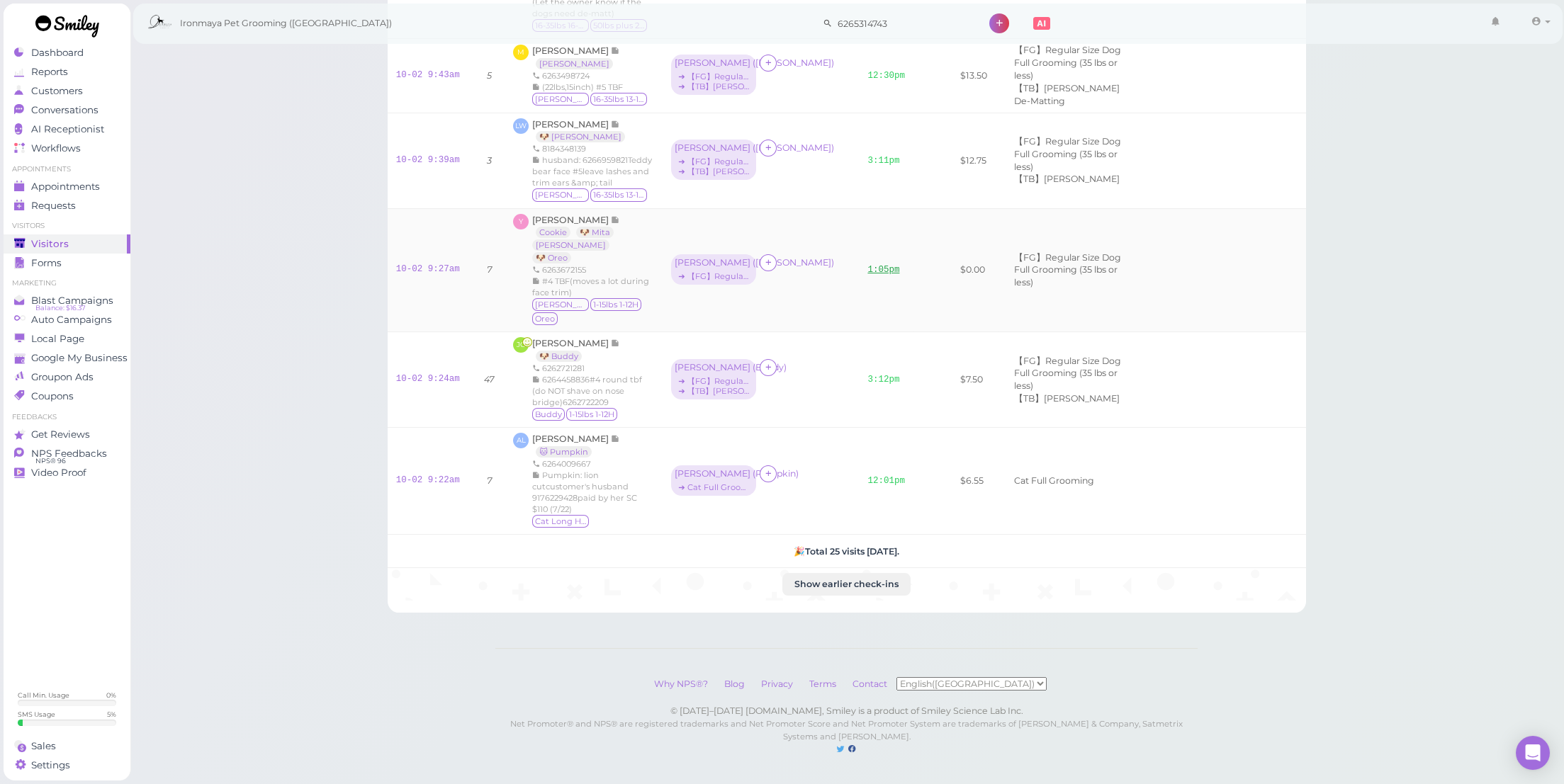
click at [868, 275] on link "1:05pm" at bounding box center [884, 270] width 32 height 10
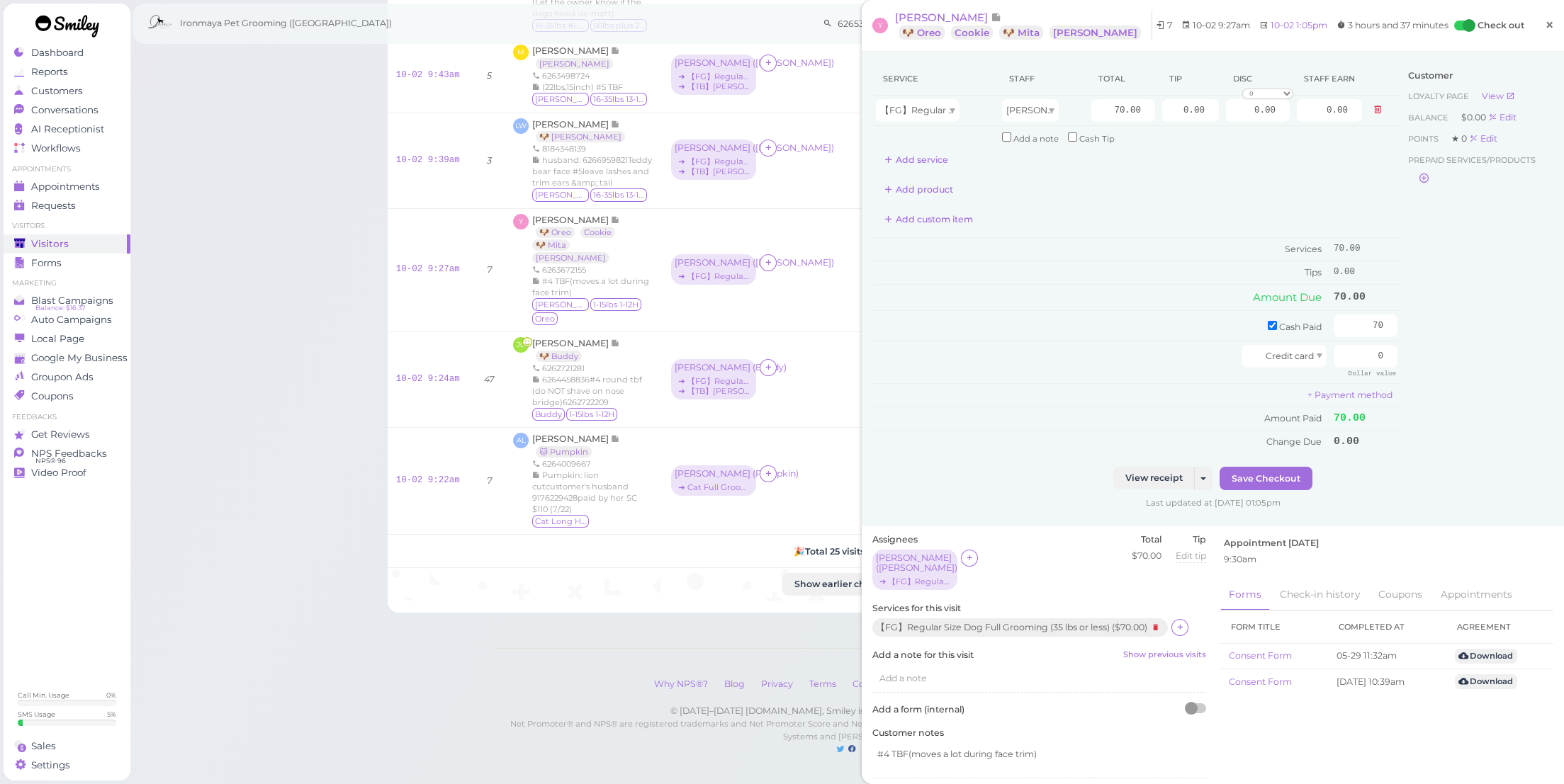
click at [1545, 25] on span "×" at bounding box center [1549, 24] width 9 height 20
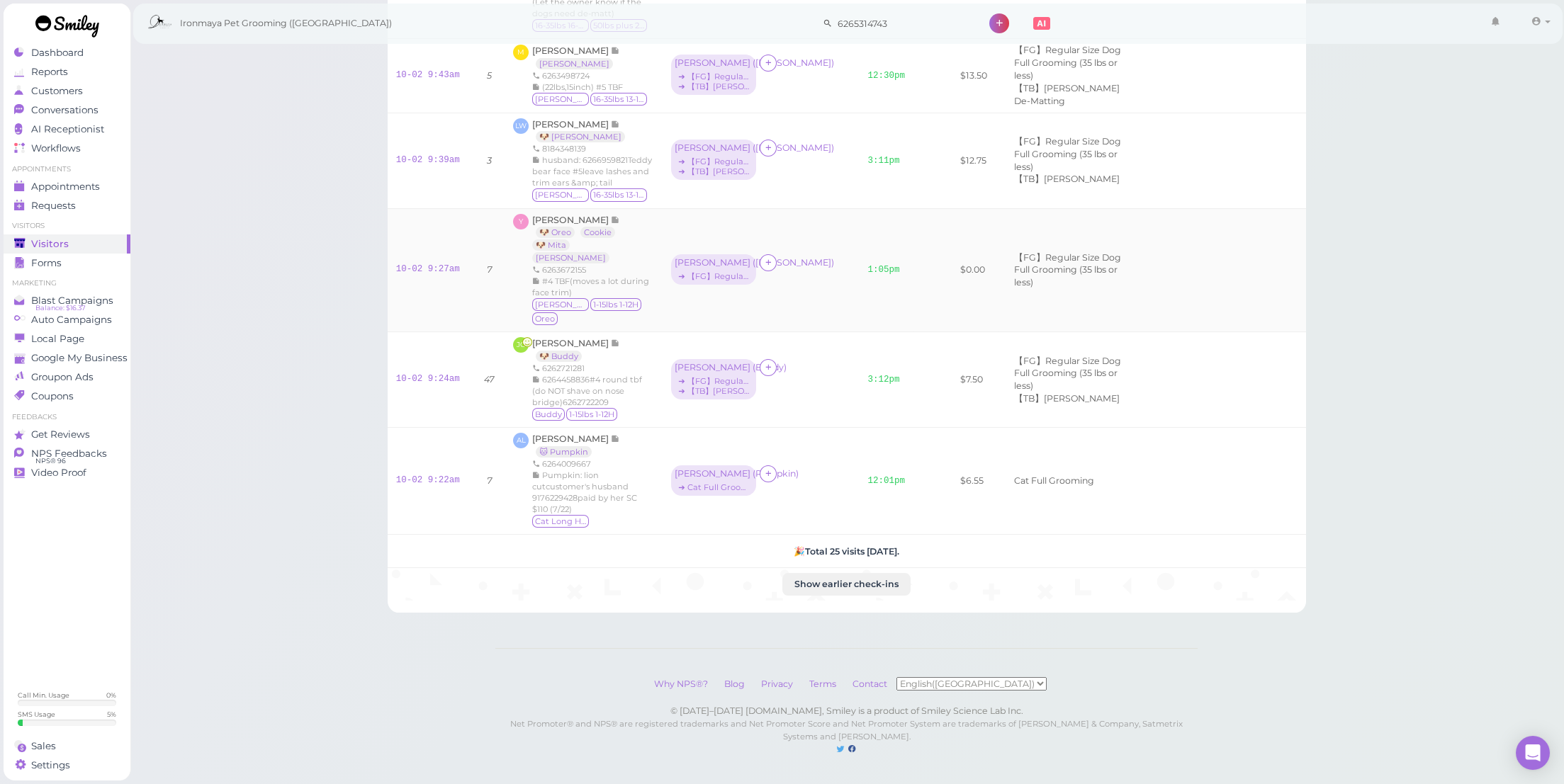
scroll to position [2314, 0]
click at [868, 486] on link "12:01pm" at bounding box center [887, 481] width 38 height 10
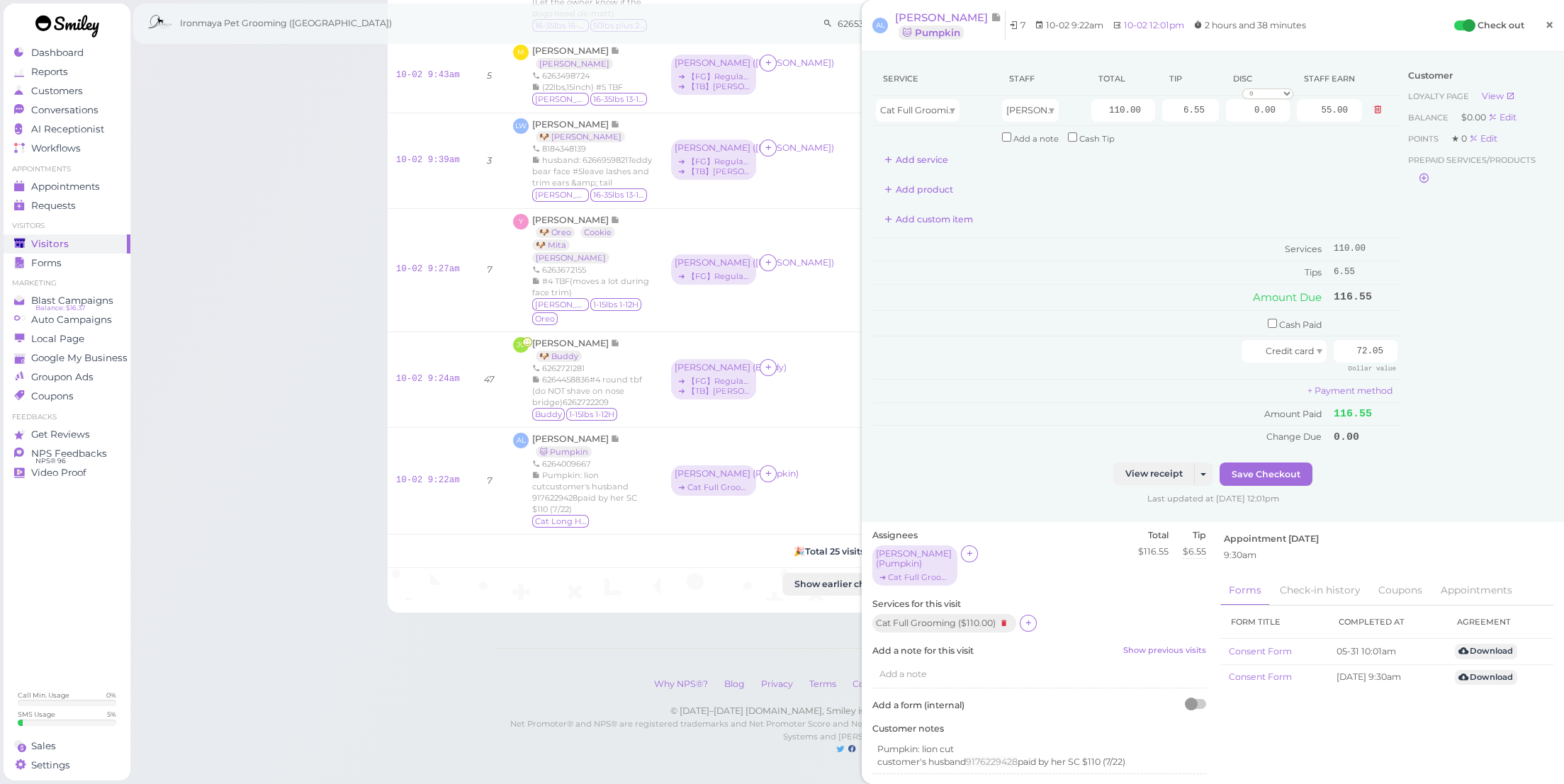
click at [1536, 23] on link "×" at bounding box center [1549, 26] width 26 height 33
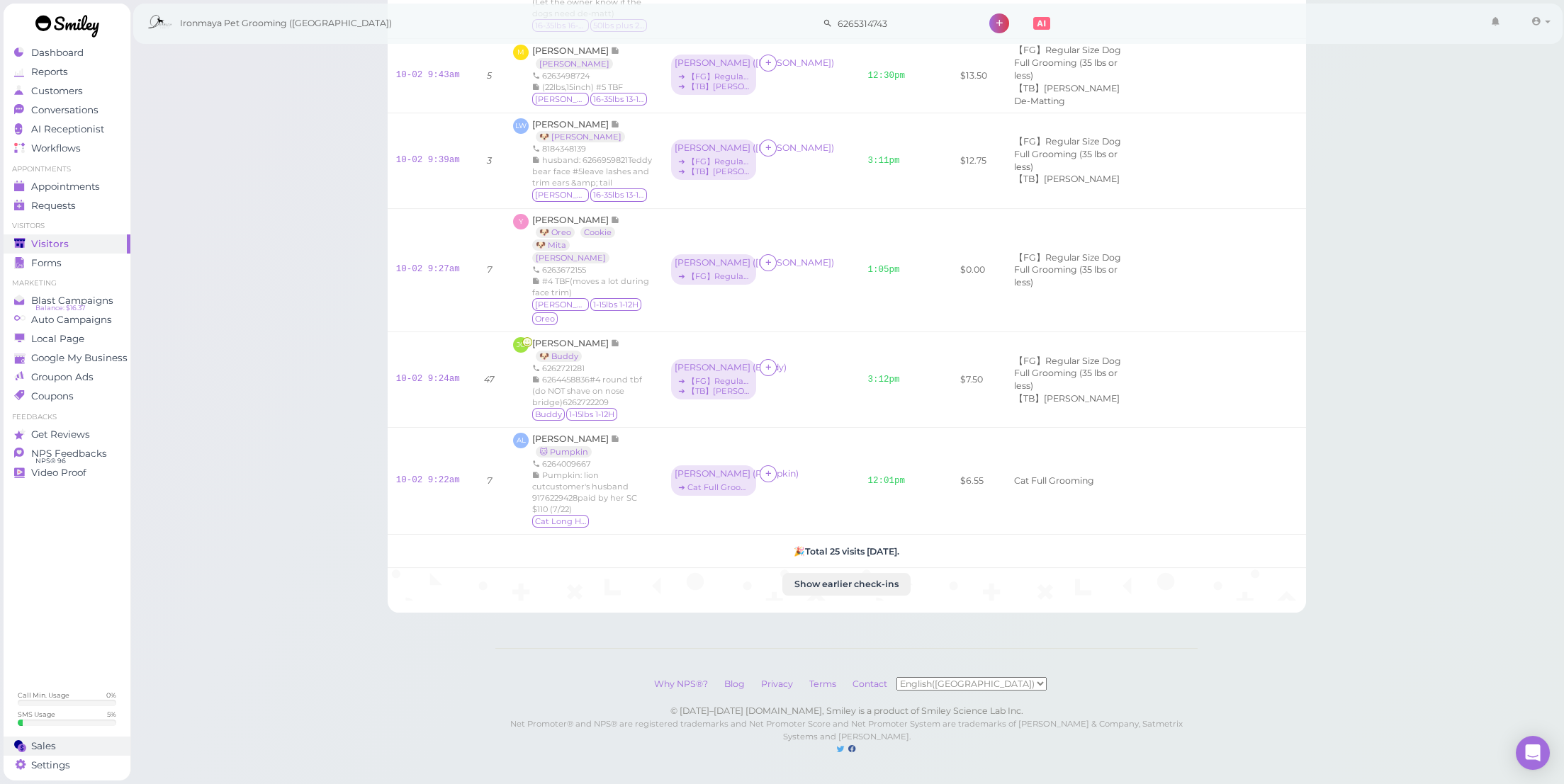
click at [97, 740] on div "Sales" at bounding box center [65, 746] width 102 height 12
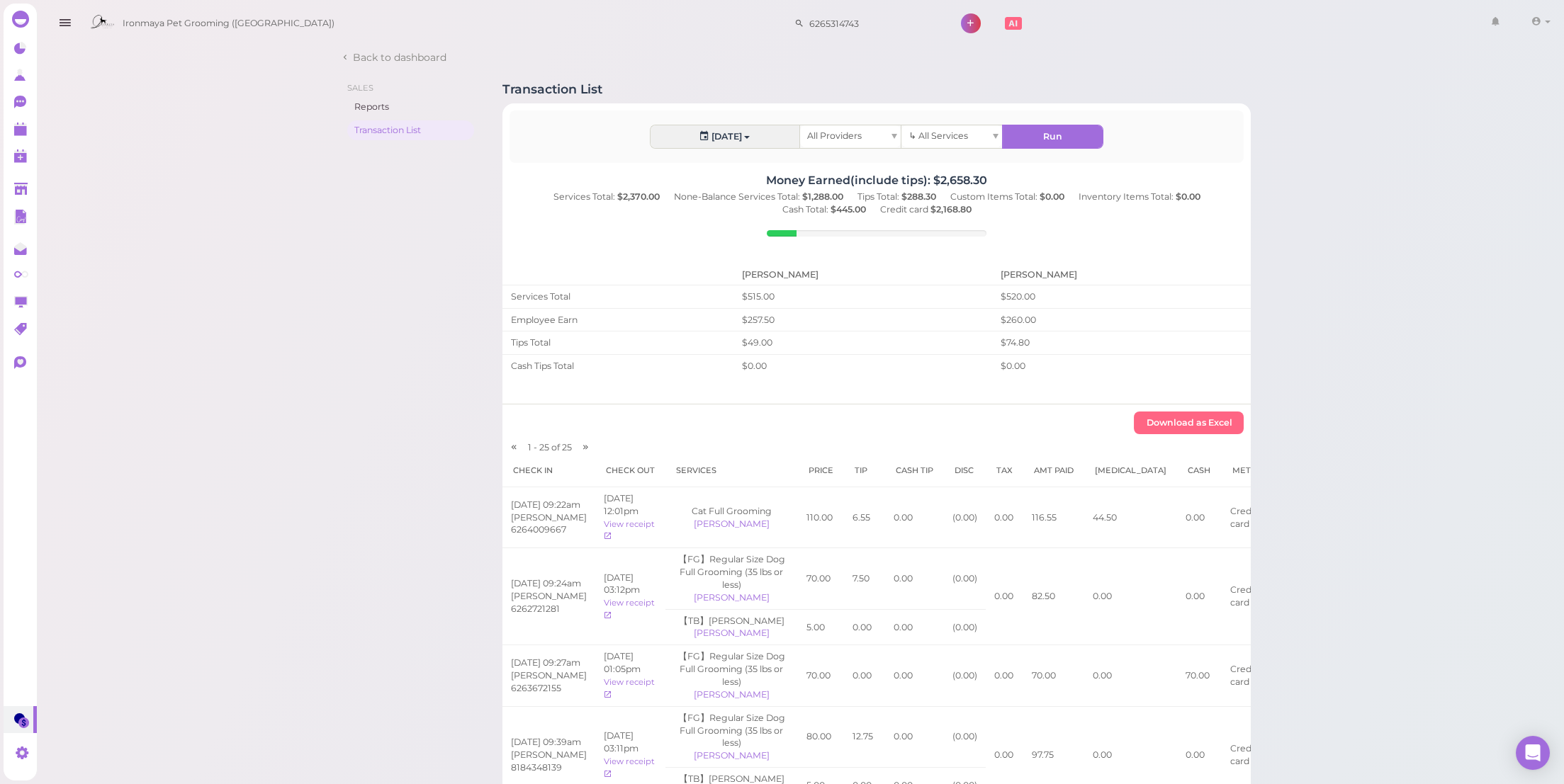
click at [849, 134] on span "All Providers" at bounding box center [834, 136] width 54 height 11
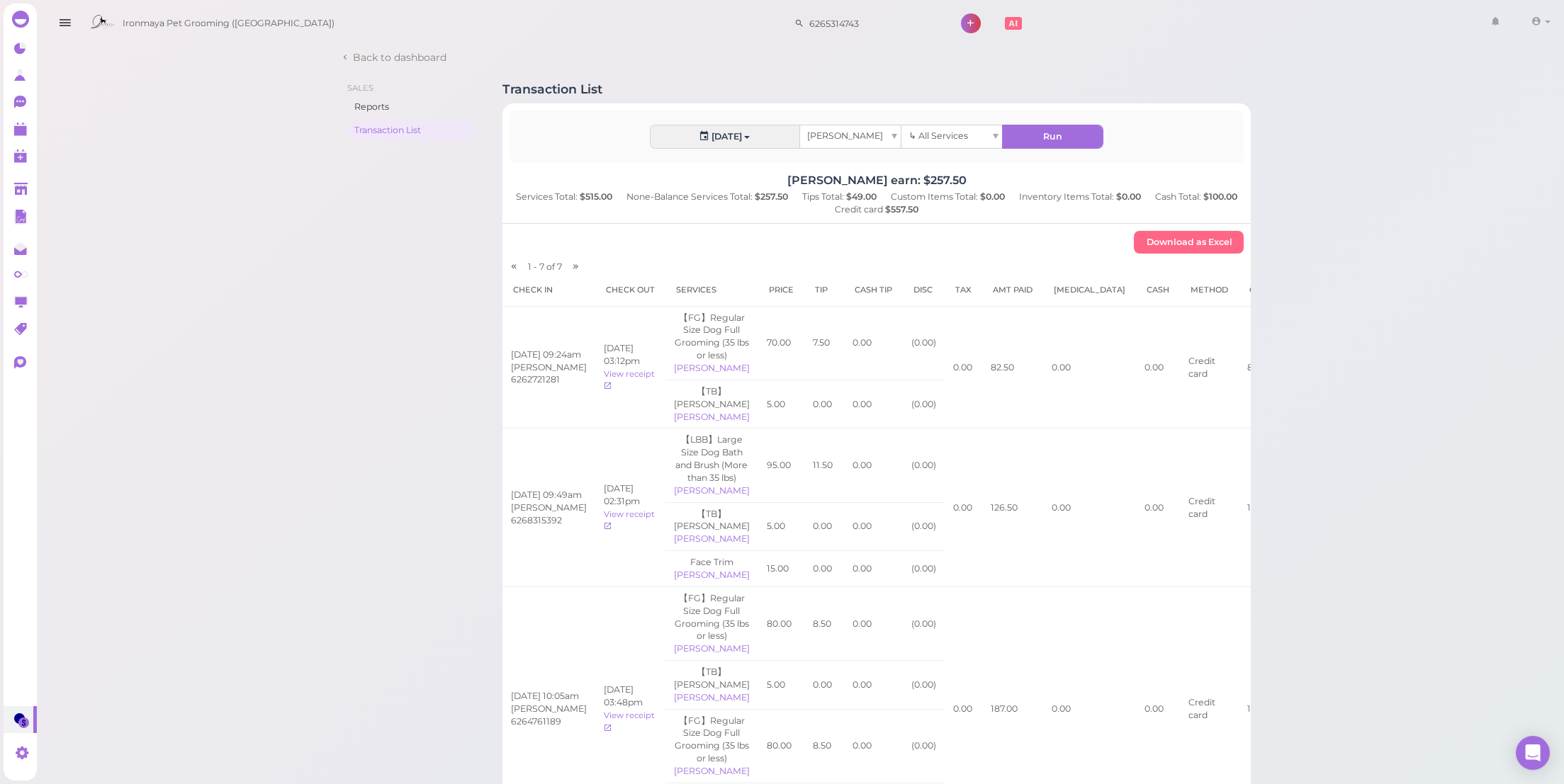
click at [855, 137] on div "[PERSON_NAME]" at bounding box center [850, 136] width 101 height 22
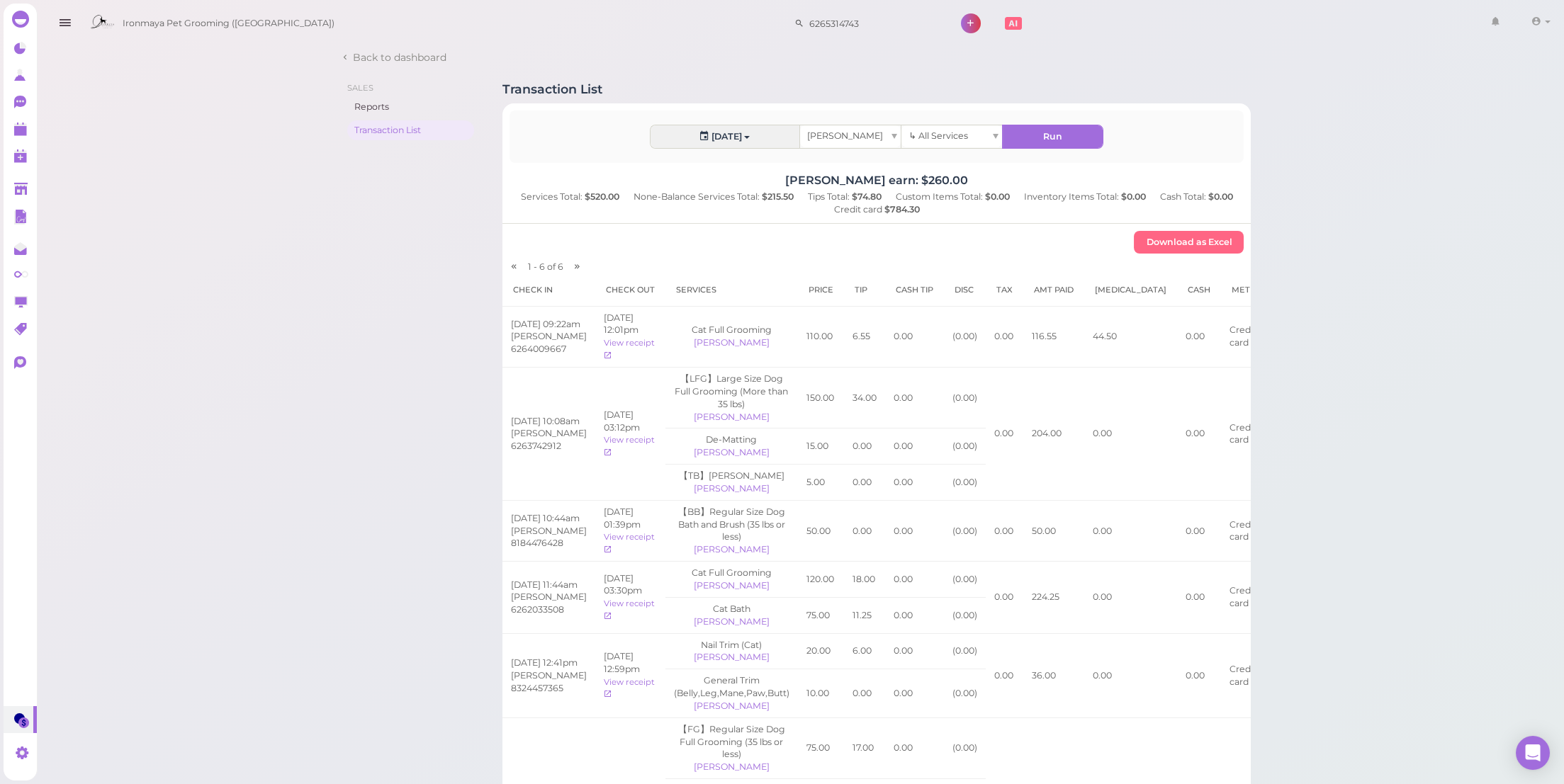
click at [850, 136] on div "[PERSON_NAME]" at bounding box center [850, 136] width 101 height 22
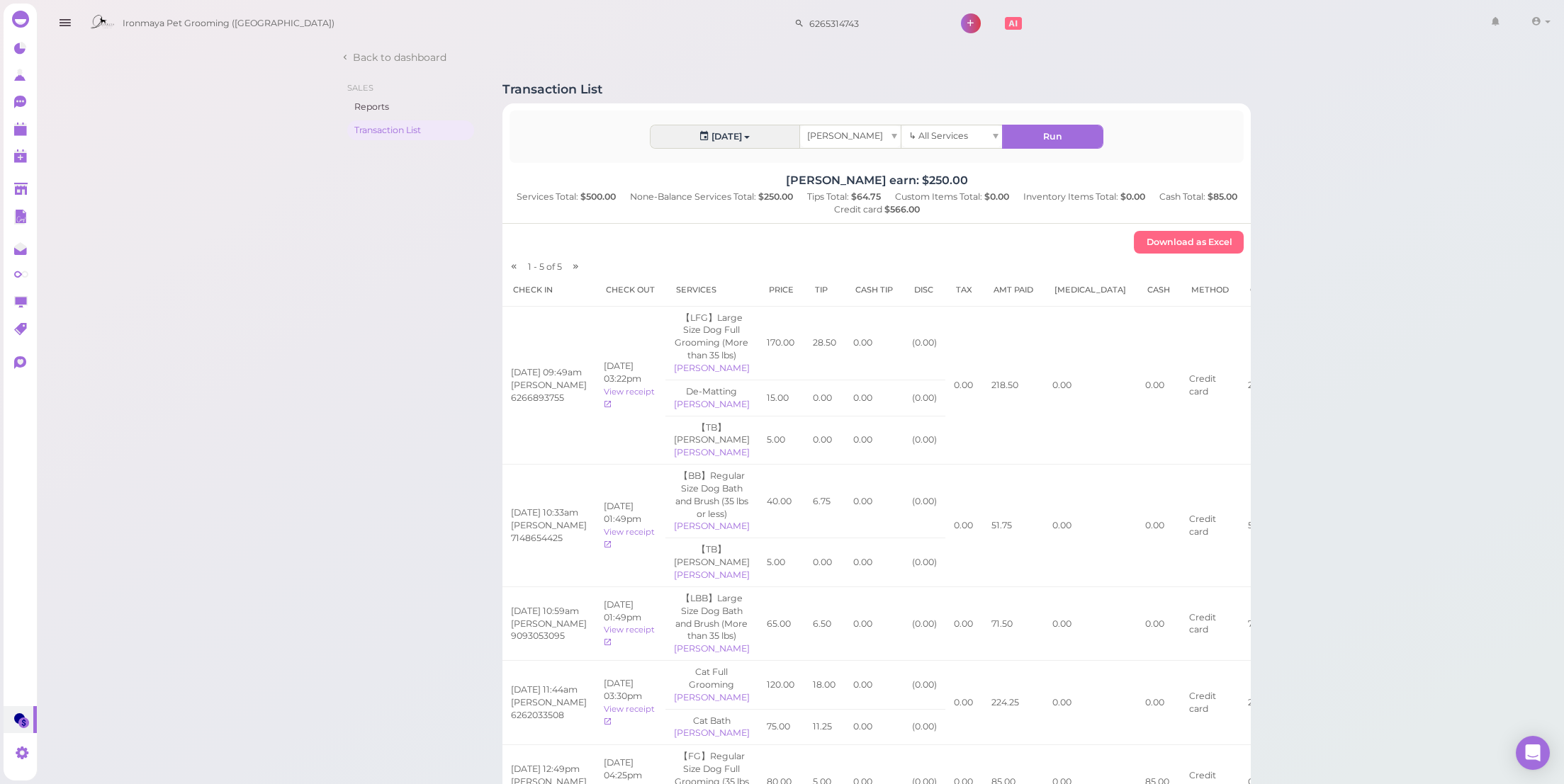
click at [850, 133] on div "[PERSON_NAME]" at bounding box center [850, 136] width 101 height 22
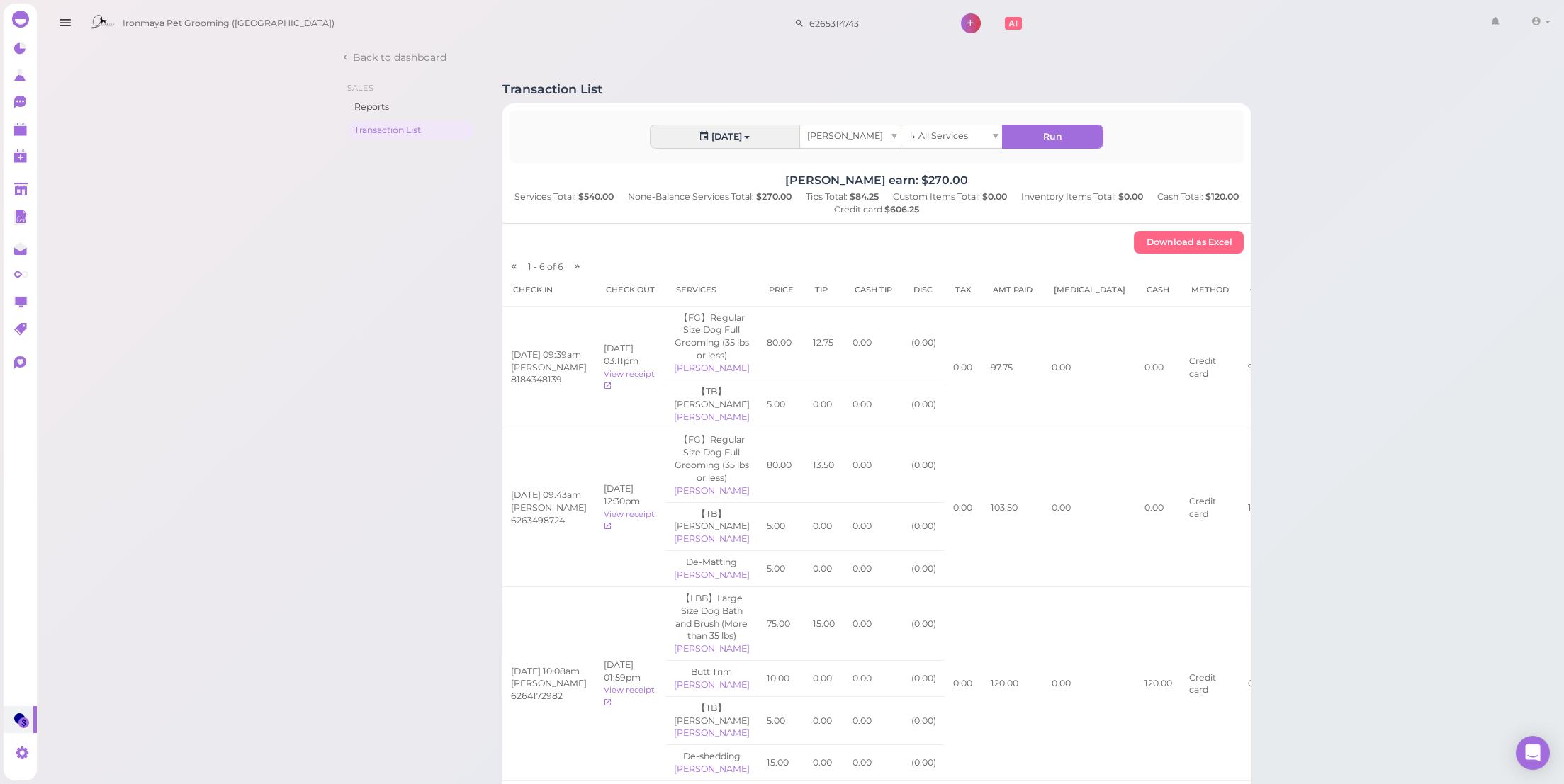
click at [886, 138] on div "[PERSON_NAME]" at bounding box center [850, 136] width 101 height 22
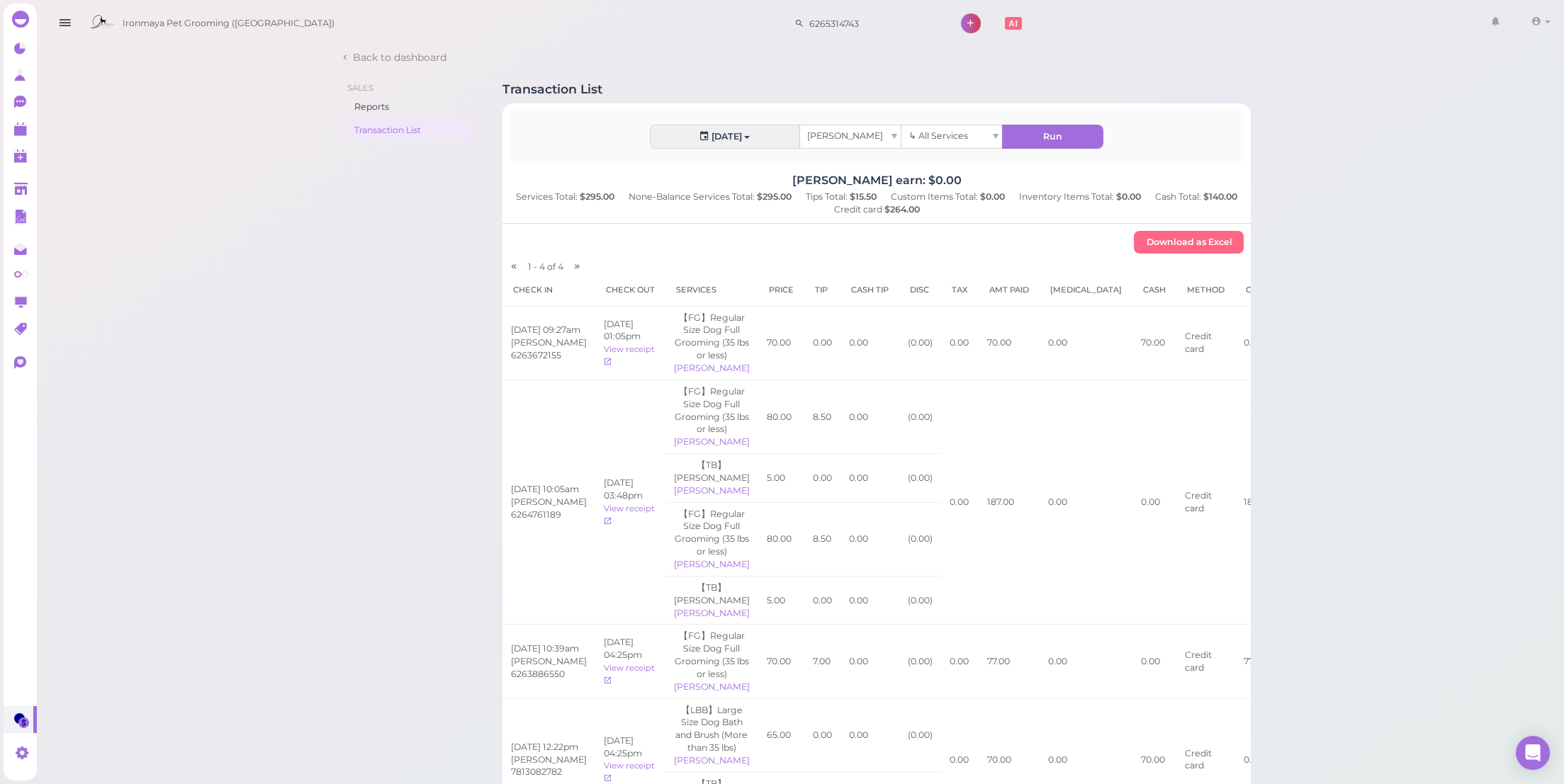
click at [846, 142] on div "[PERSON_NAME]" at bounding box center [850, 136] width 101 height 22
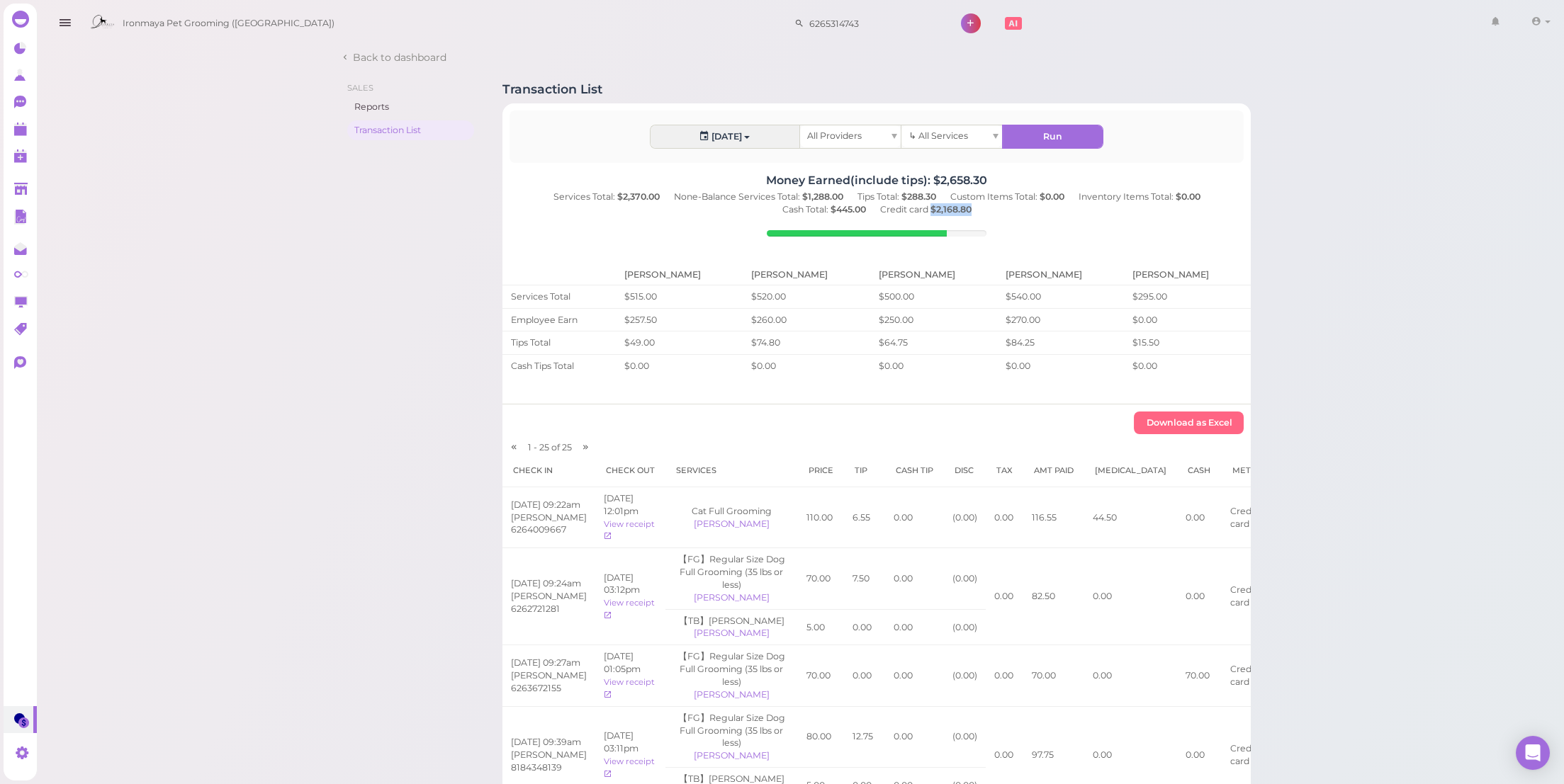
drag, startPoint x: 932, startPoint y: 208, endPoint x: 982, endPoint y: 213, distance: 50.2
click at [982, 213] on div "Services Total: $2,370.00 None-Balance Services Total: $1,288.00 Tips Total: $2…" at bounding box center [877, 203] width 749 height 25
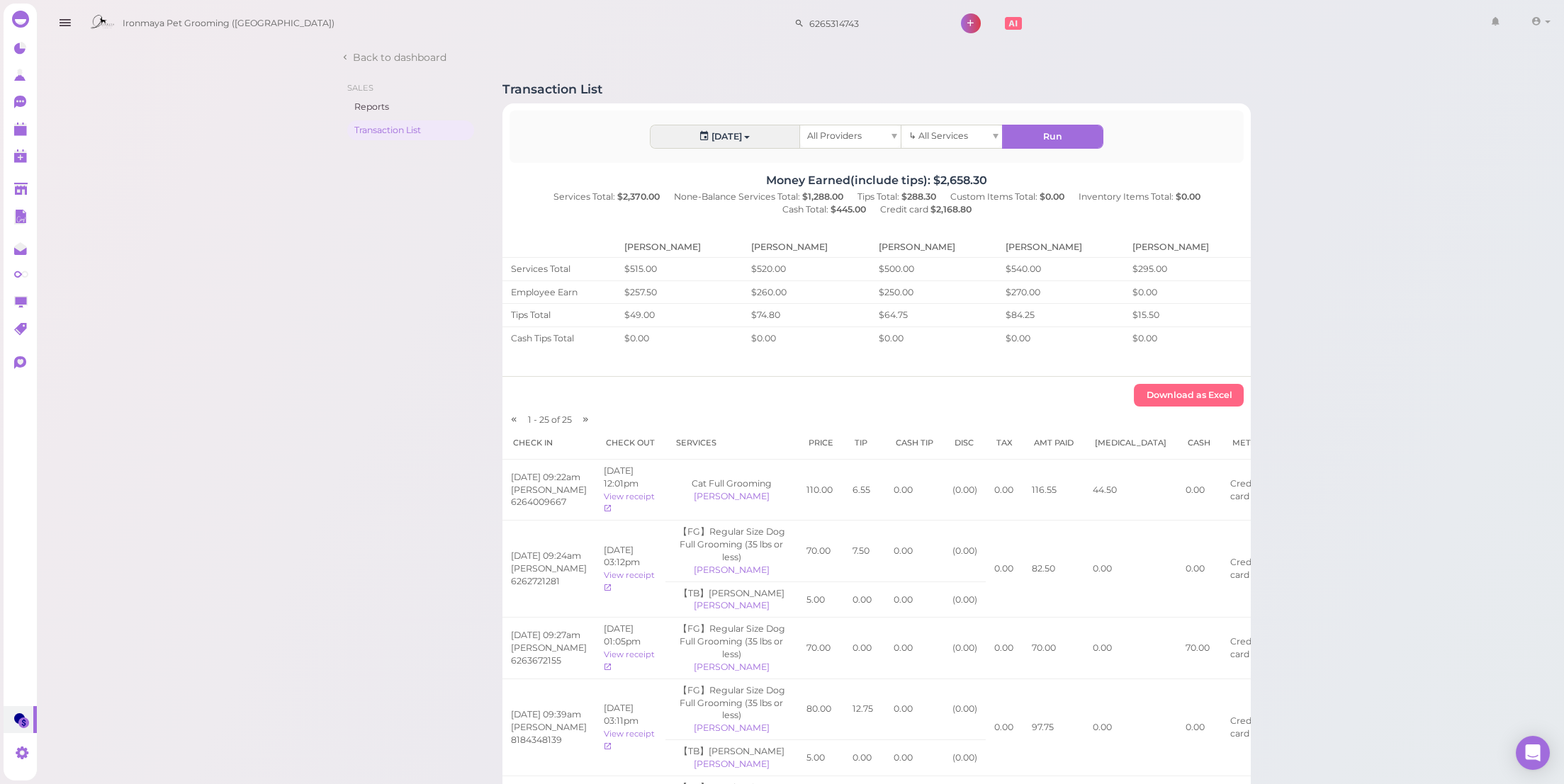
click at [34, 95] on link "1" at bounding box center [20, 102] width 33 height 27
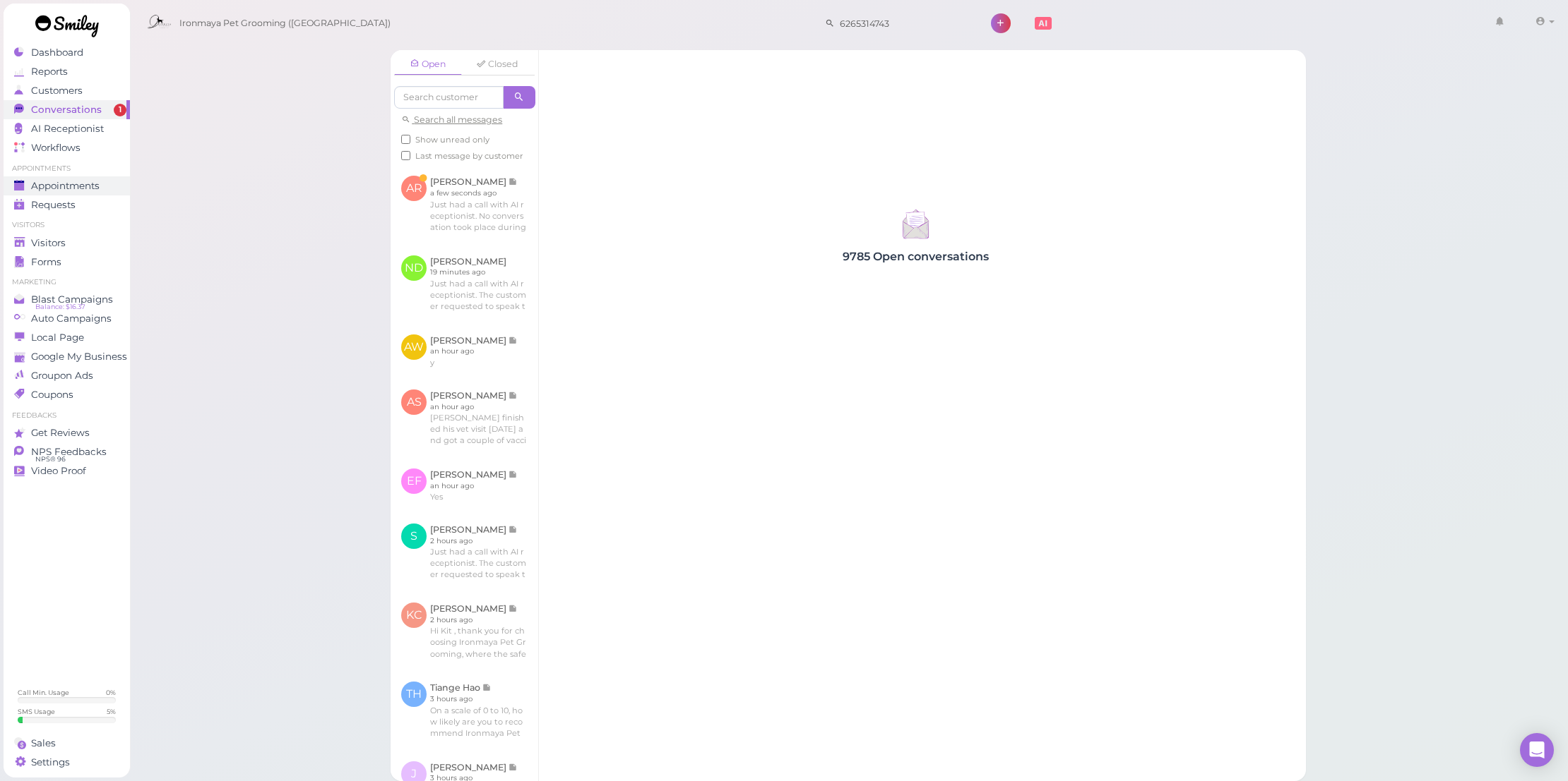
click at [111, 190] on div "Appointments" at bounding box center [65, 186] width 102 height 12
